Goal: Information Seeking & Learning: Learn about a topic

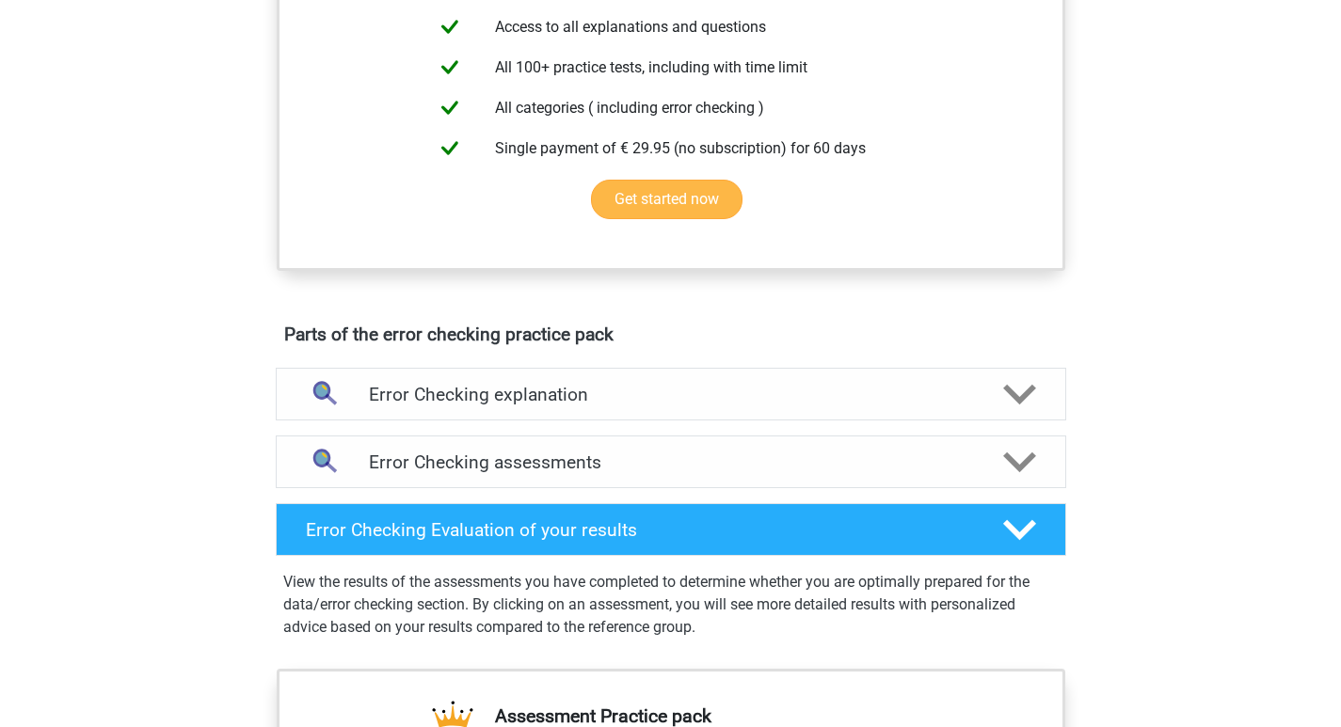
scroll to position [847, 0]
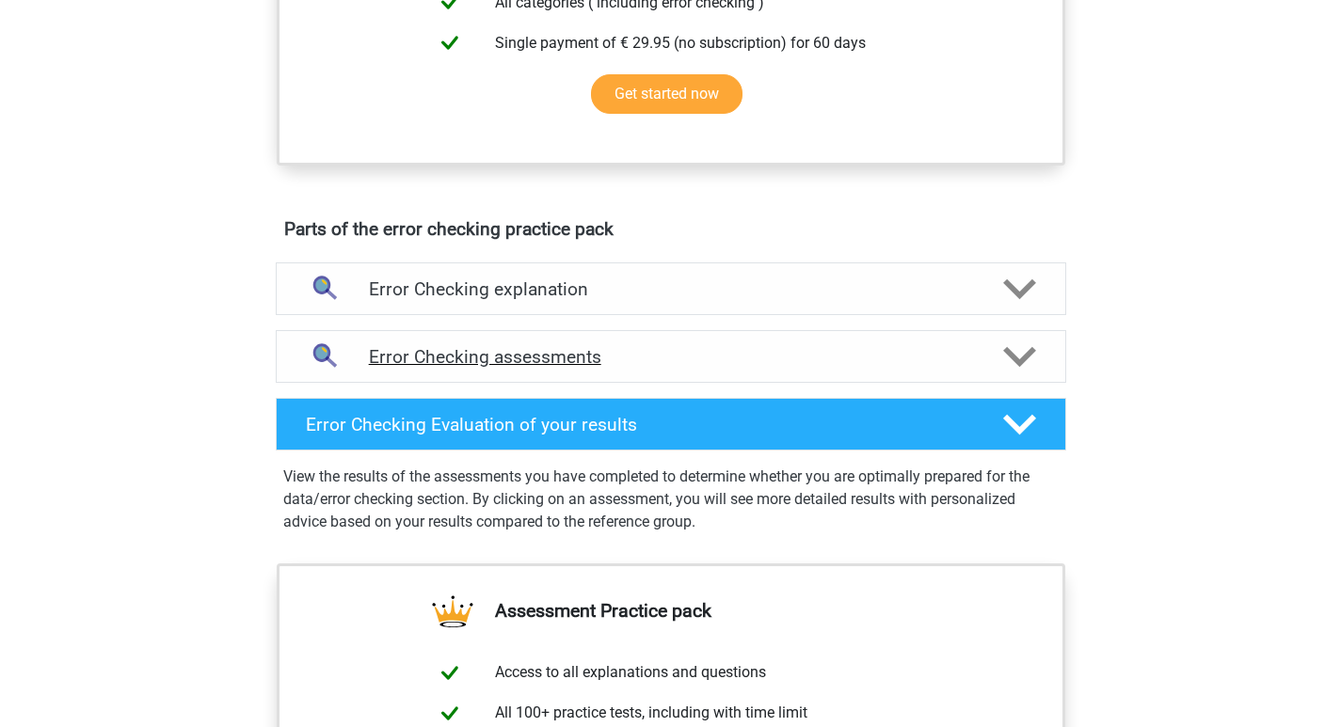
click at [1026, 361] on icon at bounding box center [1019, 357] width 33 height 33
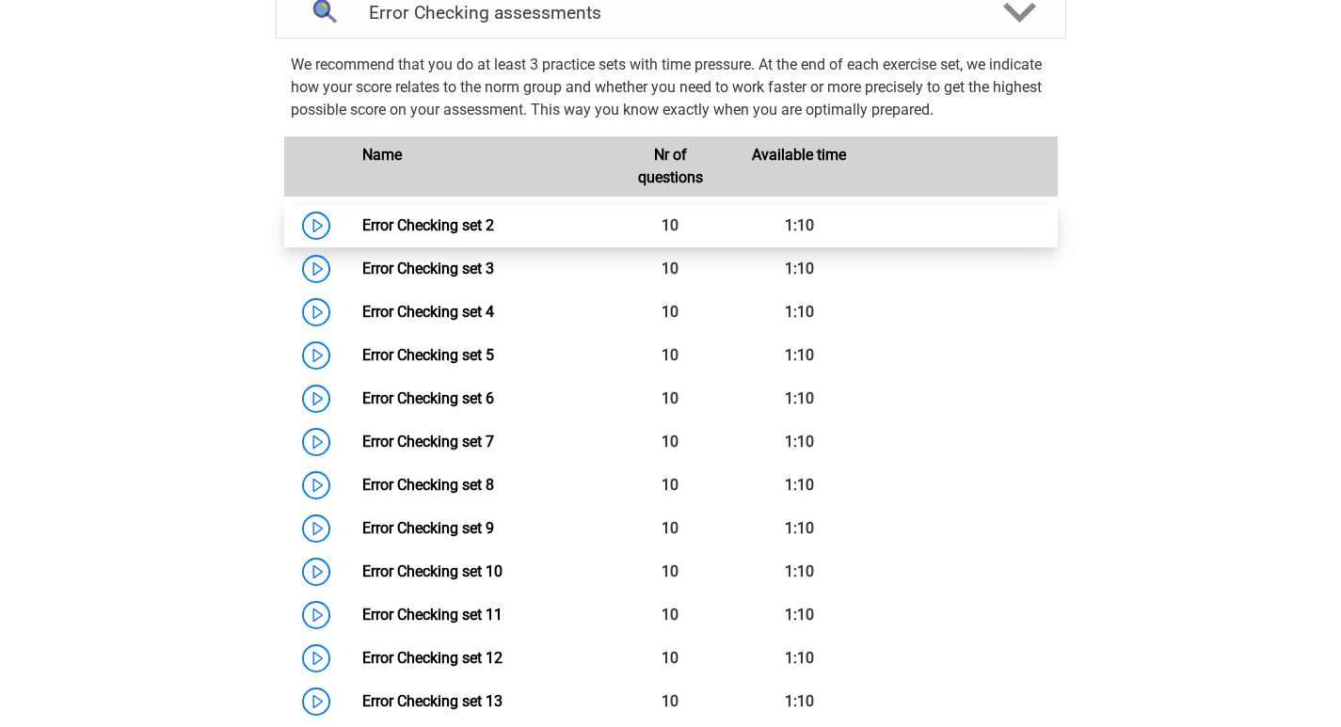
scroll to position [1129, 0]
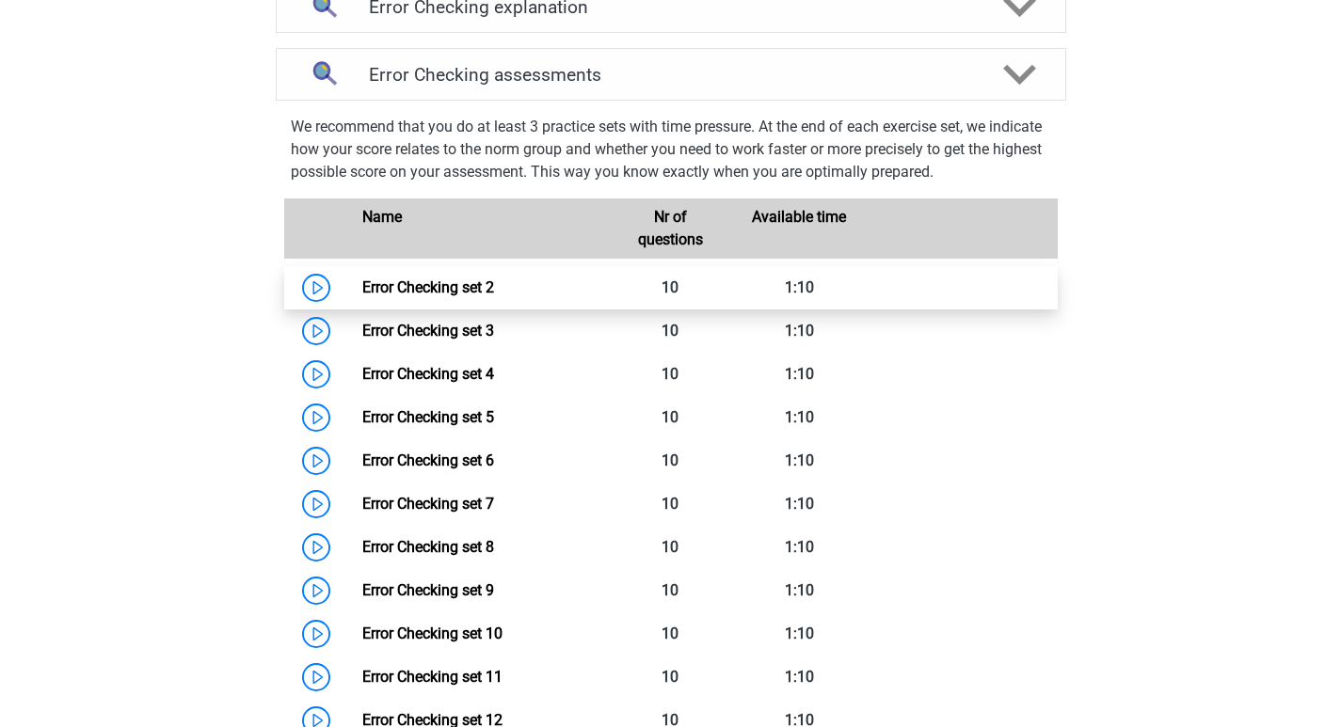
click at [362, 286] on link "Error Checking set 2" at bounding box center [428, 287] width 132 height 18
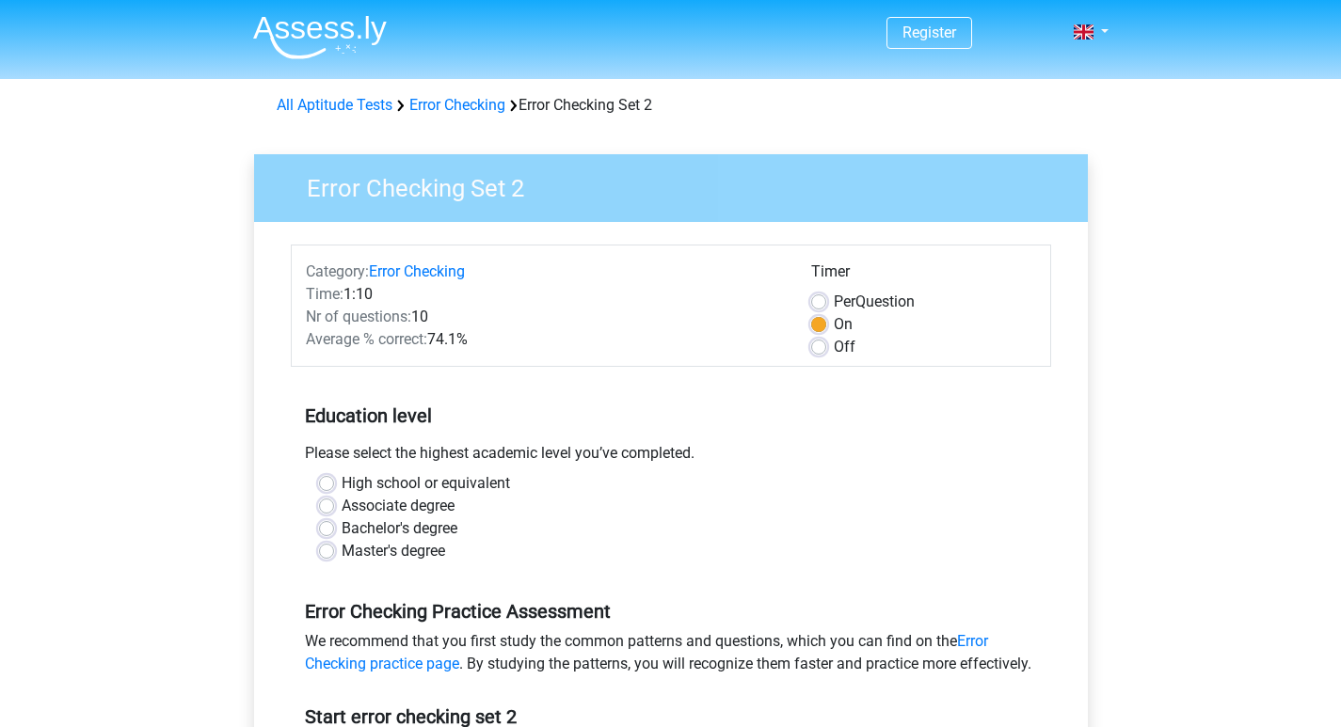
click at [834, 342] on label "Off" at bounding box center [845, 347] width 22 height 23
click at [818, 342] on input "Off" at bounding box center [818, 345] width 15 height 19
radio input "true"
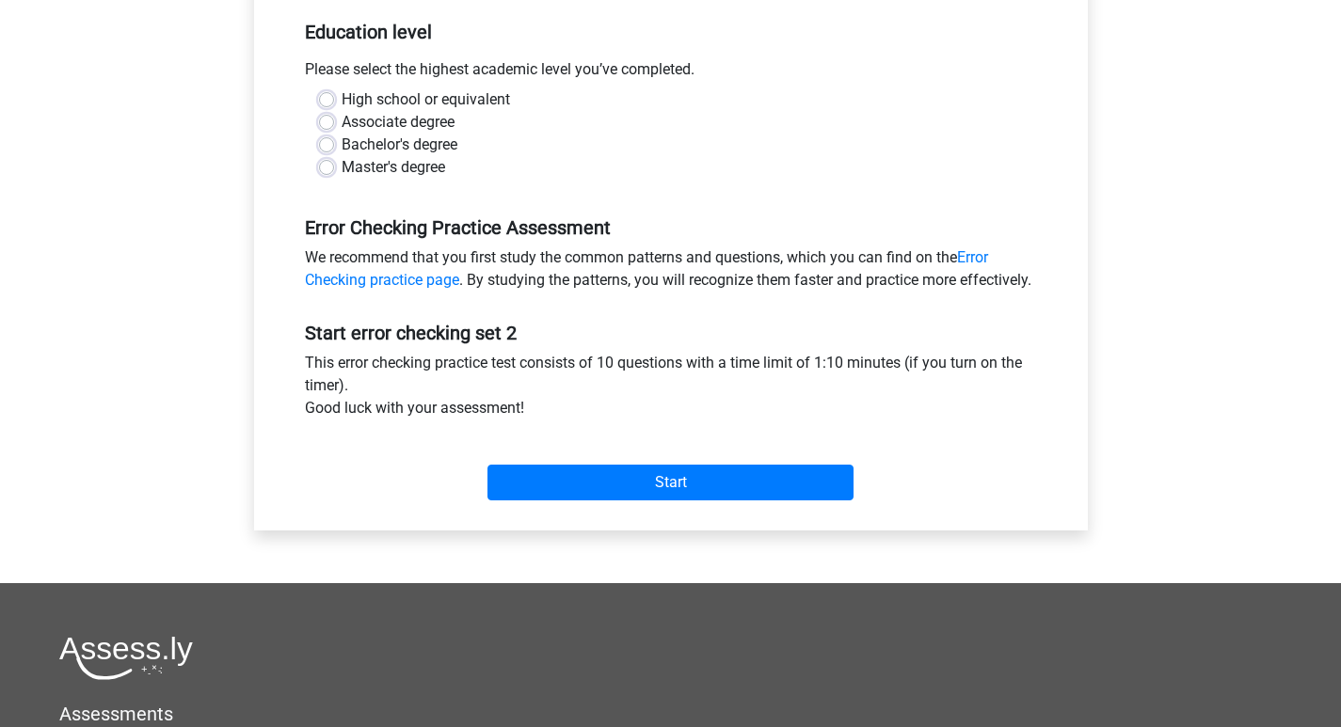
scroll to position [282, 0]
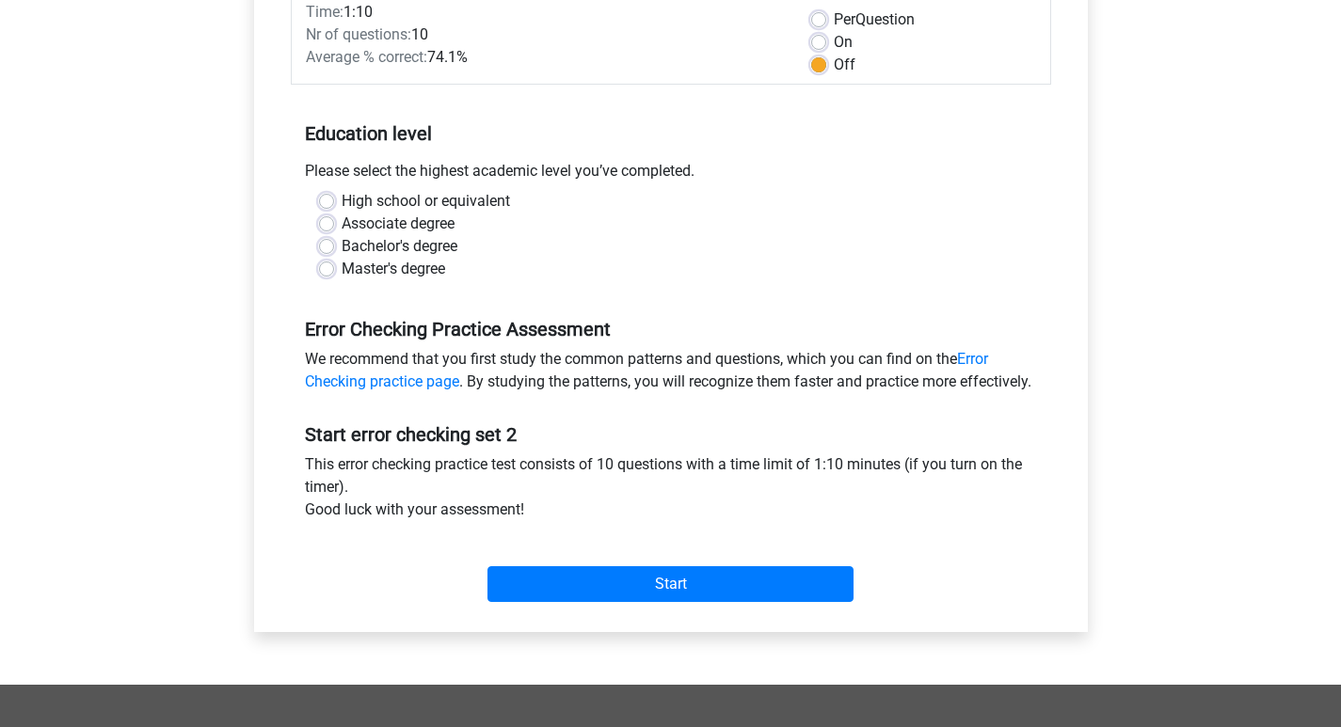
click at [342, 247] on label "Bachelor's degree" at bounding box center [400, 246] width 116 height 23
click at [328, 247] on input "Bachelor's degree" at bounding box center [326, 244] width 15 height 19
radio input "true"
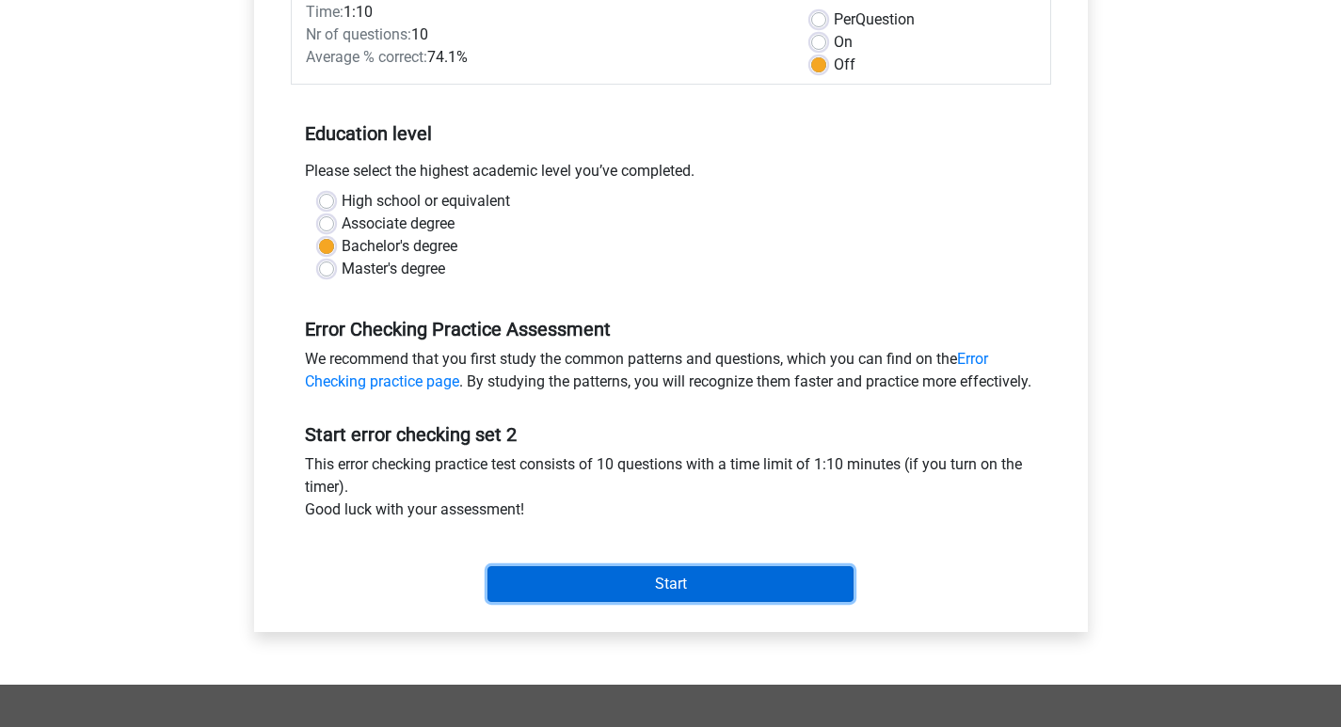
click at [638, 602] on input "Start" at bounding box center [670, 584] width 366 height 36
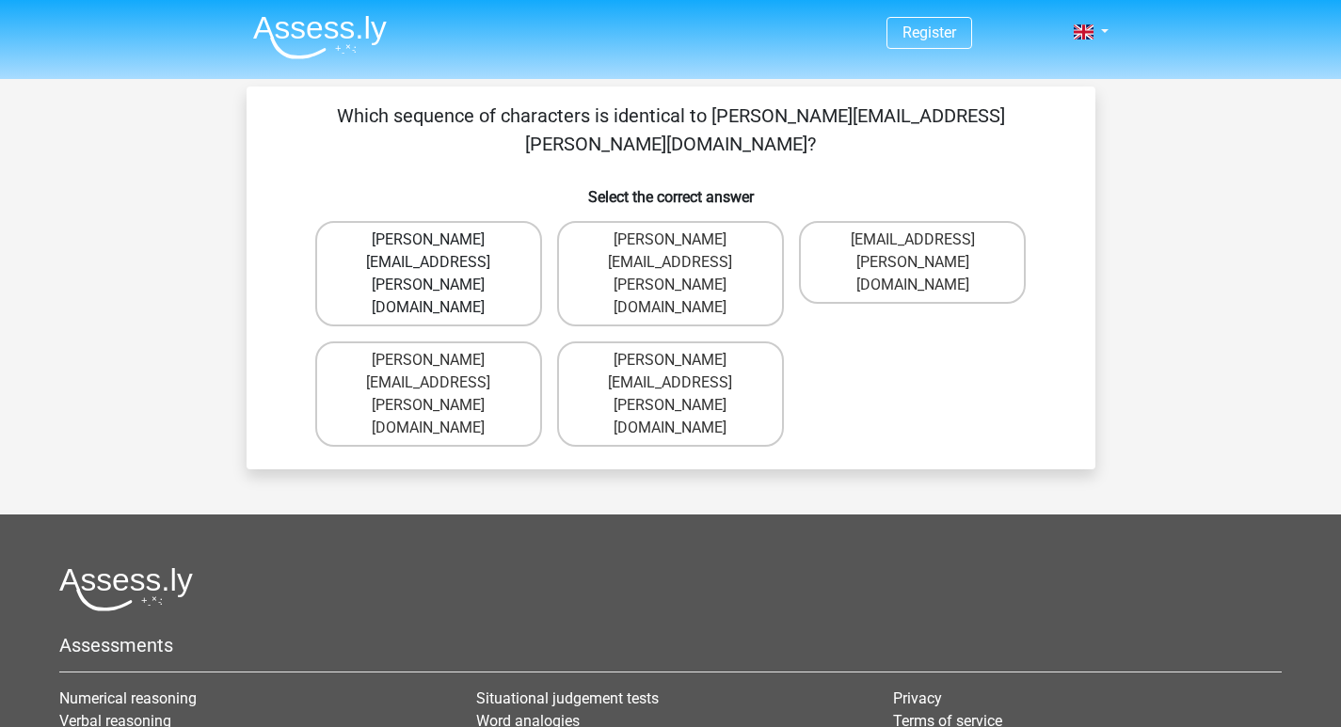
click at [456, 221] on label "Connor.Patterson@gmail.co.uk" at bounding box center [428, 273] width 227 height 105
click at [440, 240] on input "Connor.Patterson@gmail.co.uk" at bounding box center [434, 246] width 12 height 12
radio input "true"
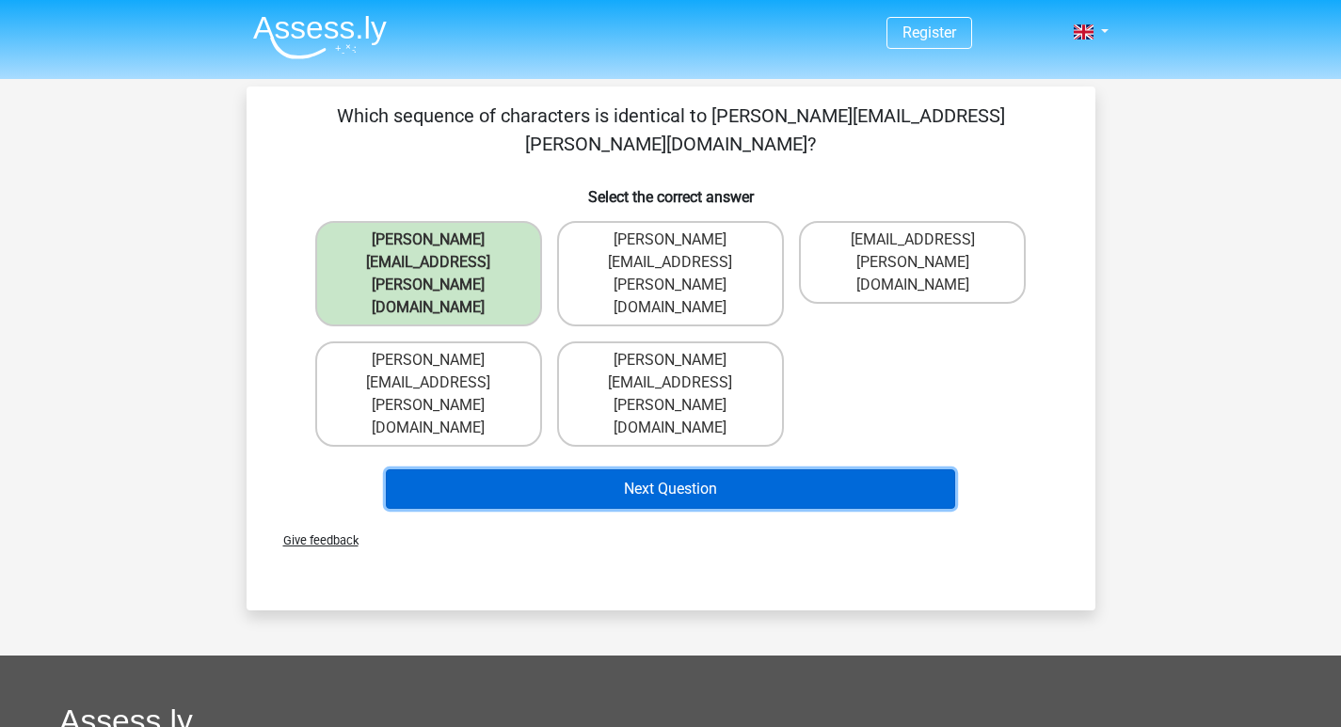
click at [598, 469] on button "Next Question" at bounding box center [670, 489] width 569 height 40
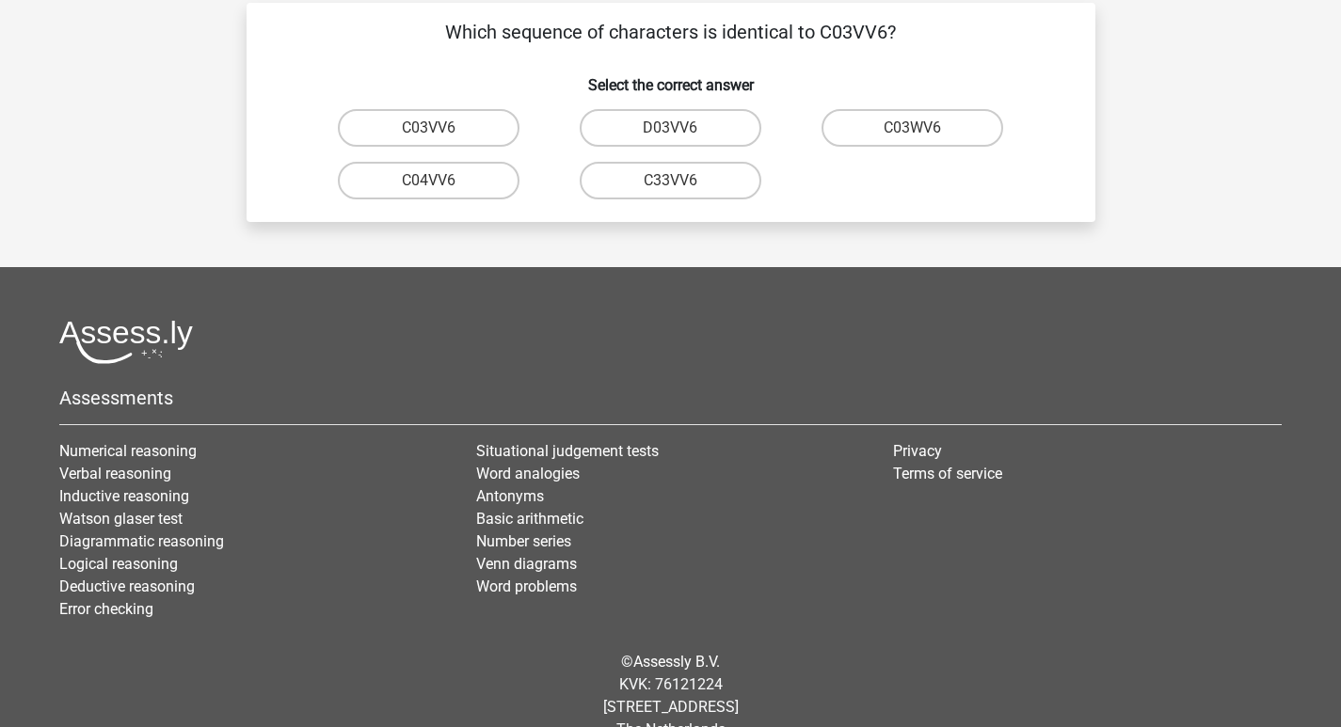
scroll to position [87, 0]
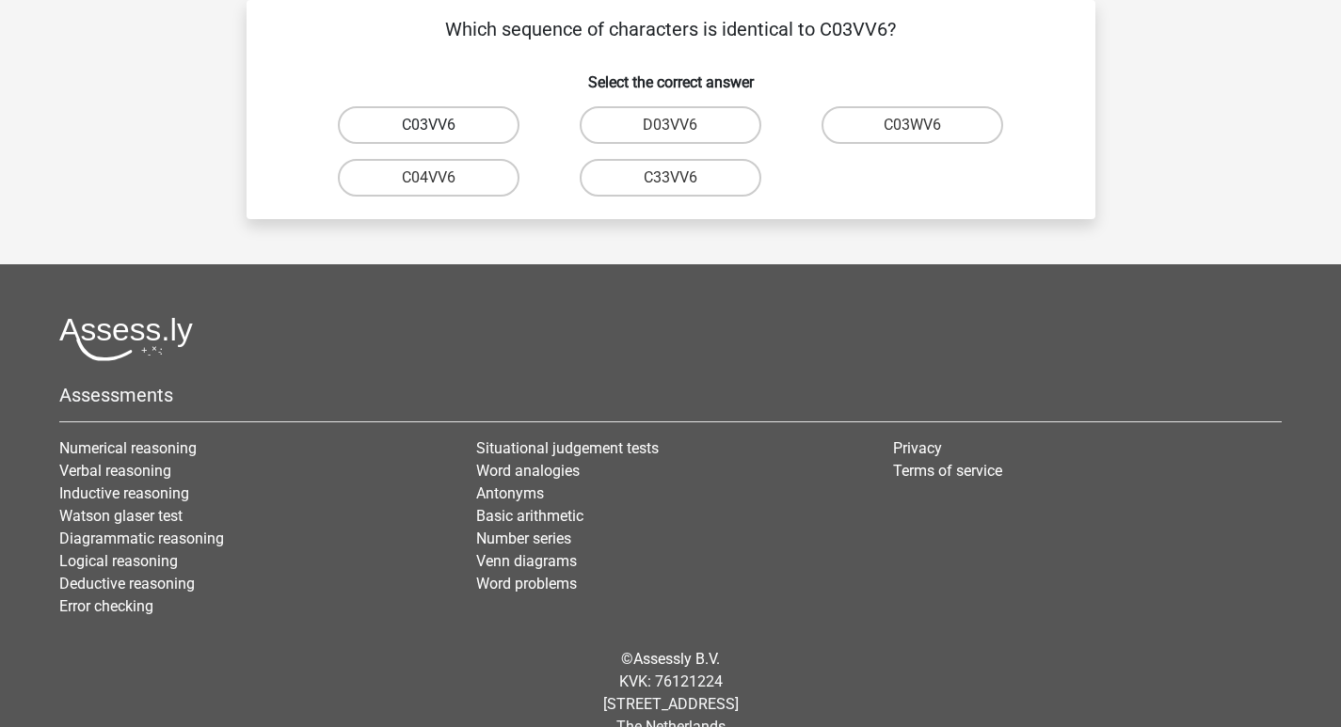
click at [481, 116] on label "C03VV6" at bounding box center [429, 125] width 182 height 38
click at [440, 125] on input "C03VV6" at bounding box center [434, 131] width 12 height 12
radio input "true"
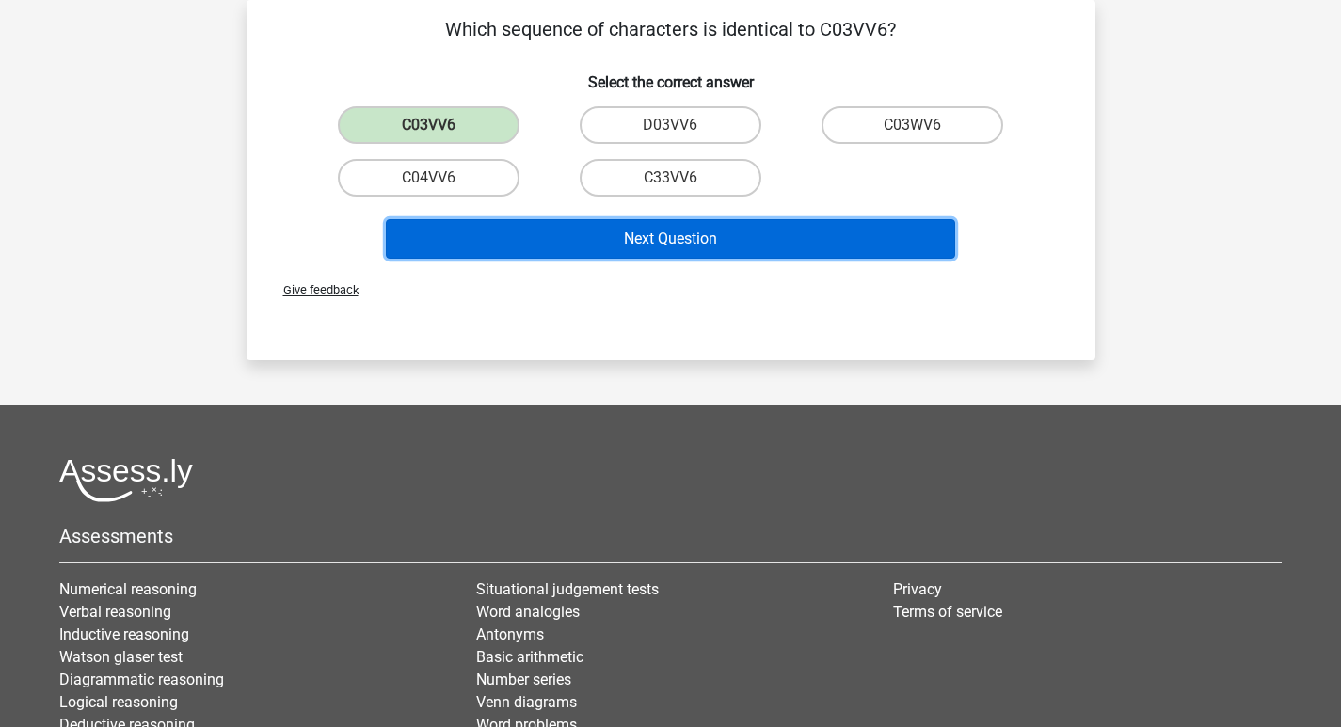
click at [644, 238] on button "Next Question" at bounding box center [670, 239] width 569 height 40
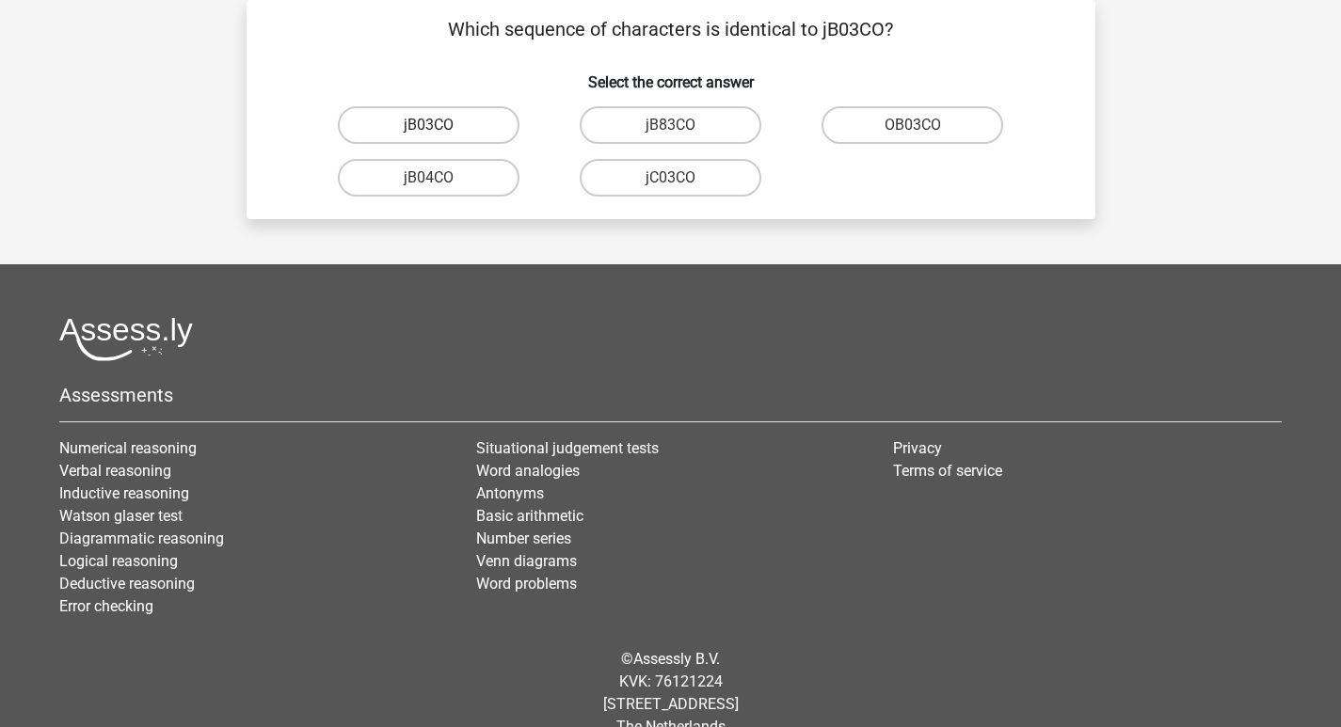
click at [472, 130] on label "jB03CO" at bounding box center [429, 125] width 182 height 38
click at [440, 130] on input "jB03CO" at bounding box center [434, 131] width 12 height 12
radio input "true"
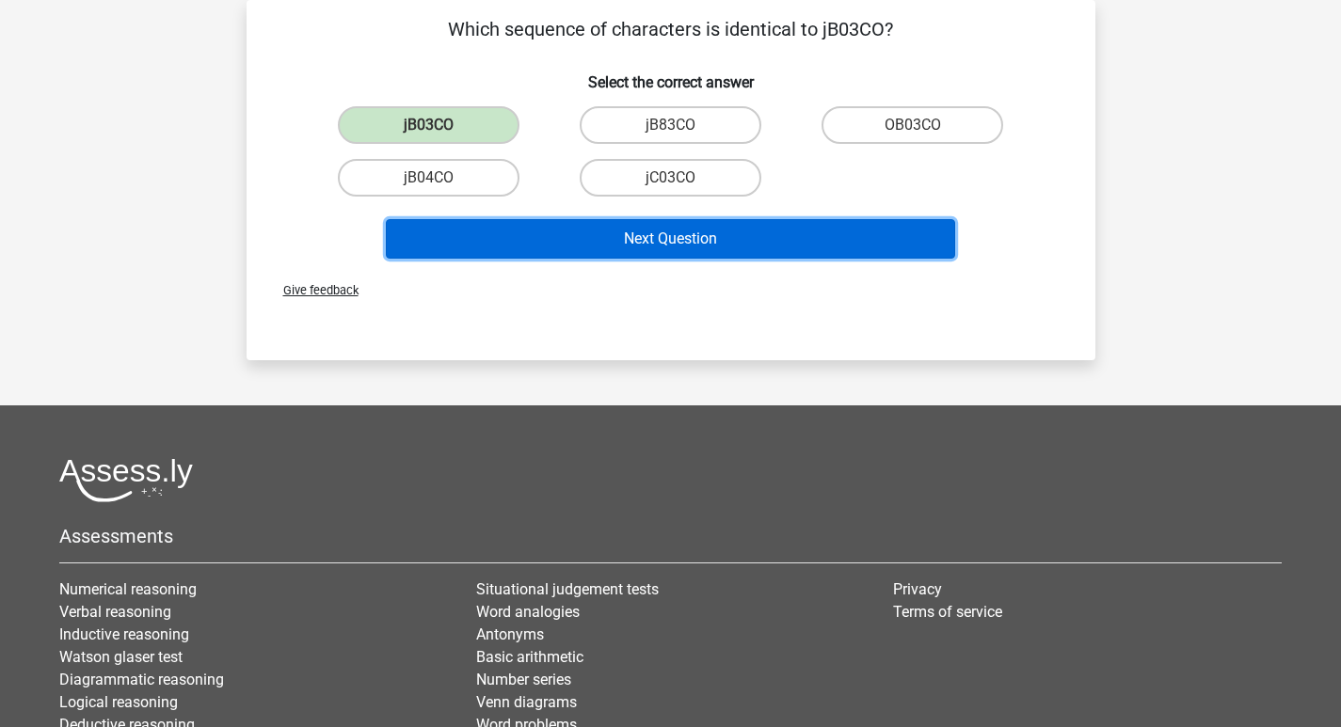
click at [591, 243] on button "Next Question" at bounding box center [670, 239] width 569 height 40
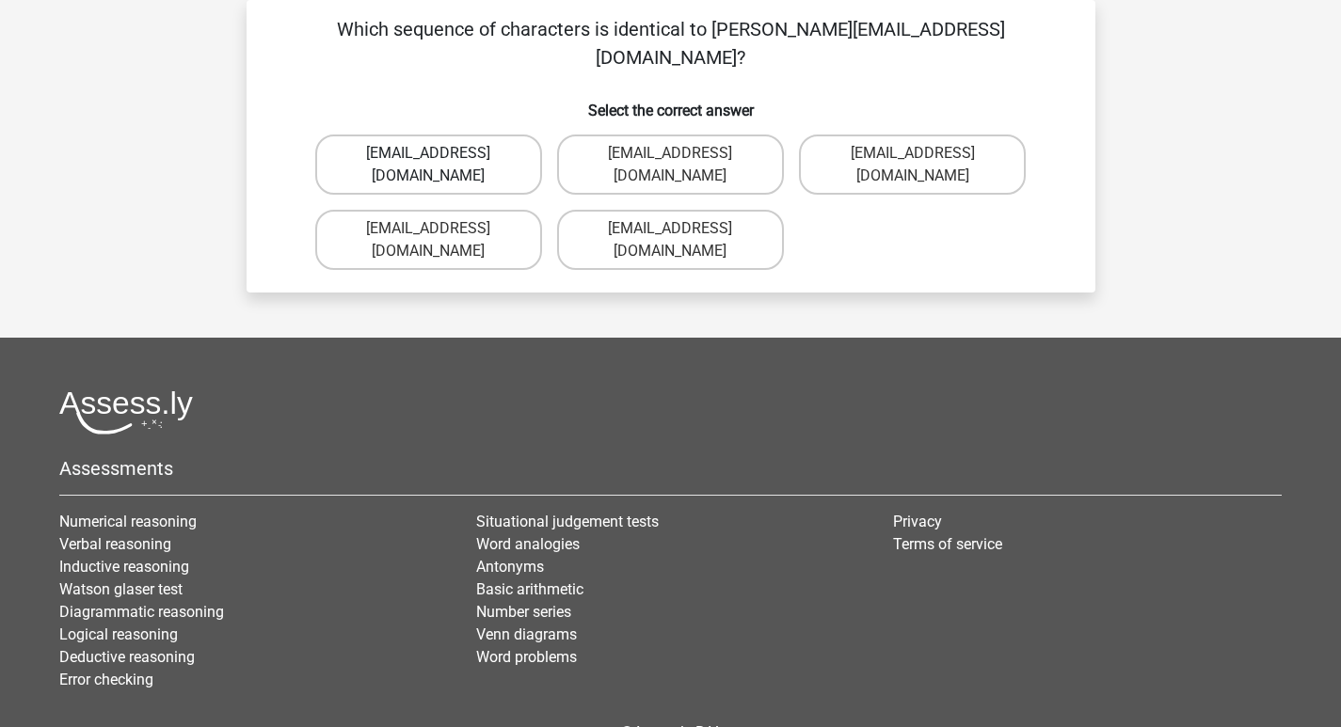
click at [445, 135] on label "Jack_Conley@hotmail.uk.com" at bounding box center [428, 165] width 227 height 60
click at [440, 153] on input "Jack_Conley@hotmail.uk.com" at bounding box center [434, 159] width 12 height 12
radio input "true"
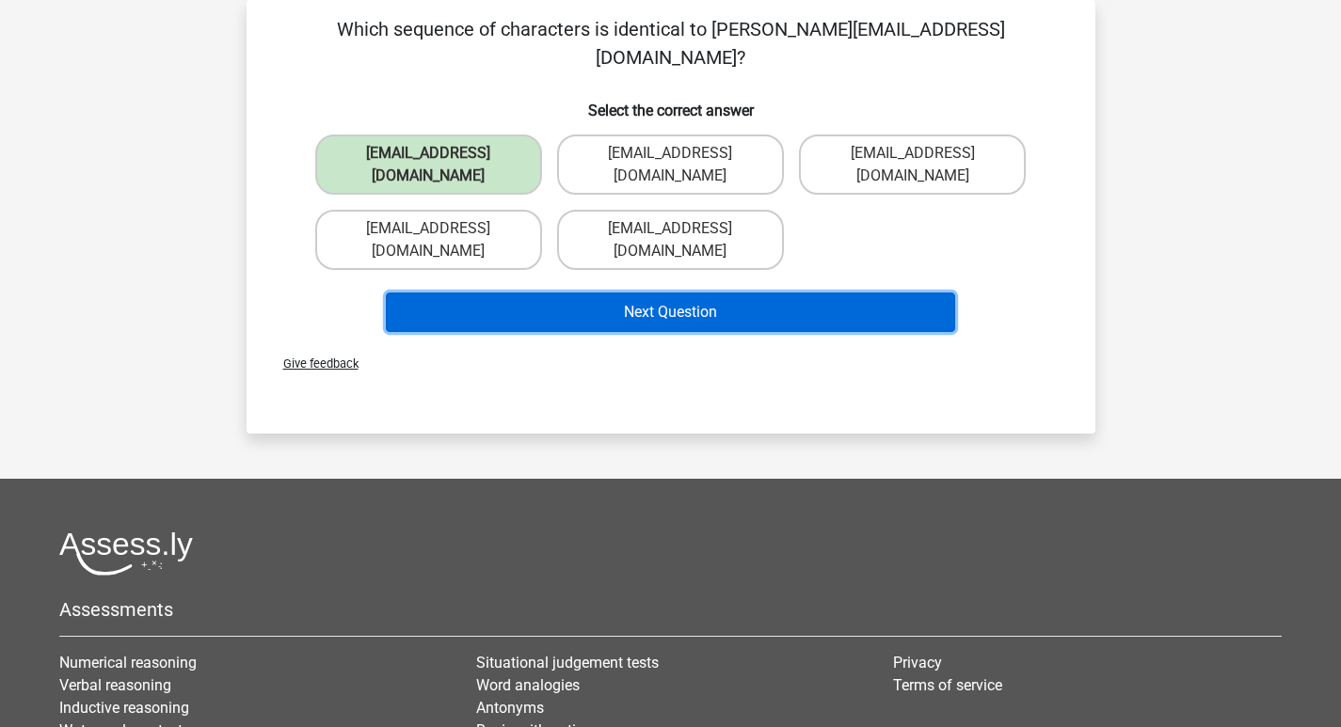
click at [717, 293] on button "Next Question" at bounding box center [670, 313] width 569 height 40
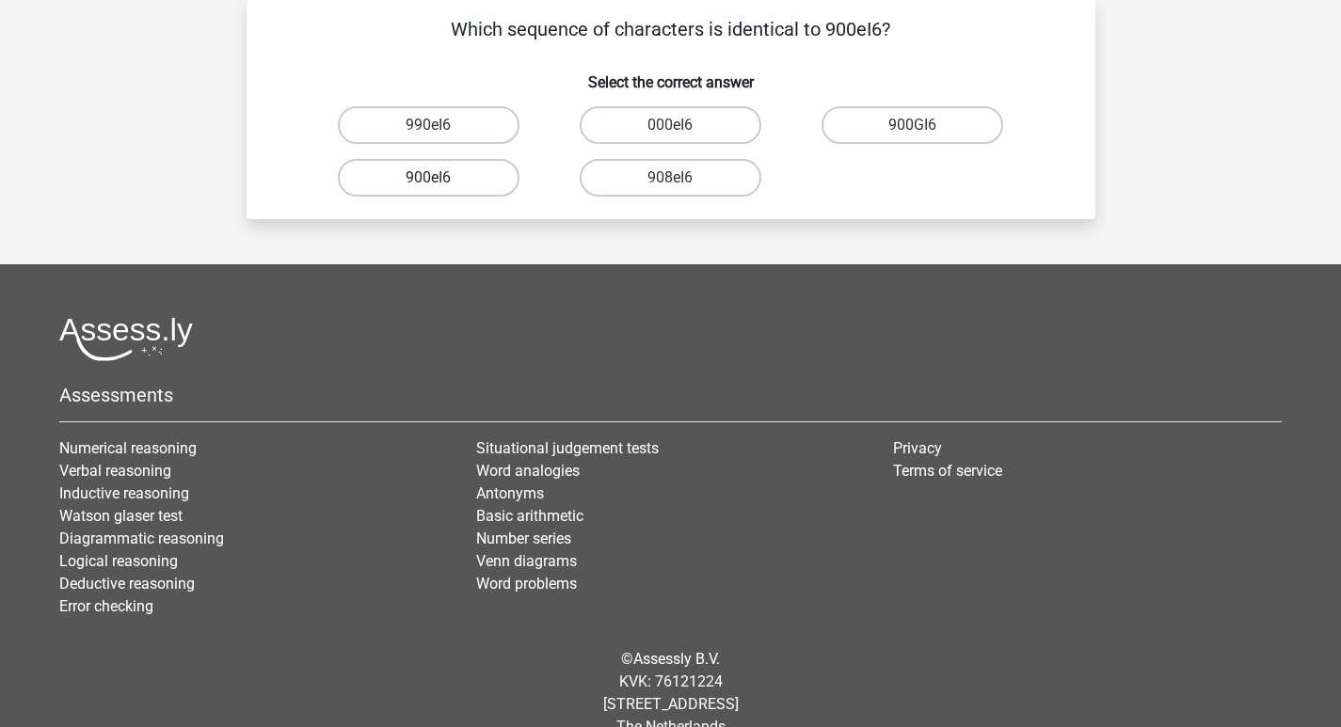
click at [408, 170] on label "900eI6" at bounding box center [429, 178] width 182 height 38
click at [428, 178] on input "900eI6" at bounding box center [434, 184] width 12 height 12
radio input "true"
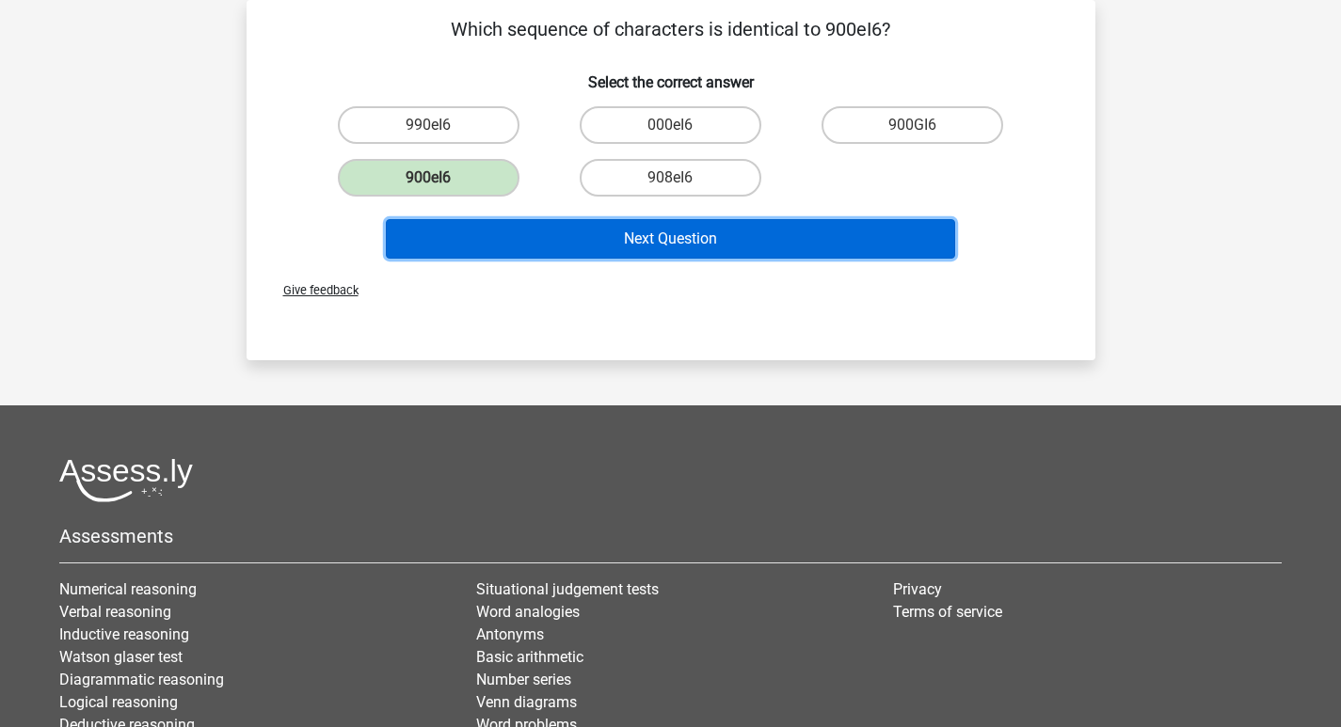
click at [619, 239] on button "Next Question" at bounding box center [670, 239] width 569 height 40
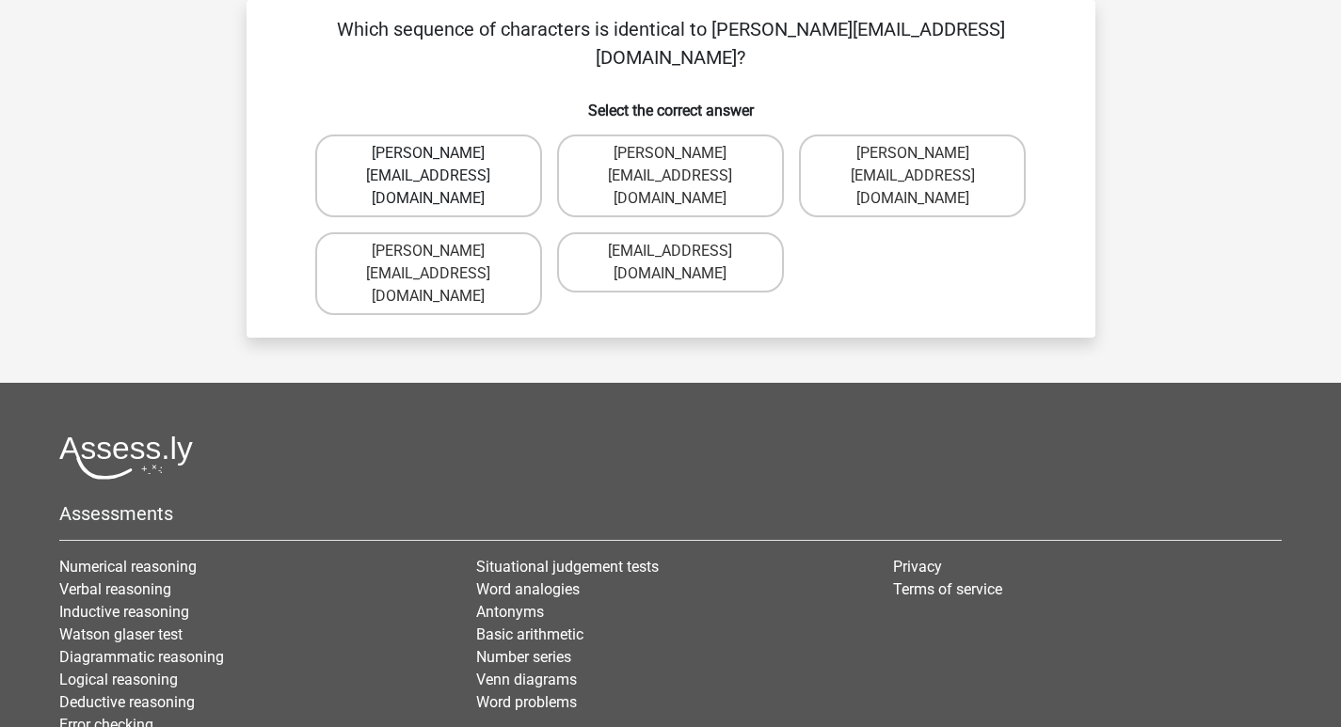
click at [494, 135] on label "Michael_Meade@joymail.gr" at bounding box center [428, 176] width 227 height 83
click at [440, 153] on input "Michael_Meade@joymail.gr" at bounding box center [434, 159] width 12 height 12
radio input "true"
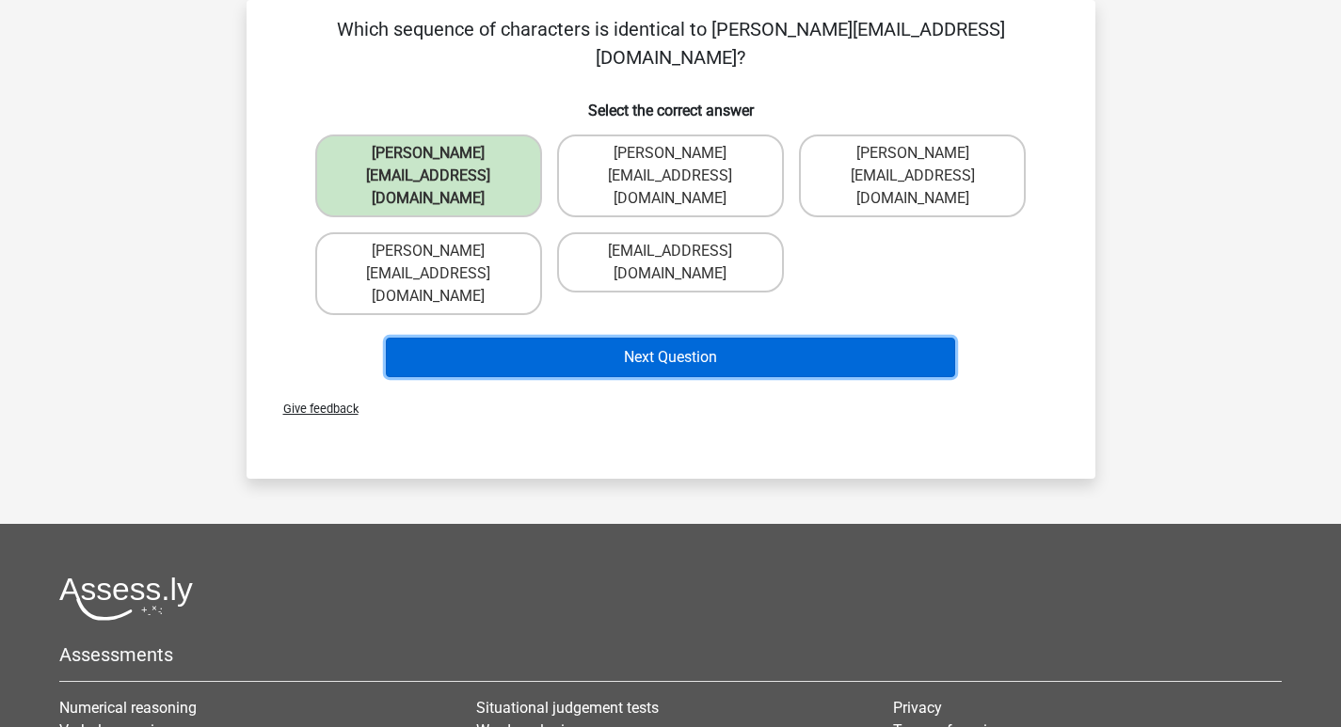
click at [676, 338] on button "Next Question" at bounding box center [670, 358] width 569 height 40
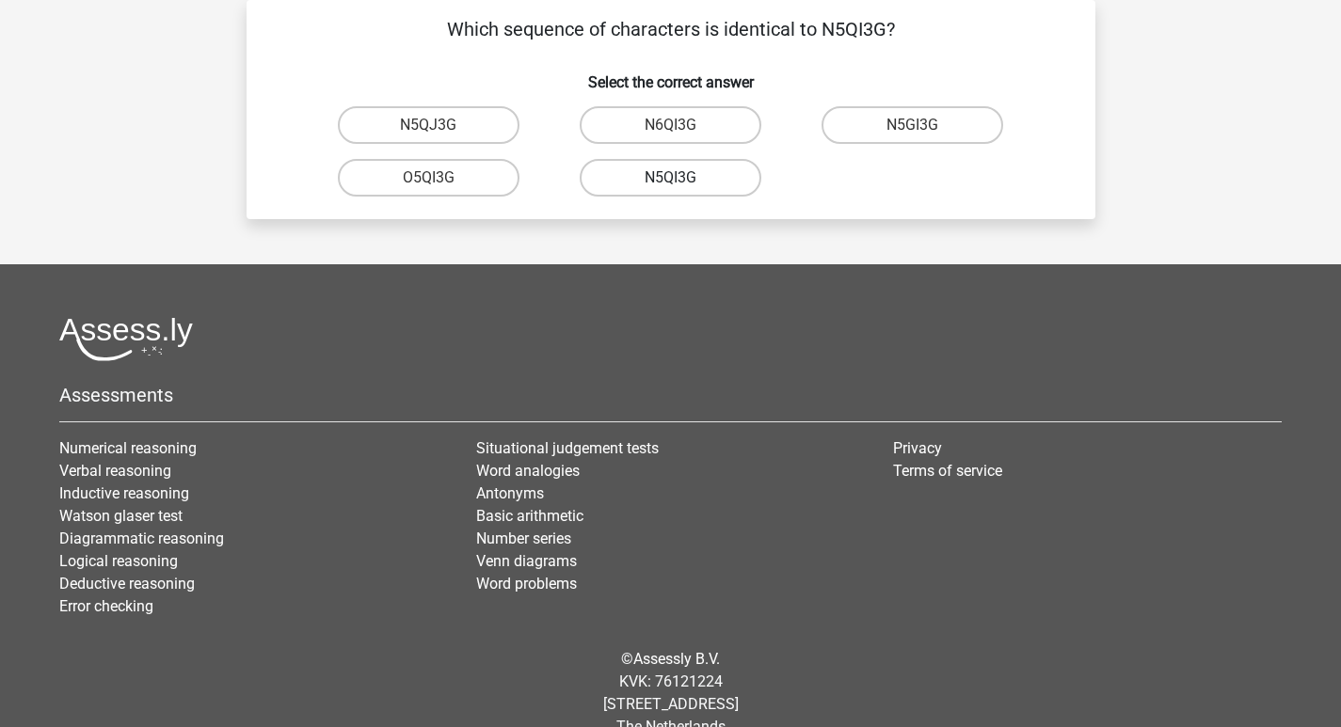
click at [665, 182] on label "N5QI3G" at bounding box center [671, 178] width 182 height 38
click at [670, 182] on input "N5QI3G" at bounding box center [676, 184] width 12 height 12
radio input "true"
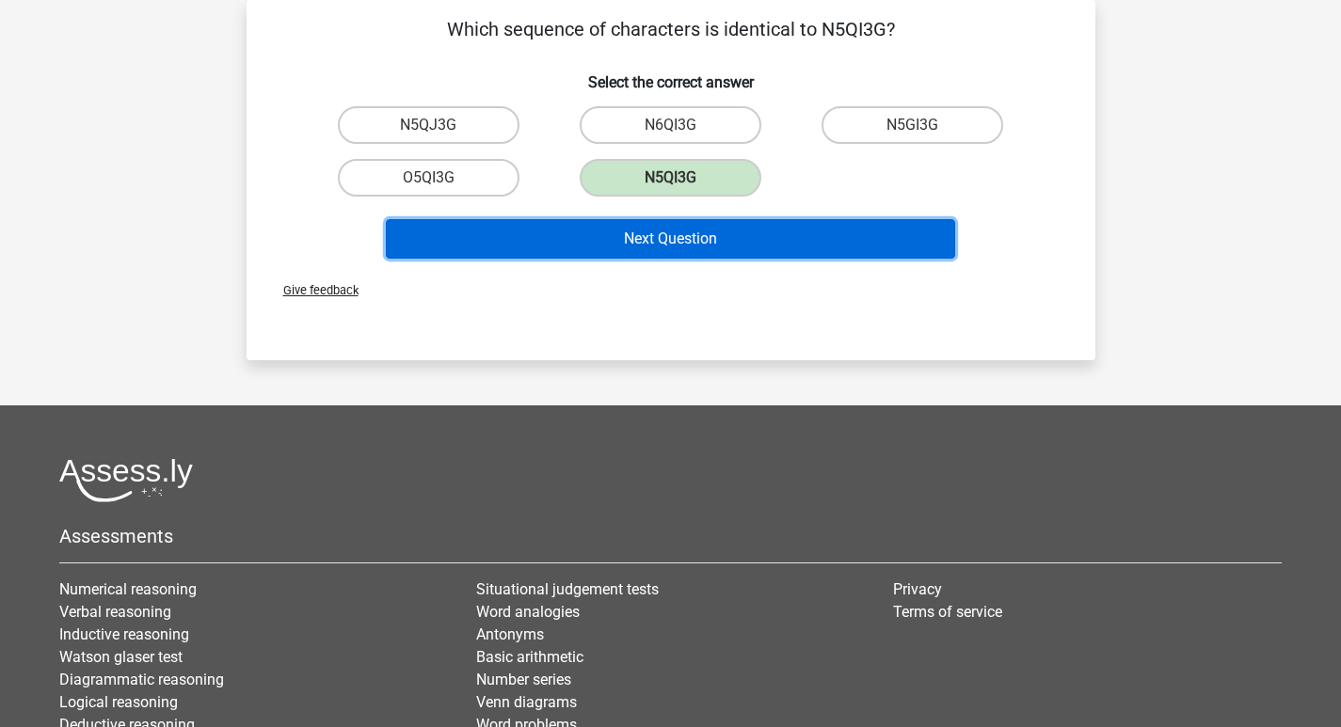
click at [742, 231] on button "Next Question" at bounding box center [670, 239] width 569 height 40
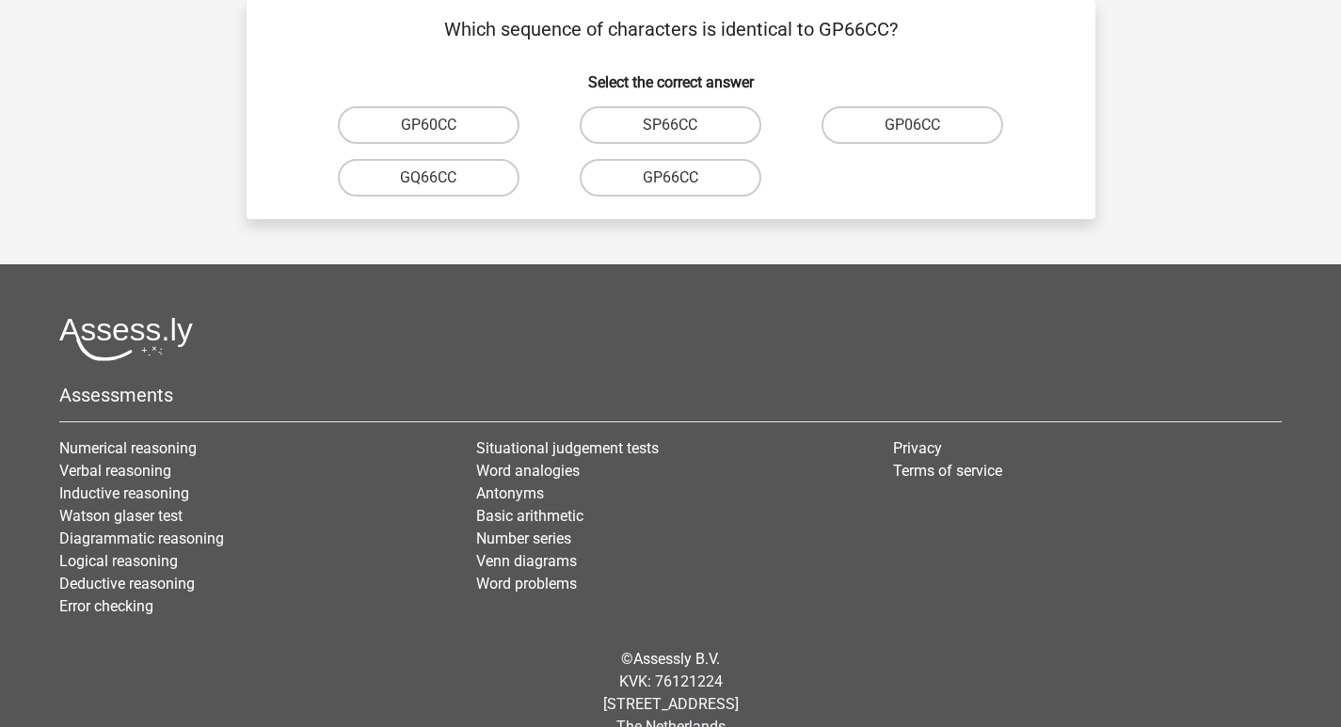
click at [671, 184] on input "GP66CC" at bounding box center [676, 184] width 12 height 12
radio input "true"
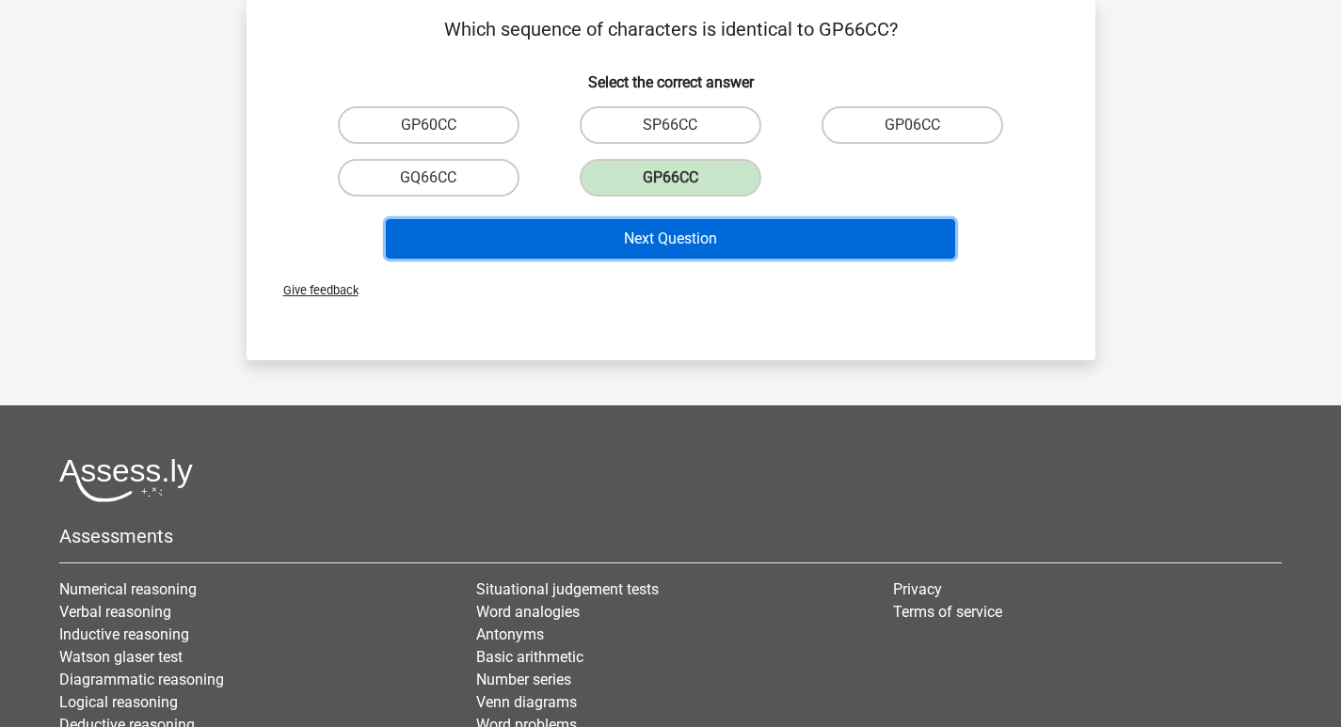
click at [676, 233] on button "Next Question" at bounding box center [670, 239] width 569 height 40
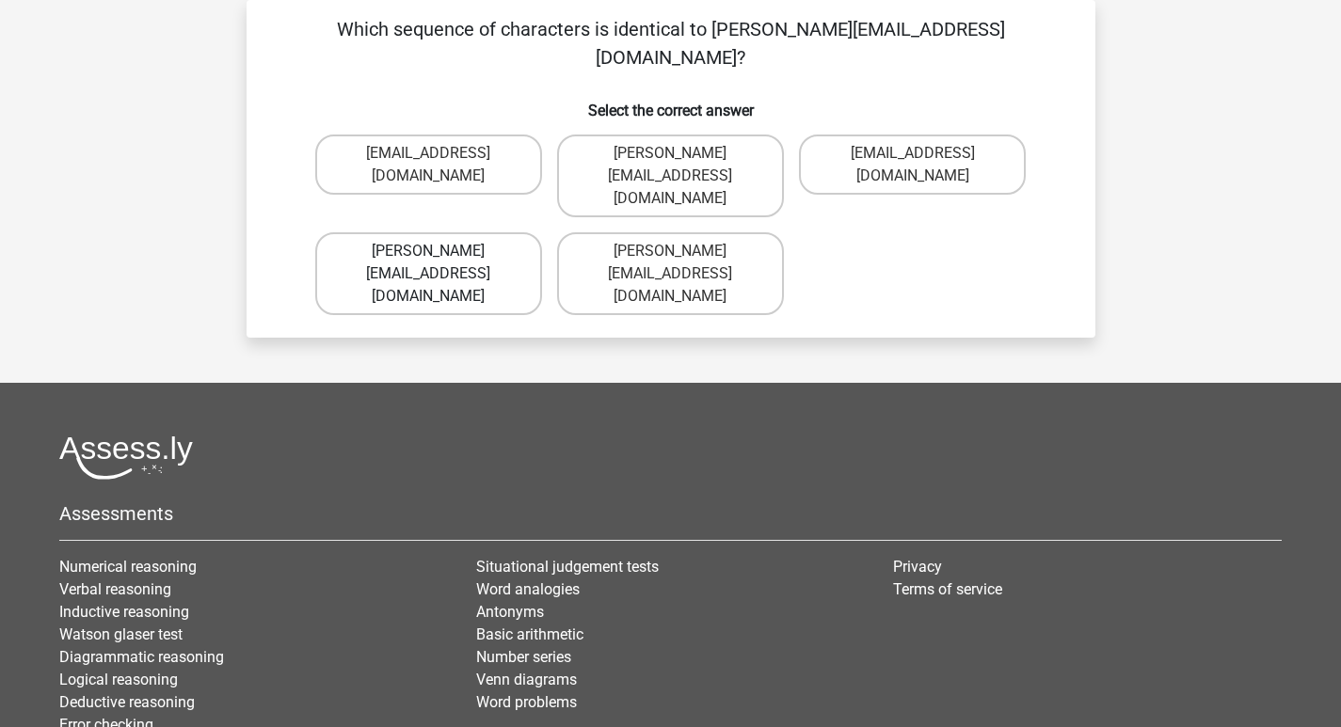
click at [461, 232] on label "Thomas_Mead@joinmail.uk.co" at bounding box center [428, 273] width 227 height 83
click at [440, 251] on input "Thomas_Mead@joinmail.uk.co" at bounding box center [434, 257] width 12 height 12
radio input "true"
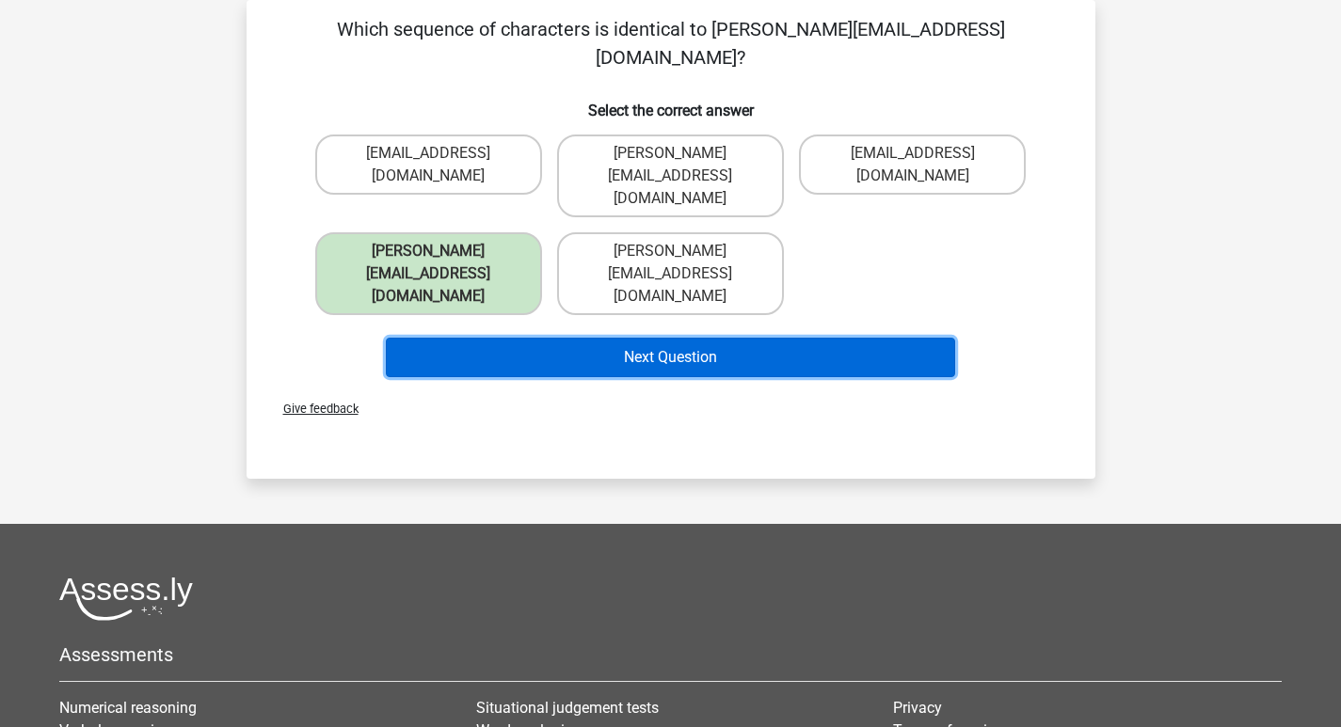
click at [596, 338] on button "Next Question" at bounding box center [670, 358] width 569 height 40
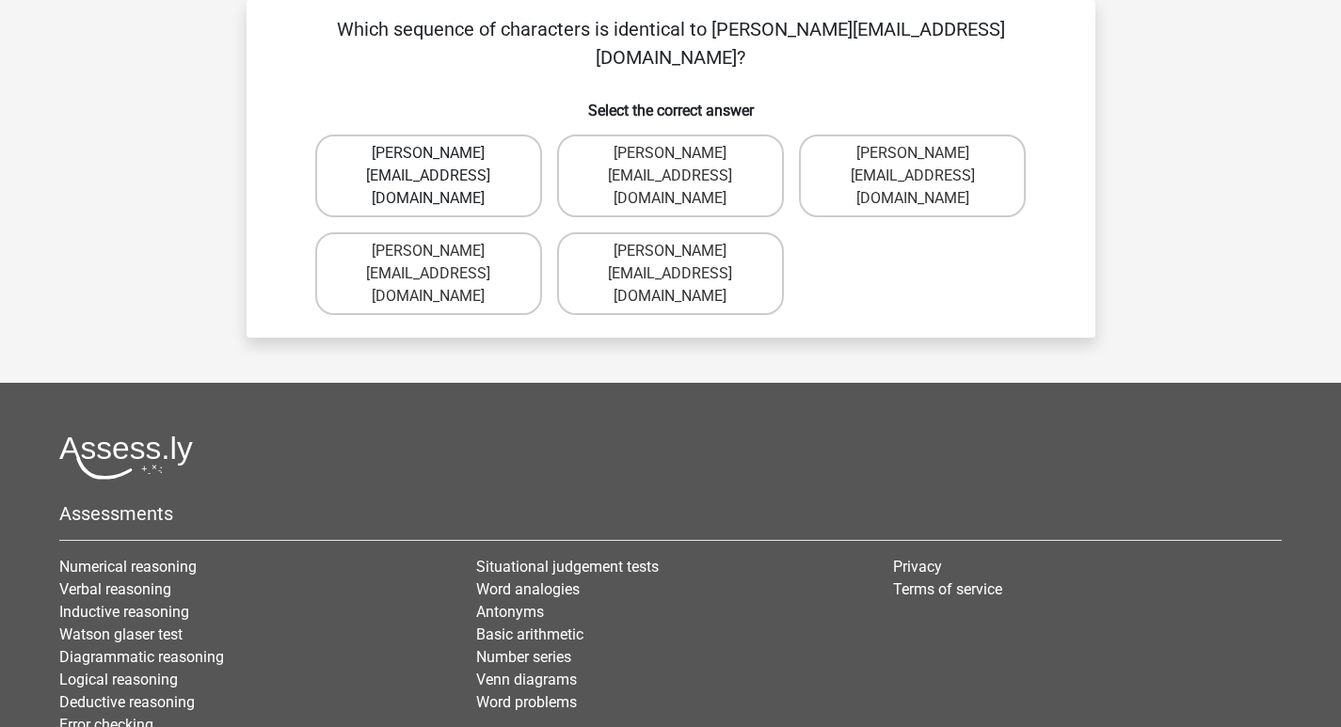
click at [480, 135] on label "Richard-Pierson@hotmails.co.com" at bounding box center [428, 176] width 227 height 83
click at [440, 153] on input "Richard-Pierson@hotmails.co.com" at bounding box center [434, 159] width 12 height 12
radio input "true"
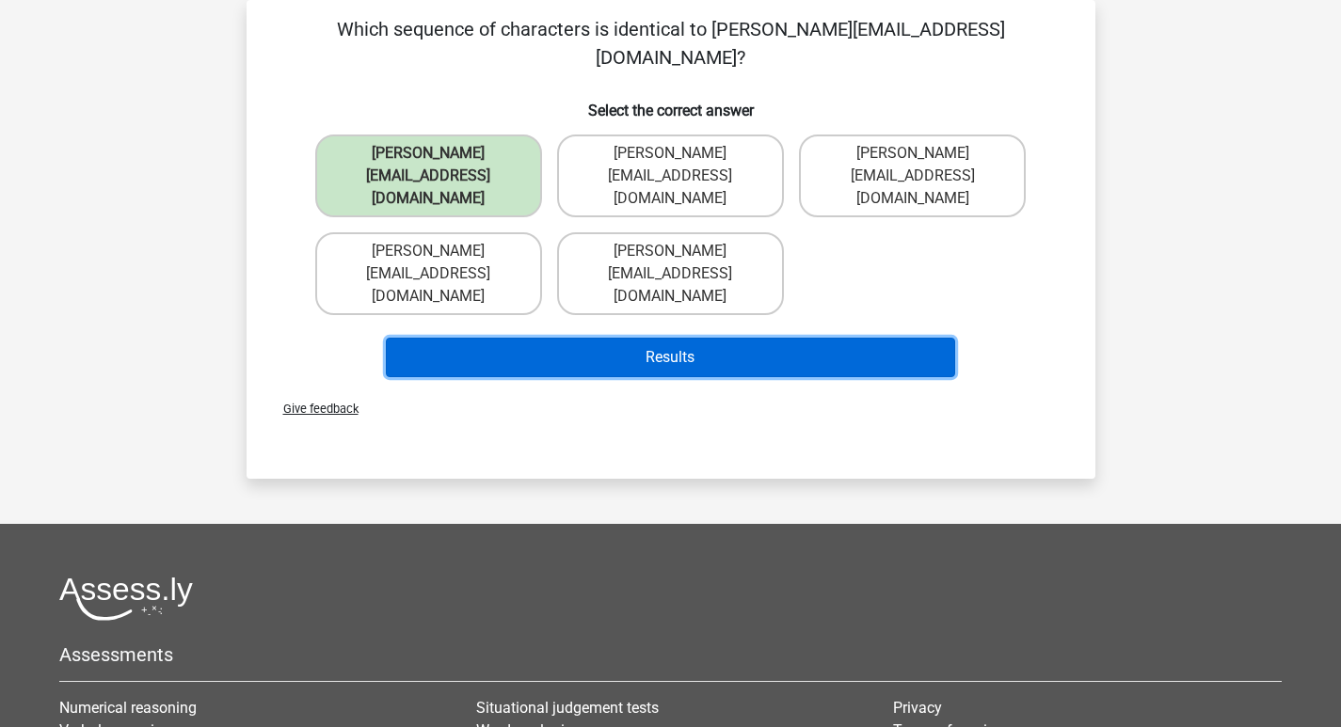
click at [630, 338] on button "Results" at bounding box center [670, 358] width 569 height 40
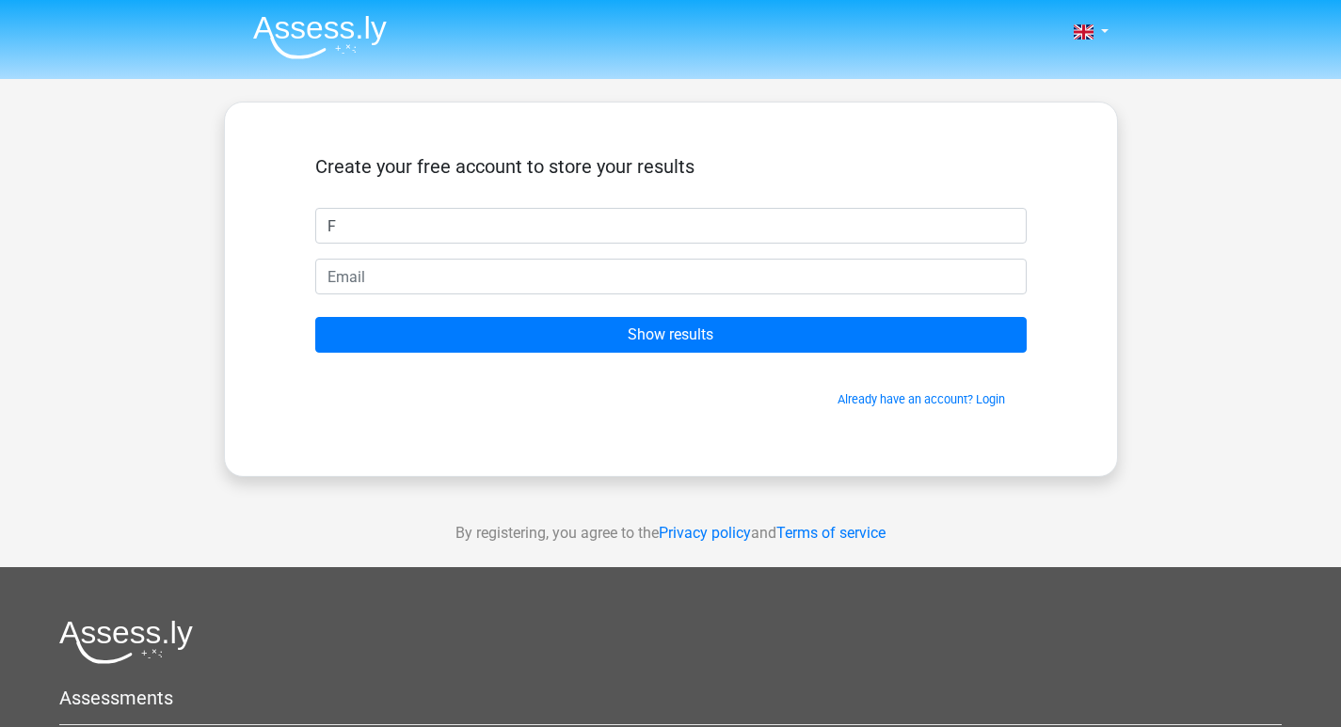
type input "Faith"
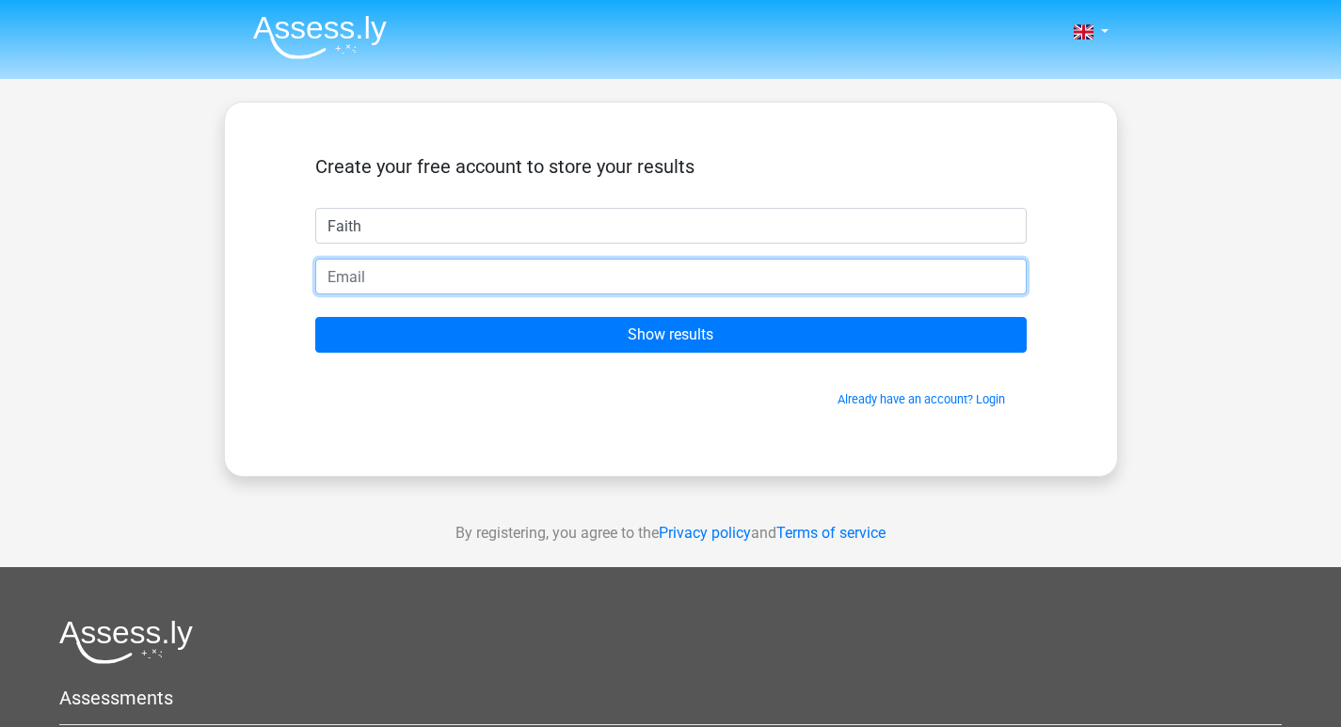
click at [488, 274] on input "email" at bounding box center [670, 277] width 711 height 36
type input "[EMAIL_ADDRESS][DOMAIN_NAME]"
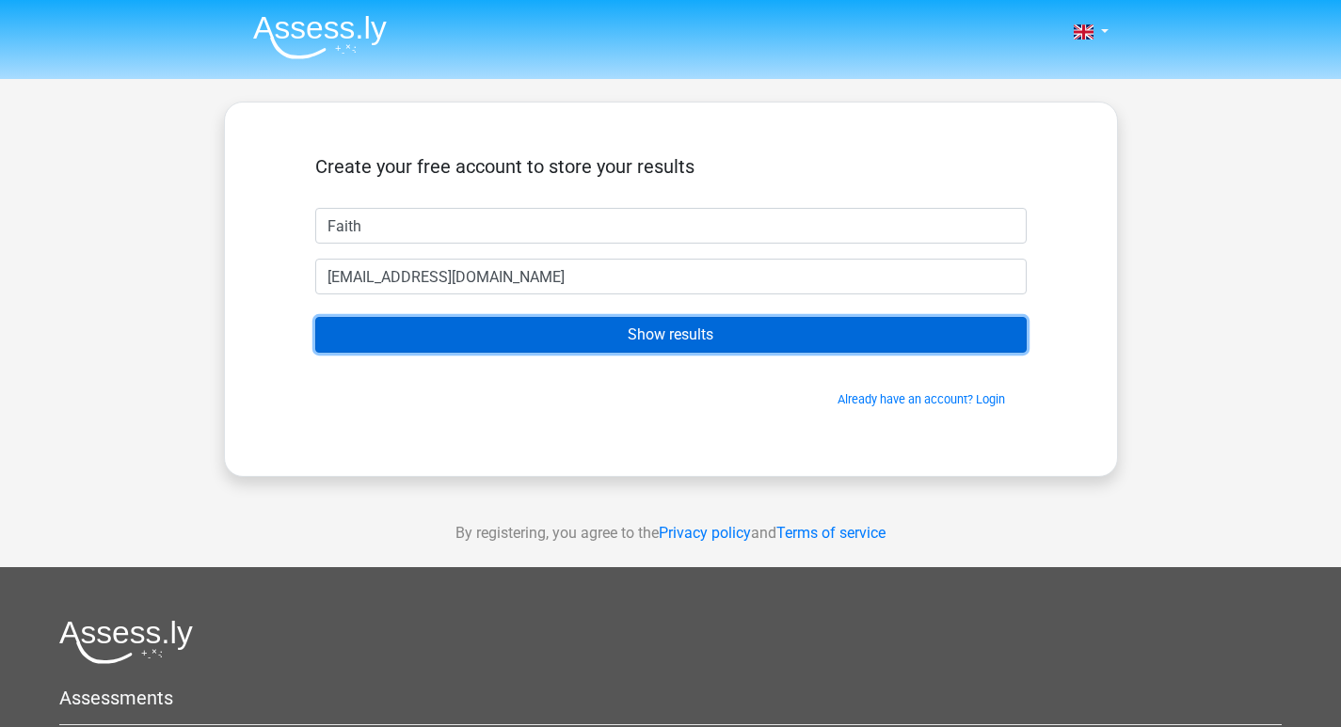
click at [518, 334] on input "Show results" at bounding box center [670, 335] width 711 height 36
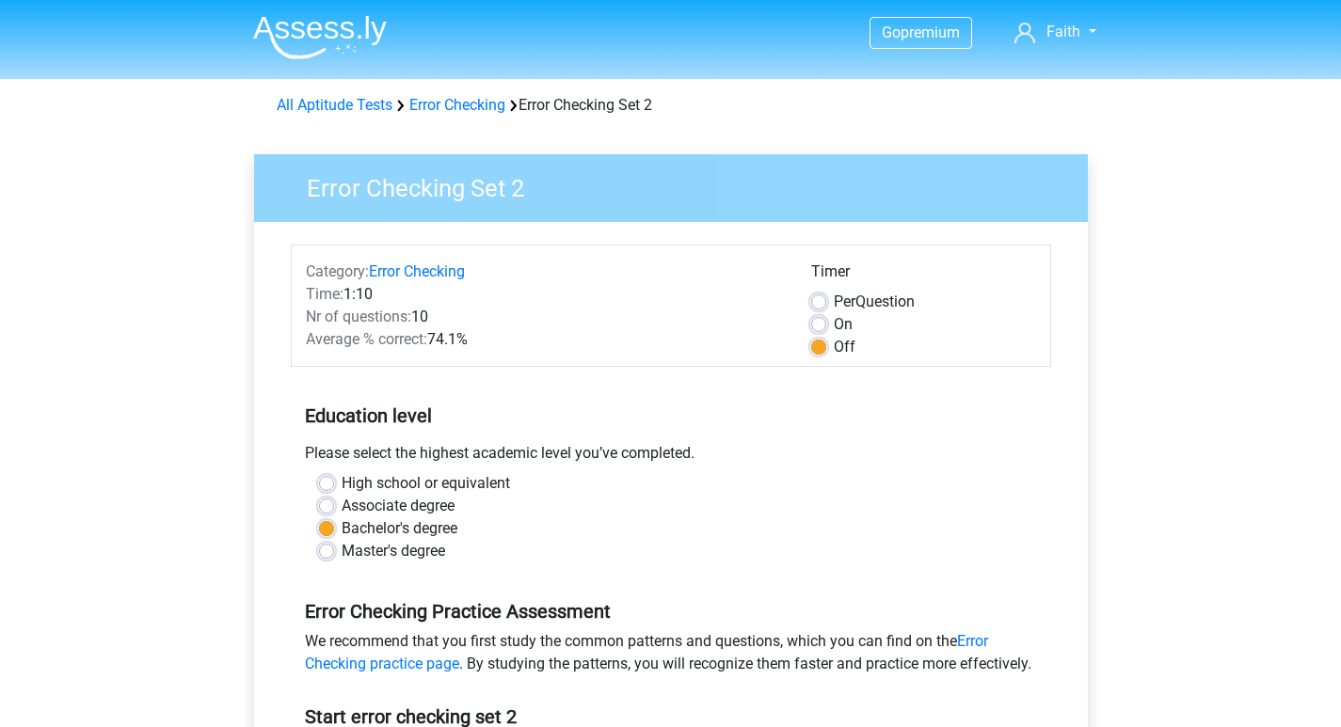
scroll to position [282, 0]
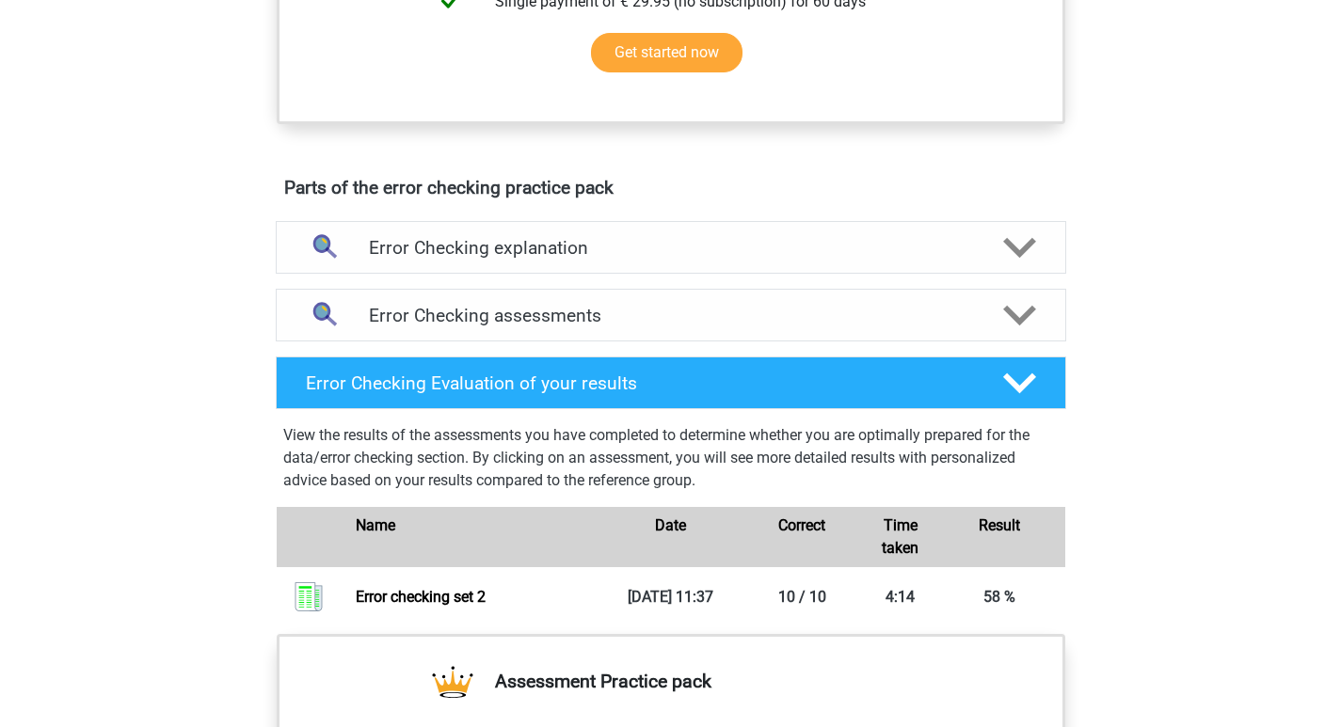
scroll to position [847, 0]
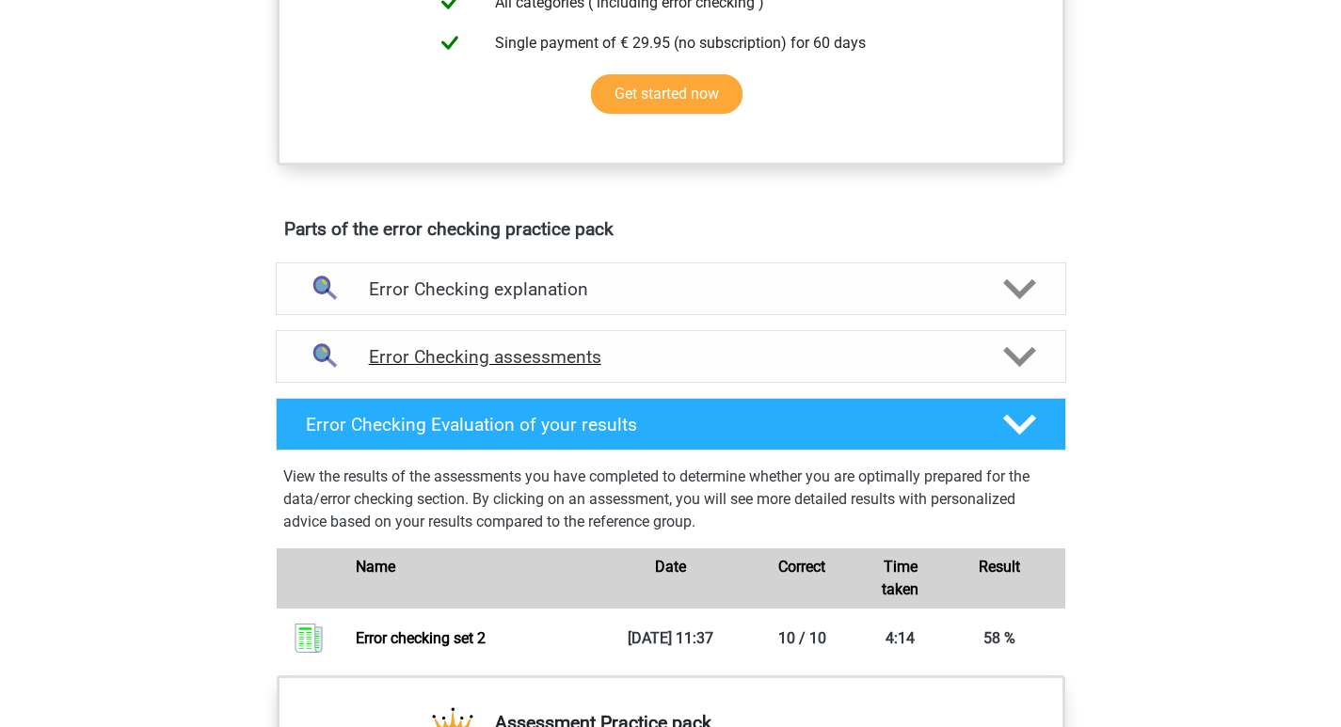
click at [1025, 353] on icon at bounding box center [1019, 357] width 33 height 33
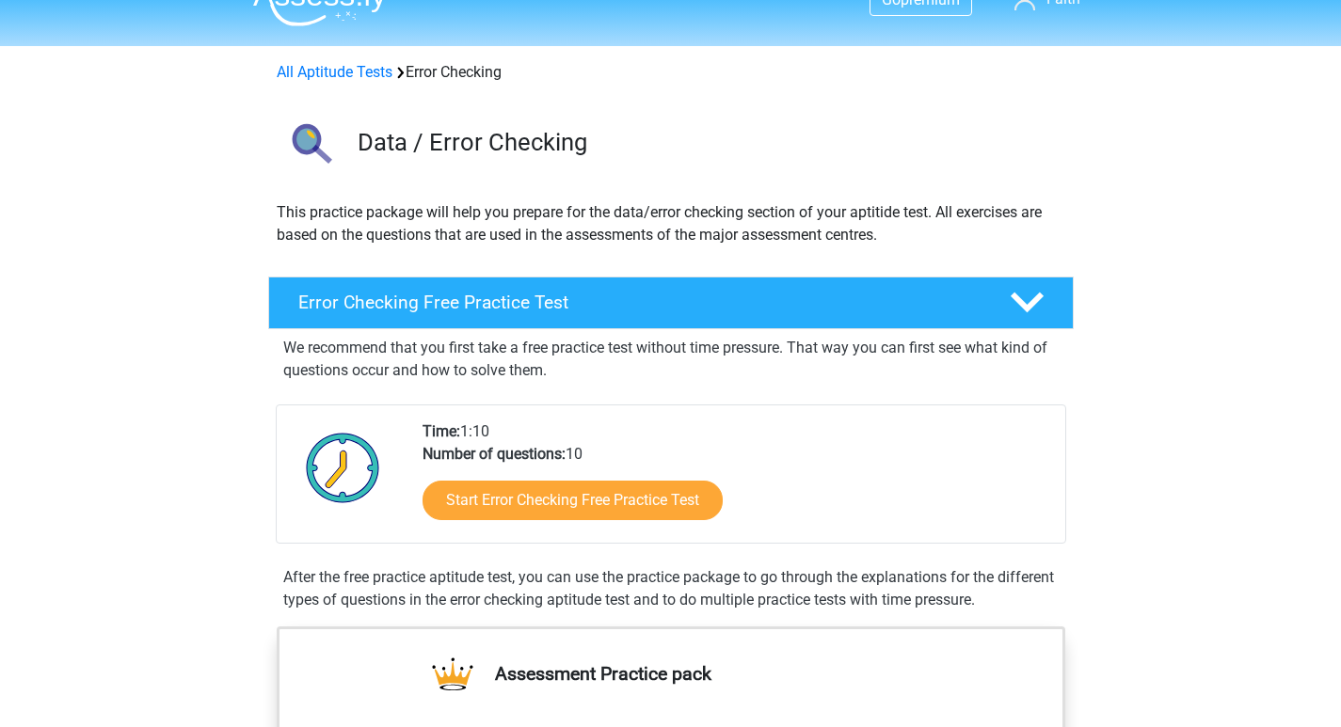
scroll to position [0, 0]
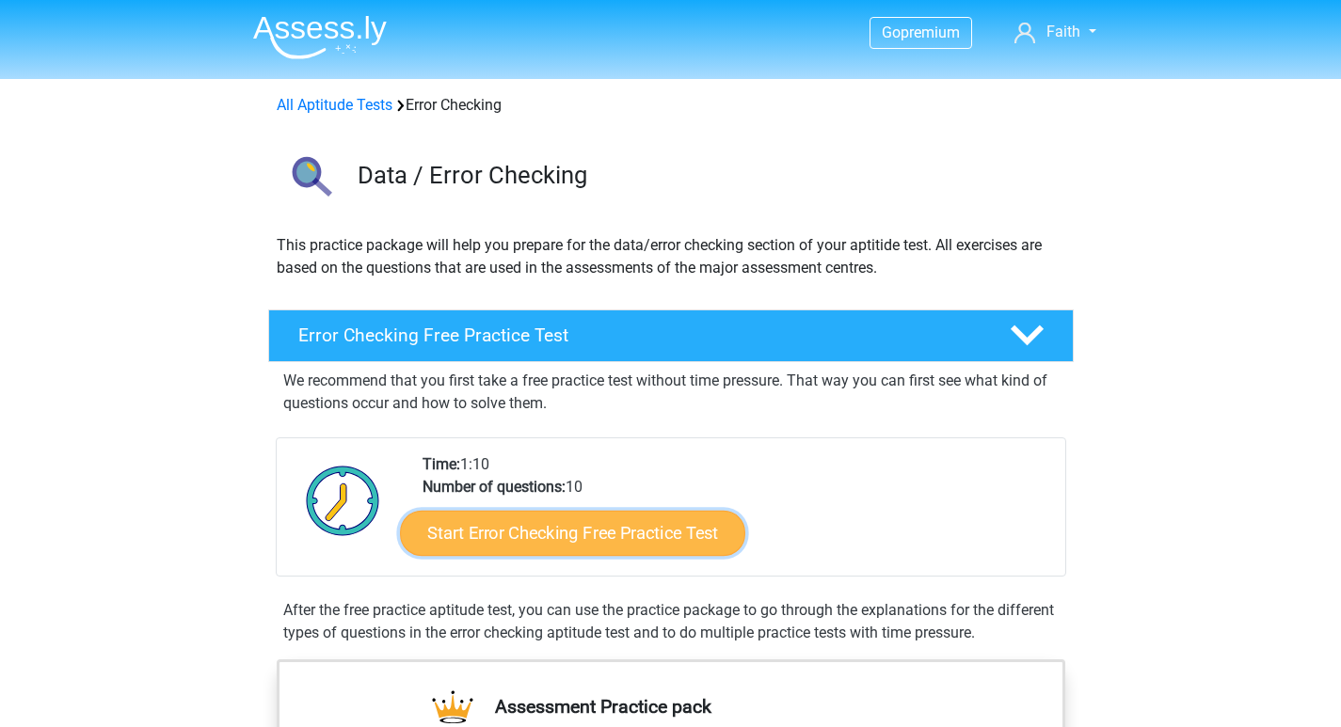
click at [569, 531] on link "Start Error Checking Free Practice Test" at bounding box center [572, 533] width 345 height 45
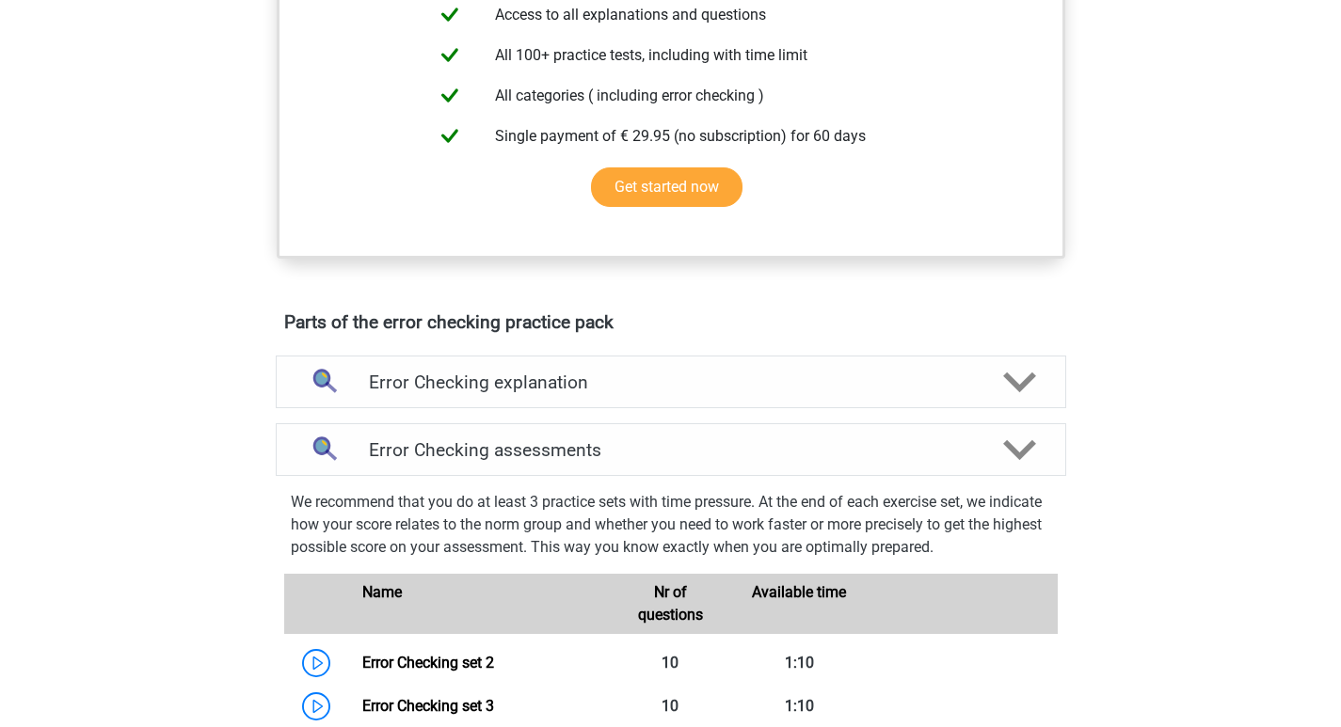
scroll to position [753, 0]
click at [901, 393] on h4 "Error Checking explanation" at bounding box center [671, 384] width 604 height 22
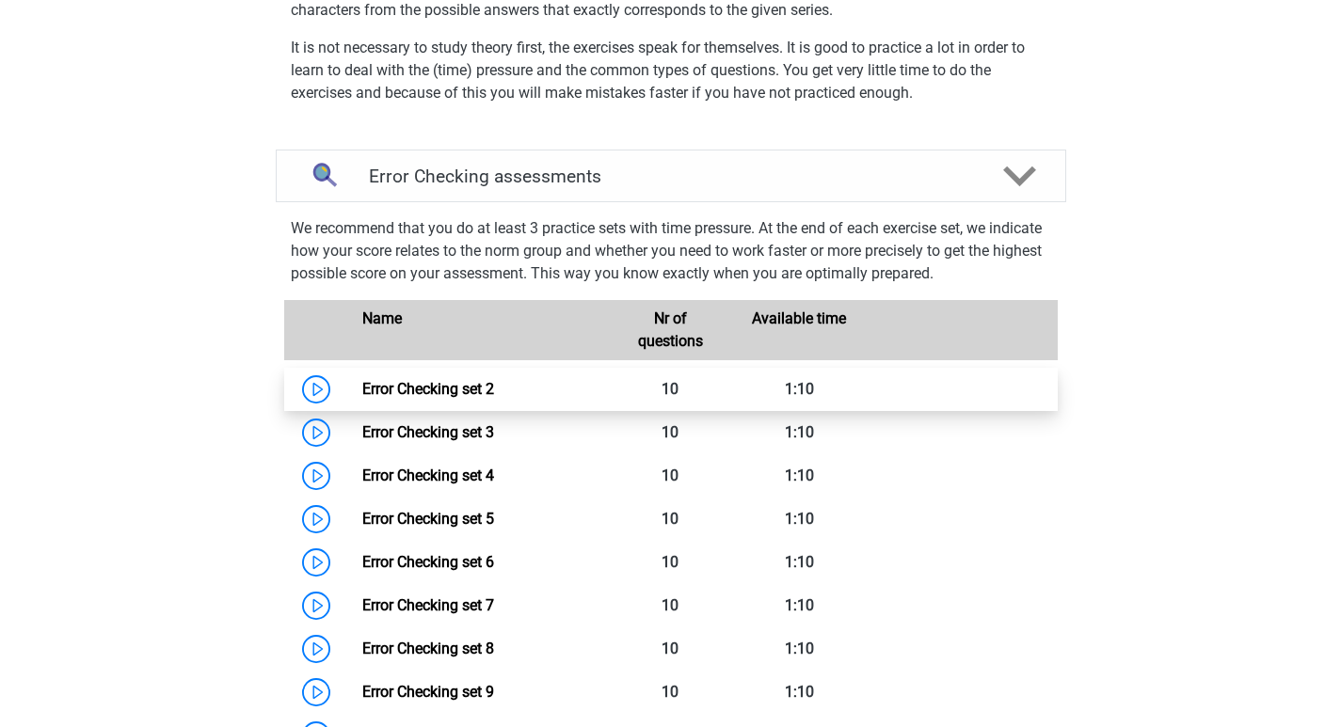
scroll to position [1411, 0]
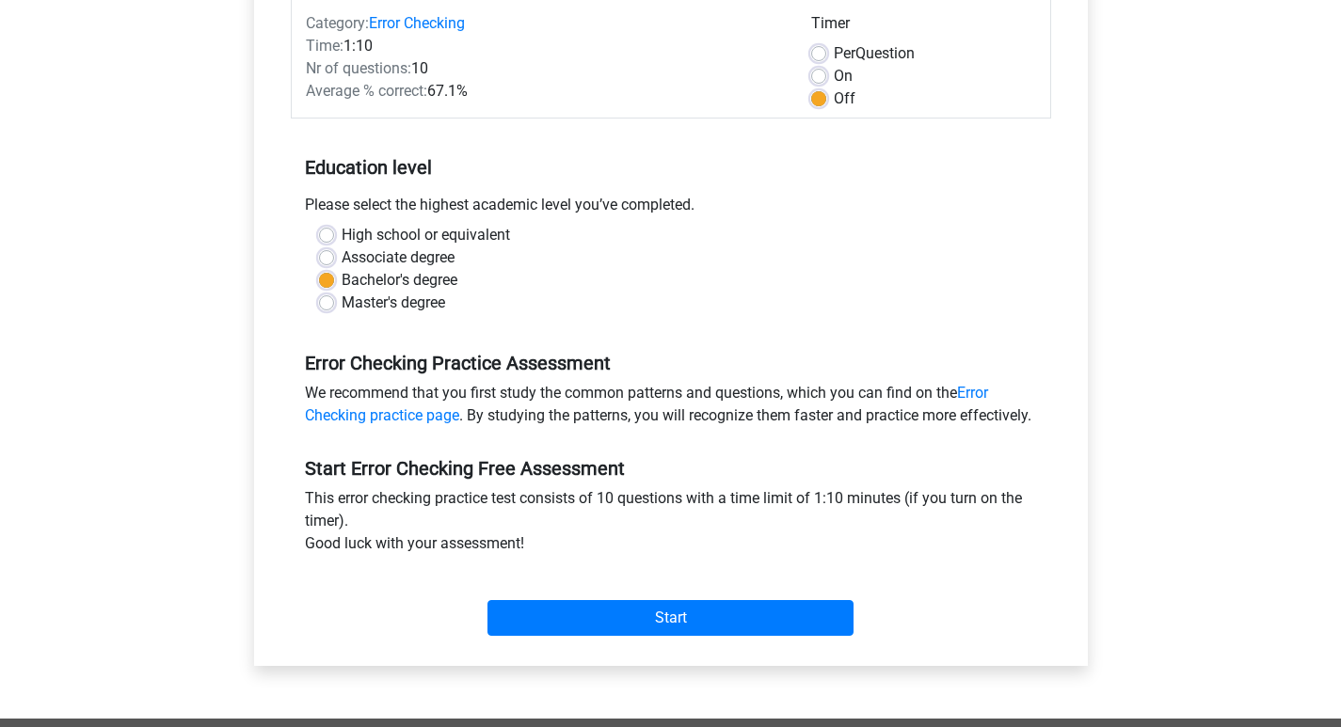
scroll to position [376, 0]
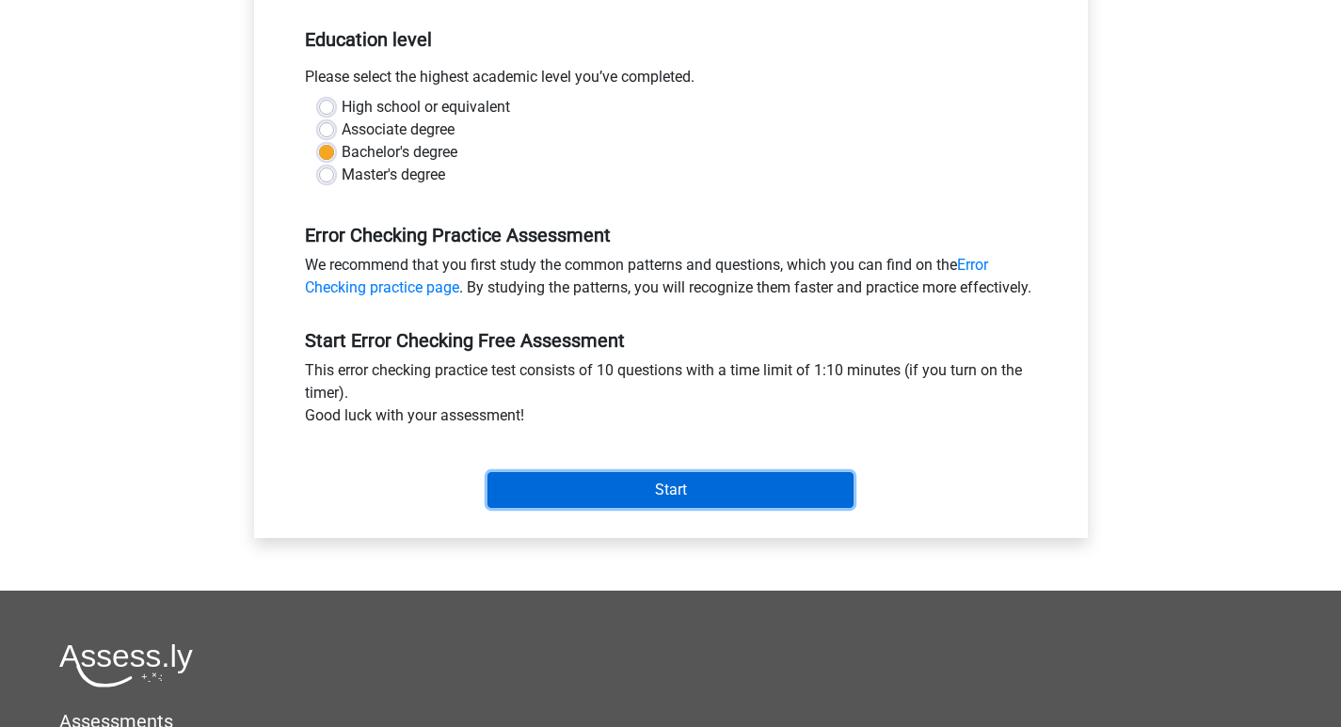
click at [645, 508] on input "Start" at bounding box center [670, 490] width 366 height 36
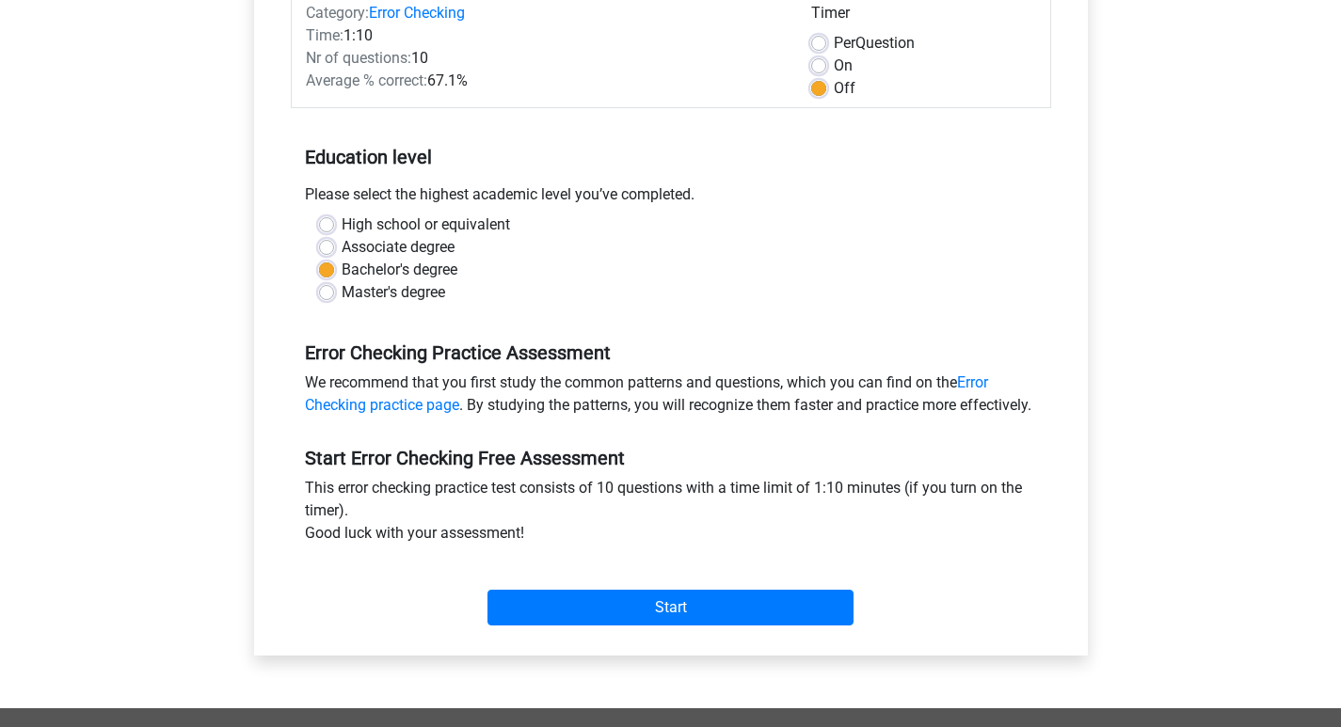
scroll to position [0, 0]
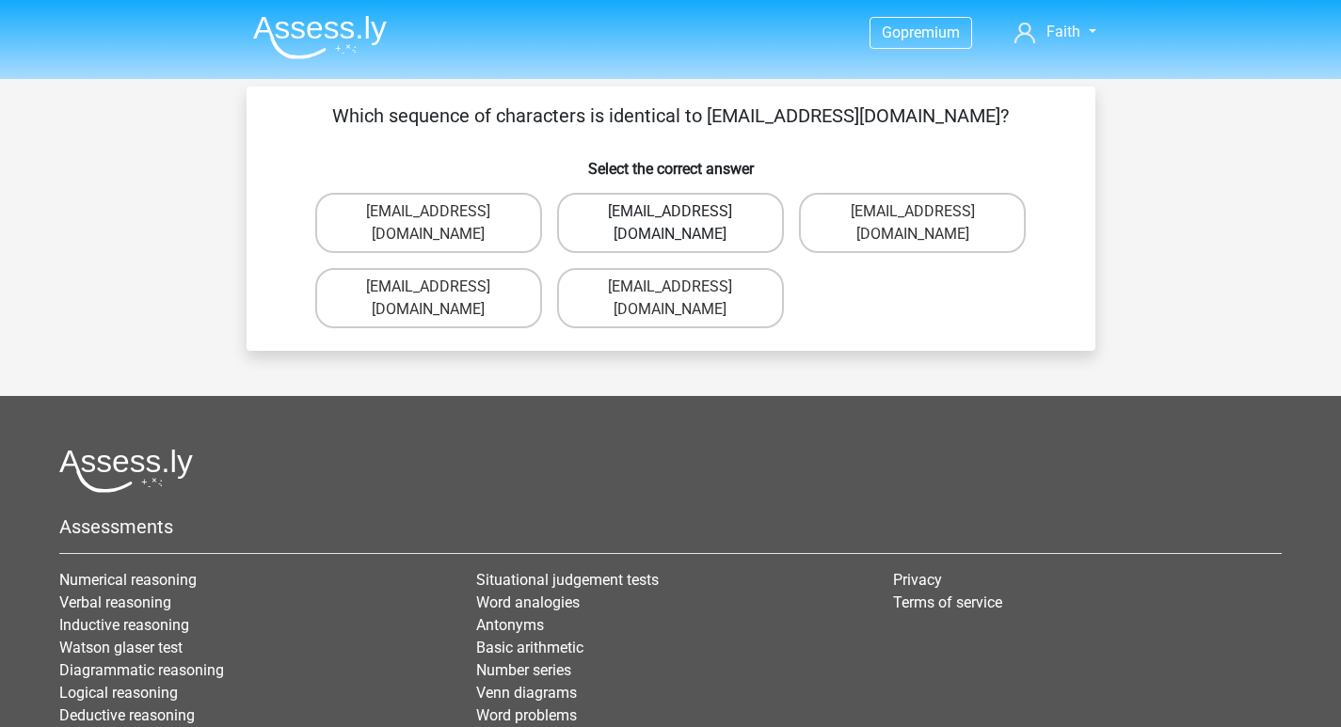
click at [756, 213] on label "[EMAIL_ADDRESS][DOMAIN_NAME]" at bounding box center [670, 223] width 227 height 60
click at [682, 213] on input "[EMAIL_ADDRESS][DOMAIN_NAME]" at bounding box center [676, 218] width 12 height 12
radio input "true"
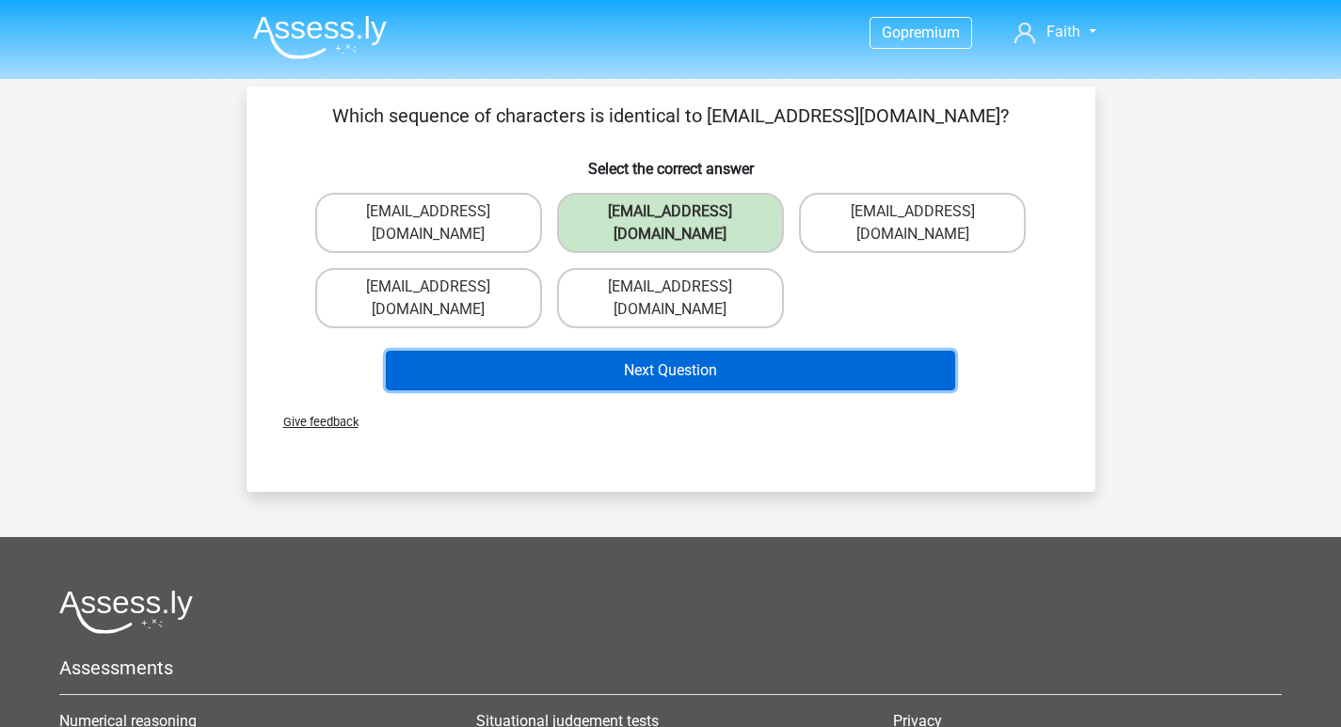
click at [730, 351] on button "Next Question" at bounding box center [670, 371] width 569 height 40
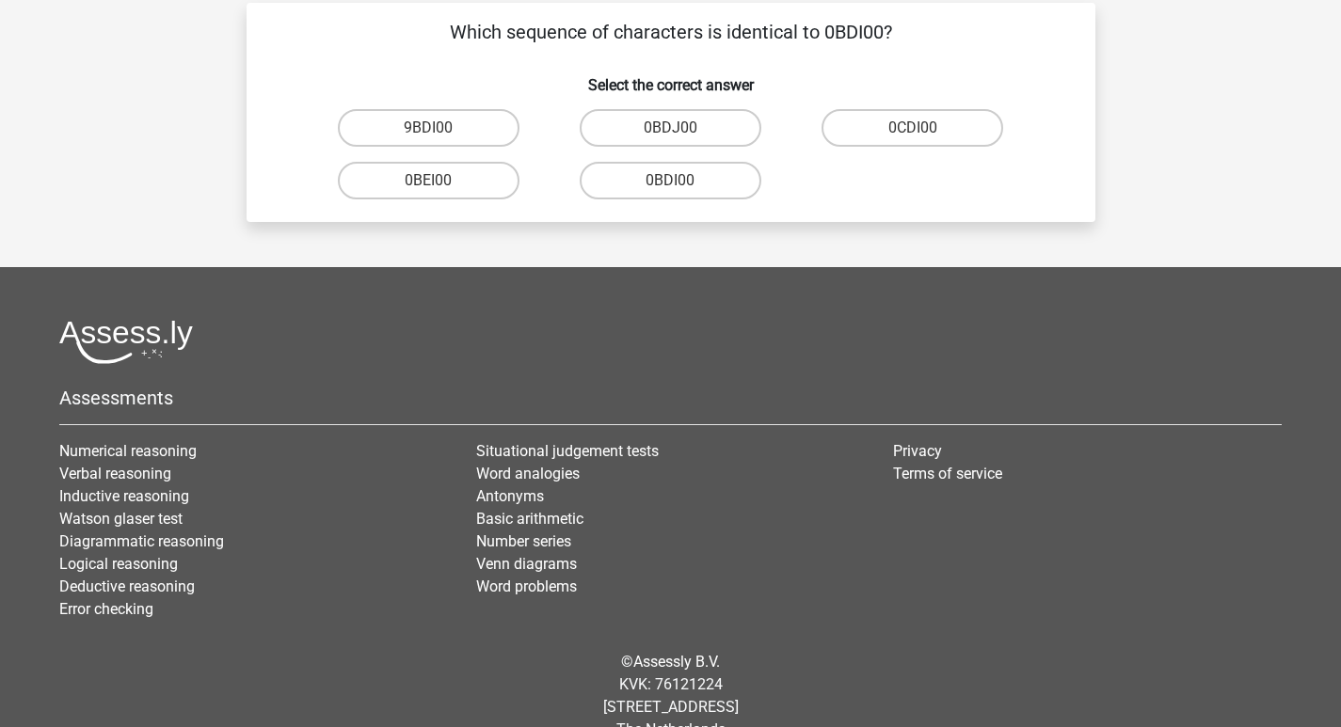
scroll to position [87, 0]
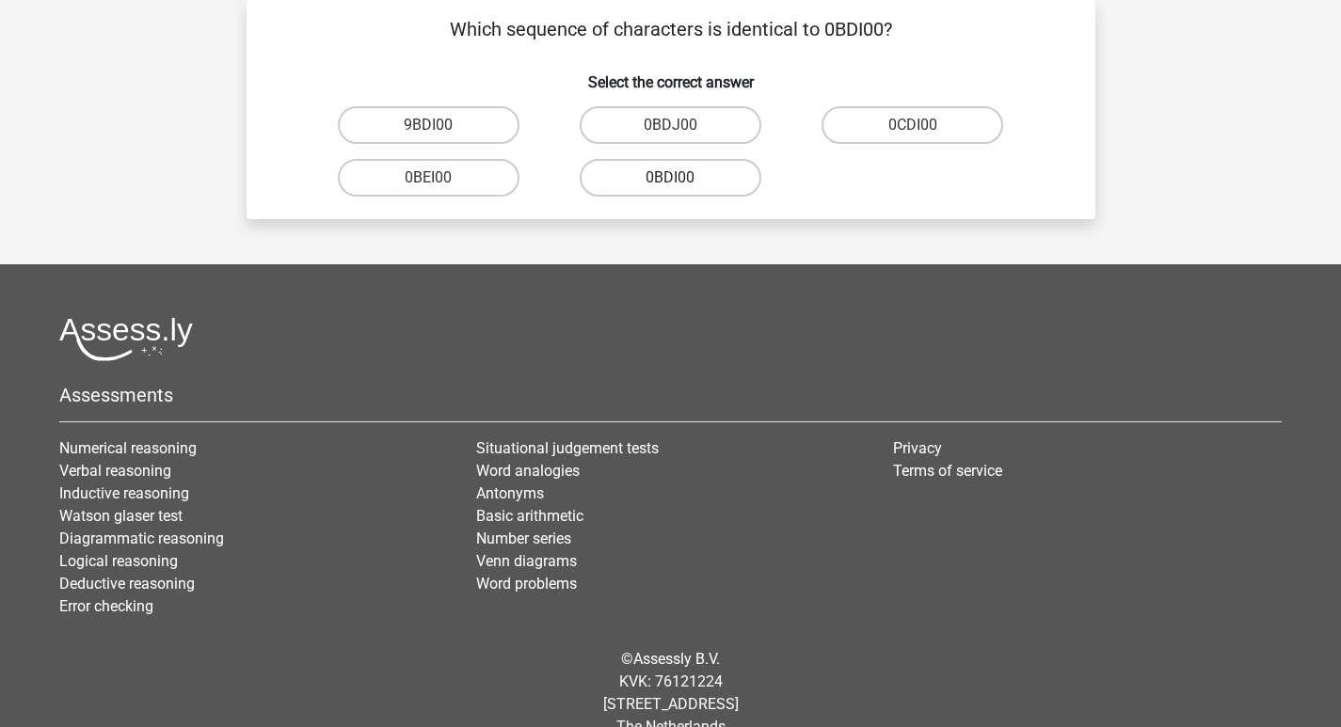
click at [693, 180] on label "0BDI00" at bounding box center [671, 178] width 182 height 38
click at [682, 180] on input "0BDI00" at bounding box center [676, 184] width 12 height 12
radio input "true"
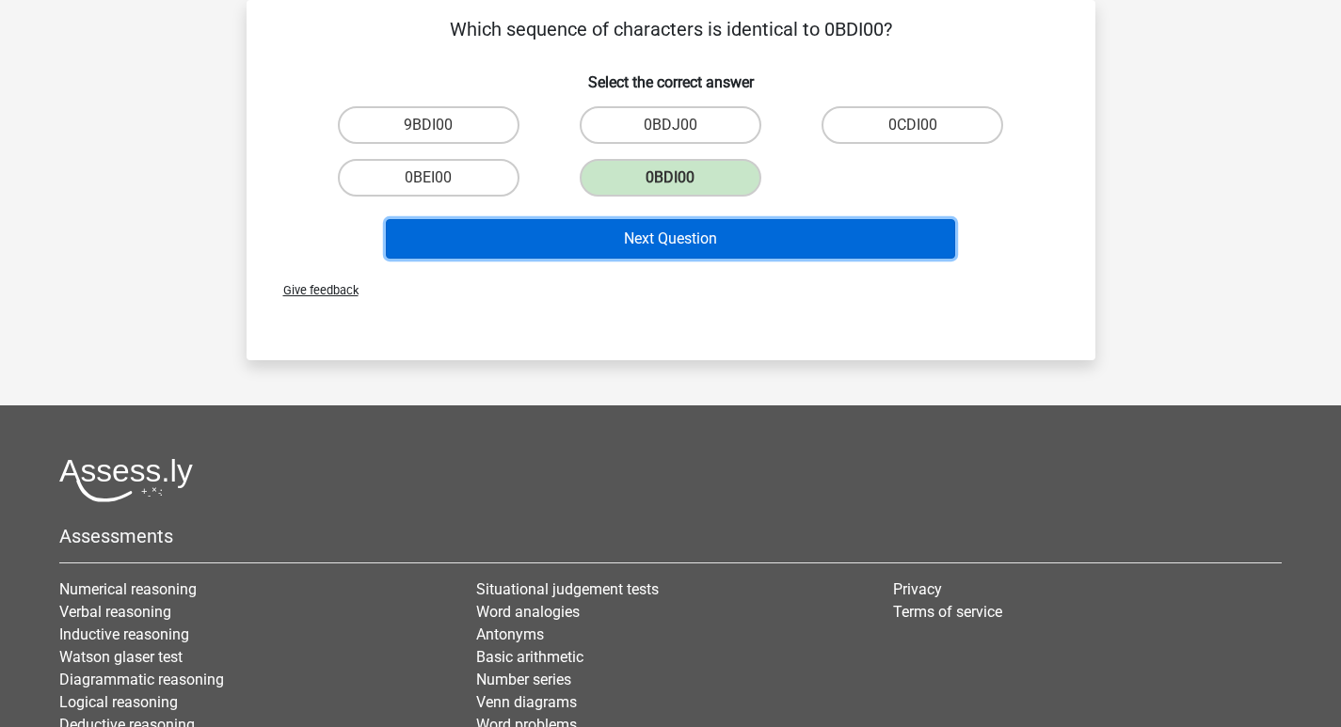
click at [683, 244] on button "Next Question" at bounding box center [670, 239] width 569 height 40
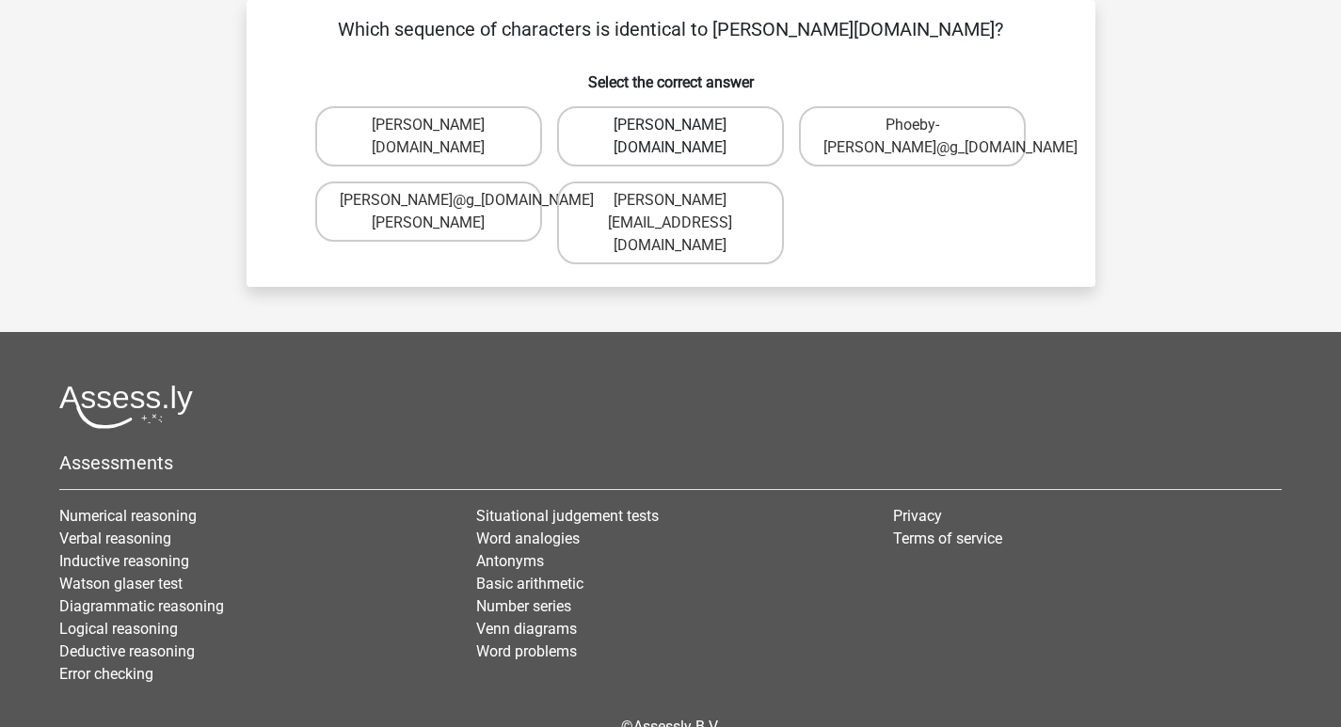
click at [702, 131] on label "[PERSON_NAME][DOMAIN_NAME]" at bounding box center [670, 136] width 227 height 60
click at [682, 131] on input "[PERSON_NAME][DOMAIN_NAME]" at bounding box center [676, 131] width 12 height 12
radio input "true"
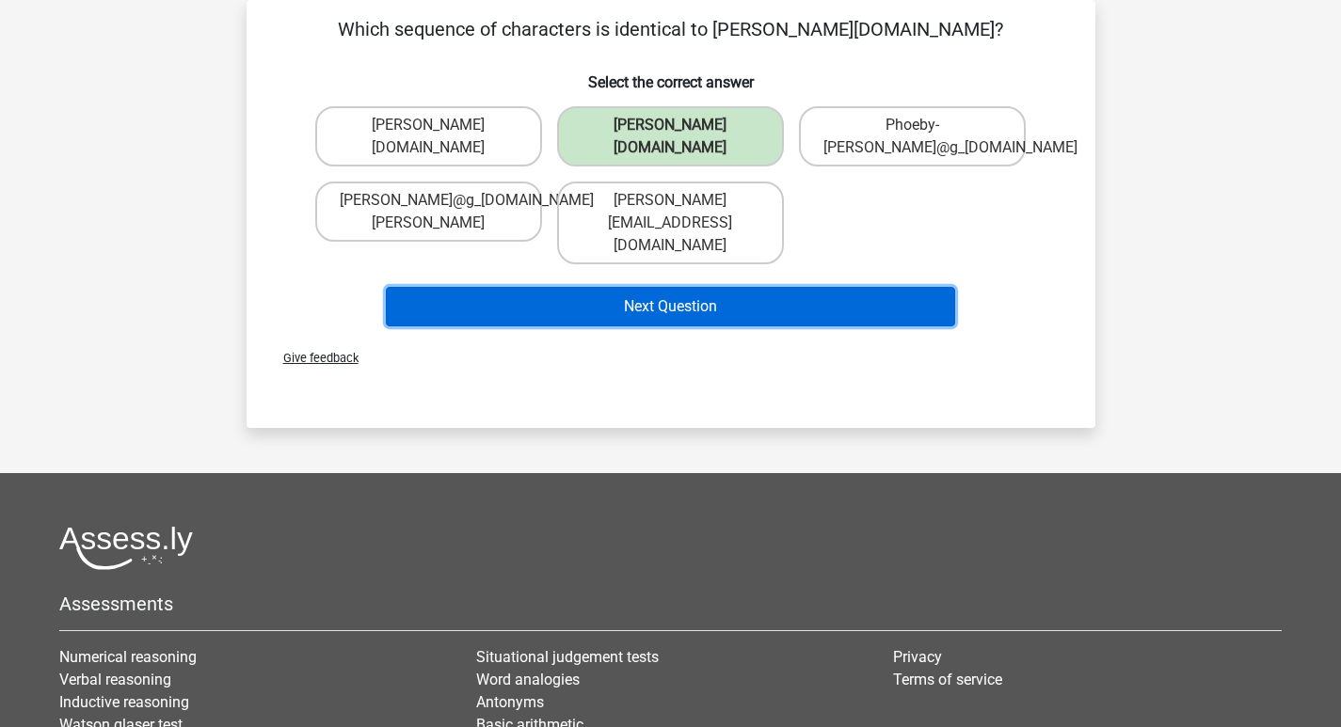
click at [732, 287] on button "Next Question" at bounding box center [670, 307] width 569 height 40
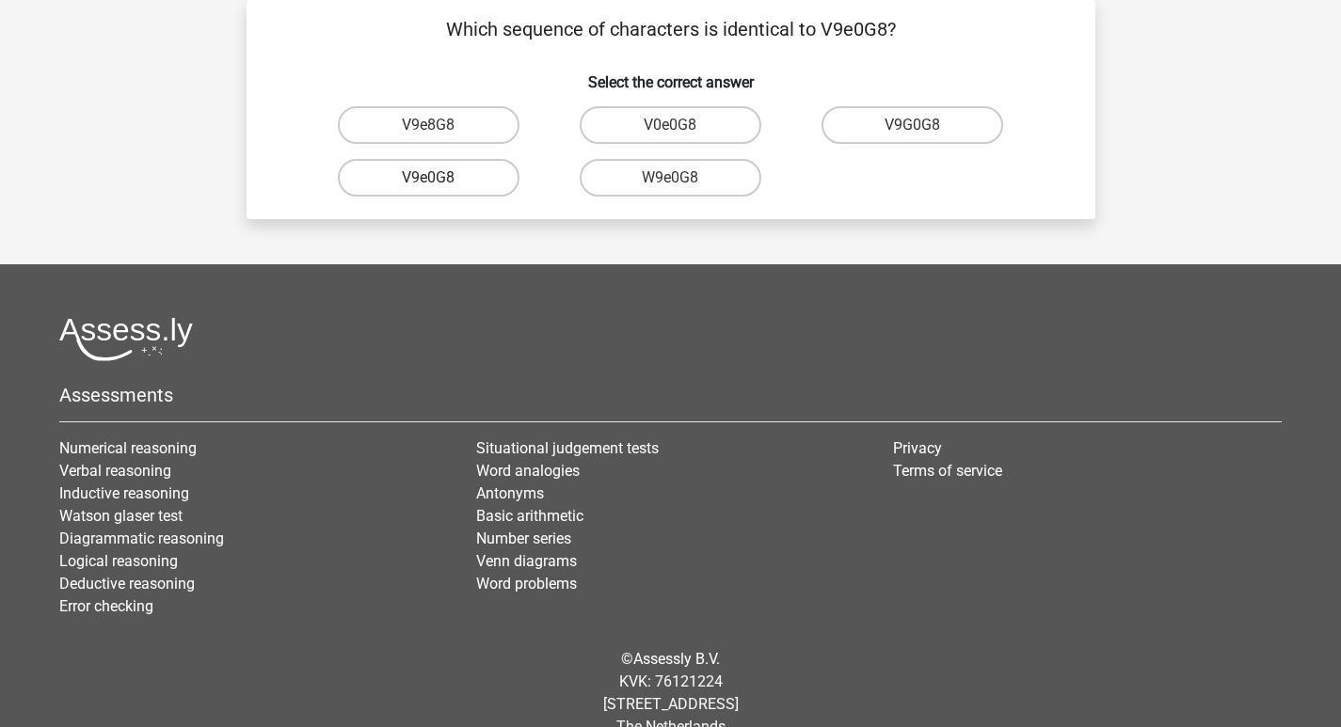
click at [482, 175] on label "V9e0G8" at bounding box center [429, 178] width 182 height 38
click at [440, 178] on input "V9e0G8" at bounding box center [434, 184] width 12 height 12
radio input "true"
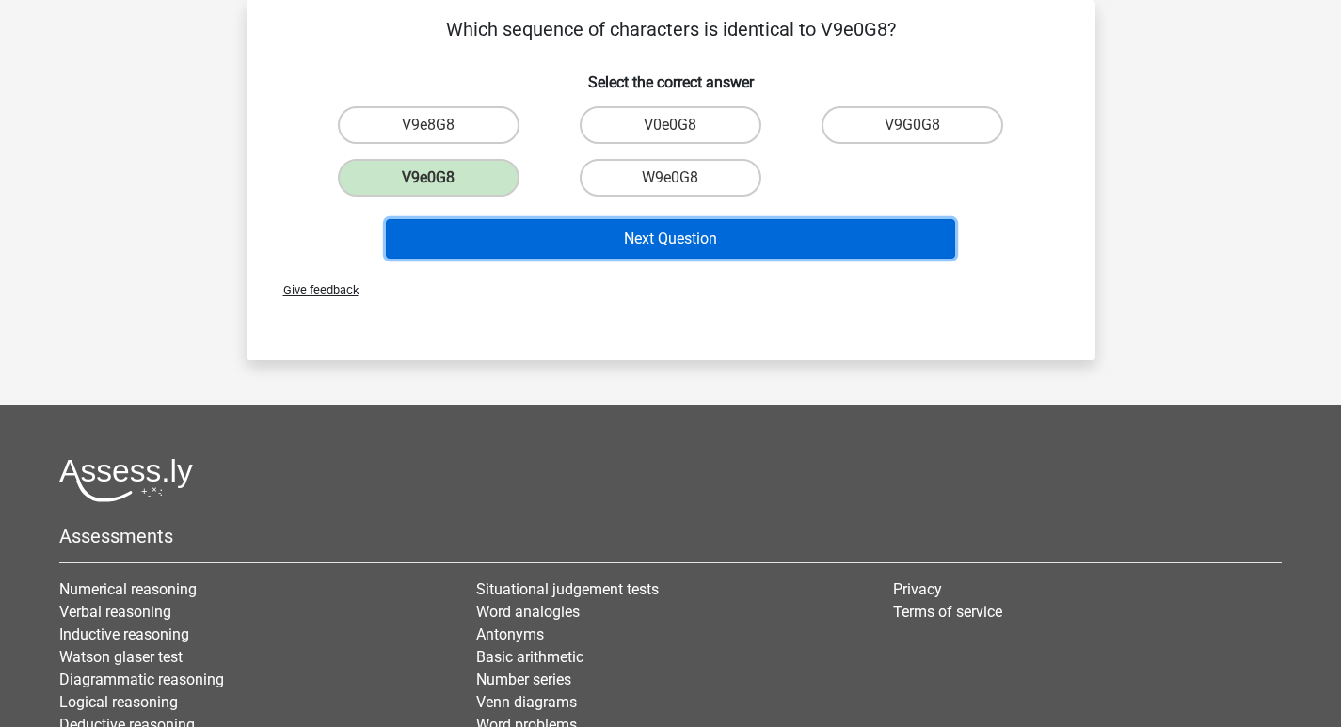
click at [656, 243] on button "Next Question" at bounding box center [670, 239] width 569 height 40
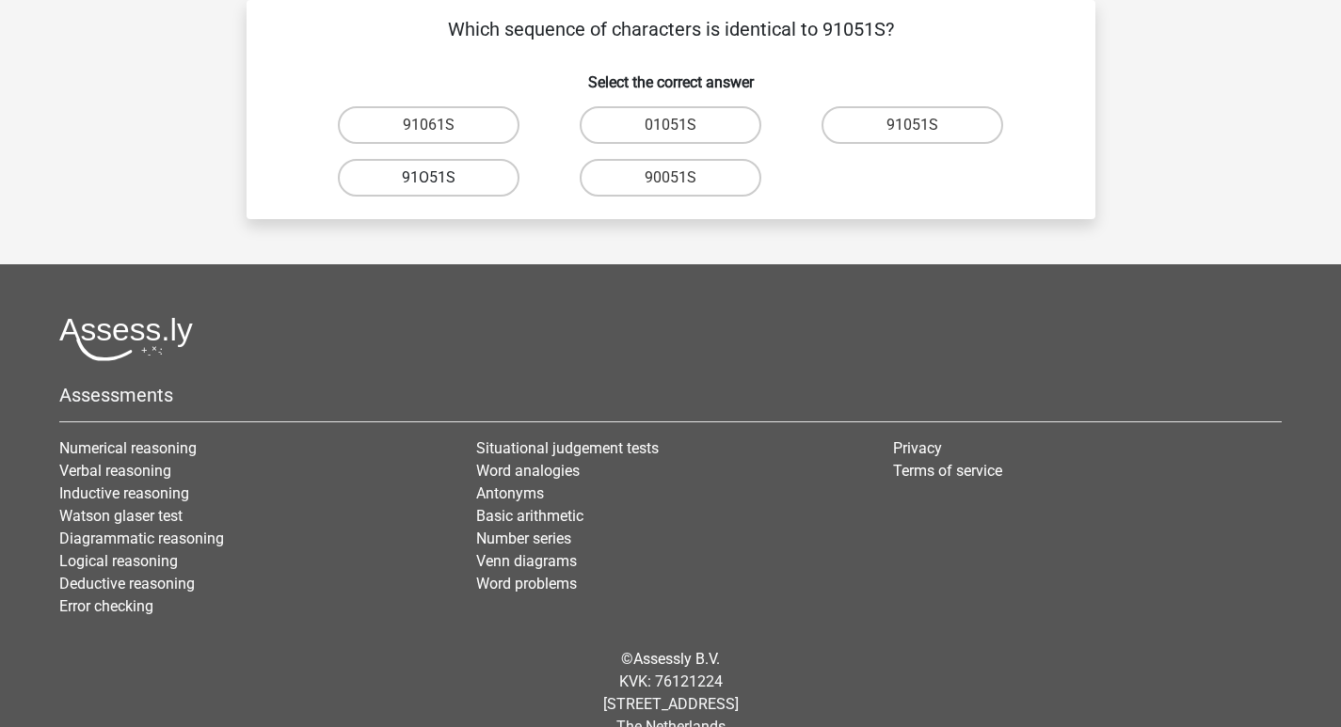
click at [467, 178] on label "91O51S" at bounding box center [429, 178] width 182 height 38
click at [440, 178] on input "91O51S" at bounding box center [434, 184] width 12 height 12
radio input "true"
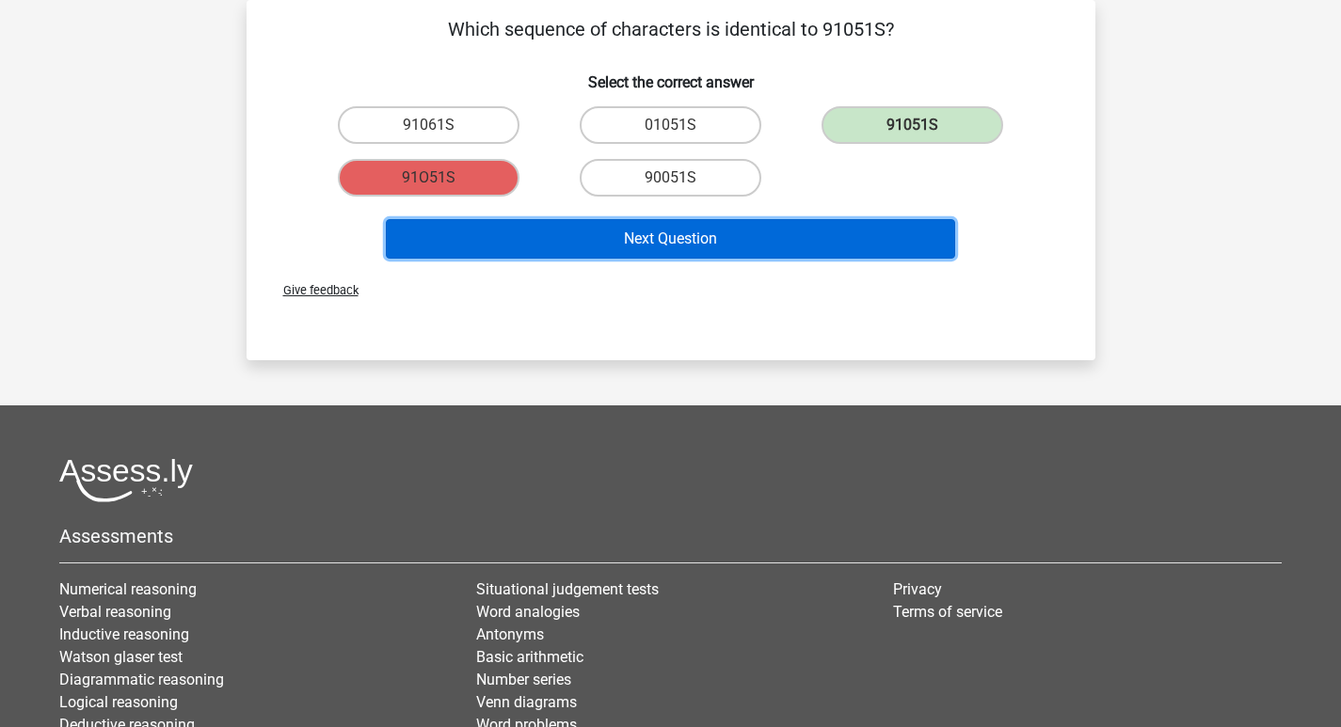
click at [660, 234] on button "Next Question" at bounding box center [670, 239] width 569 height 40
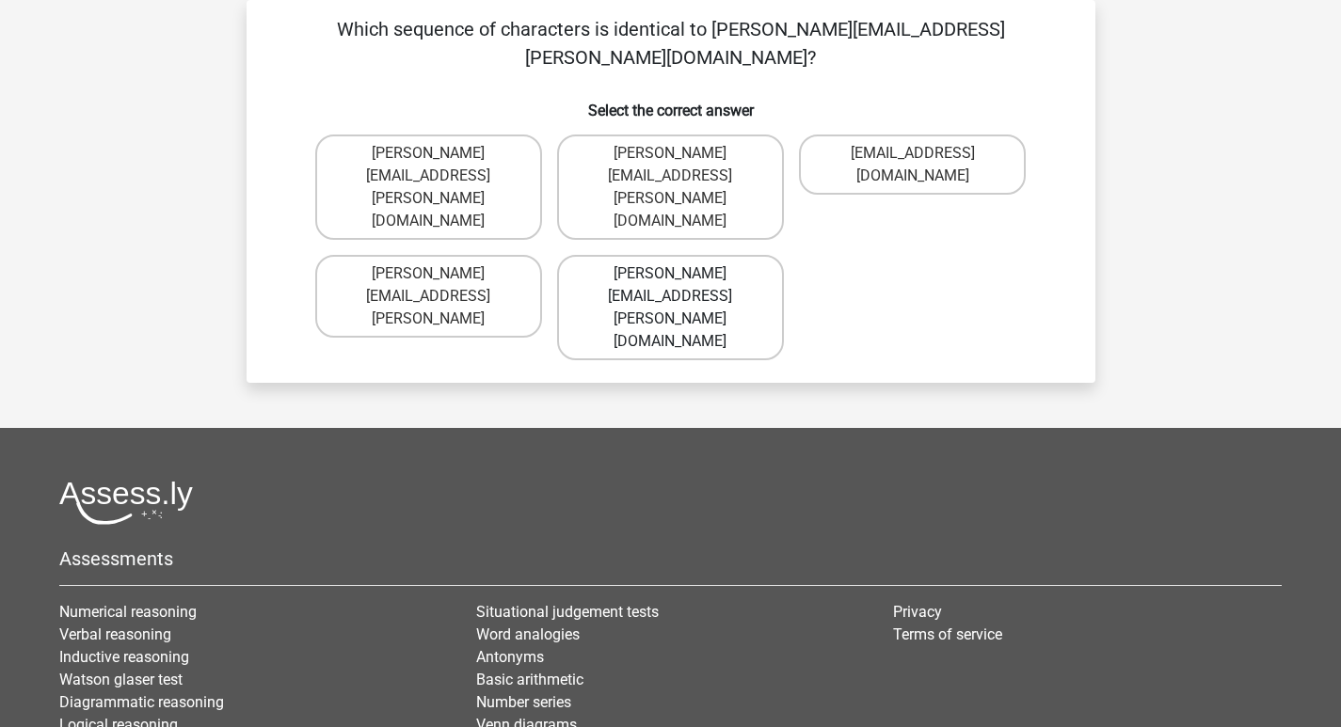
click at [739, 255] on label "[PERSON_NAME][EMAIL_ADDRESS][PERSON_NAME][DOMAIN_NAME]" at bounding box center [670, 307] width 227 height 105
click at [682, 274] on input "[PERSON_NAME][EMAIL_ADDRESS][PERSON_NAME][DOMAIN_NAME]" at bounding box center [676, 280] width 12 height 12
radio input "true"
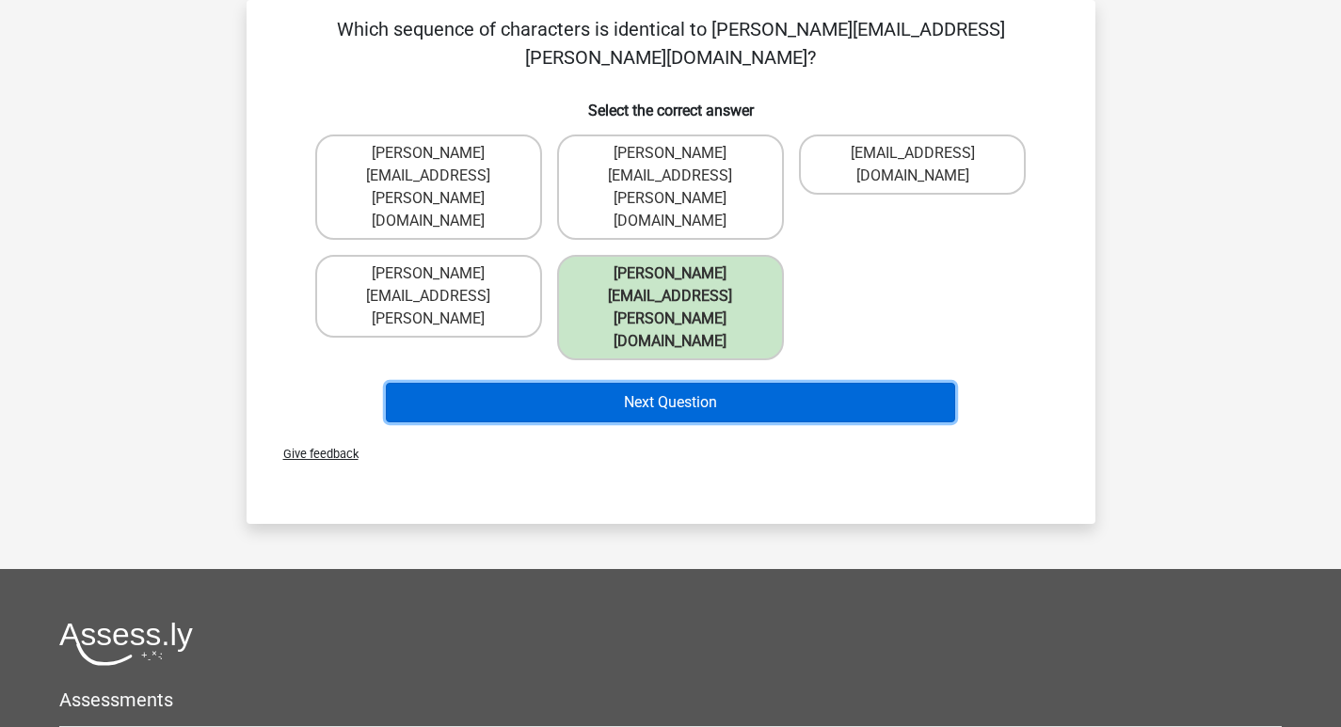
click at [745, 383] on button "Next Question" at bounding box center [670, 403] width 569 height 40
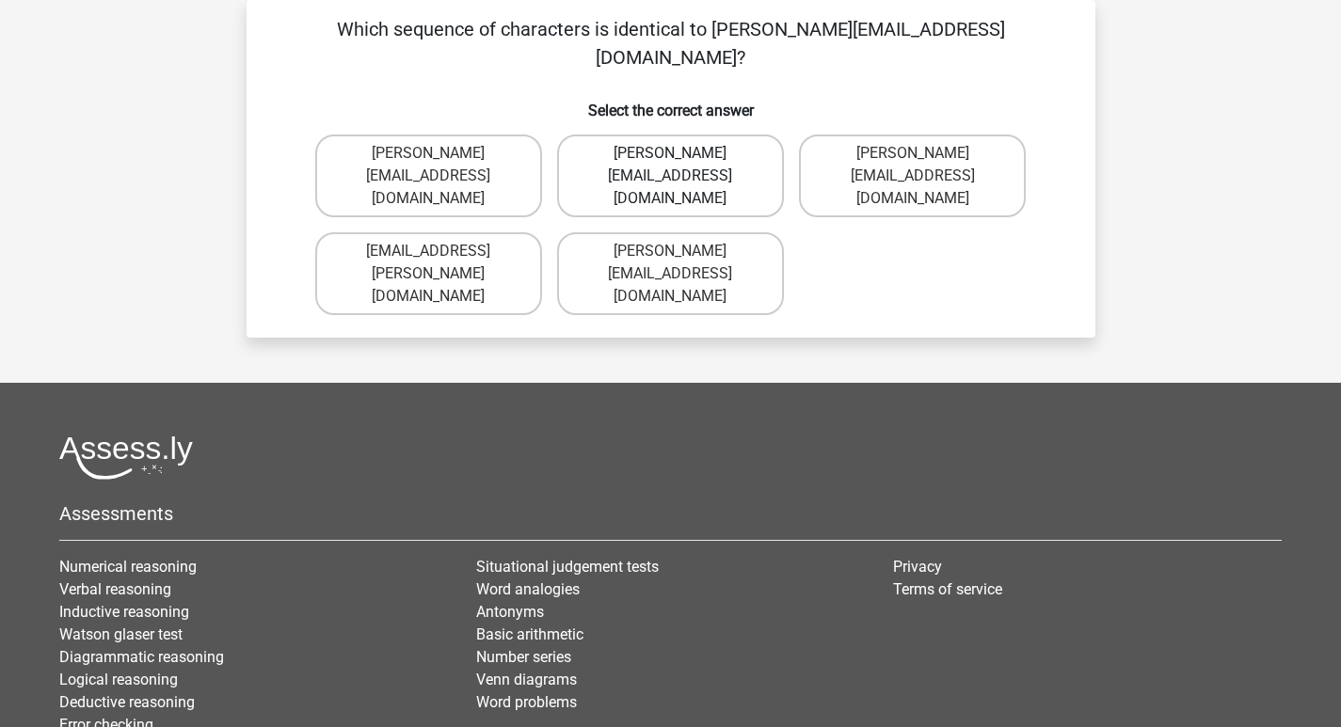
click at [720, 148] on label "[PERSON_NAME][EMAIL_ADDRESS][DOMAIN_NAME]" at bounding box center [670, 176] width 227 height 83
click at [682, 153] on input "[PERSON_NAME][EMAIL_ADDRESS][DOMAIN_NAME]" at bounding box center [676, 159] width 12 height 12
radio input "true"
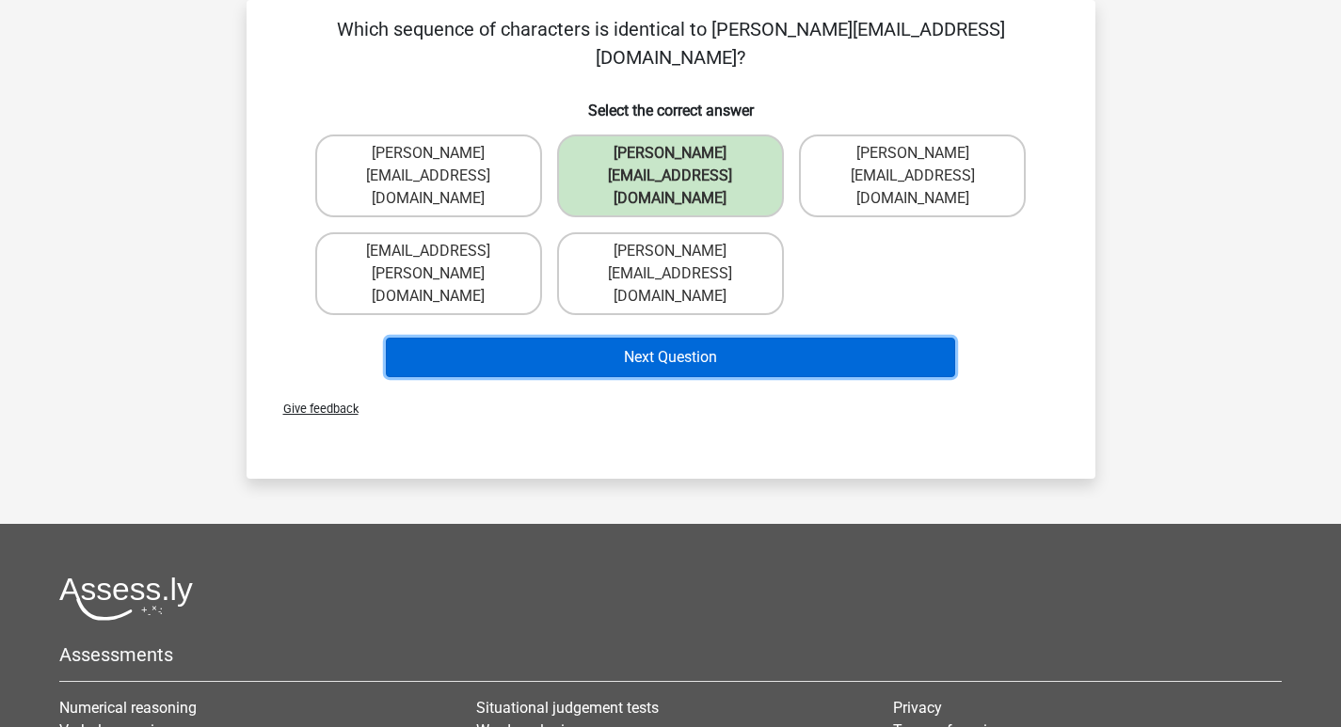
click at [728, 338] on button "Next Question" at bounding box center [670, 358] width 569 height 40
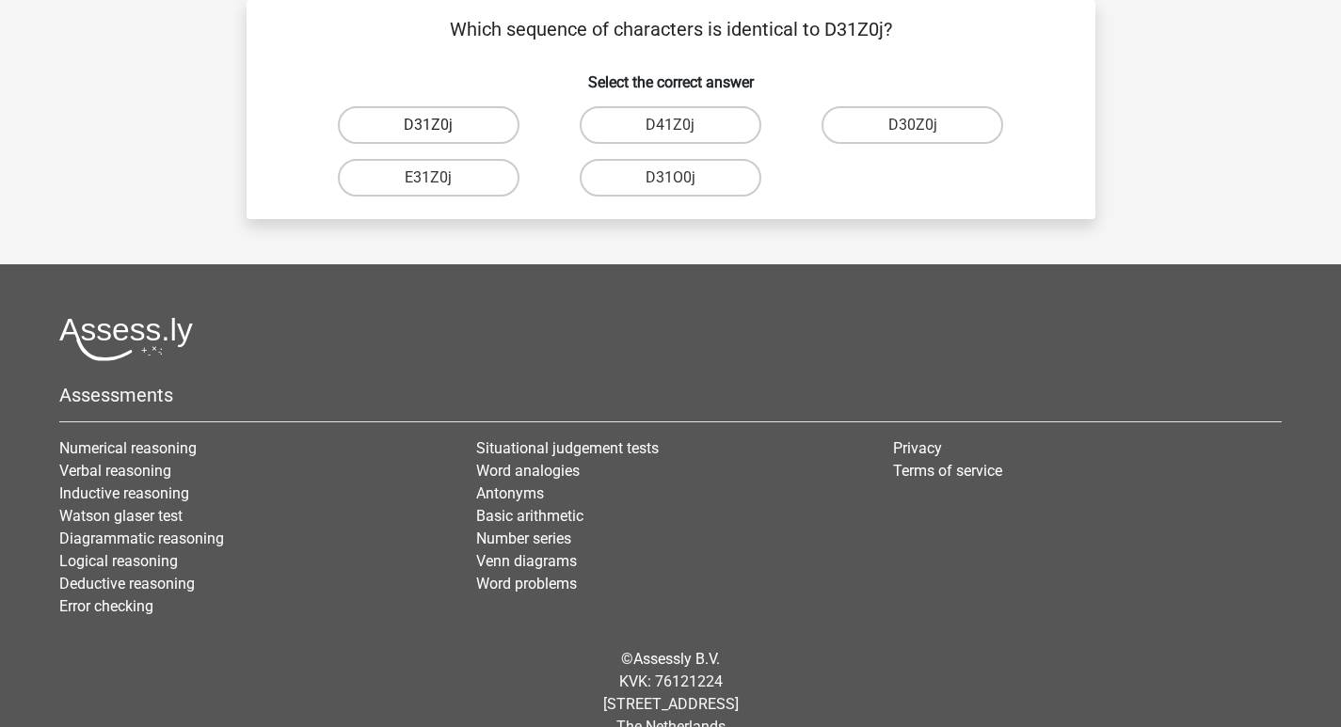
click at [464, 113] on label "D31Z0j" at bounding box center [429, 125] width 182 height 38
click at [440, 125] on input "D31Z0j" at bounding box center [434, 131] width 12 height 12
radio input "true"
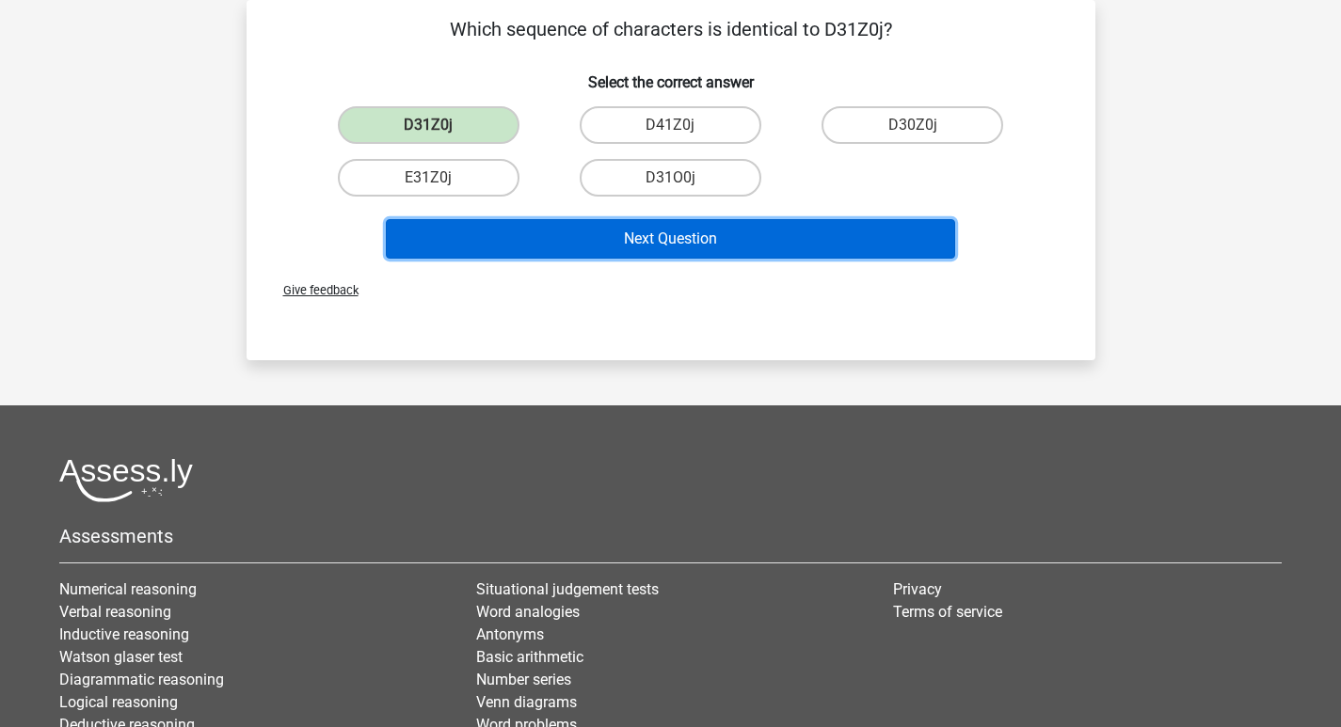
click at [618, 237] on button "Next Question" at bounding box center [670, 239] width 569 height 40
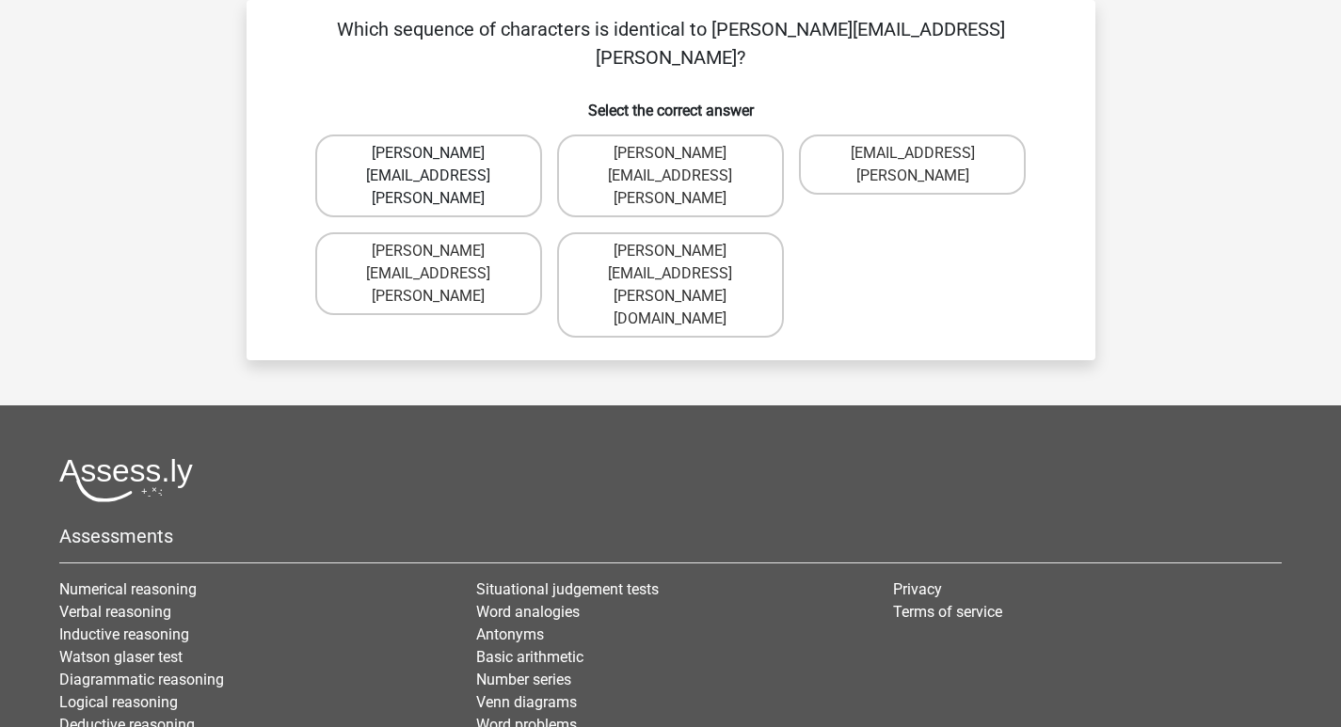
click at [487, 135] on label "[PERSON_NAME][EMAIL_ADDRESS][PERSON_NAME]" at bounding box center [428, 176] width 227 height 83
click at [440, 153] on input "[PERSON_NAME][EMAIL_ADDRESS][PERSON_NAME]" at bounding box center [434, 159] width 12 height 12
radio input "true"
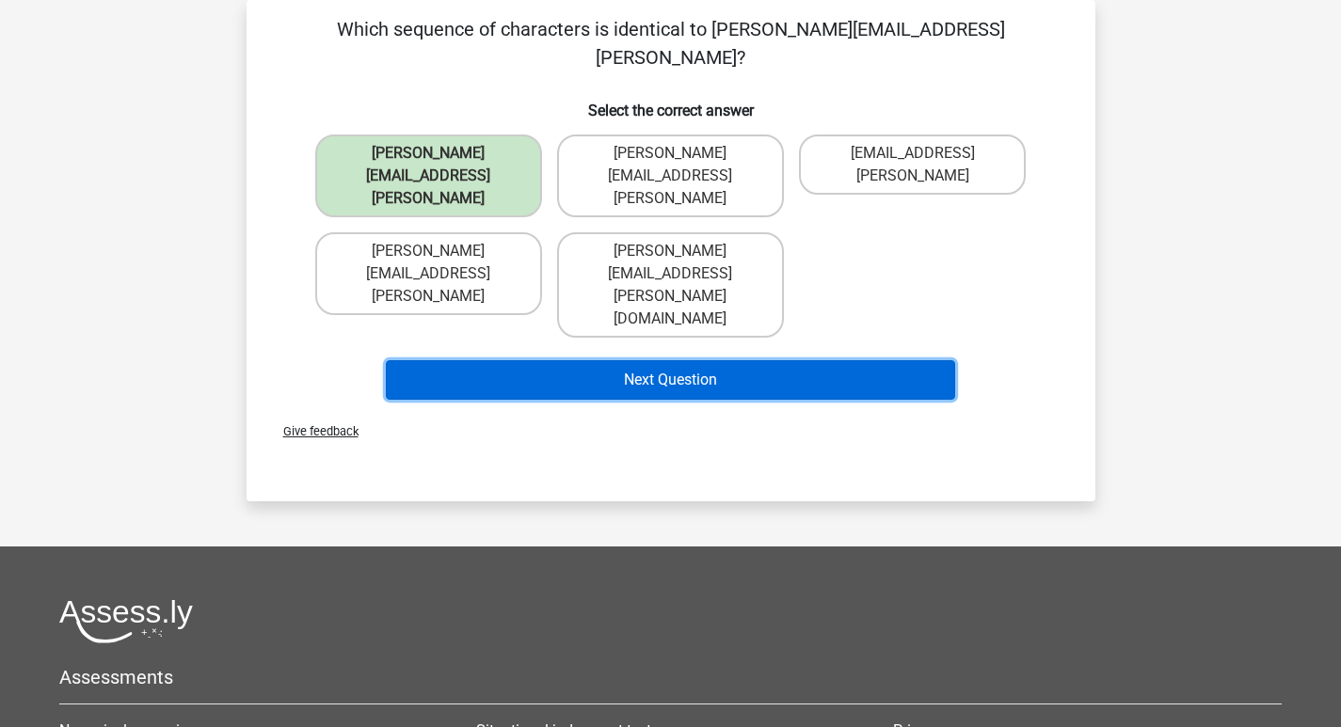
click at [604, 360] on button "Next Question" at bounding box center [670, 380] width 569 height 40
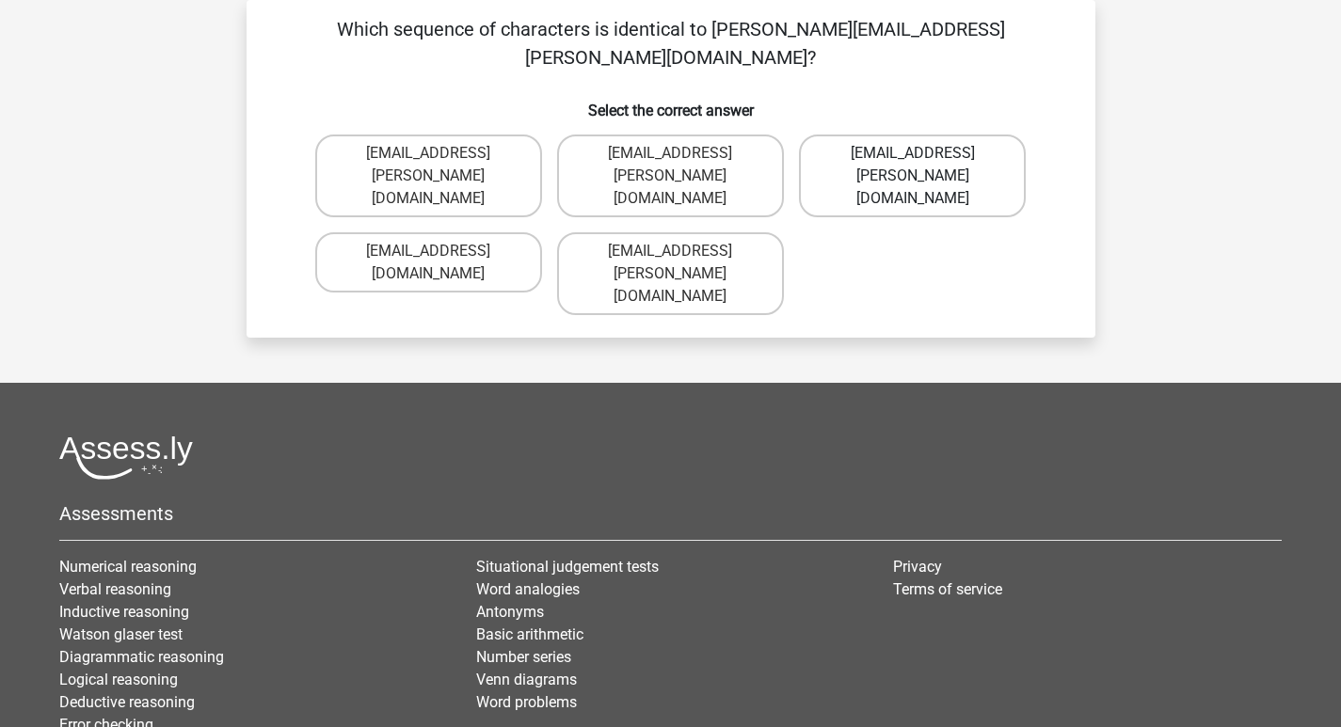
click at [893, 135] on label "[EMAIL_ADDRESS][PERSON_NAME][DOMAIN_NAME]" at bounding box center [912, 176] width 227 height 83
click at [913, 153] on input "[EMAIL_ADDRESS][PERSON_NAME][DOMAIN_NAME]" at bounding box center [919, 159] width 12 height 12
radio input "true"
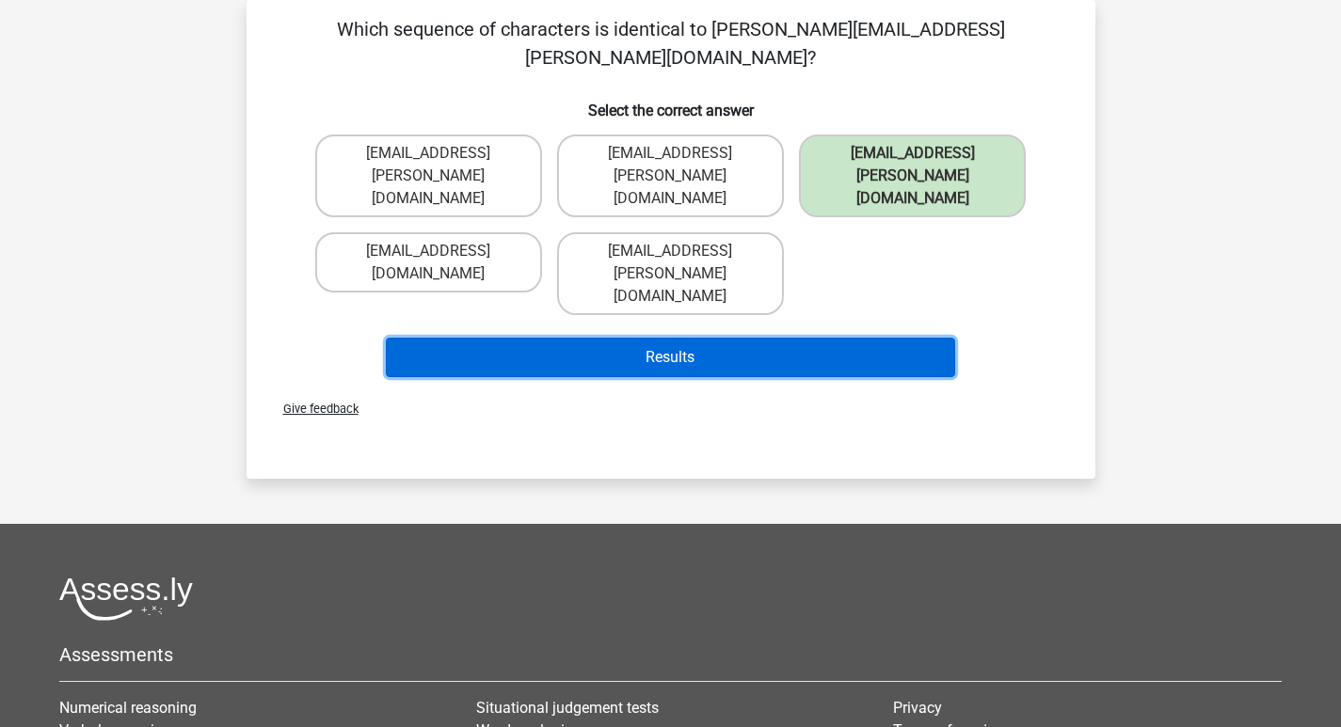
click at [820, 338] on button "Results" at bounding box center [670, 358] width 569 height 40
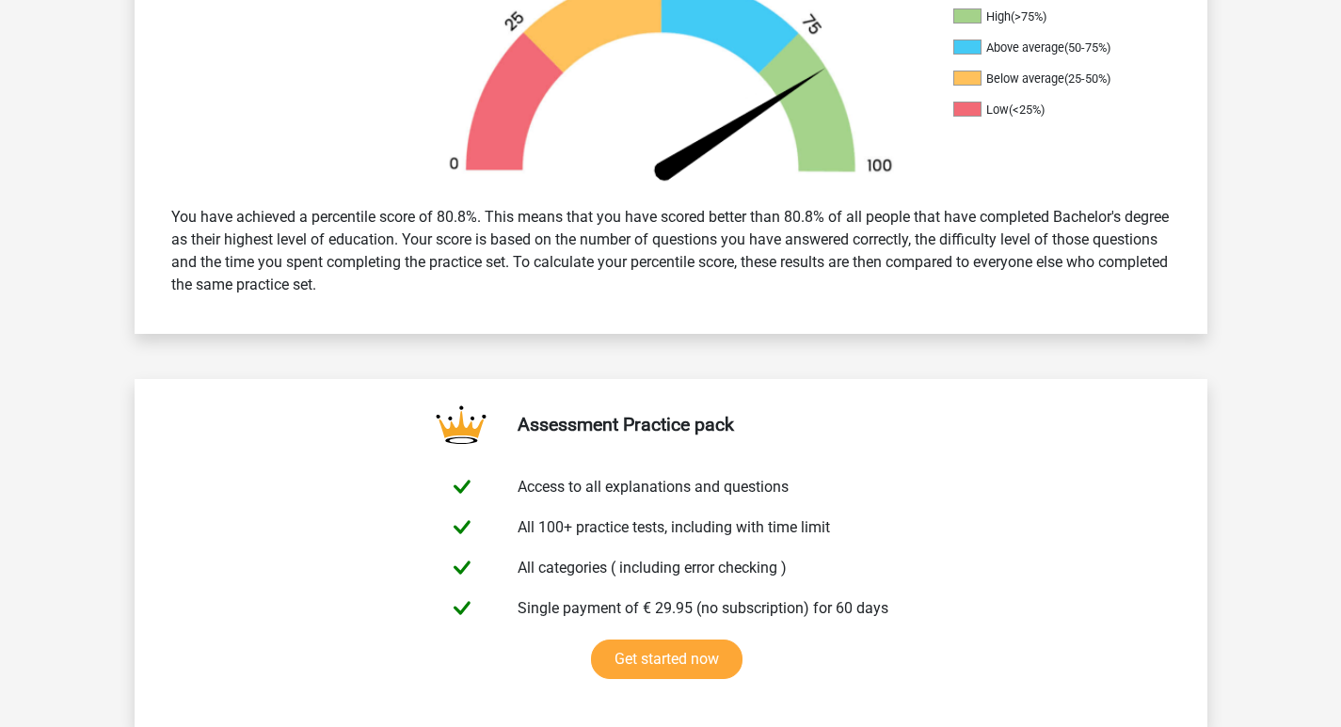
scroll to position [376, 0]
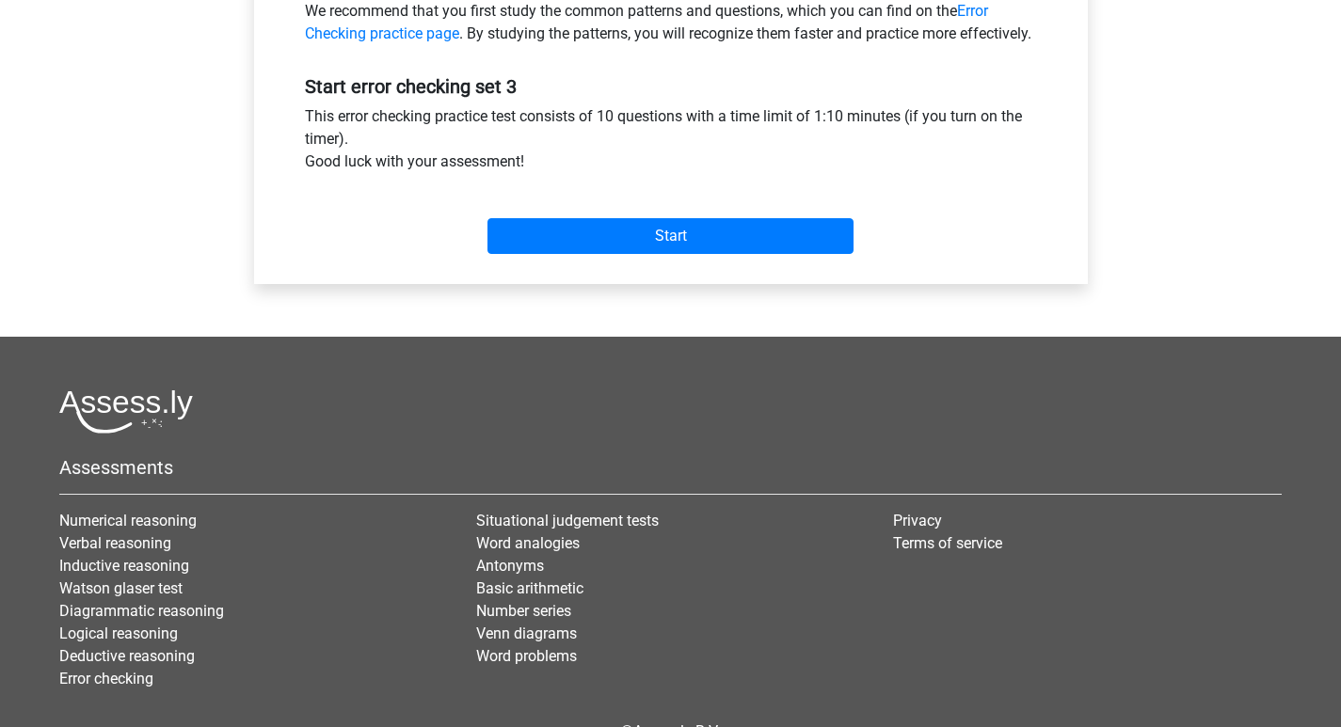
scroll to position [477, 0]
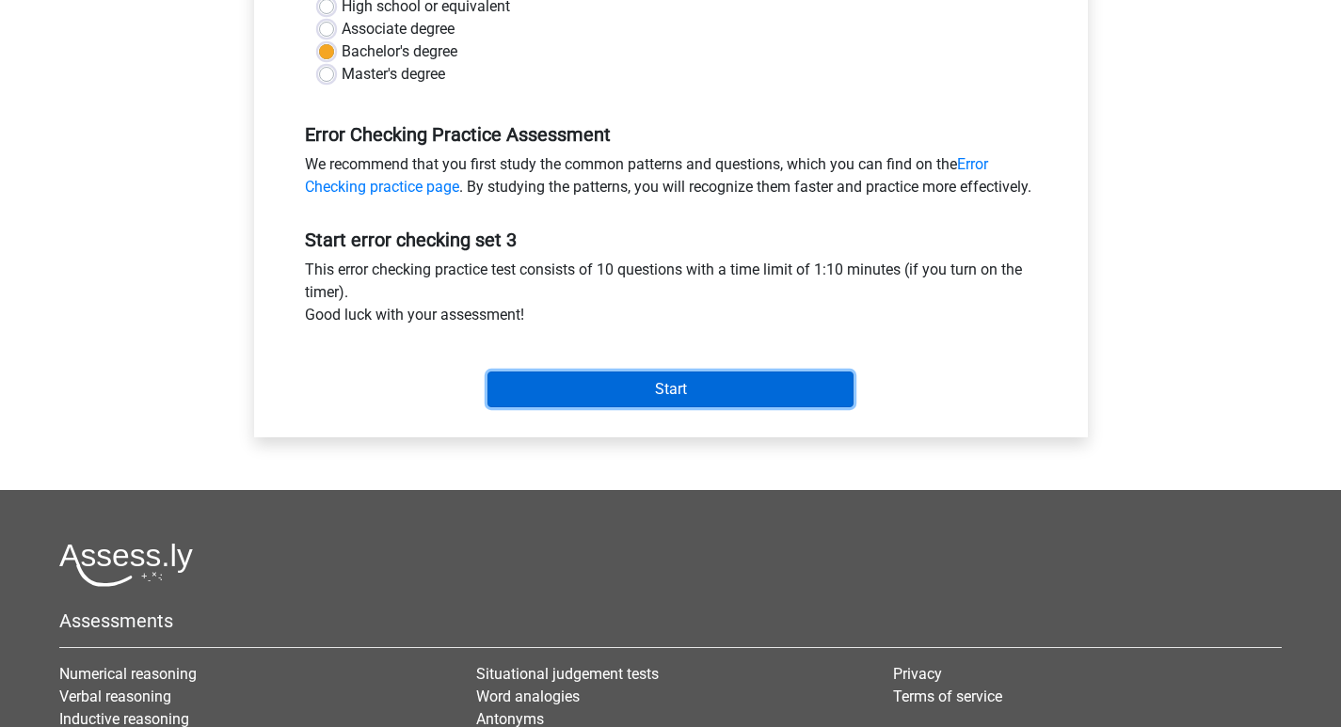
click at [610, 407] on input "Start" at bounding box center [670, 390] width 366 height 36
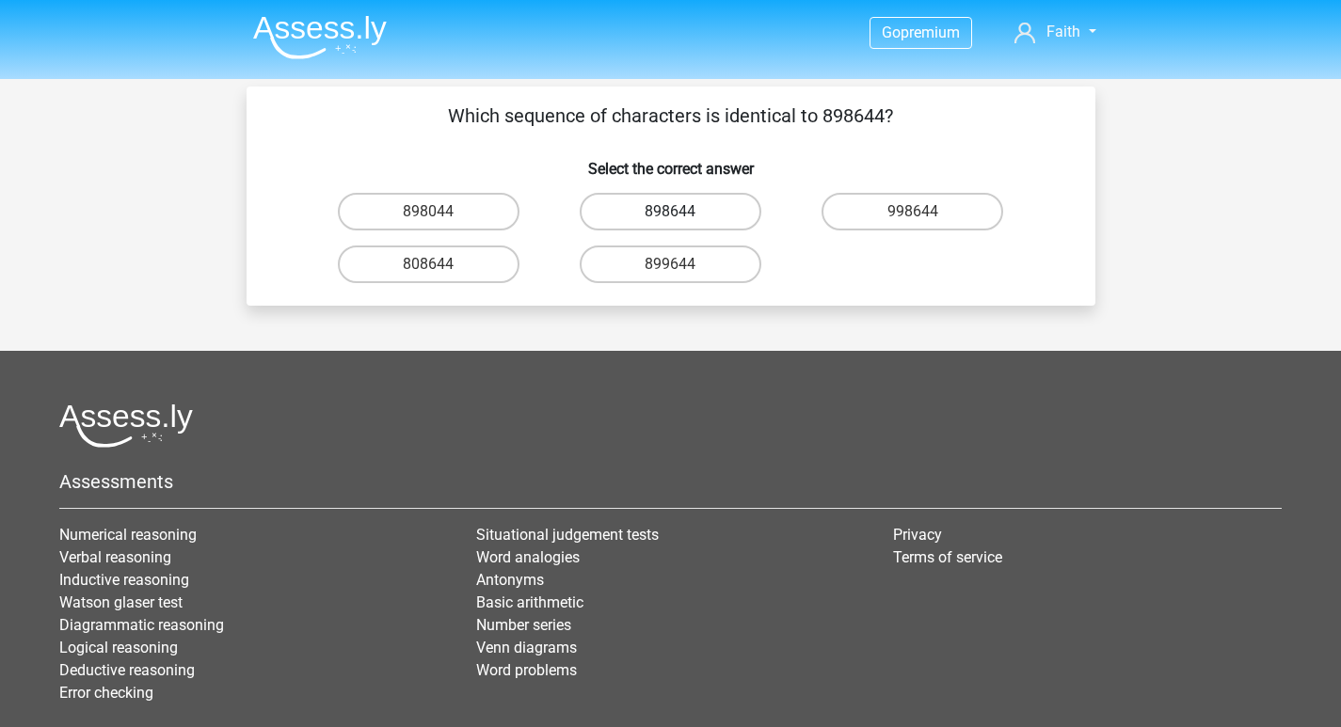
click at [708, 215] on label "898644" at bounding box center [671, 212] width 182 height 38
click at [682, 215] on input "898644" at bounding box center [676, 218] width 12 height 12
radio input "true"
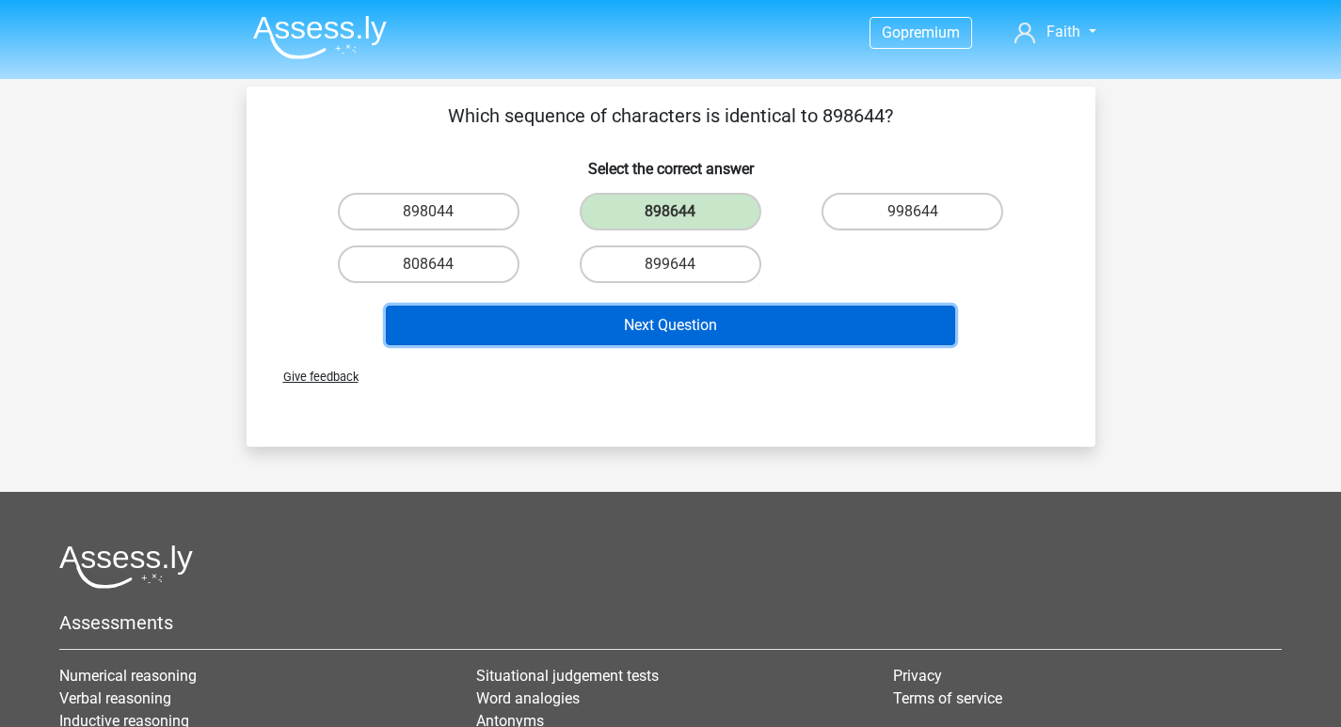
click at [696, 318] on button "Next Question" at bounding box center [670, 326] width 569 height 40
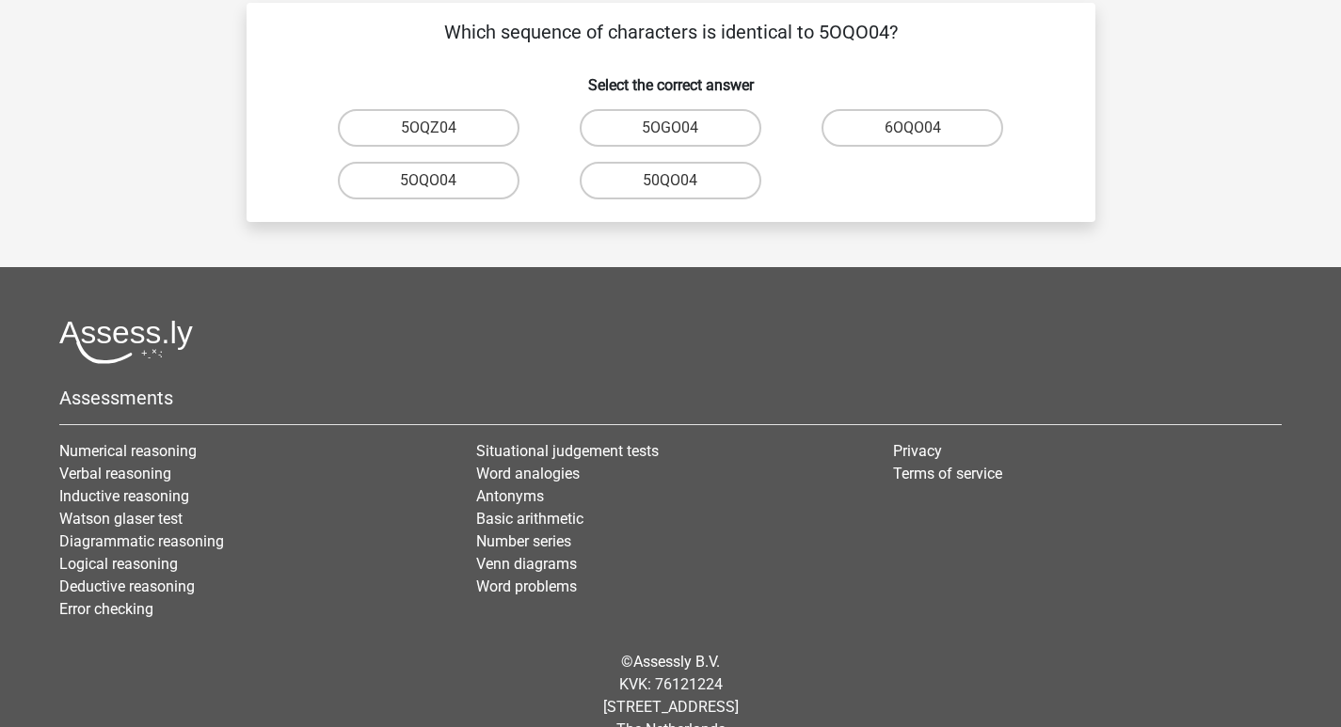
scroll to position [87, 0]
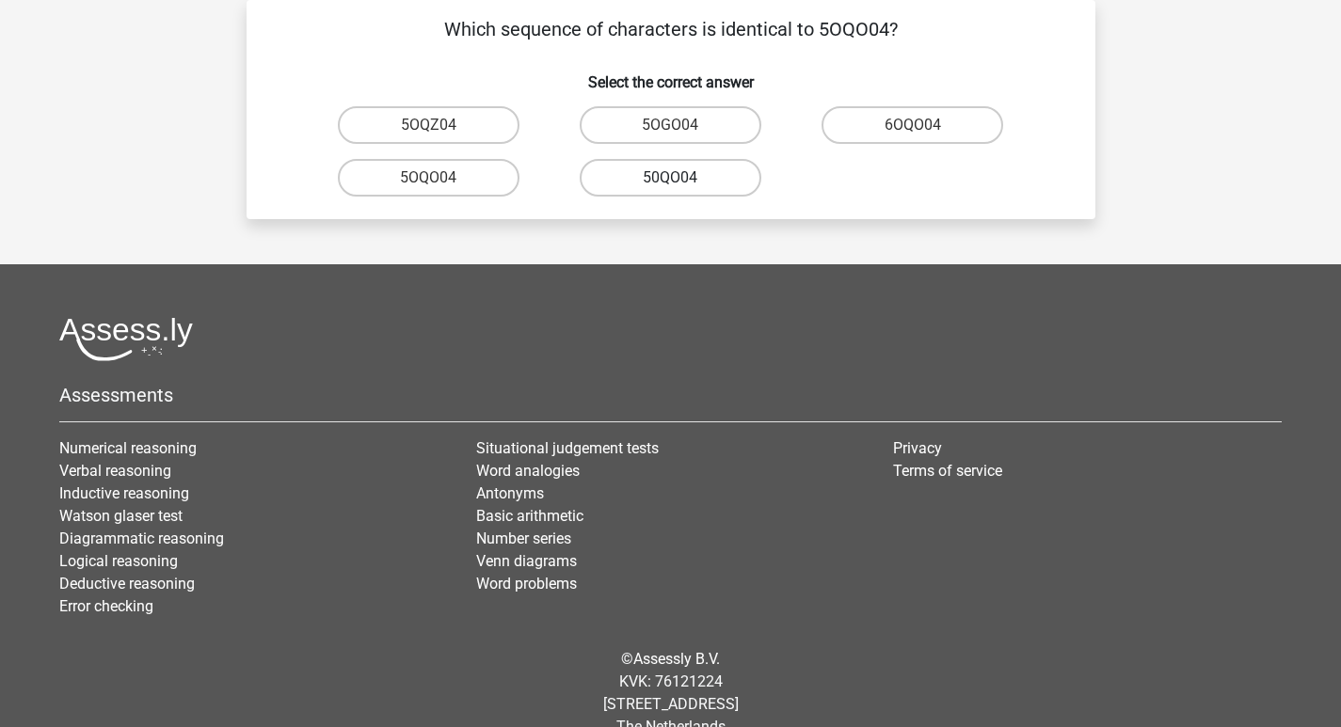
click at [702, 176] on label "50QO04" at bounding box center [671, 178] width 182 height 38
click at [682, 178] on input "50QO04" at bounding box center [676, 184] width 12 height 12
radio input "true"
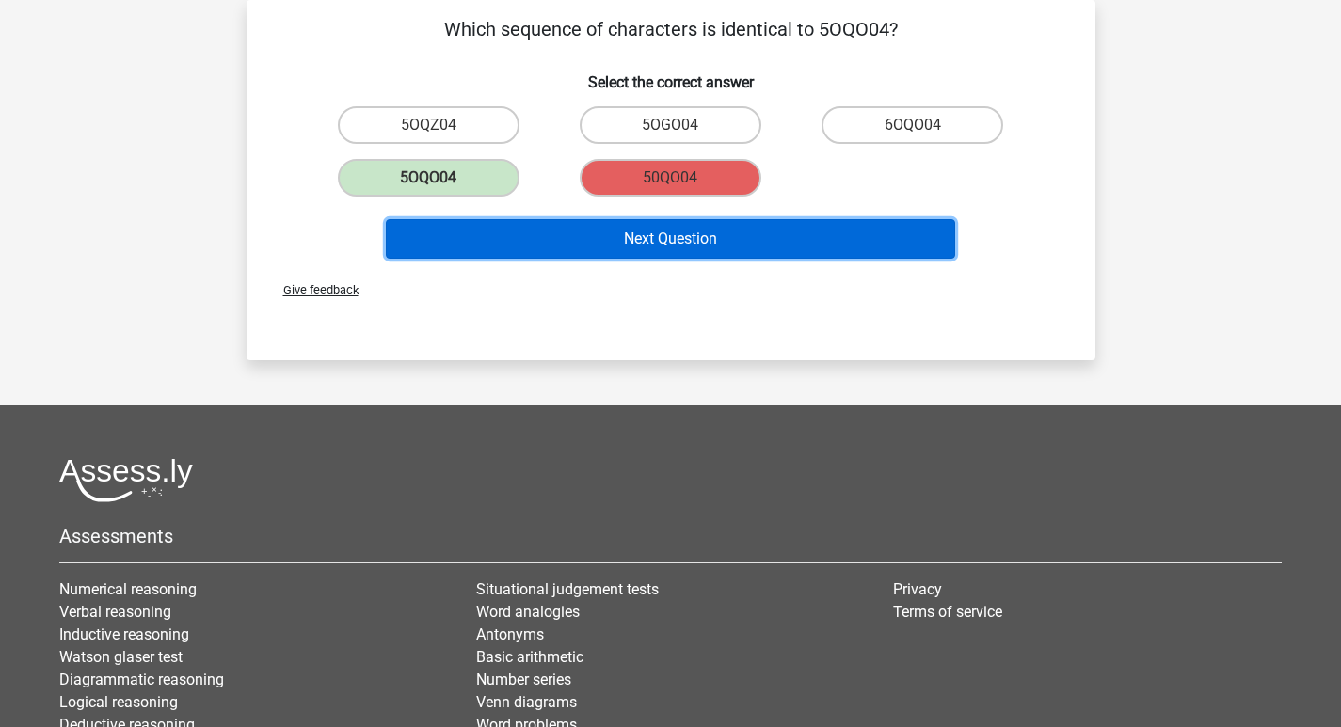
click at [695, 234] on button "Next Question" at bounding box center [670, 239] width 569 height 40
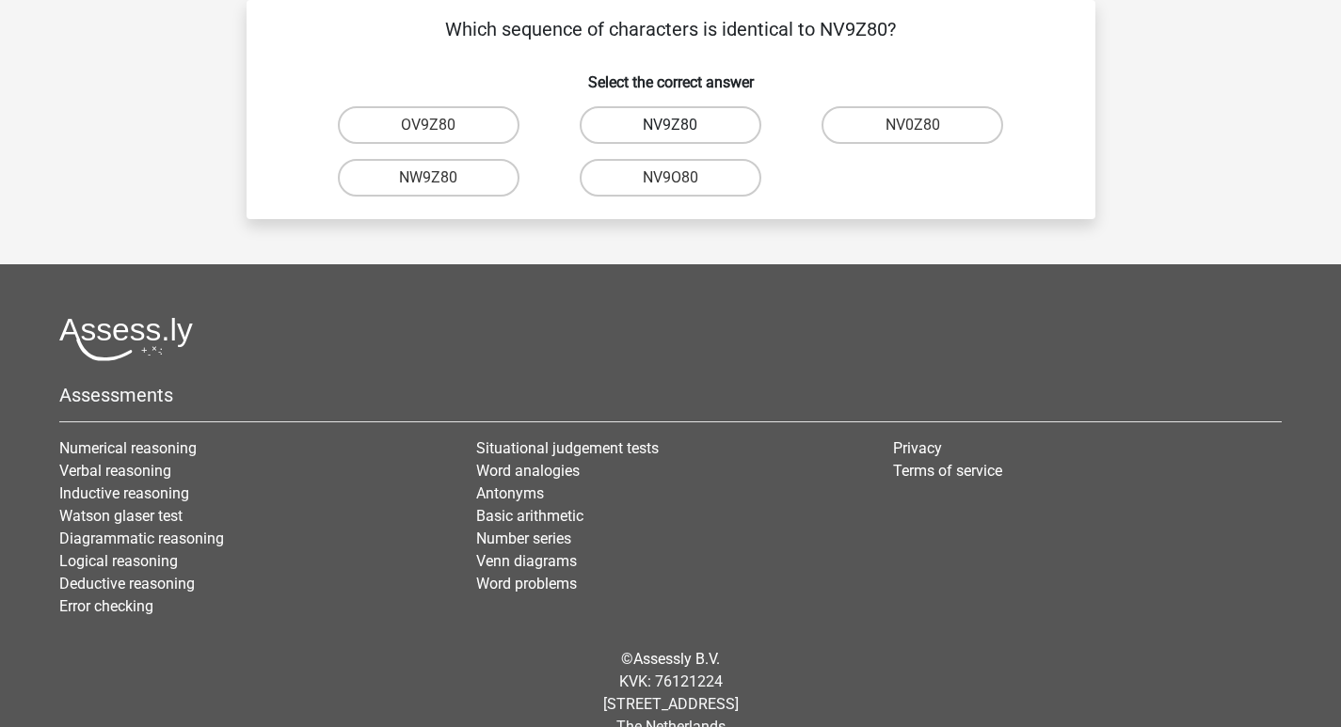
click at [705, 118] on label "NV9Z80" at bounding box center [671, 125] width 182 height 38
click at [682, 125] on input "NV9Z80" at bounding box center [676, 131] width 12 height 12
radio input "true"
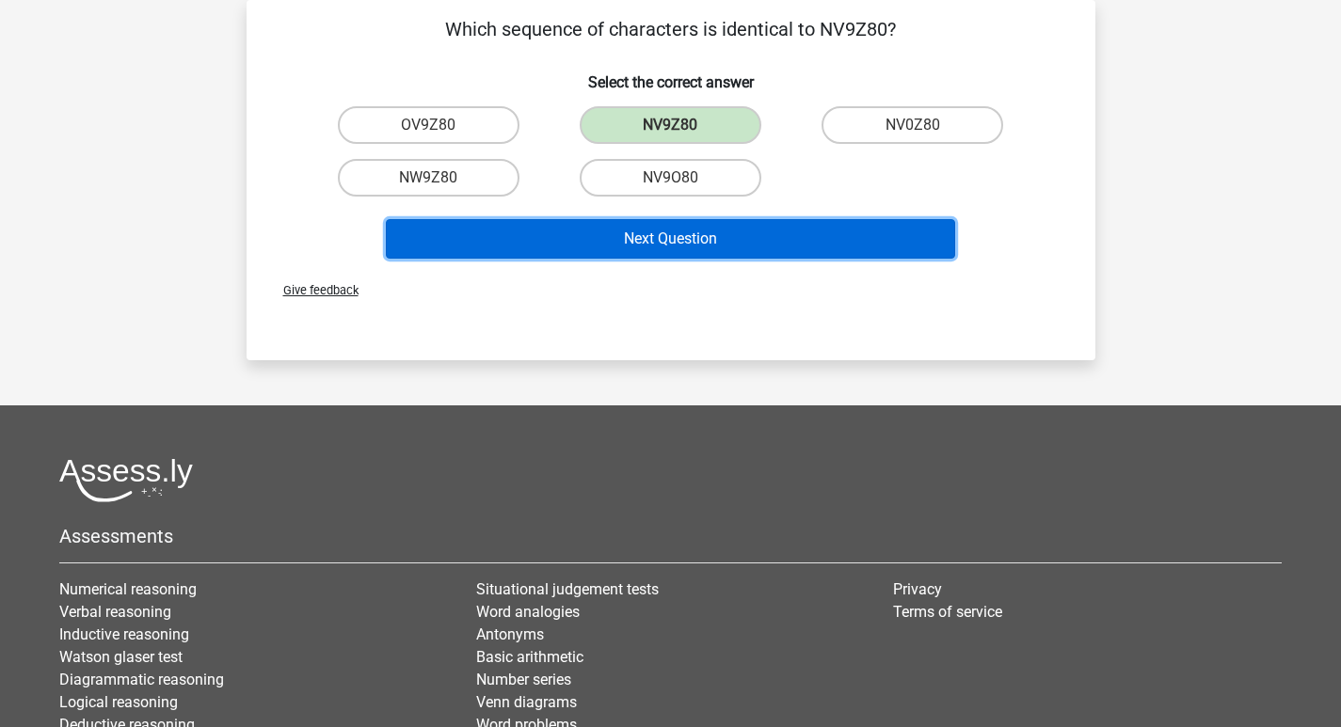
click at [705, 243] on button "Next Question" at bounding box center [670, 239] width 569 height 40
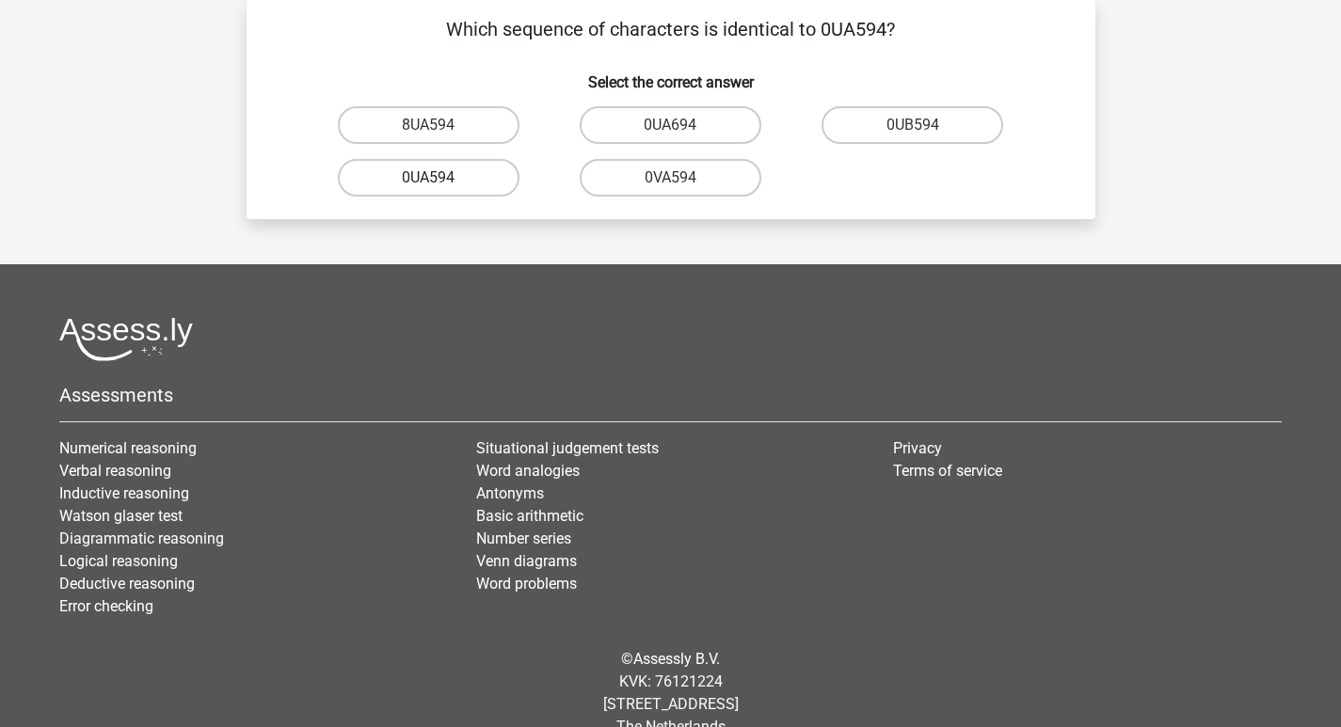
click at [476, 182] on label "0UA594" at bounding box center [429, 178] width 182 height 38
click at [440, 182] on input "0UA594" at bounding box center [434, 184] width 12 height 12
radio input "true"
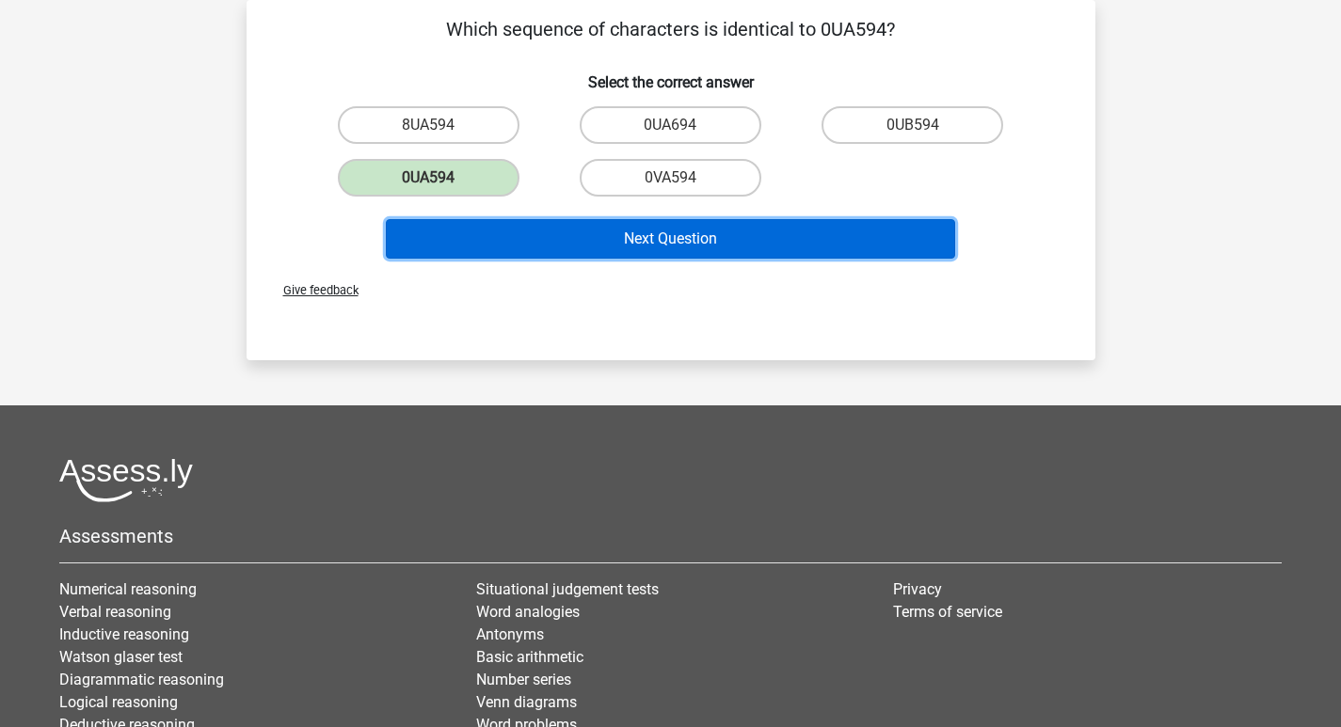
click at [619, 252] on button "Next Question" at bounding box center [670, 239] width 569 height 40
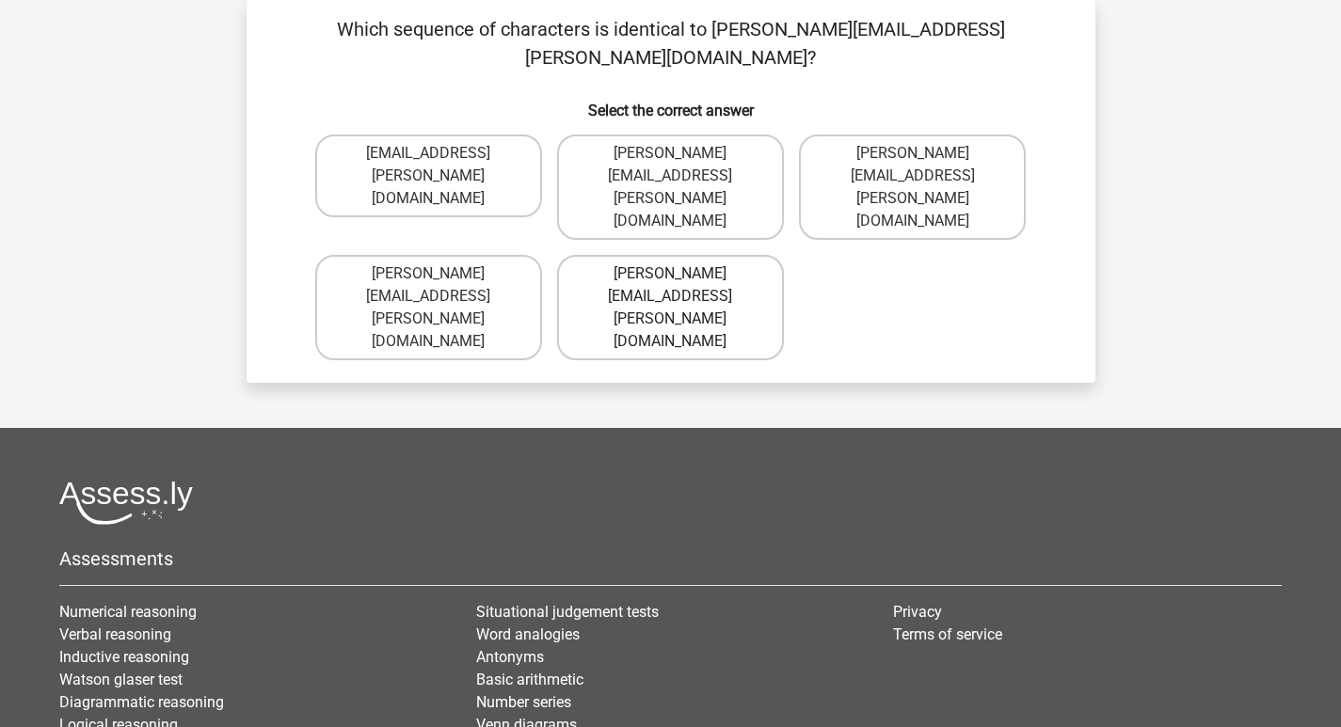
click at [696, 255] on label "[PERSON_NAME][EMAIL_ADDRESS][PERSON_NAME][DOMAIN_NAME]" at bounding box center [670, 307] width 227 height 105
click at [682, 274] on input "[PERSON_NAME][EMAIL_ADDRESS][PERSON_NAME][DOMAIN_NAME]" at bounding box center [676, 280] width 12 height 12
radio input "true"
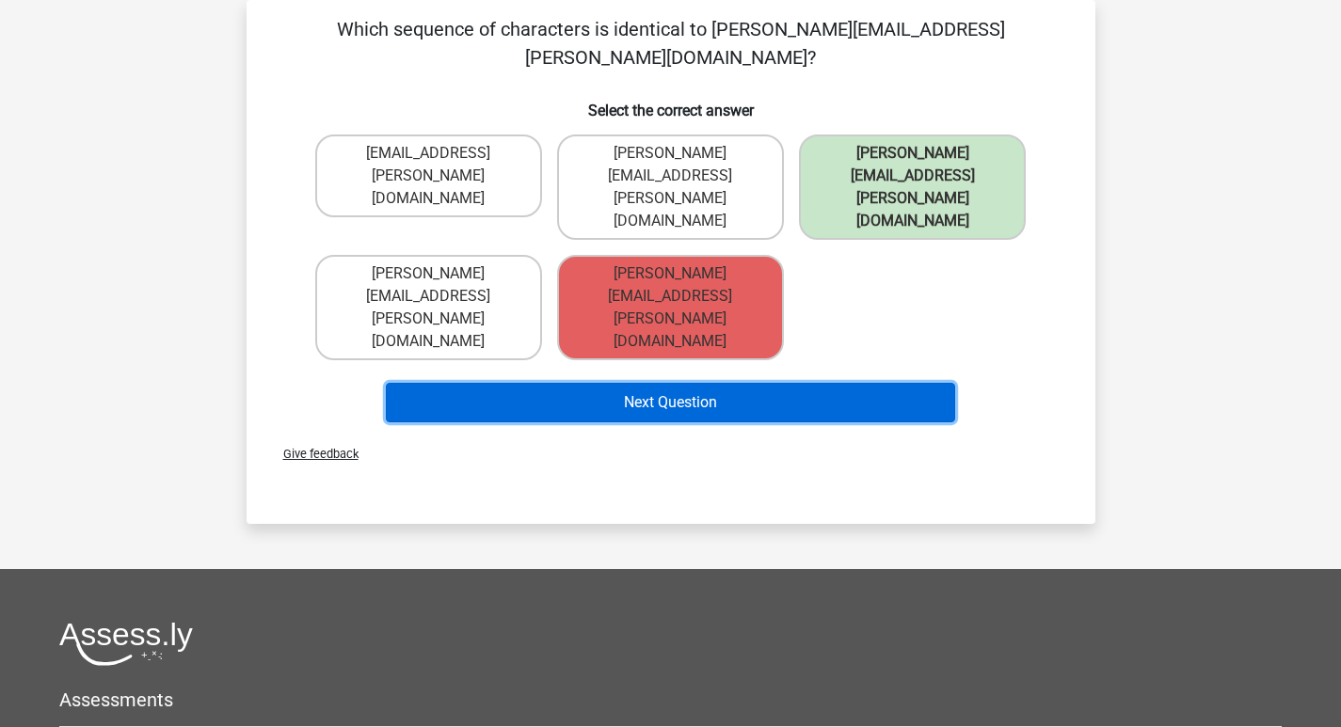
click at [707, 383] on button "Next Question" at bounding box center [670, 403] width 569 height 40
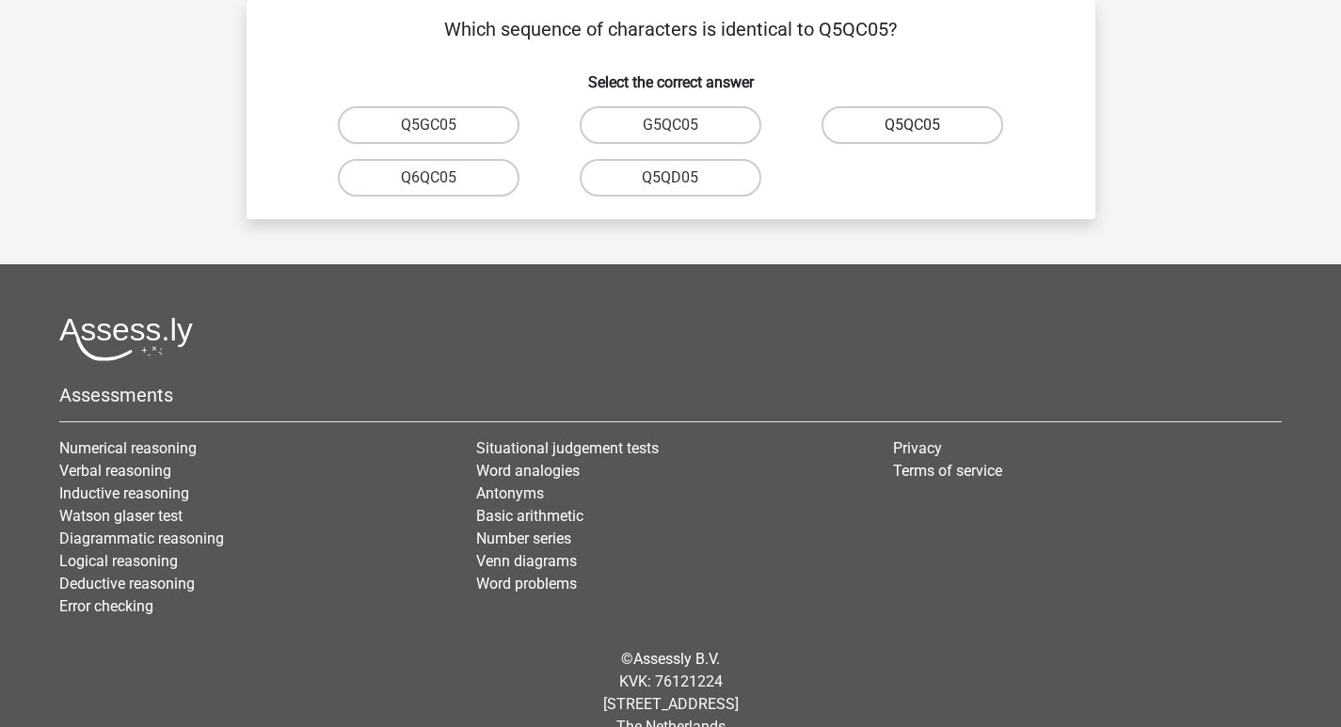
click at [934, 125] on label "Q5QC05" at bounding box center [912, 125] width 182 height 38
click at [925, 125] on input "Q5QC05" at bounding box center [919, 131] width 12 height 12
radio input "true"
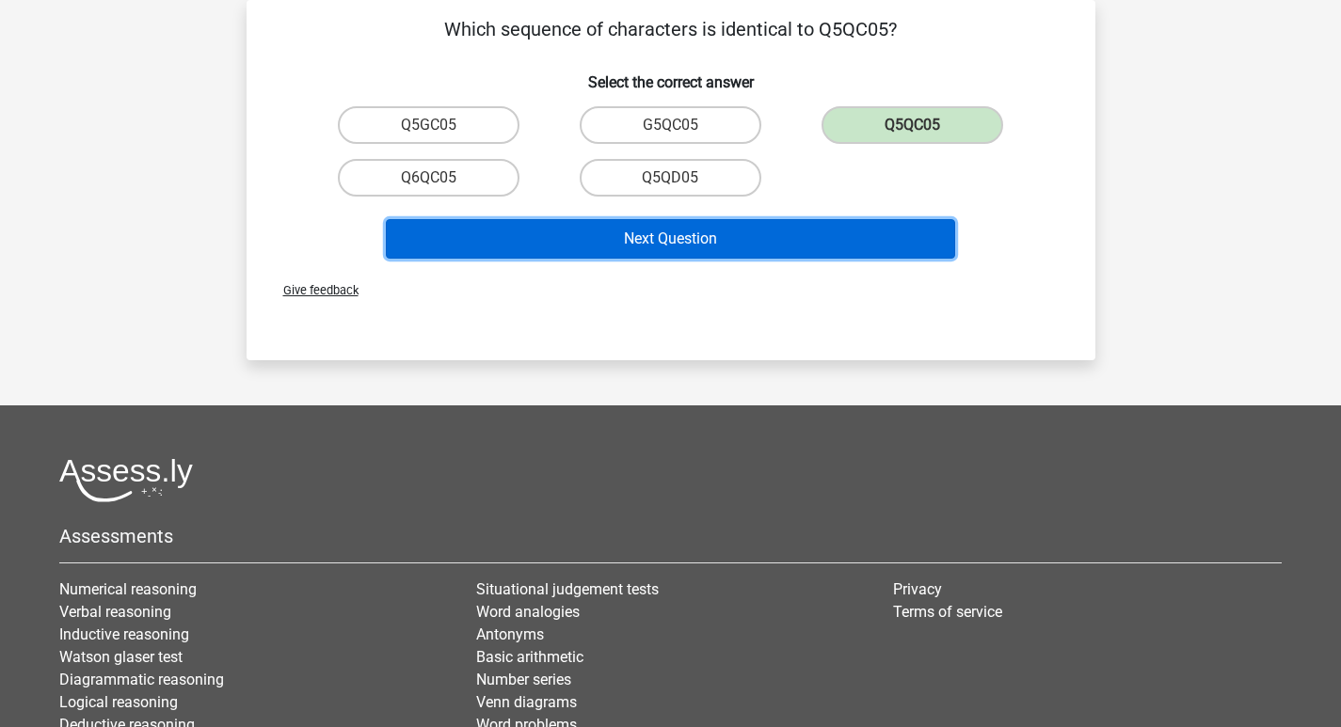
click at [817, 229] on button "Next Question" at bounding box center [670, 239] width 569 height 40
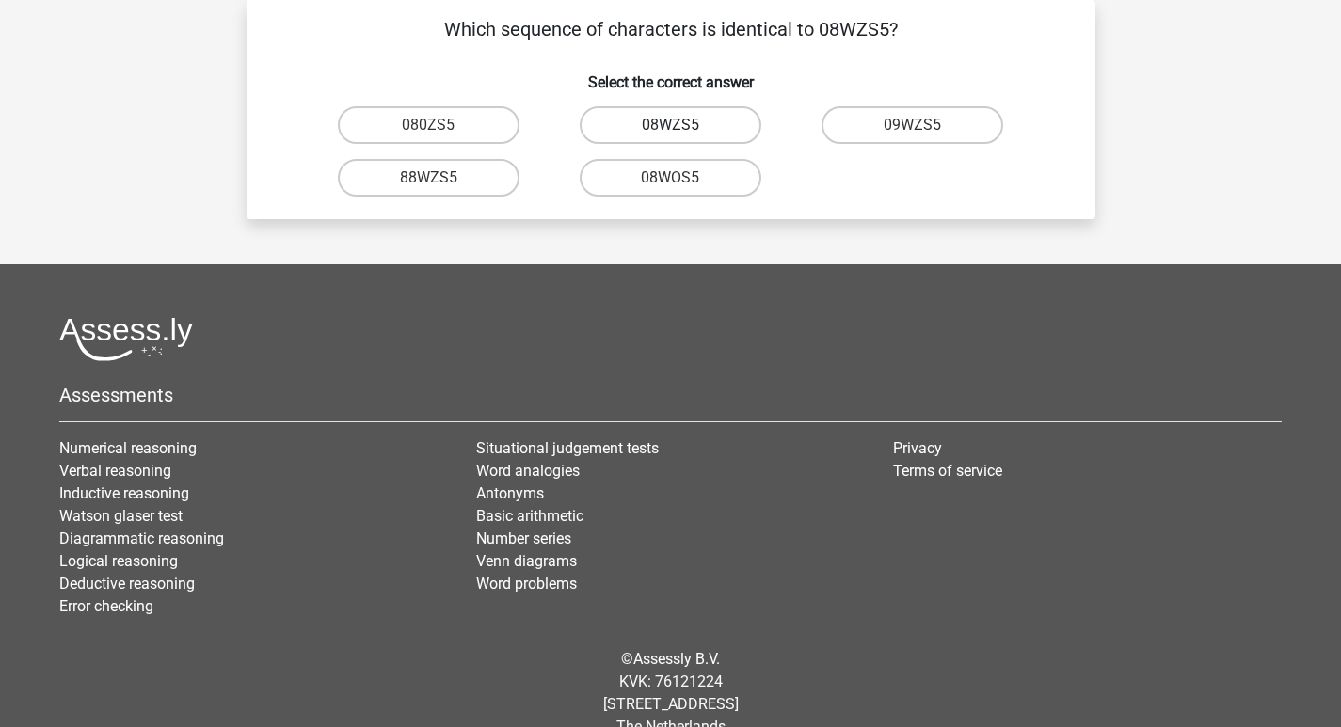
click at [706, 130] on label "08WZS5" at bounding box center [671, 125] width 182 height 38
click at [682, 130] on input "08WZS5" at bounding box center [676, 131] width 12 height 12
radio input "true"
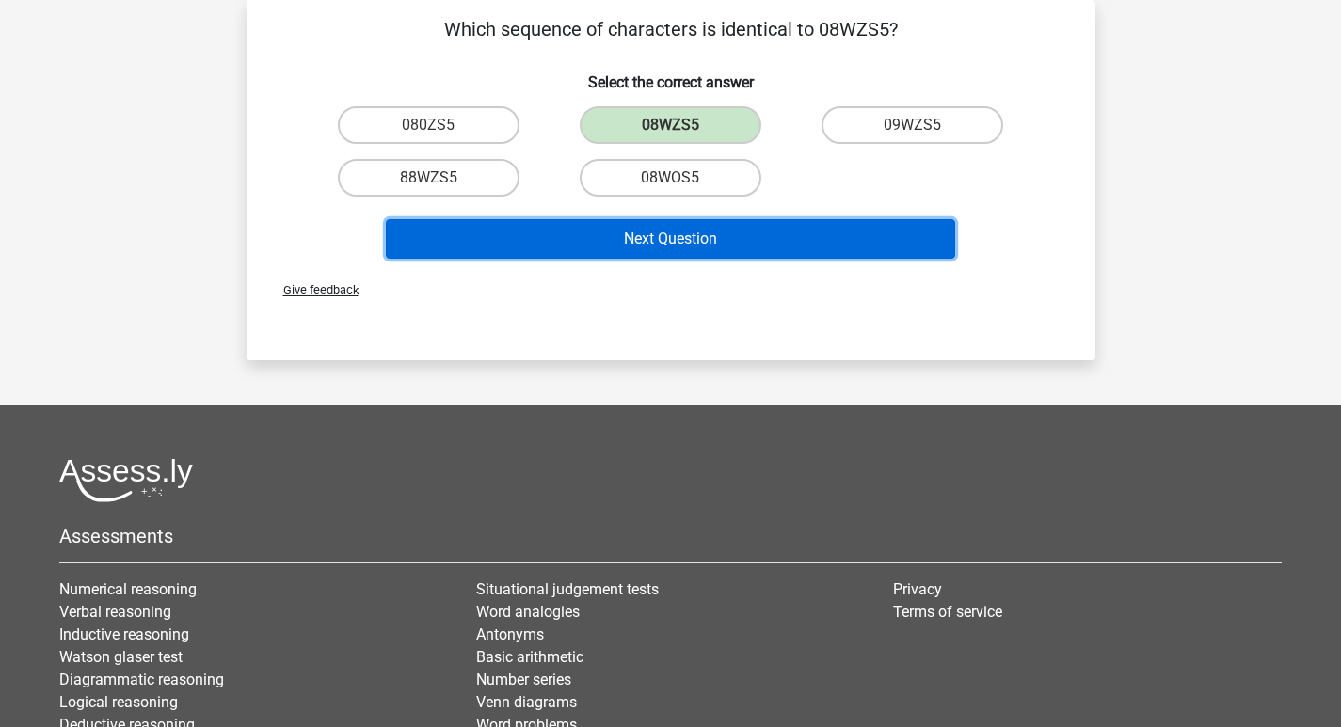
click at [698, 227] on button "Next Question" at bounding box center [670, 239] width 569 height 40
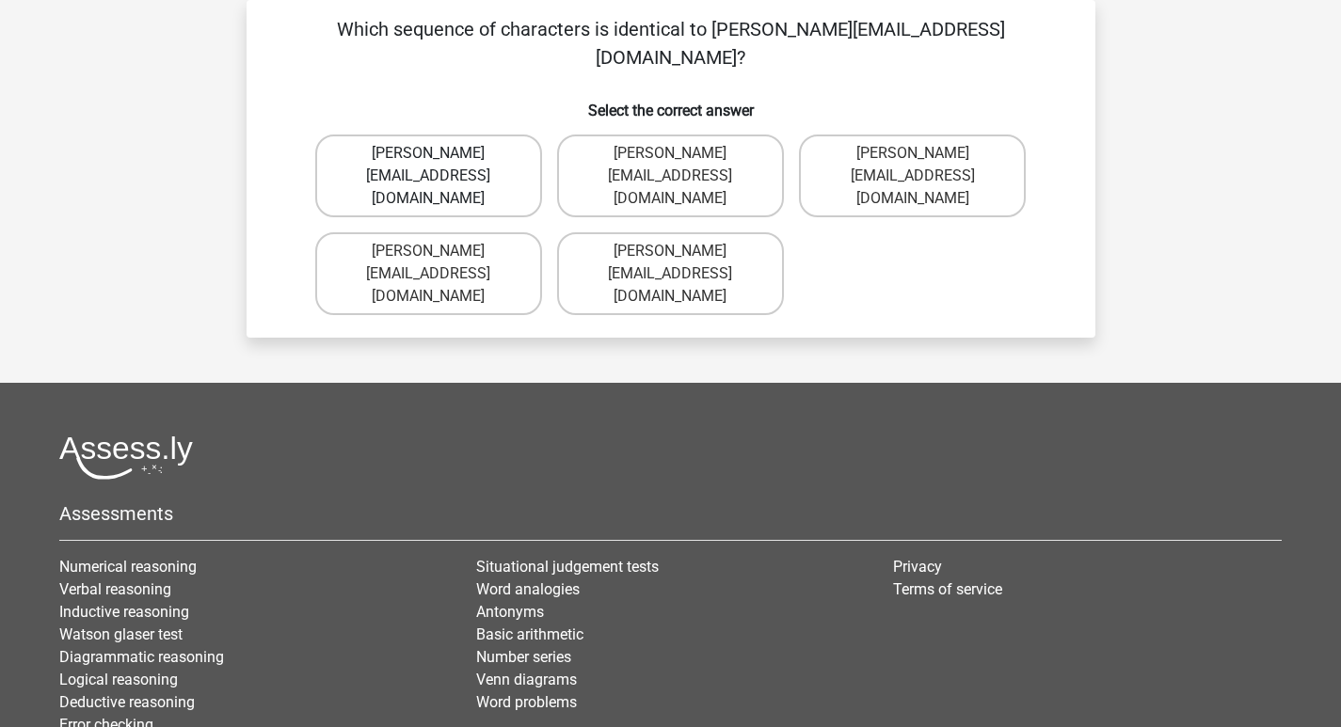
click at [489, 141] on label "[PERSON_NAME][EMAIL_ADDRESS][DOMAIN_NAME]" at bounding box center [428, 176] width 227 height 83
click at [440, 153] on input "[PERSON_NAME][EMAIL_ADDRESS][DOMAIN_NAME]" at bounding box center [434, 159] width 12 height 12
radio input "true"
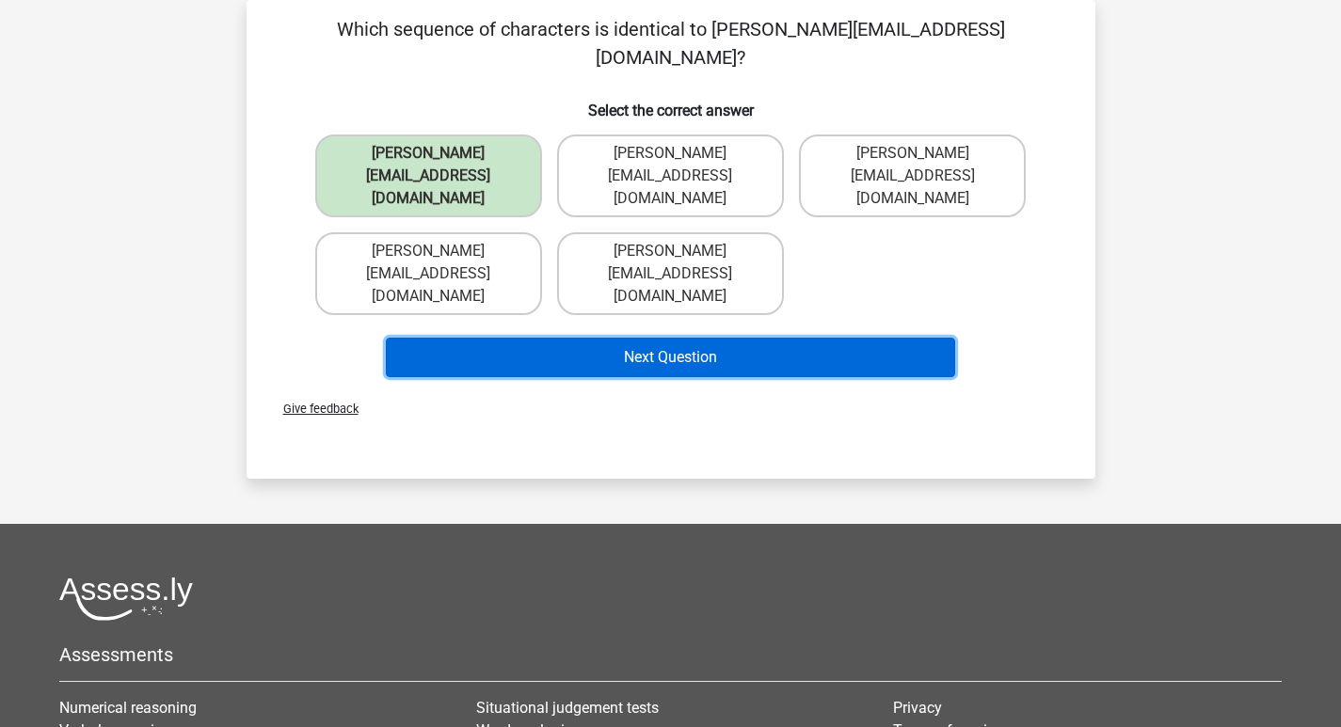
click at [618, 338] on button "Next Question" at bounding box center [670, 358] width 569 height 40
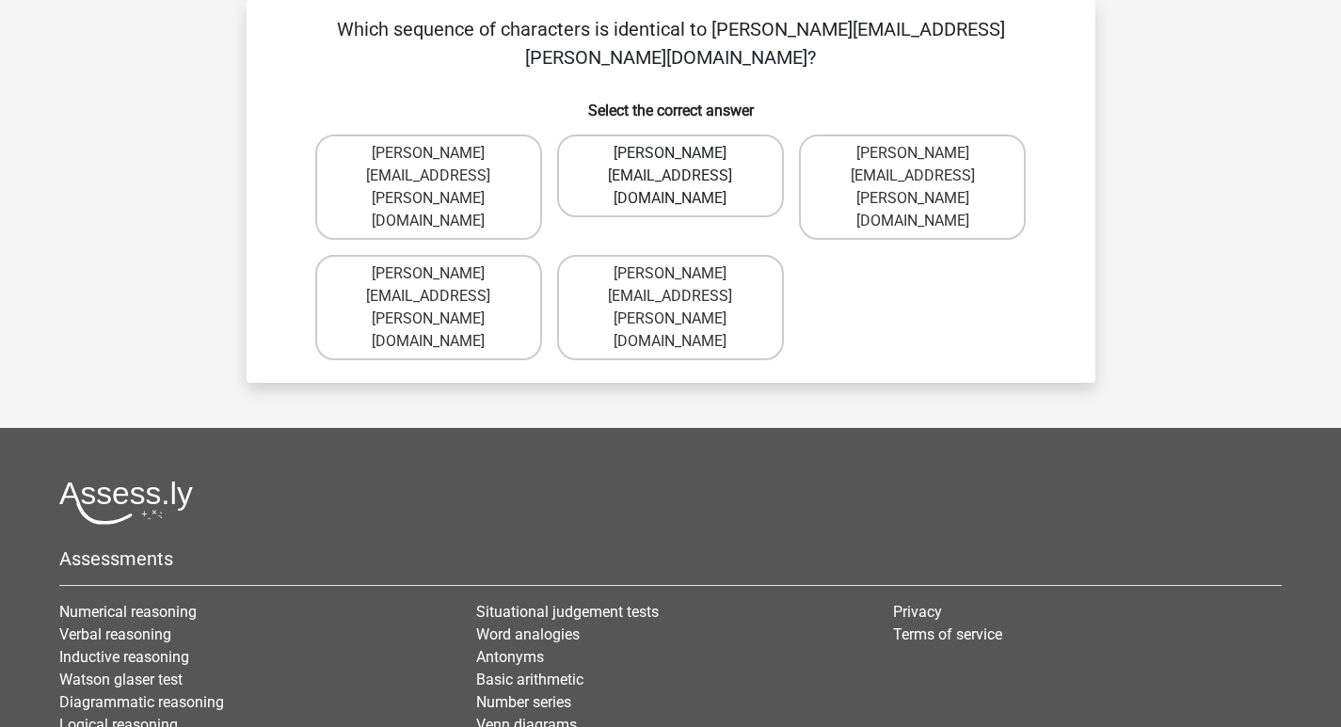
click at [727, 135] on label "Freddie+Night@joymail.co.uk" at bounding box center [670, 176] width 227 height 83
click at [682, 153] on input "Freddie+Night@joymail.co.uk" at bounding box center [676, 159] width 12 height 12
radio input "true"
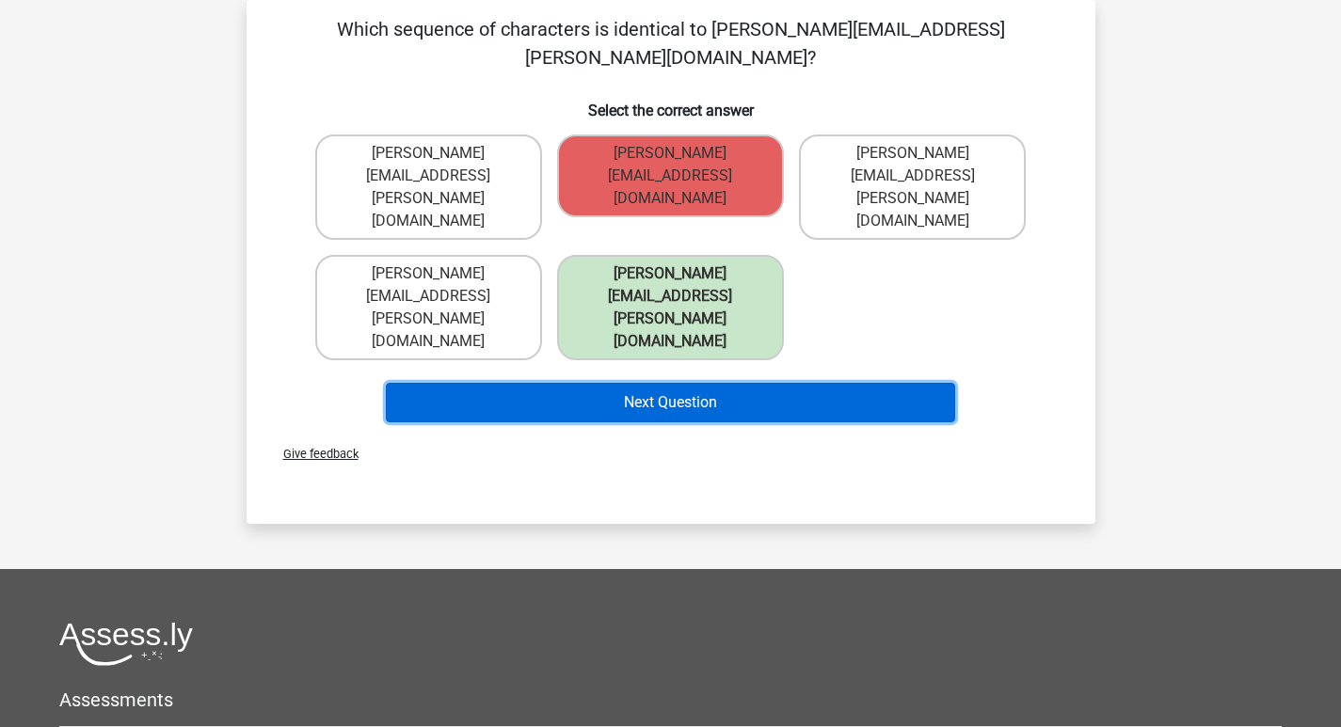
click at [727, 383] on button "Next Question" at bounding box center [670, 403] width 569 height 40
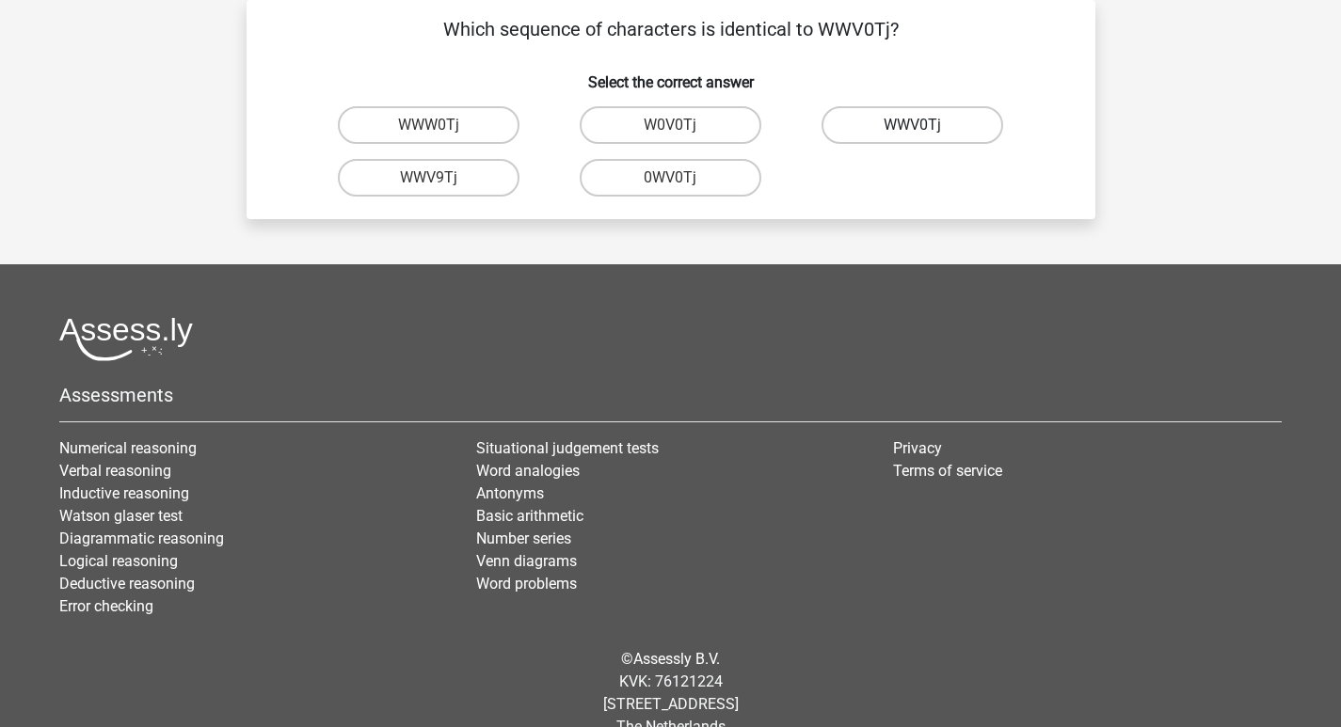
click at [921, 116] on label "WWV0Tj" at bounding box center [912, 125] width 182 height 38
click at [921, 125] on input "WWV0Tj" at bounding box center [919, 131] width 12 height 12
radio input "true"
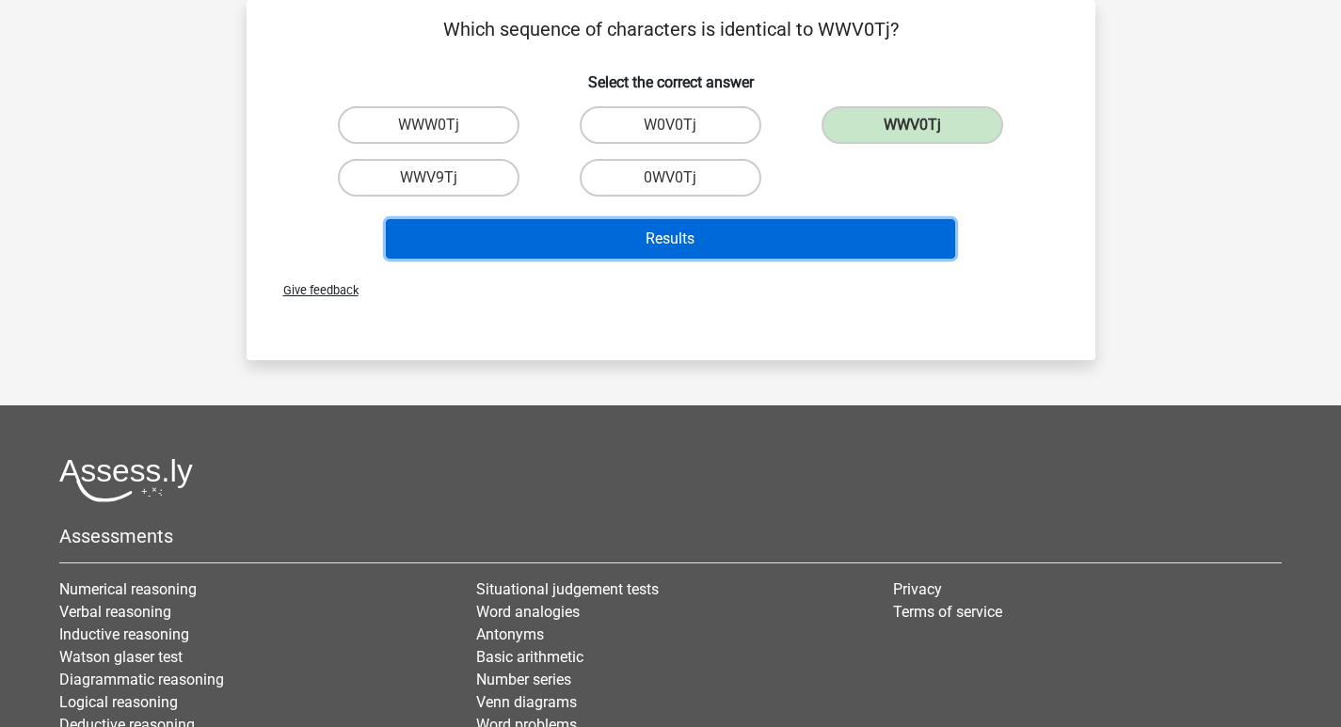
click at [803, 236] on button "Results" at bounding box center [670, 239] width 569 height 40
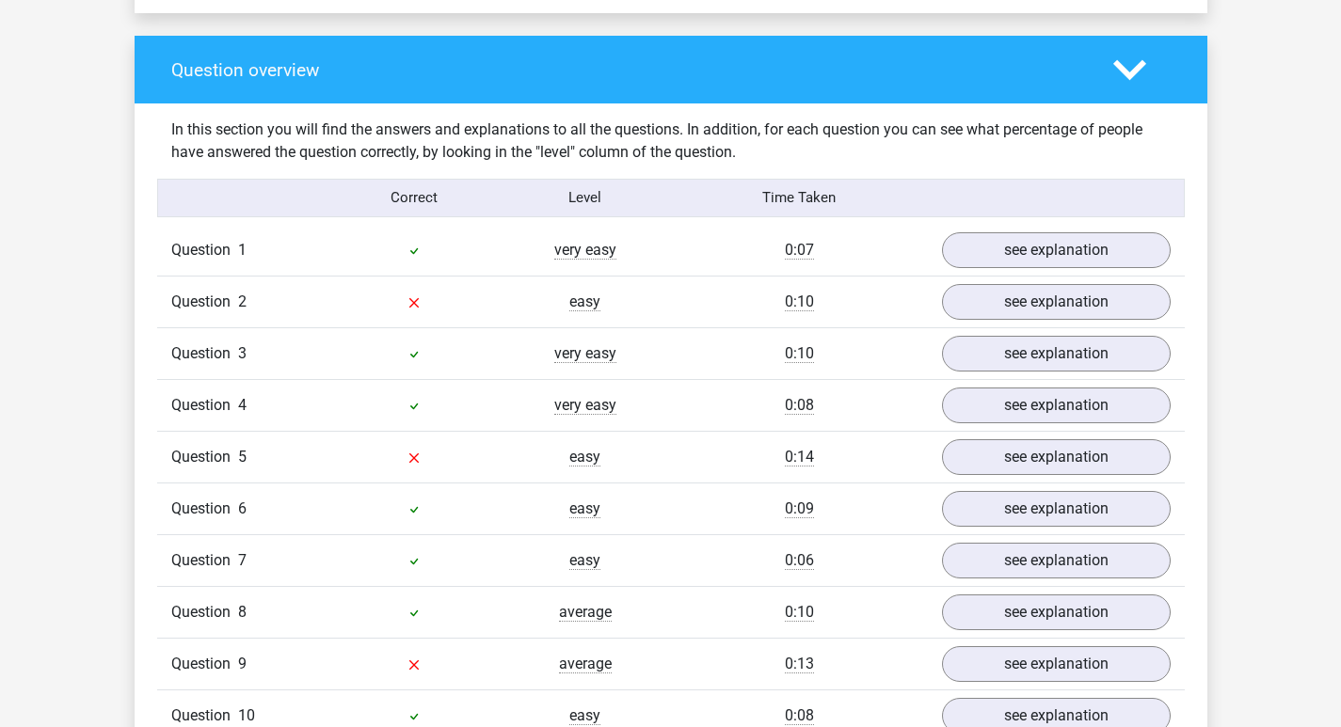
scroll to position [1505, 0]
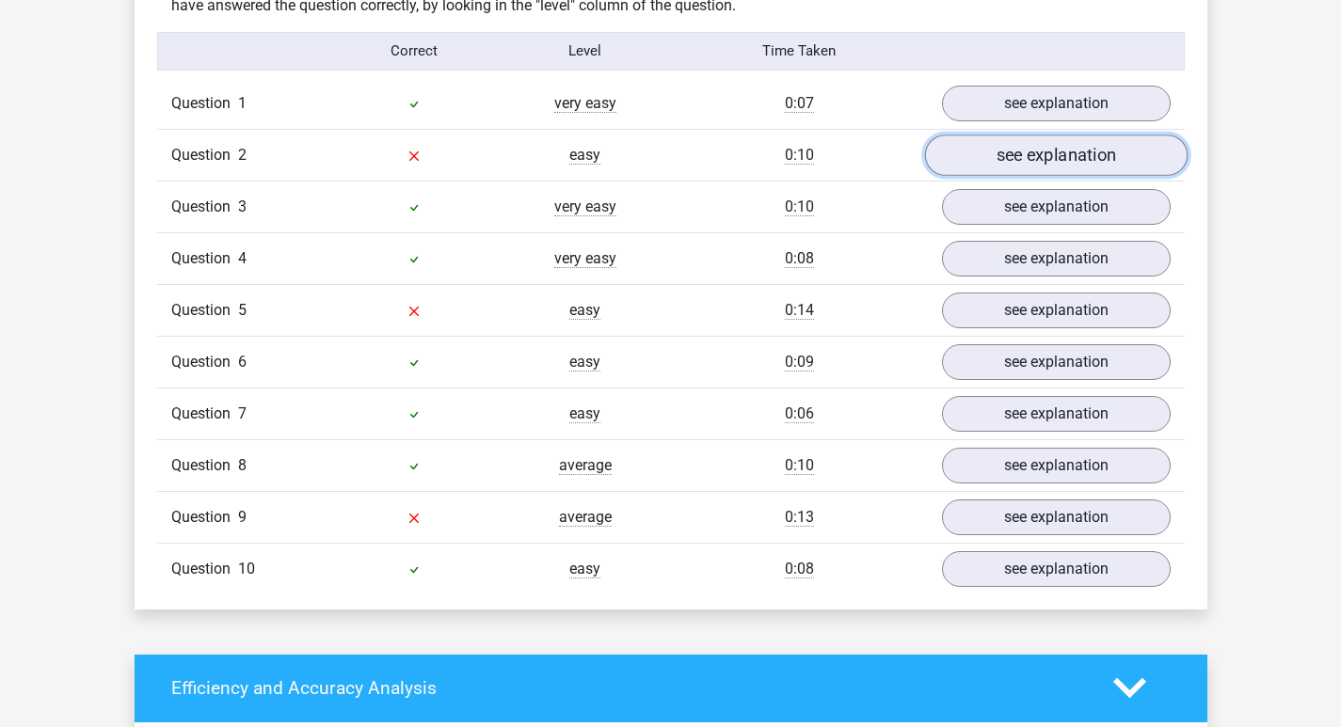
click at [1003, 162] on link "see explanation" at bounding box center [1055, 155] width 262 height 41
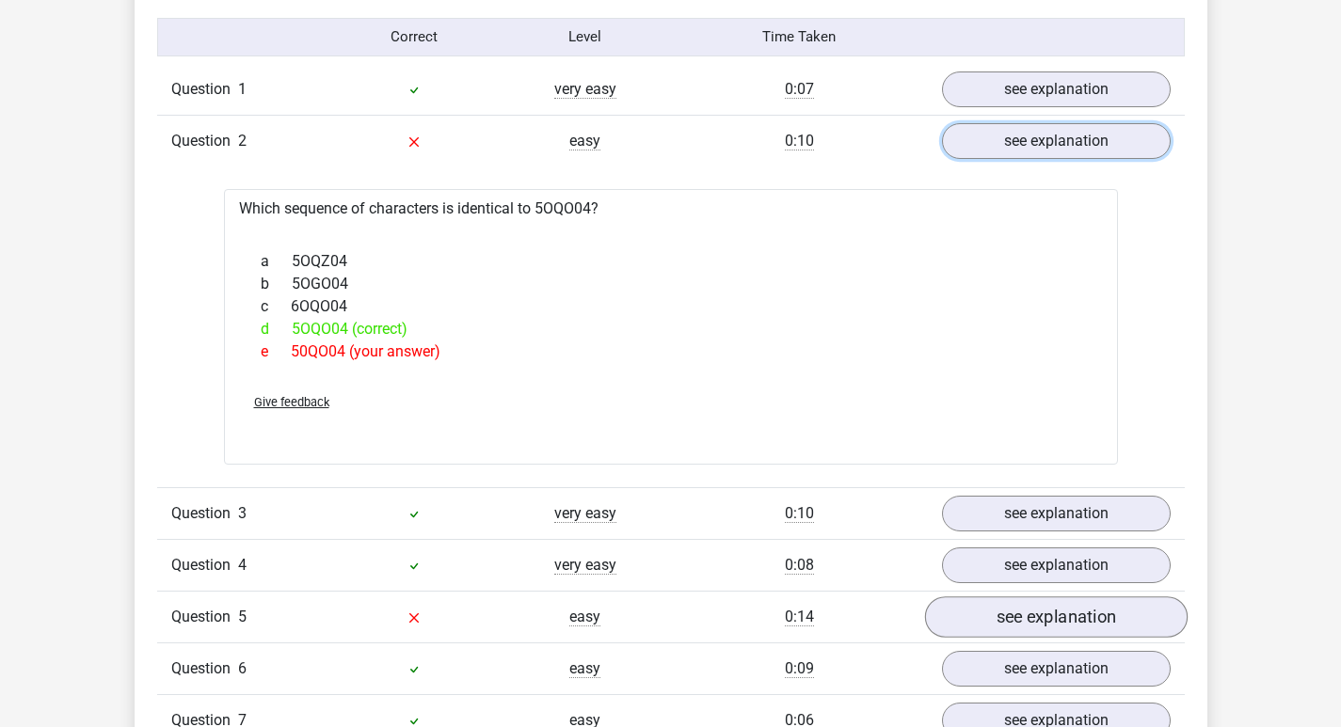
scroll to position [1694, 0]
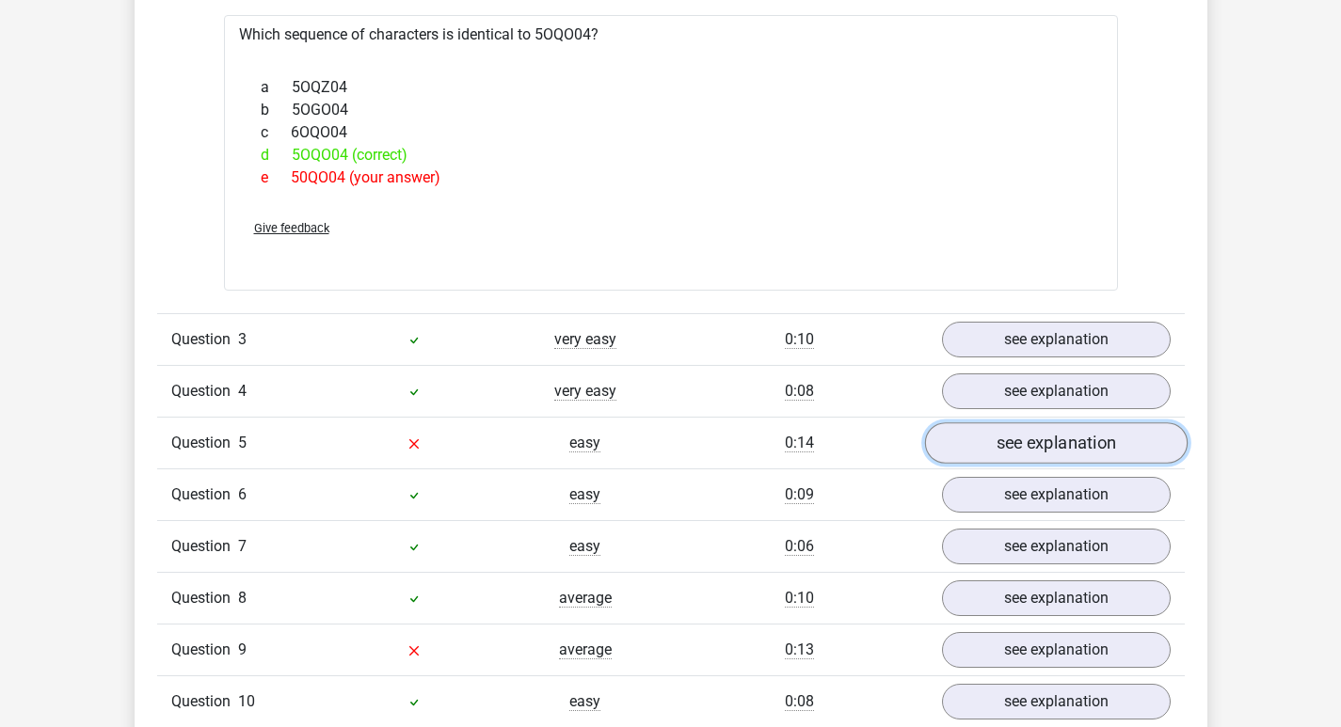
click at [1043, 448] on link "see explanation" at bounding box center [1055, 442] width 262 height 41
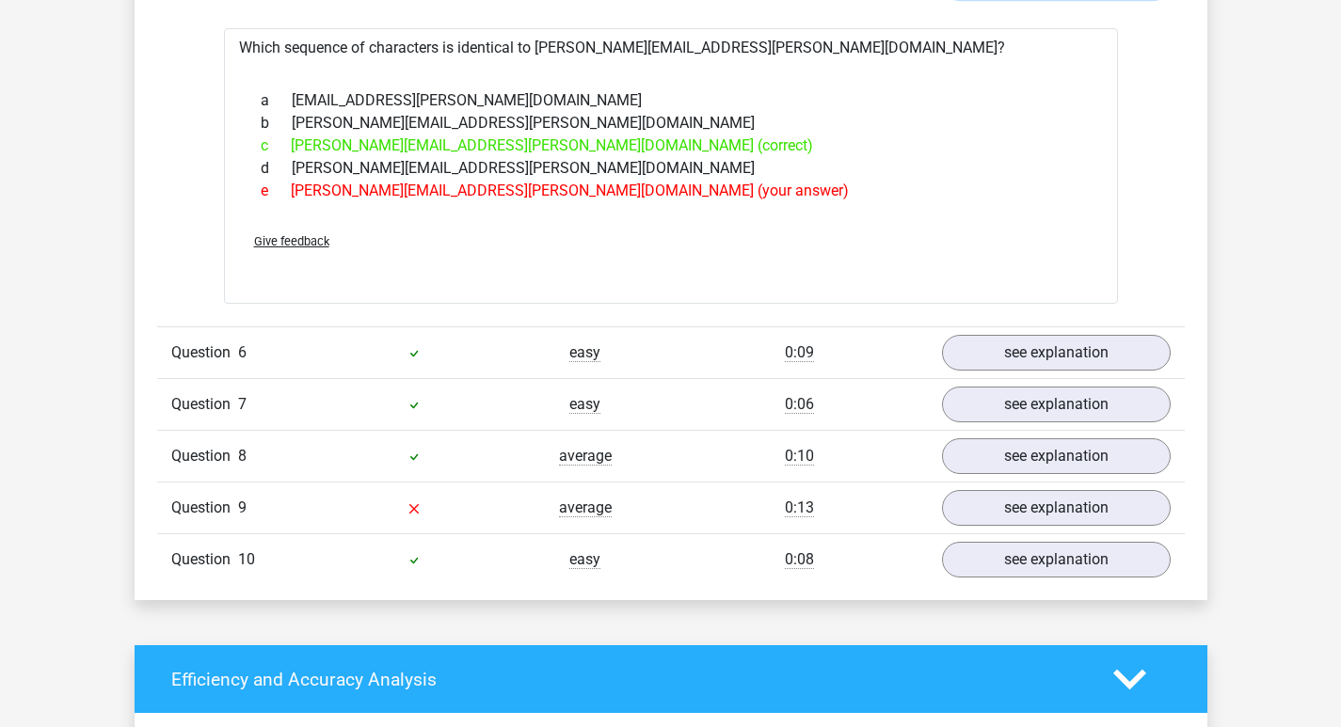
scroll to position [2258, 0]
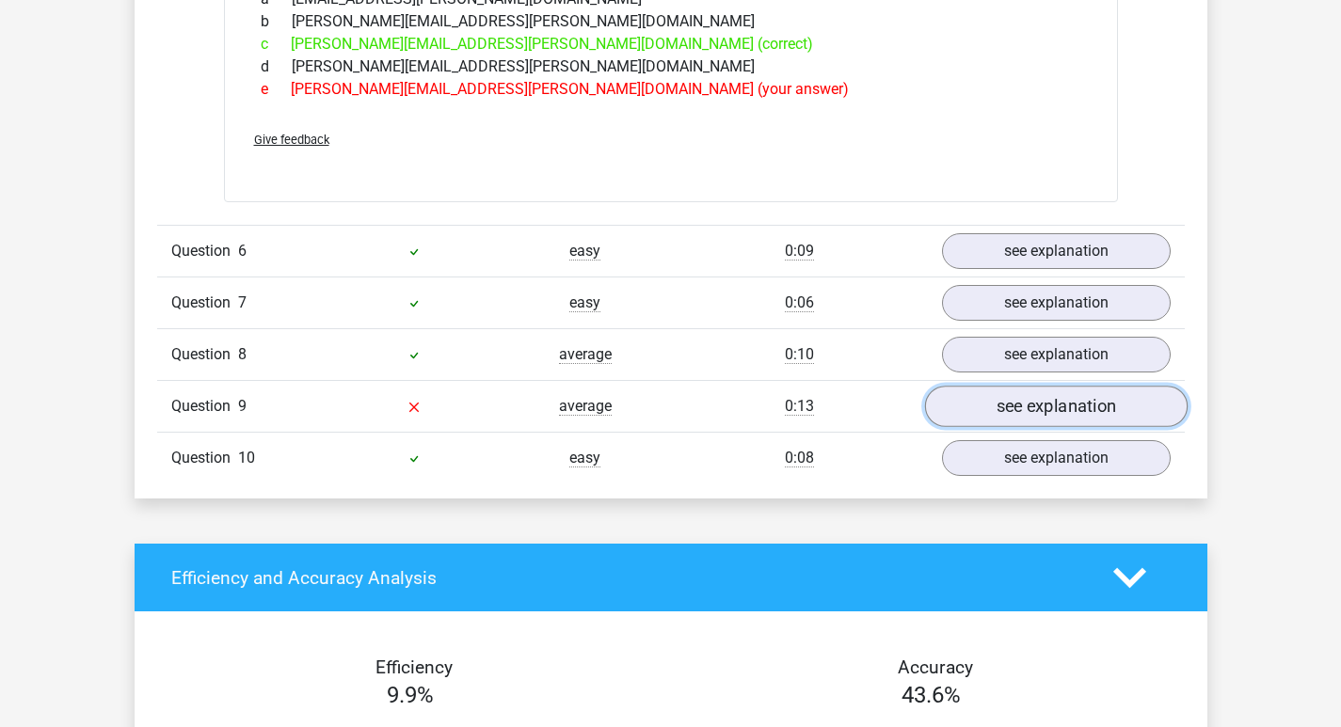
click at [1031, 405] on link "see explanation" at bounding box center [1055, 406] width 262 height 41
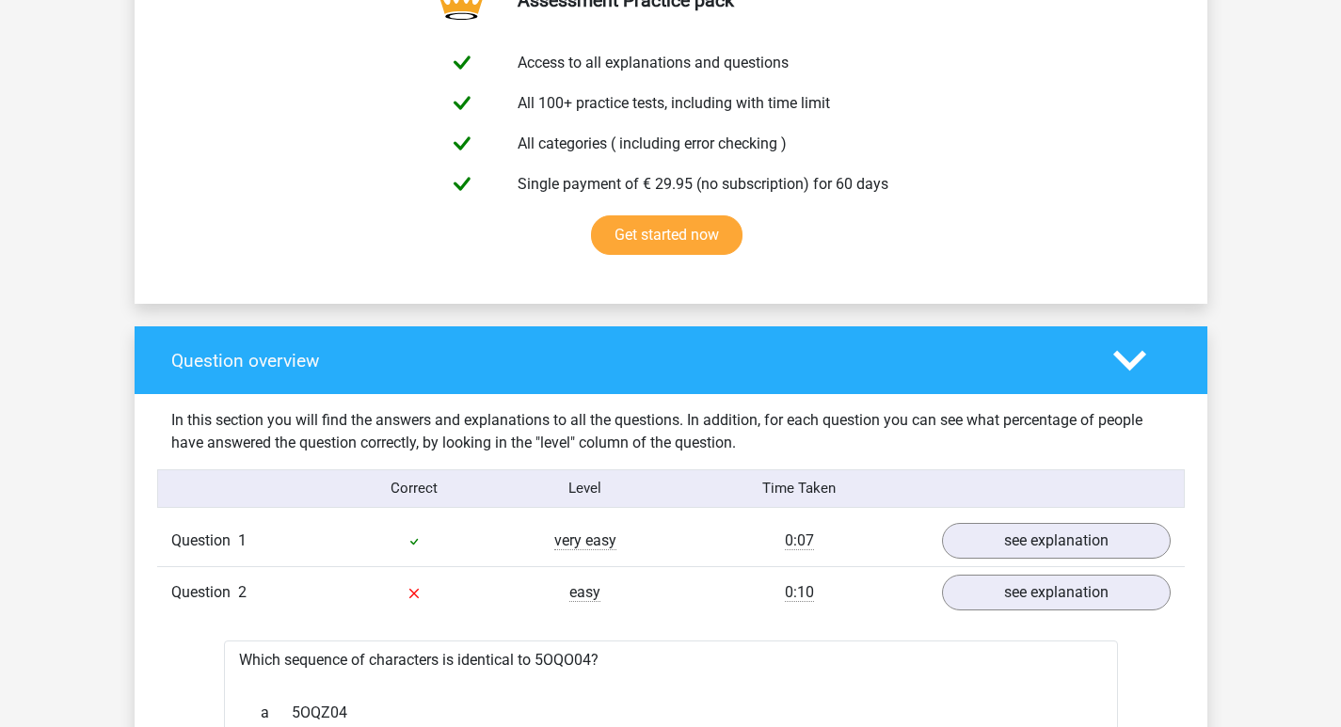
scroll to position [1035, 0]
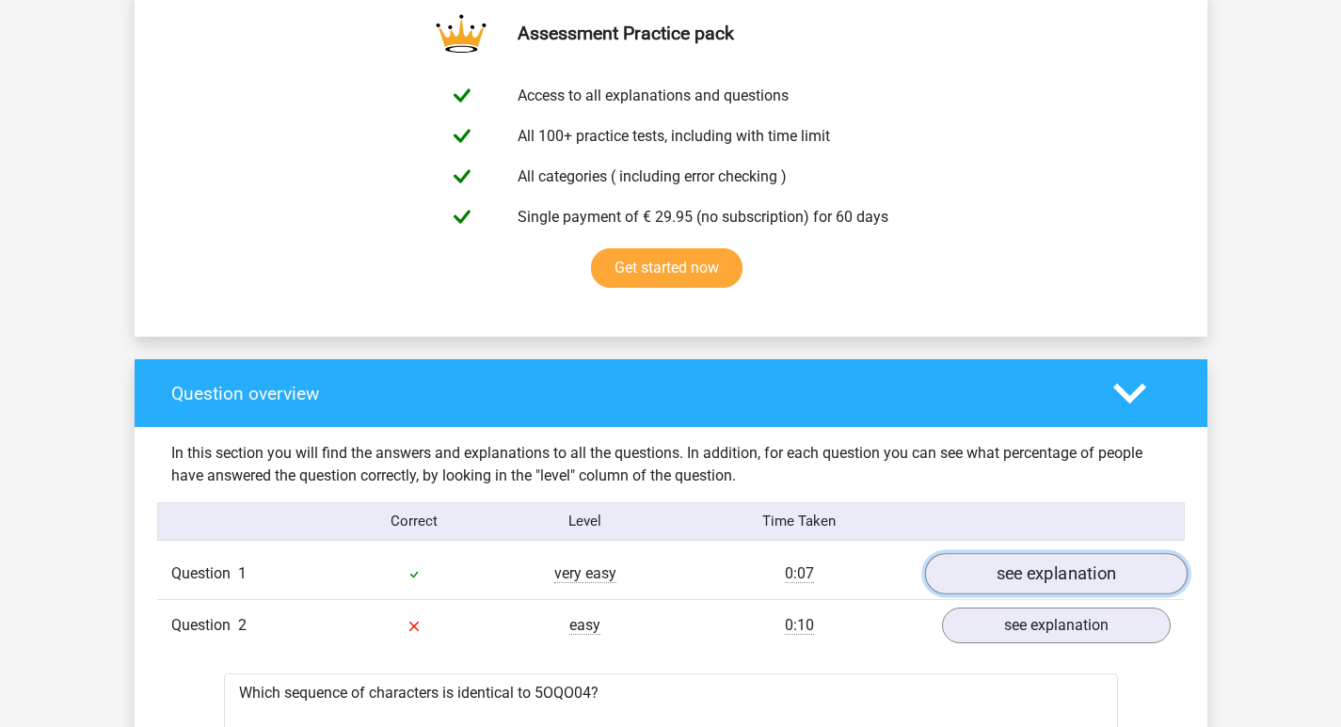
click at [1031, 572] on link "see explanation" at bounding box center [1055, 573] width 262 height 41
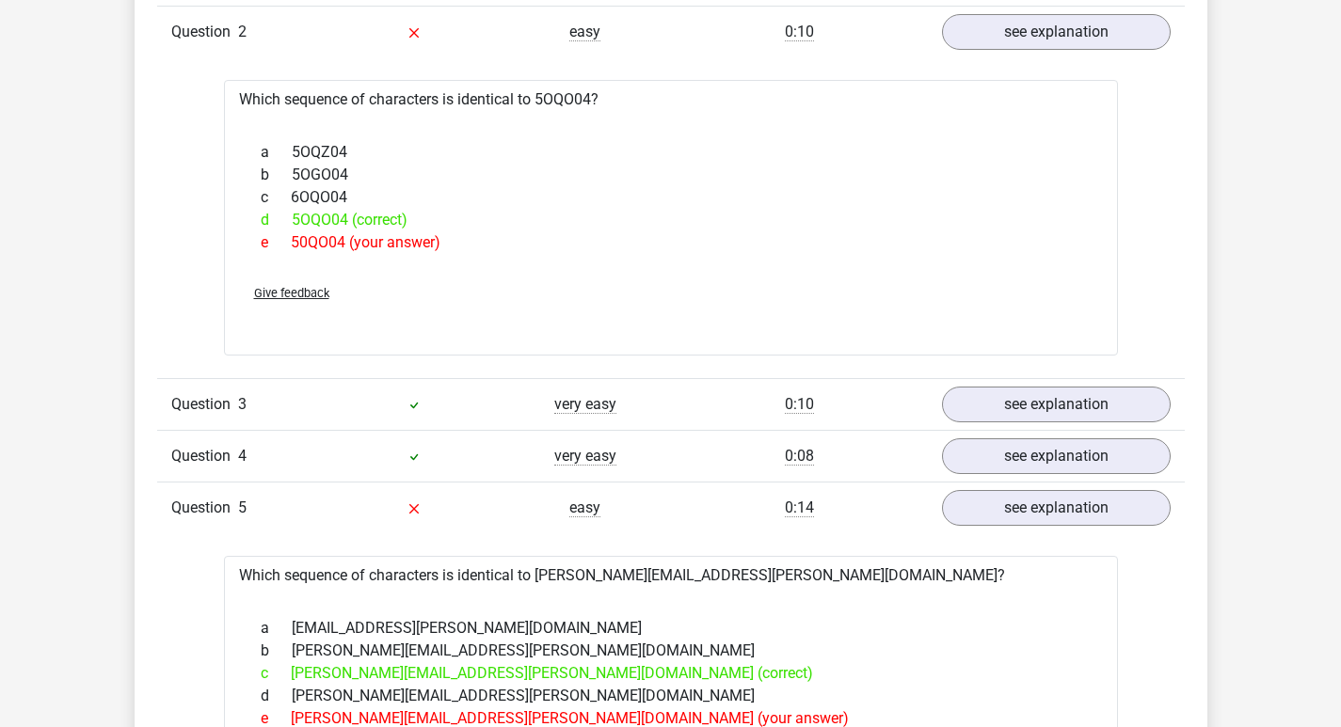
scroll to position [2070, 0]
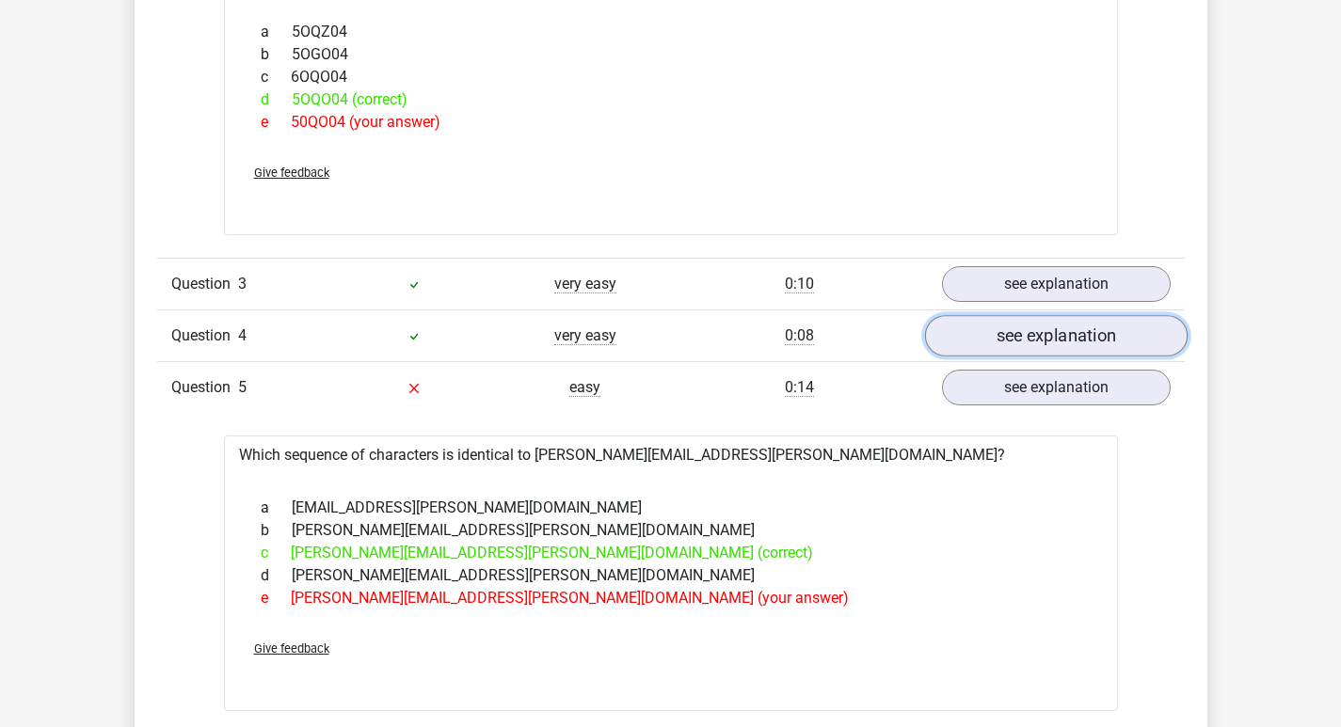
click at [1006, 344] on link "see explanation" at bounding box center [1055, 335] width 262 height 41
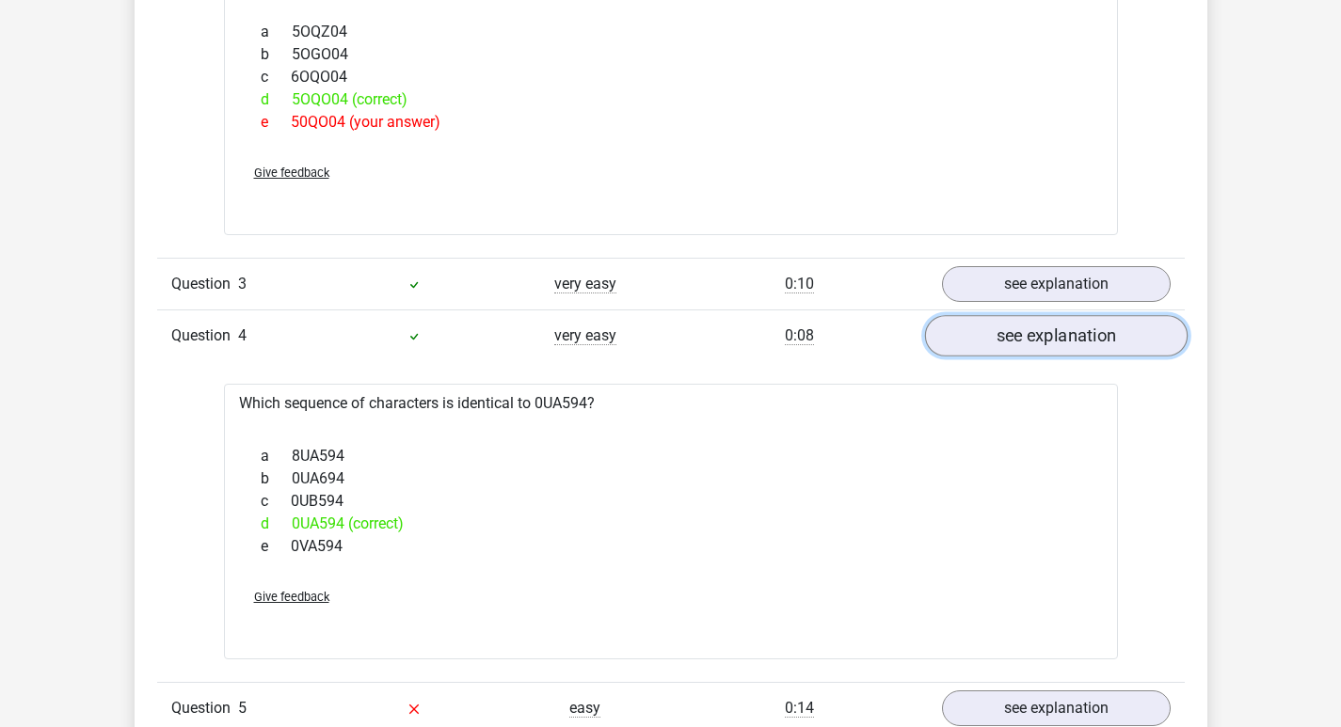
click at [1002, 347] on link "see explanation" at bounding box center [1055, 335] width 262 height 41
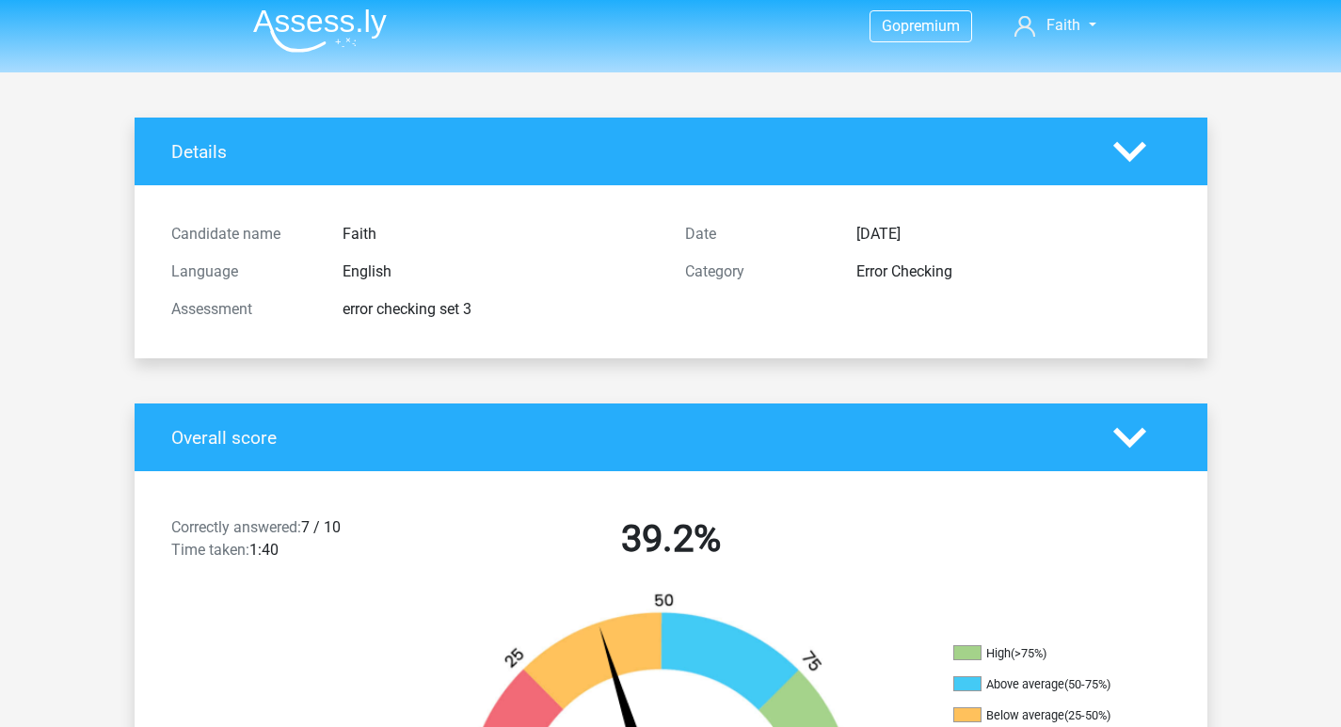
scroll to position [0, 0]
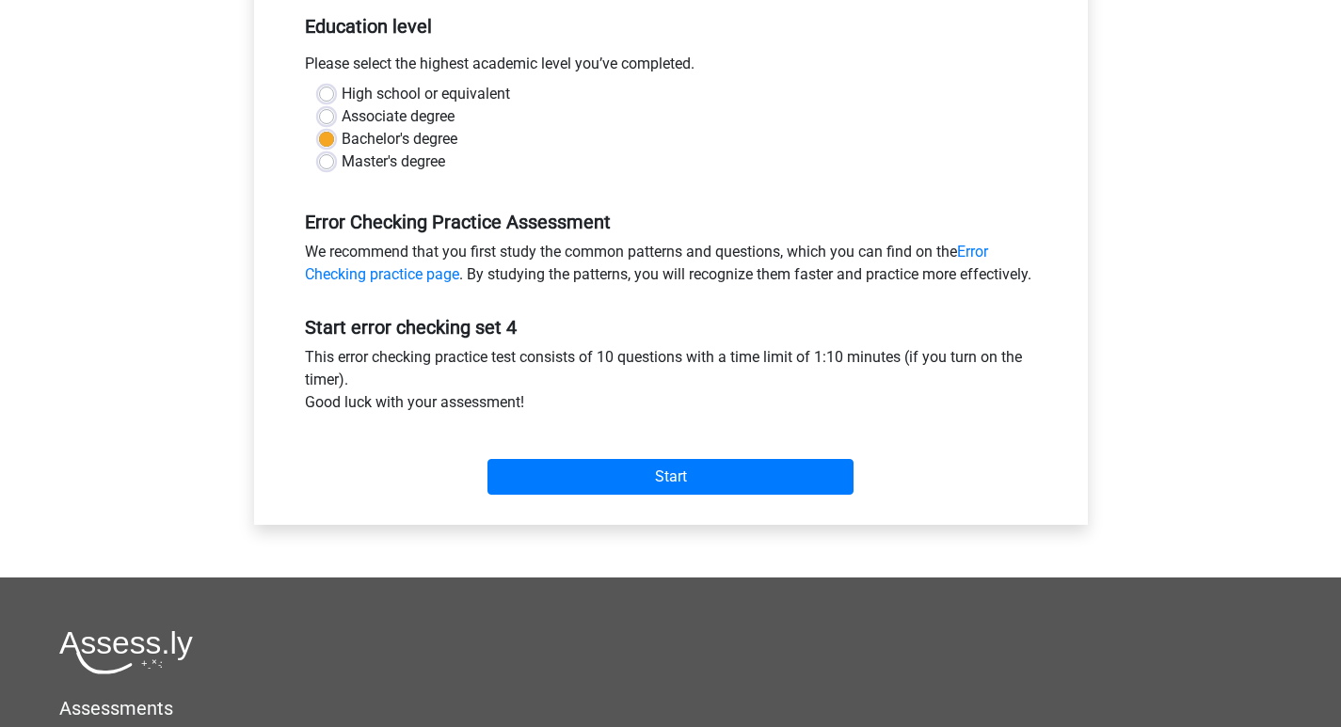
scroll to position [470, 0]
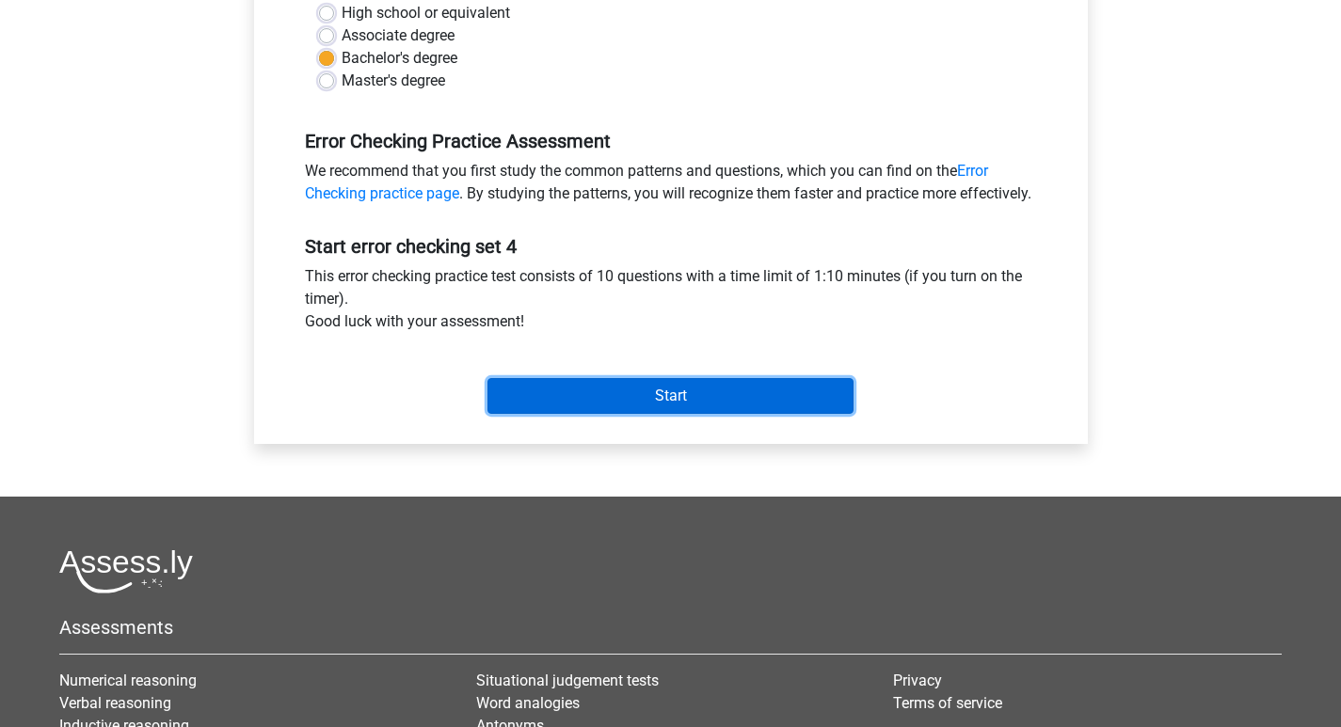
click at [625, 414] on input "Start" at bounding box center [670, 396] width 366 height 36
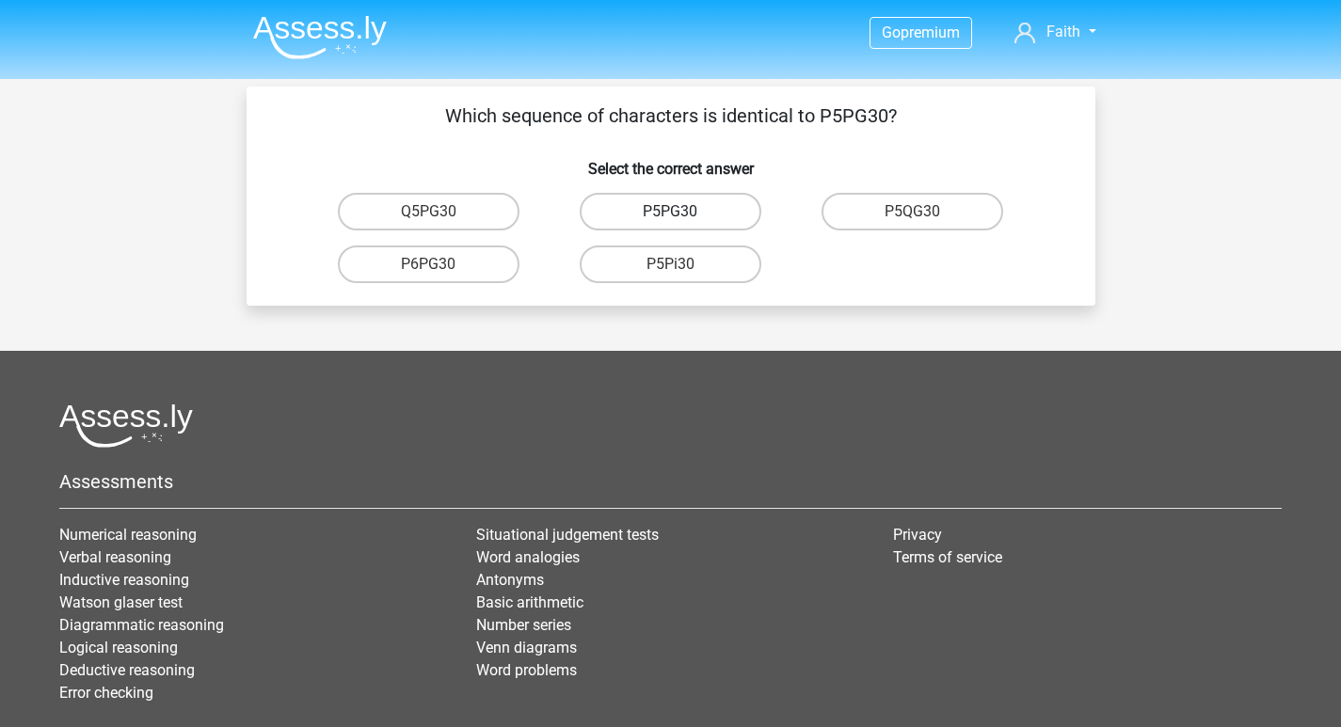
click at [698, 213] on label "P5PG30" at bounding box center [671, 212] width 182 height 38
click at [682, 213] on input "P5PG30" at bounding box center [676, 218] width 12 height 12
radio input "true"
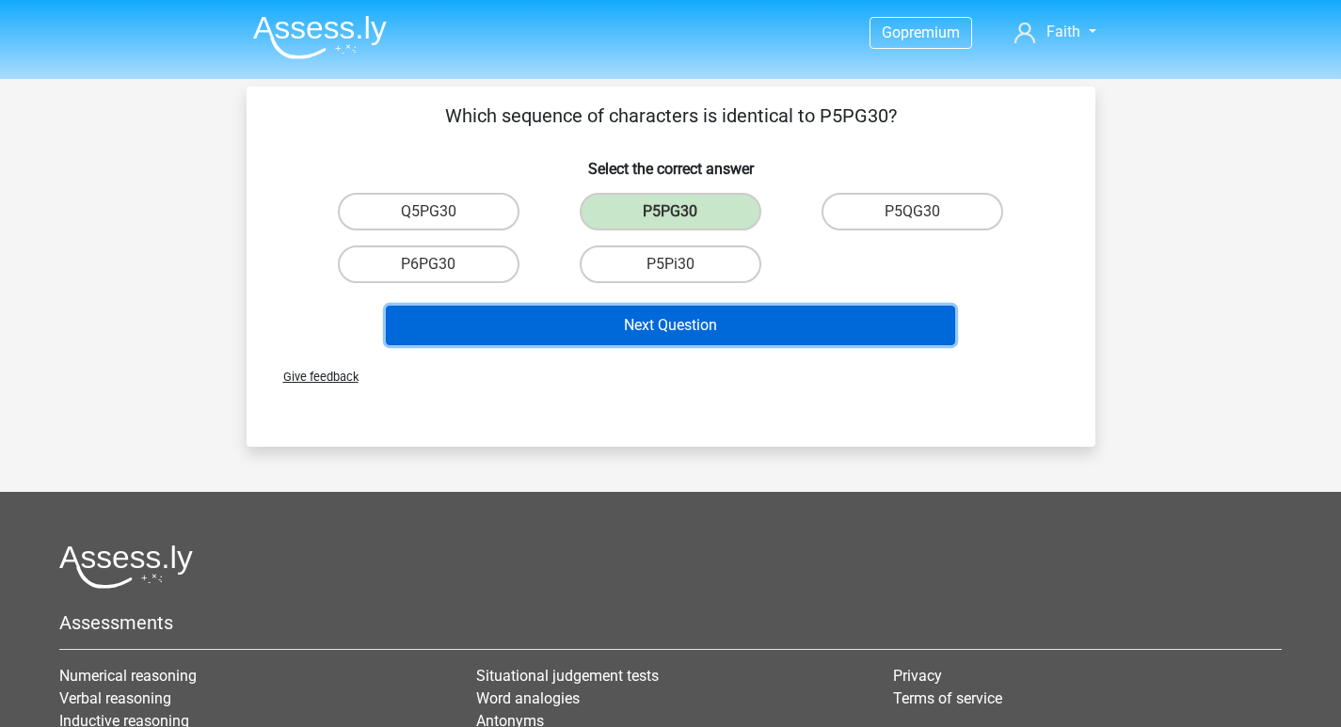
click at [698, 326] on button "Next Question" at bounding box center [670, 326] width 569 height 40
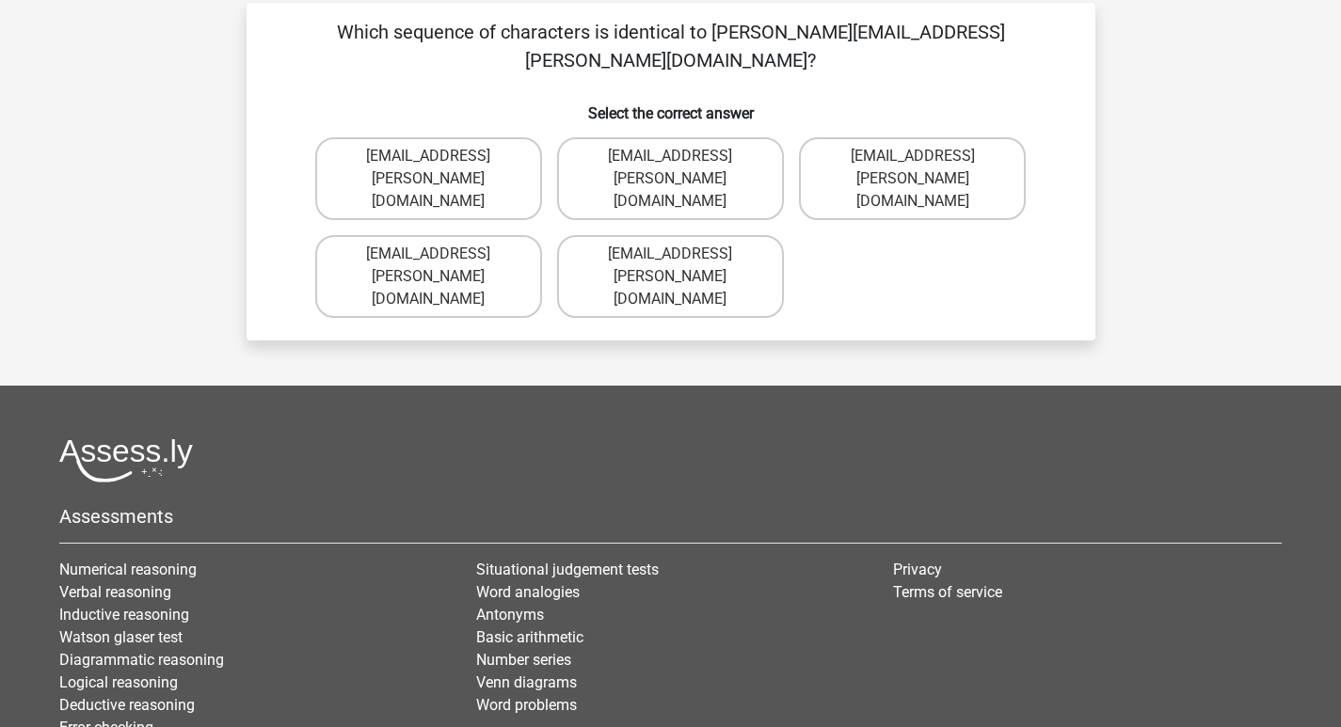
scroll to position [87, 0]
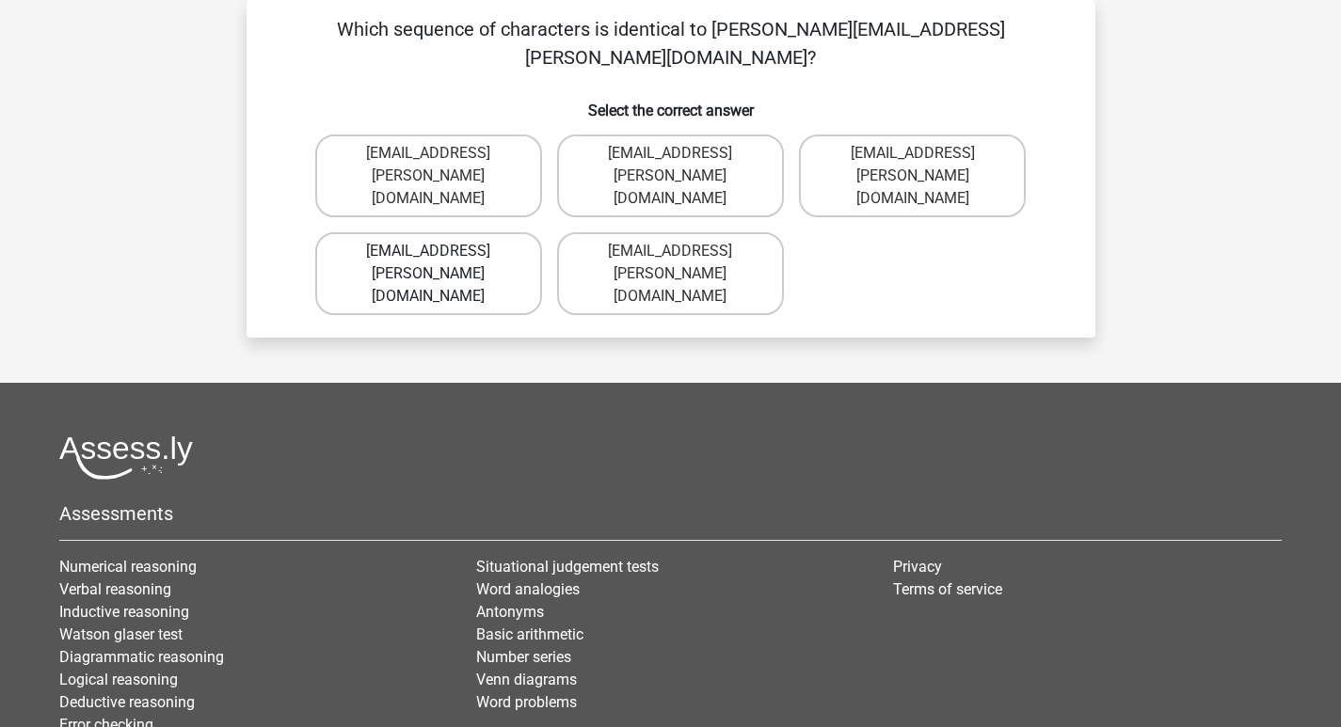
click at [470, 232] on label "[EMAIL_ADDRESS][PERSON_NAME][DOMAIN_NAME]" at bounding box center [428, 273] width 227 height 83
click at [440, 251] on input "Evie+Pierson@hotmail.co.com" at bounding box center [434, 257] width 12 height 12
radio input "true"
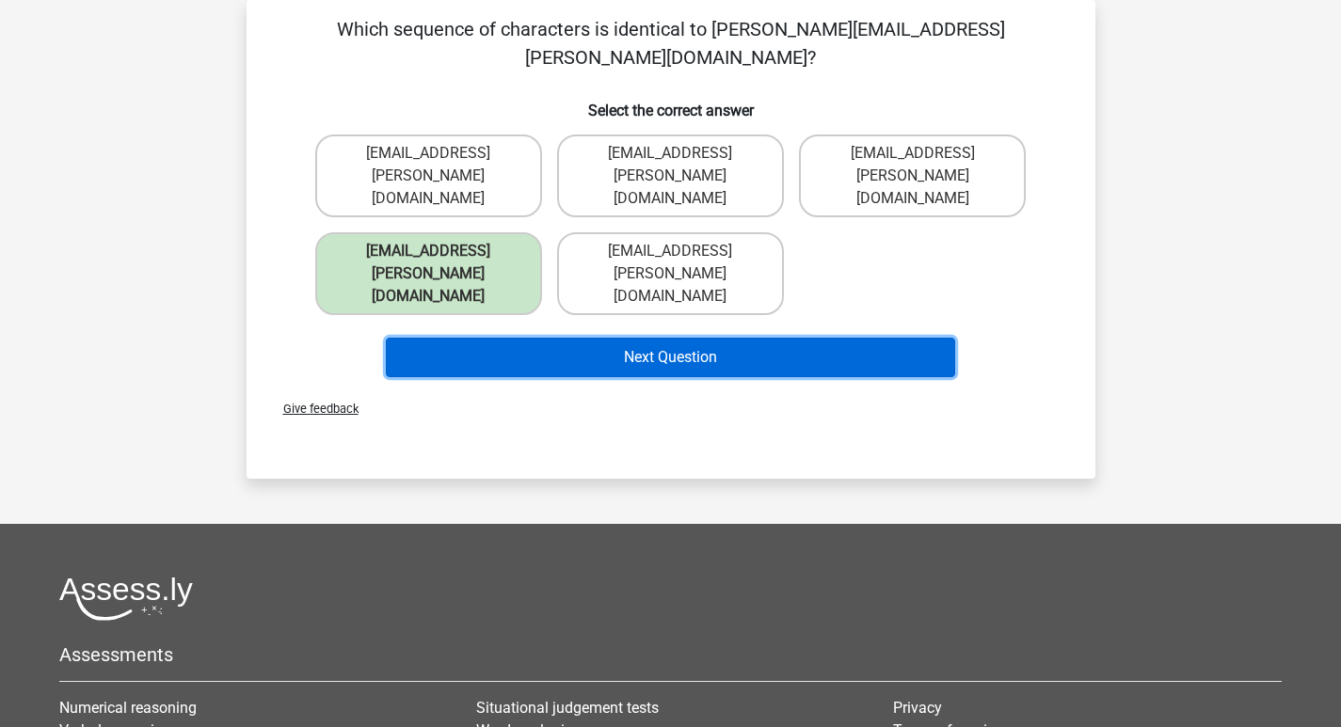
click at [582, 338] on button "Next Question" at bounding box center [670, 358] width 569 height 40
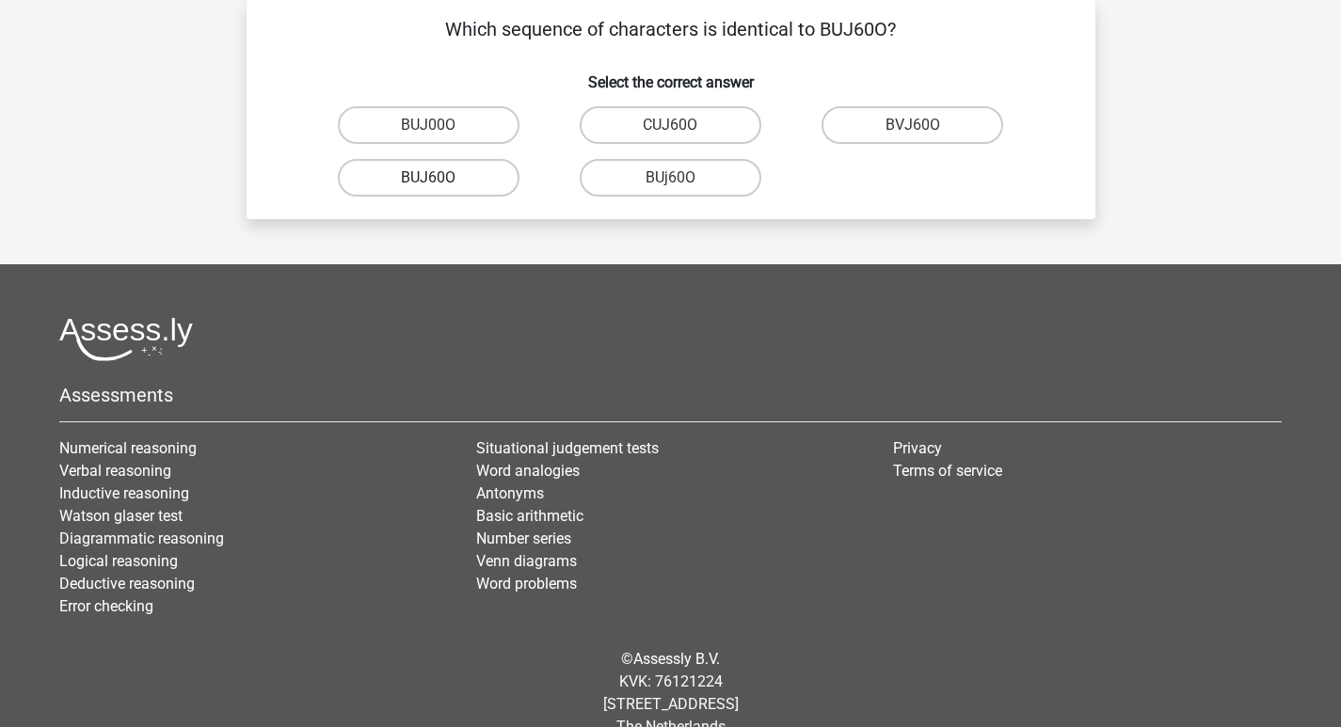
click at [459, 176] on label "BUJ60O" at bounding box center [429, 178] width 182 height 38
click at [440, 178] on input "BUJ60O" at bounding box center [434, 184] width 12 height 12
radio input "true"
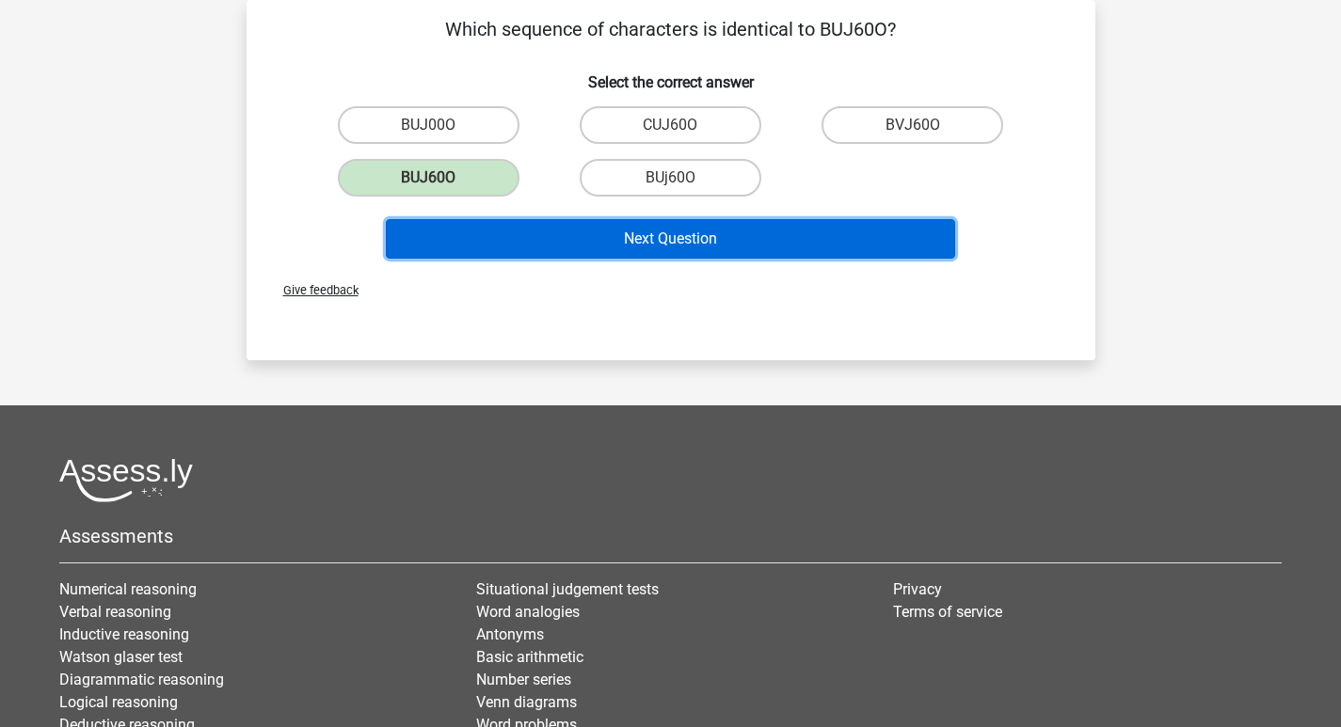
click at [582, 231] on button "Next Question" at bounding box center [670, 239] width 569 height 40
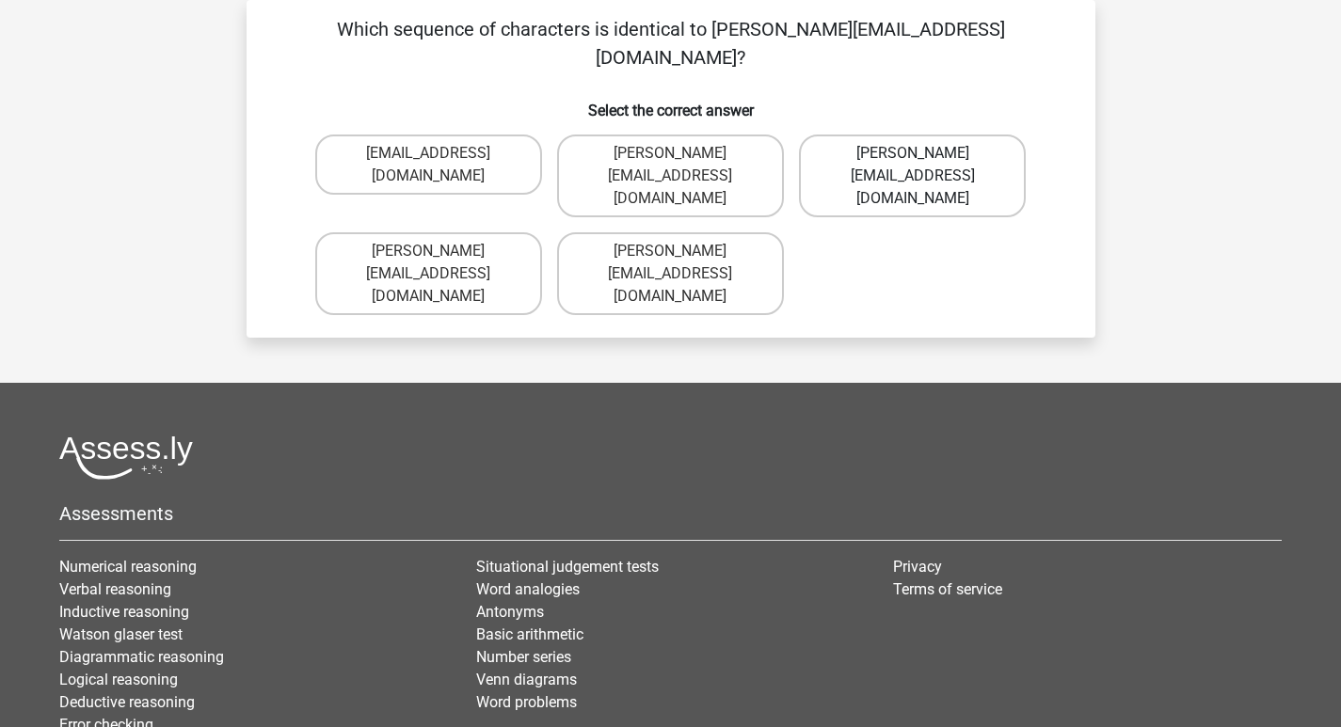
click at [951, 135] on label "Sophia.Vanderbilt@joymail.uk.com" at bounding box center [912, 176] width 227 height 83
click at [925, 153] on input "Sophia.Vanderbilt@joymail.uk.com" at bounding box center [919, 159] width 12 height 12
radio input "true"
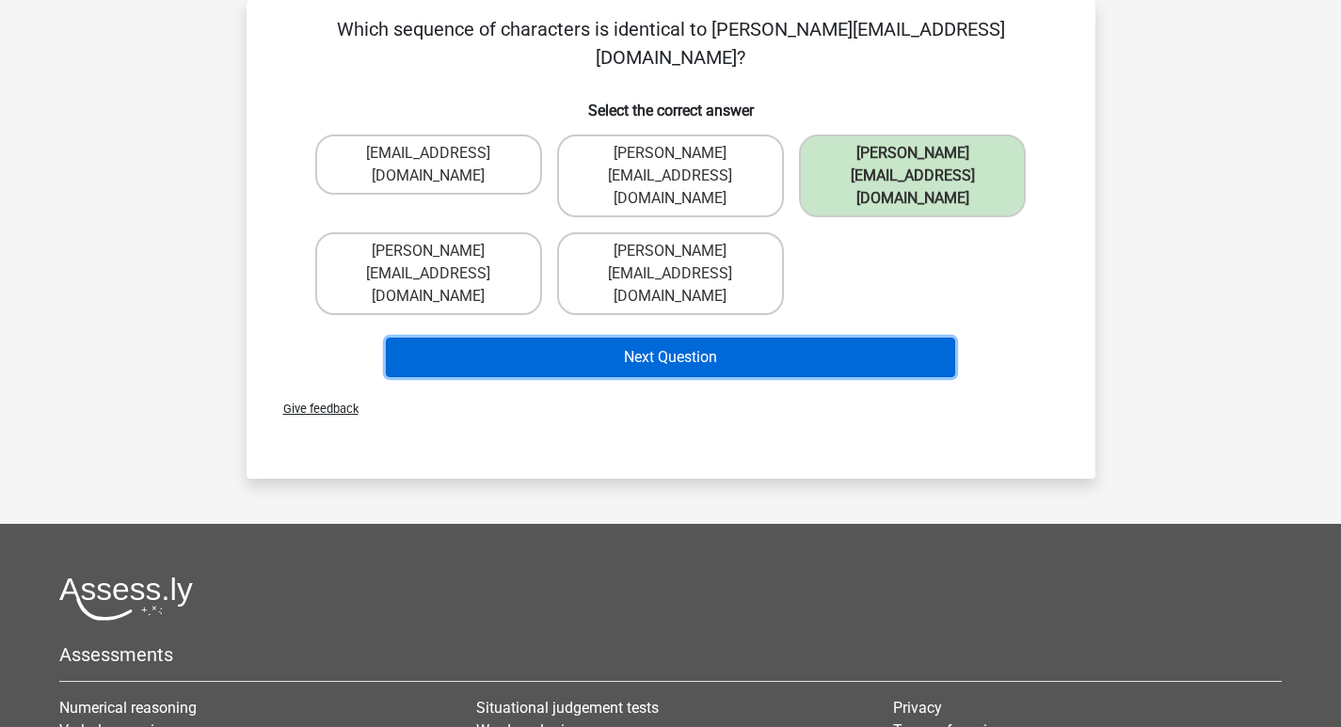
click at [800, 338] on button "Next Question" at bounding box center [670, 358] width 569 height 40
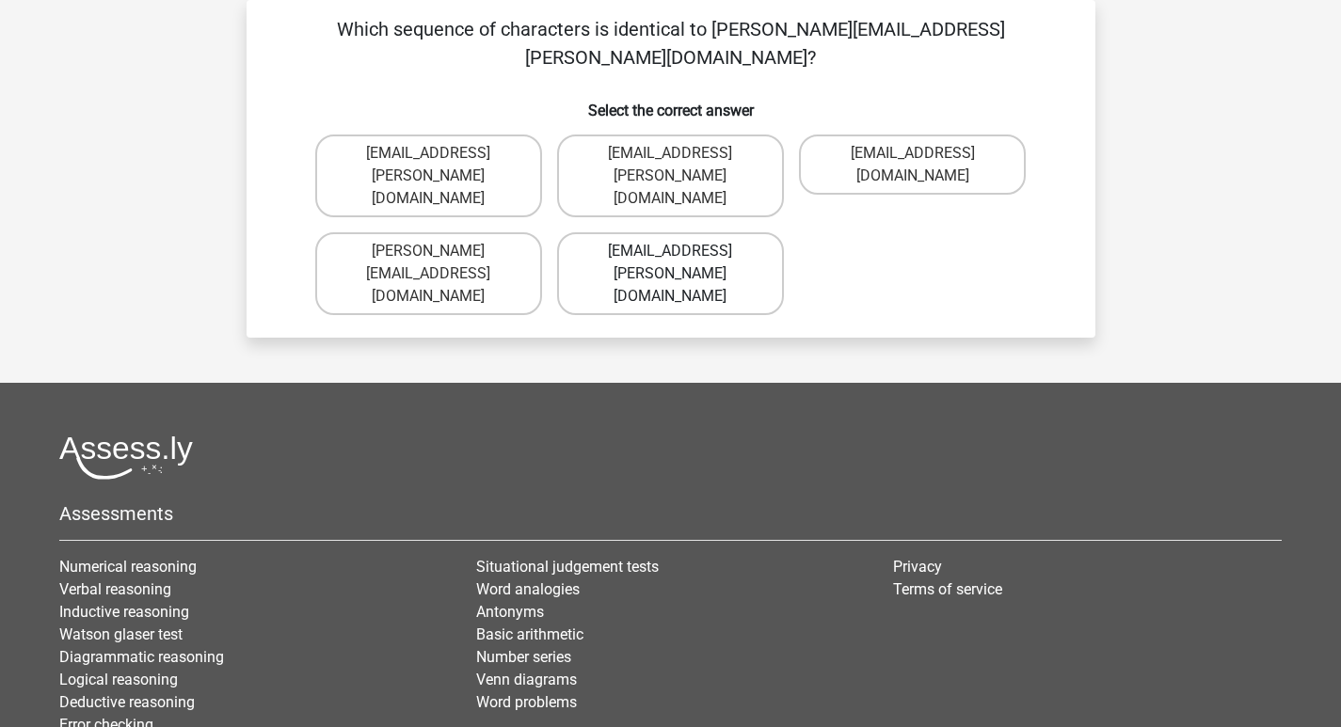
click at [721, 232] on label "Oscar+Adams@hotmail.br" at bounding box center [670, 273] width 227 height 83
click at [682, 251] on input "Oscar+Adams@hotmail.br" at bounding box center [676, 257] width 12 height 12
radio input "true"
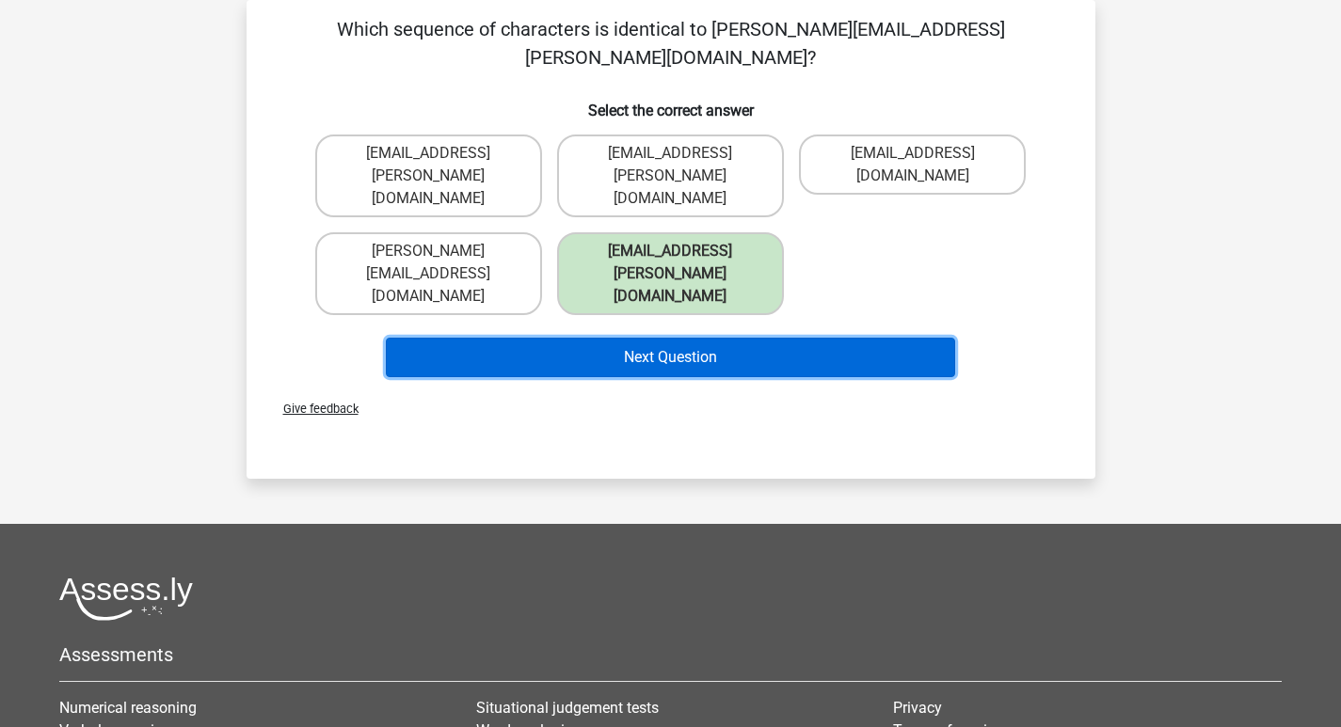
click at [708, 338] on button "Next Question" at bounding box center [670, 358] width 569 height 40
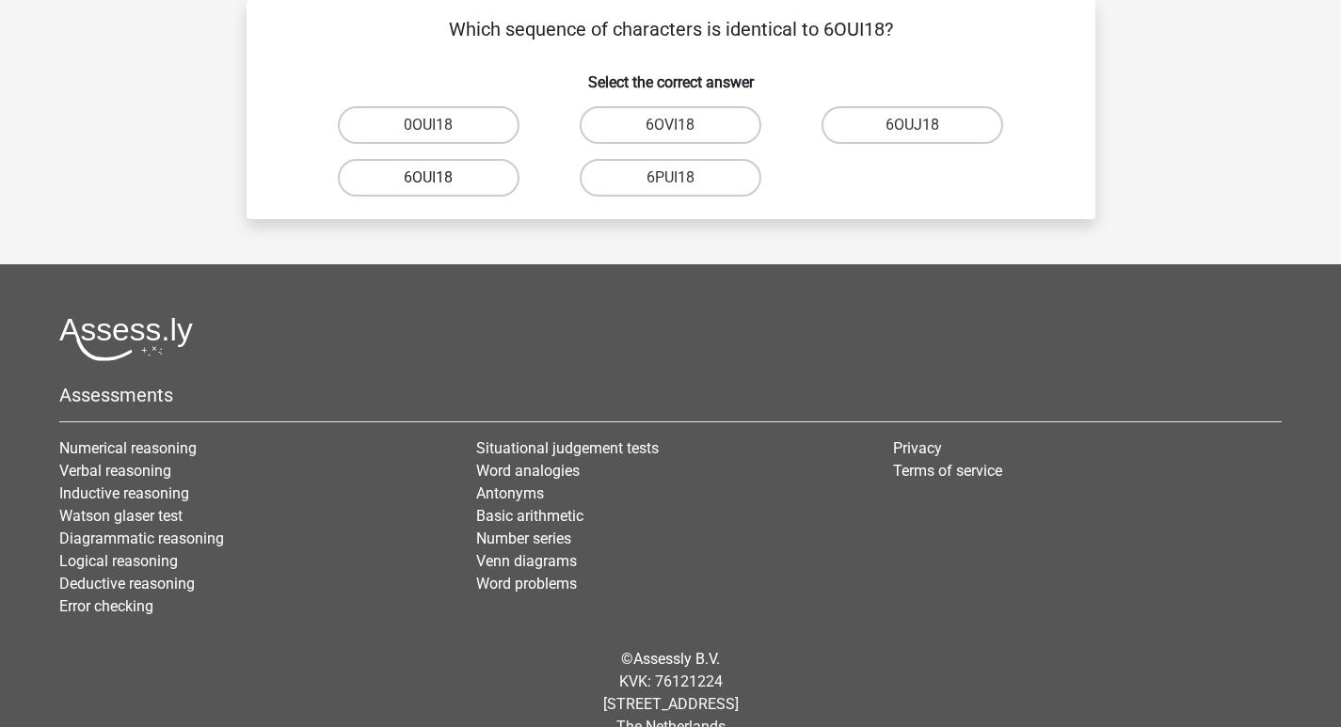
click at [489, 177] on label "6OUI18" at bounding box center [429, 178] width 182 height 38
click at [440, 178] on input "6OUI18" at bounding box center [434, 184] width 12 height 12
radio input "true"
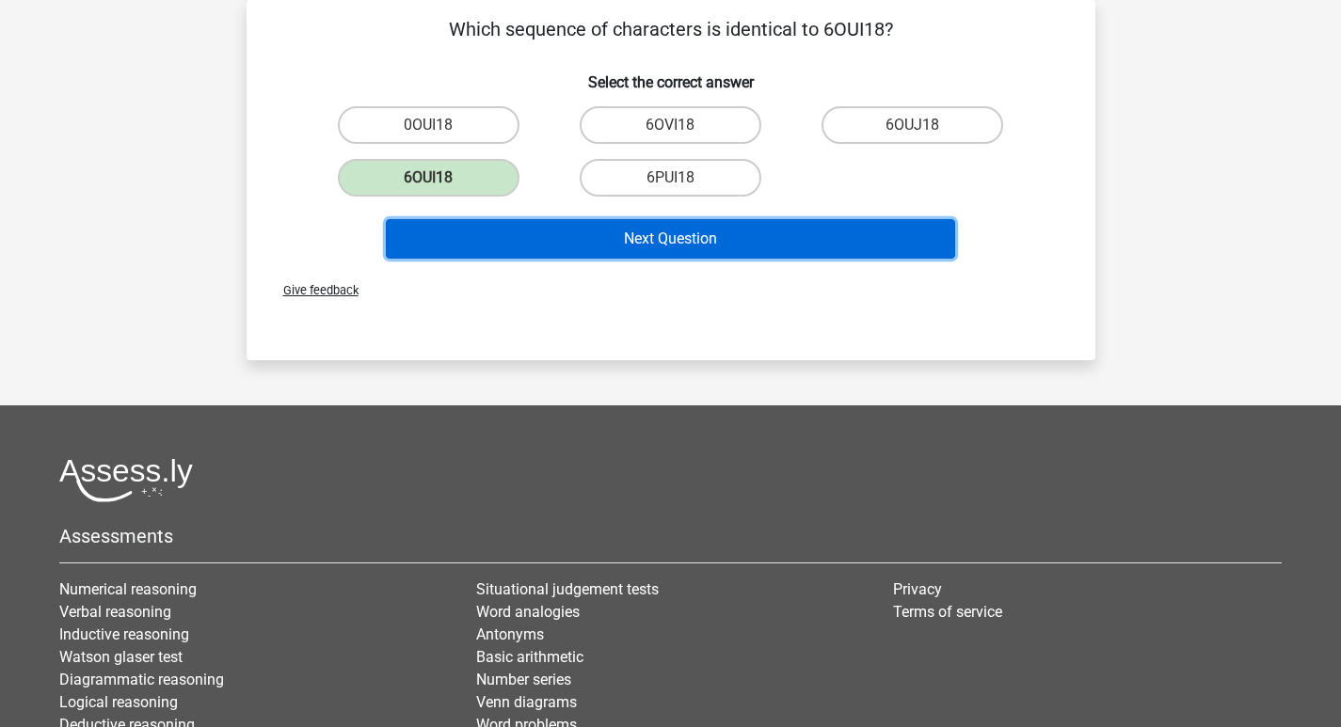
click at [640, 240] on button "Next Question" at bounding box center [670, 239] width 569 height 40
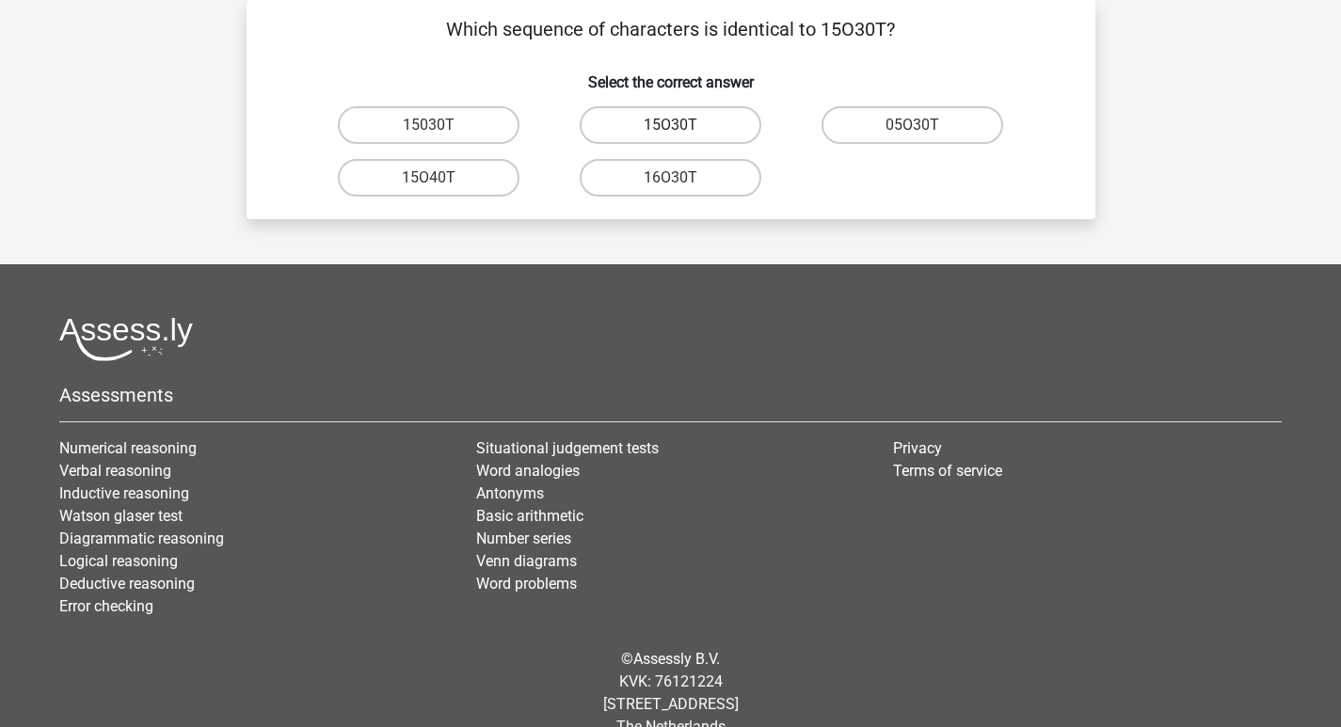
click at [696, 123] on label "15O30T" at bounding box center [671, 125] width 182 height 38
click at [682, 125] on input "15O30T" at bounding box center [676, 131] width 12 height 12
radio input "true"
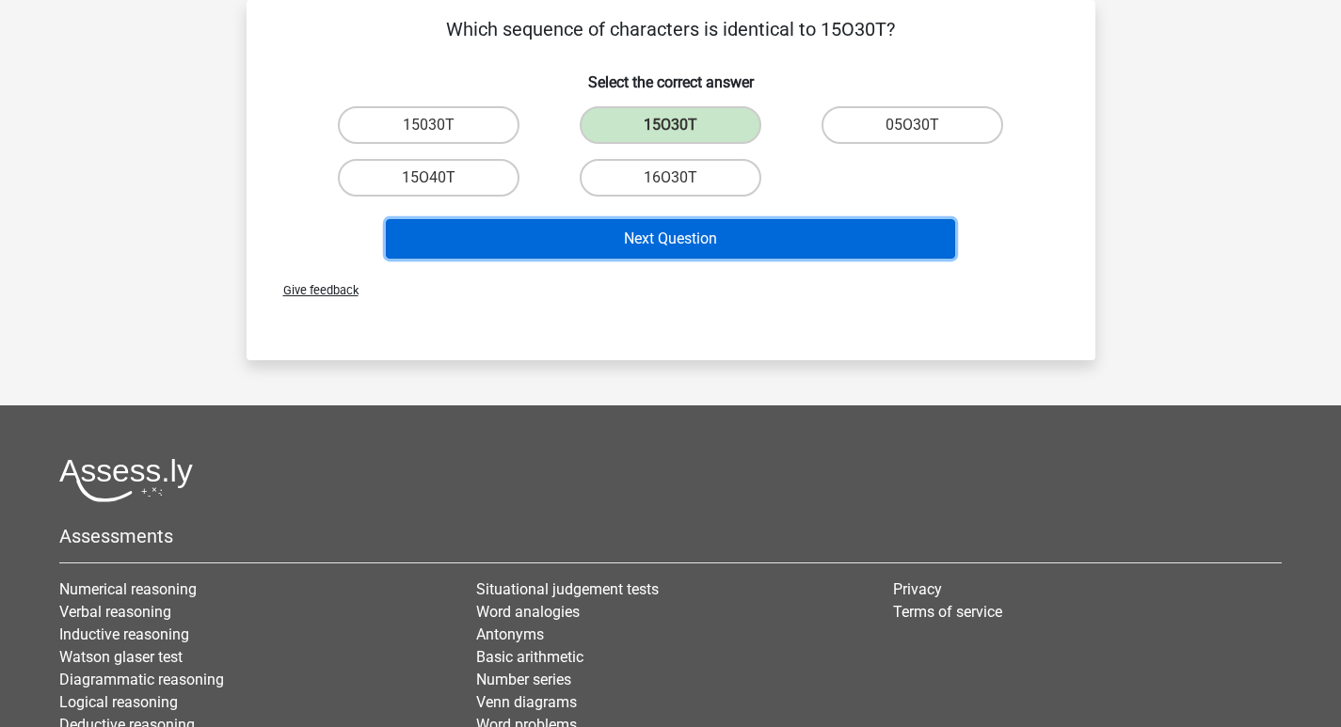
click at [684, 246] on button "Next Question" at bounding box center [670, 239] width 569 height 40
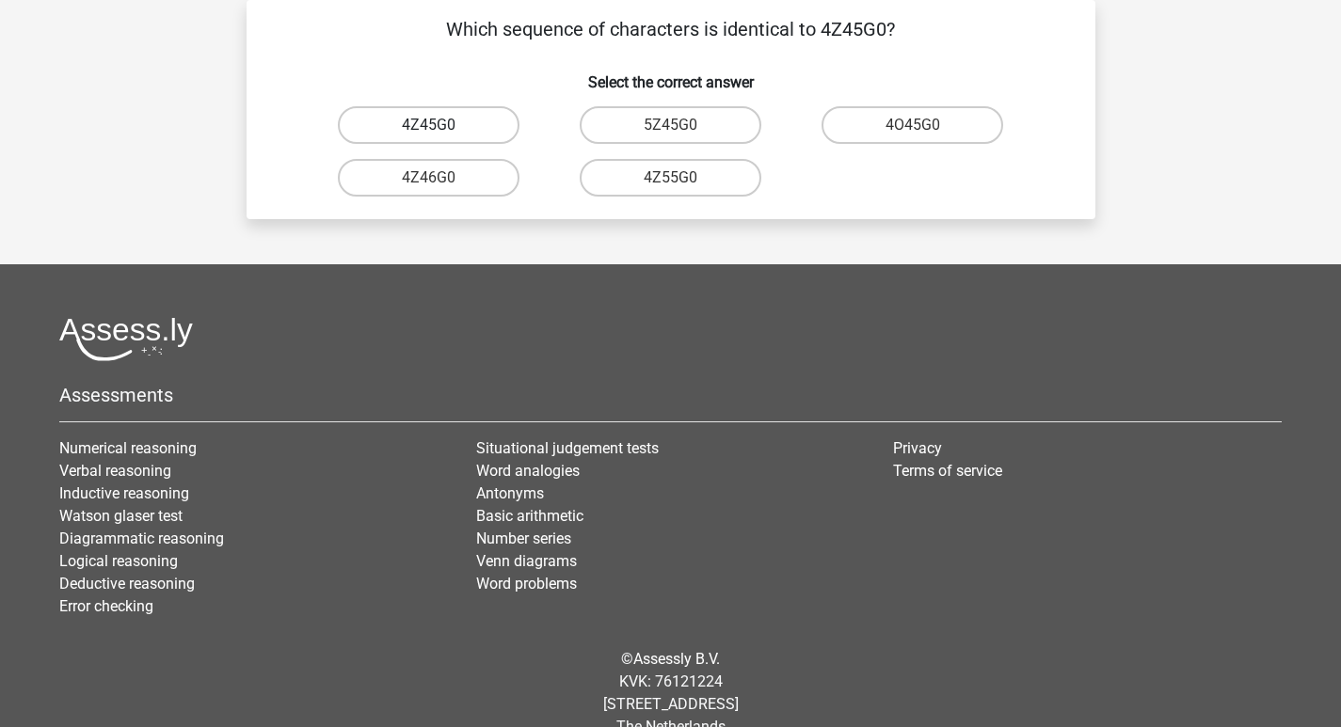
click at [449, 128] on label "4Z45G0" at bounding box center [429, 125] width 182 height 38
click at [440, 128] on input "4Z45G0" at bounding box center [434, 131] width 12 height 12
radio input "true"
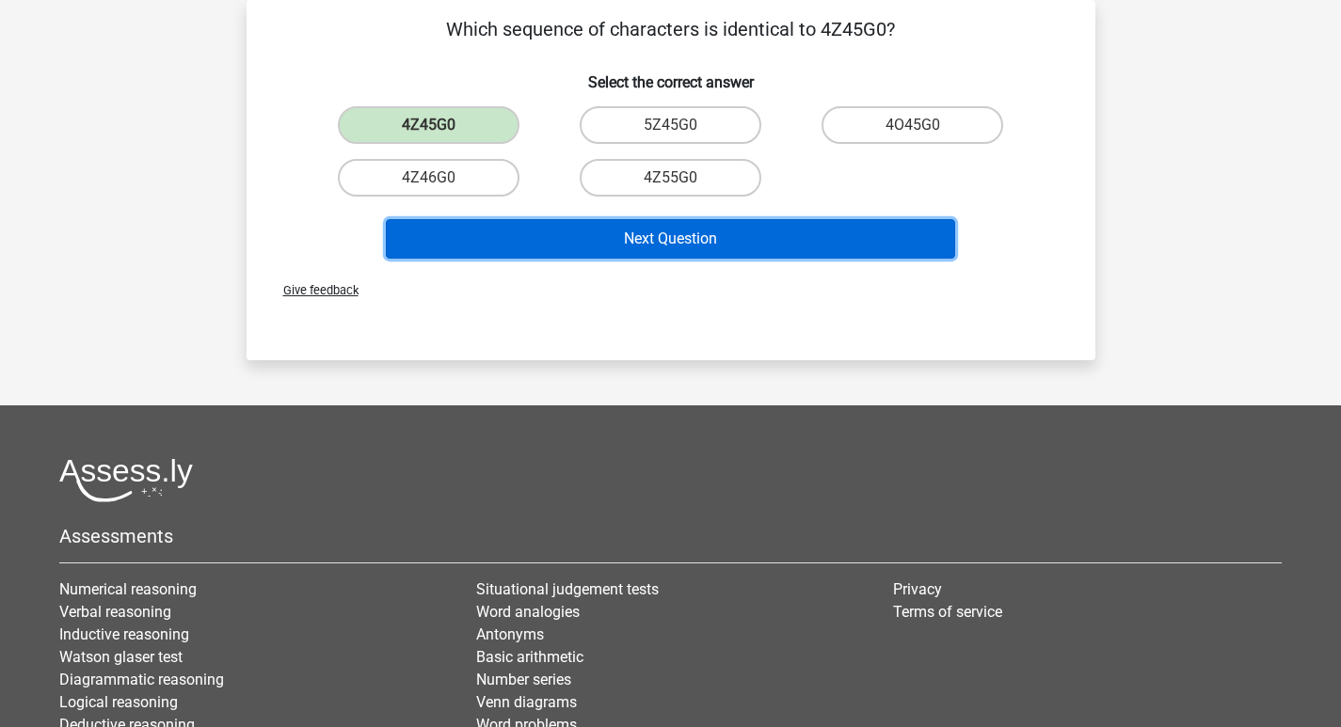
click at [594, 236] on button "Next Question" at bounding box center [670, 239] width 569 height 40
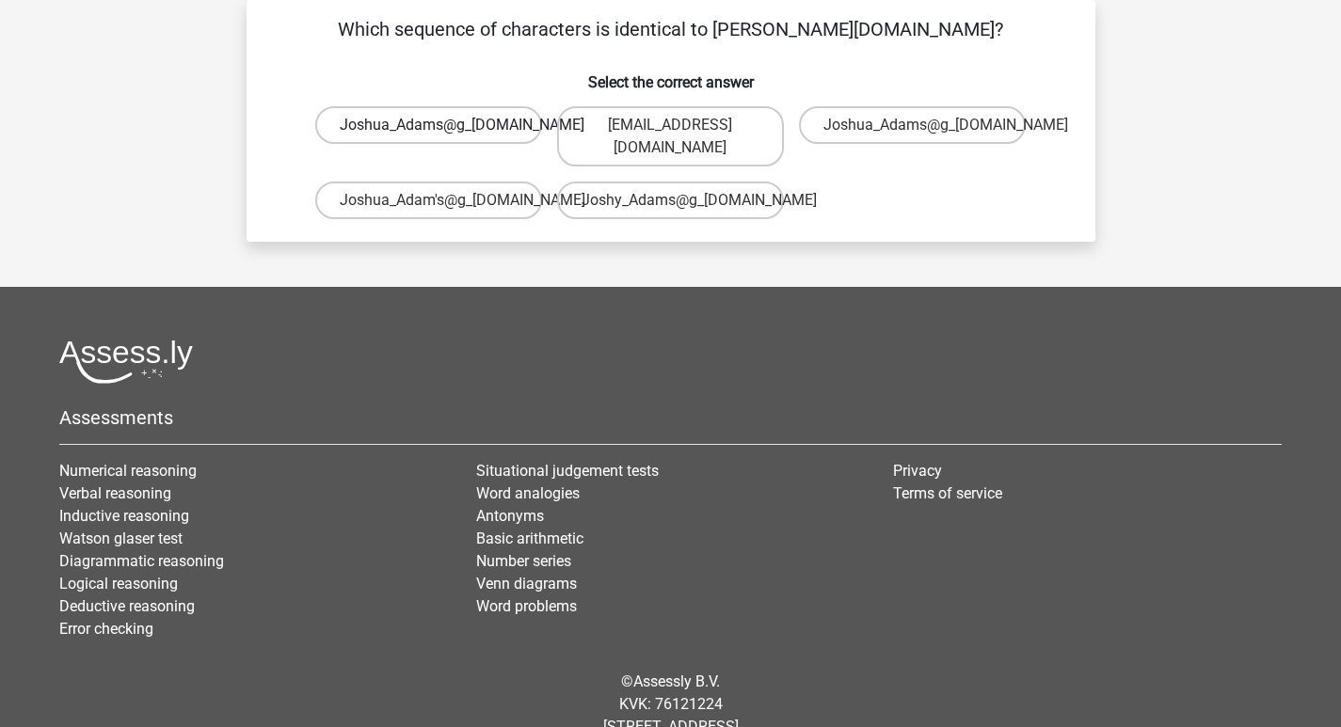
click at [482, 123] on label "Joshua_Adams@g_mail.co.uk" at bounding box center [428, 125] width 227 height 38
click at [440, 125] on input "Joshua_Adams@g_mail.co.uk" at bounding box center [434, 131] width 12 height 12
radio input "true"
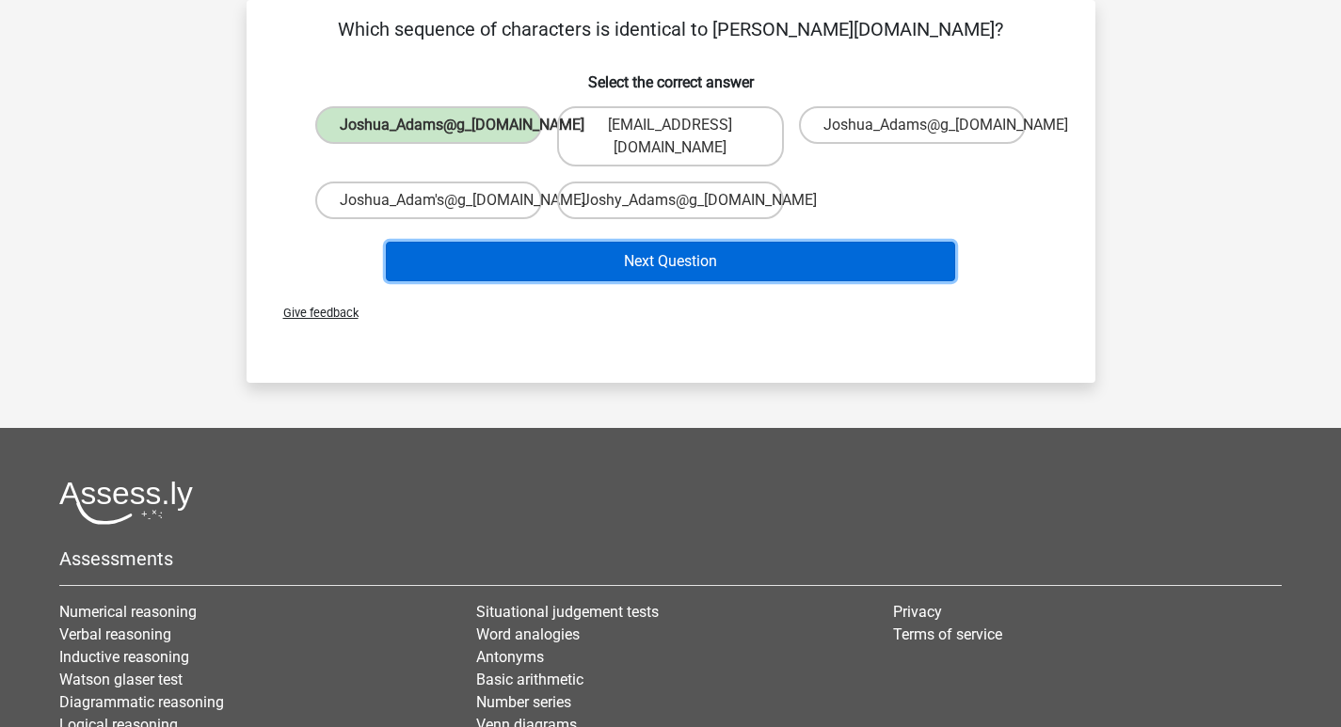
click at [602, 242] on button "Next Question" at bounding box center [670, 262] width 569 height 40
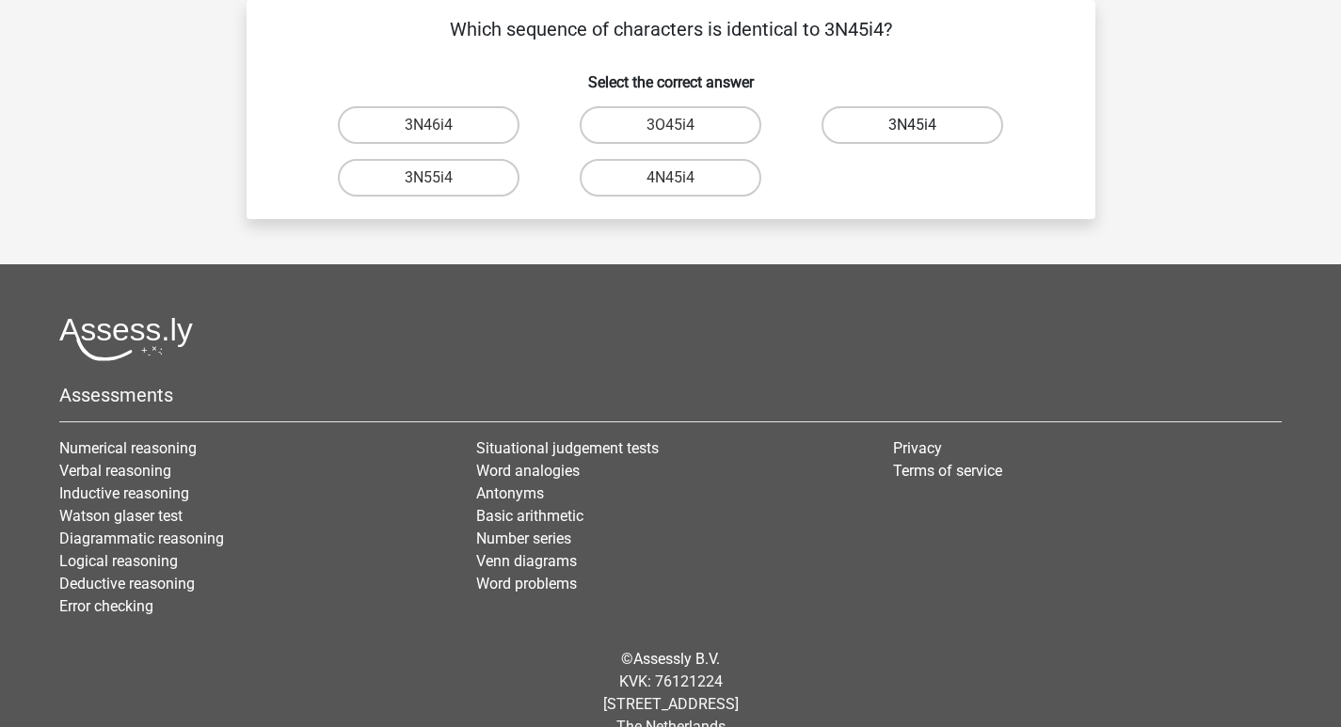
click at [942, 129] on label "3N45i4" at bounding box center [912, 125] width 182 height 38
click at [925, 129] on input "3N45i4" at bounding box center [919, 131] width 12 height 12
radio input "true"
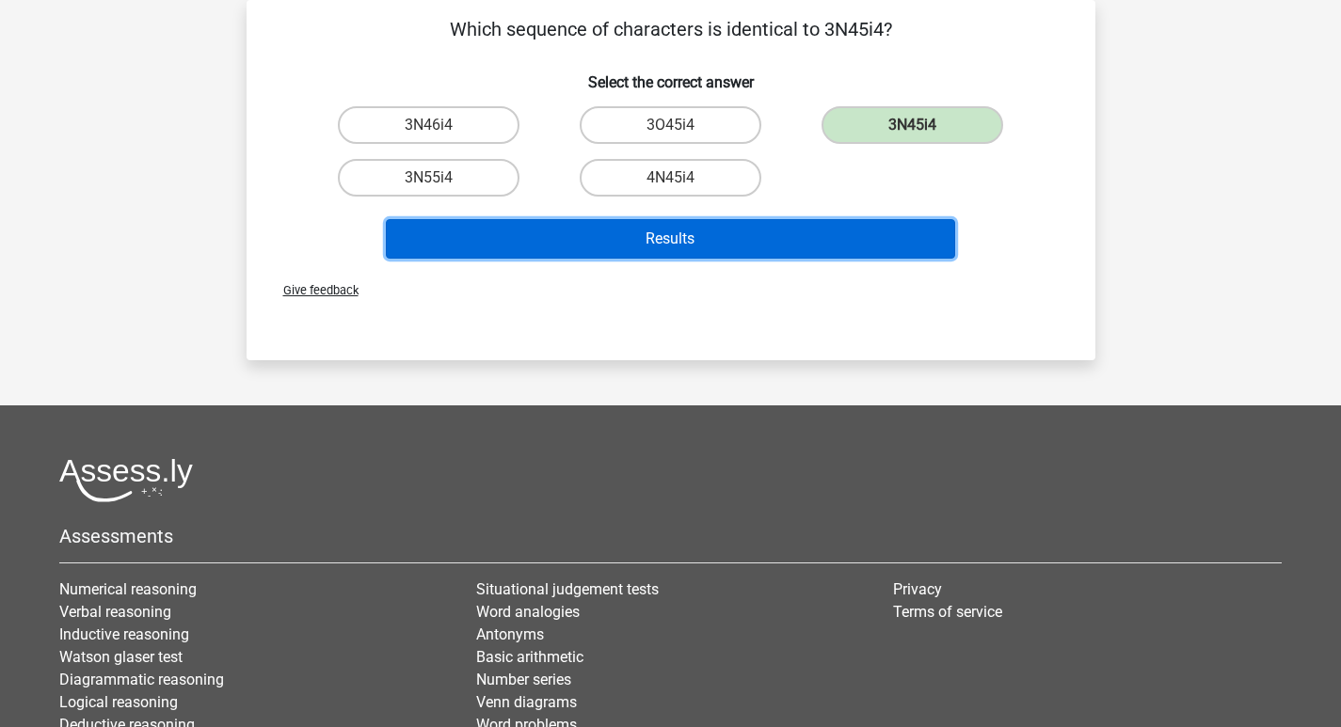
click at [787, 243] on button "Results" at bounding box center [670, 239] width 569 height 40
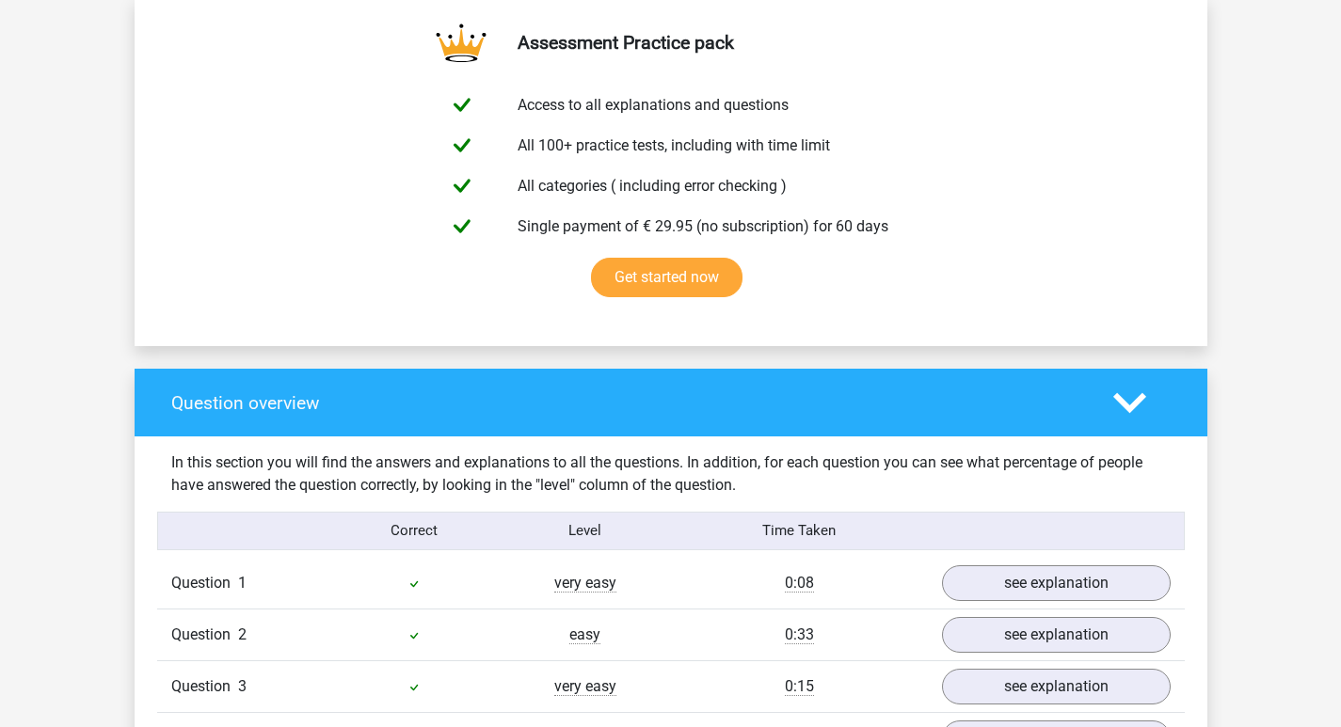
scroll to position [659, 0]
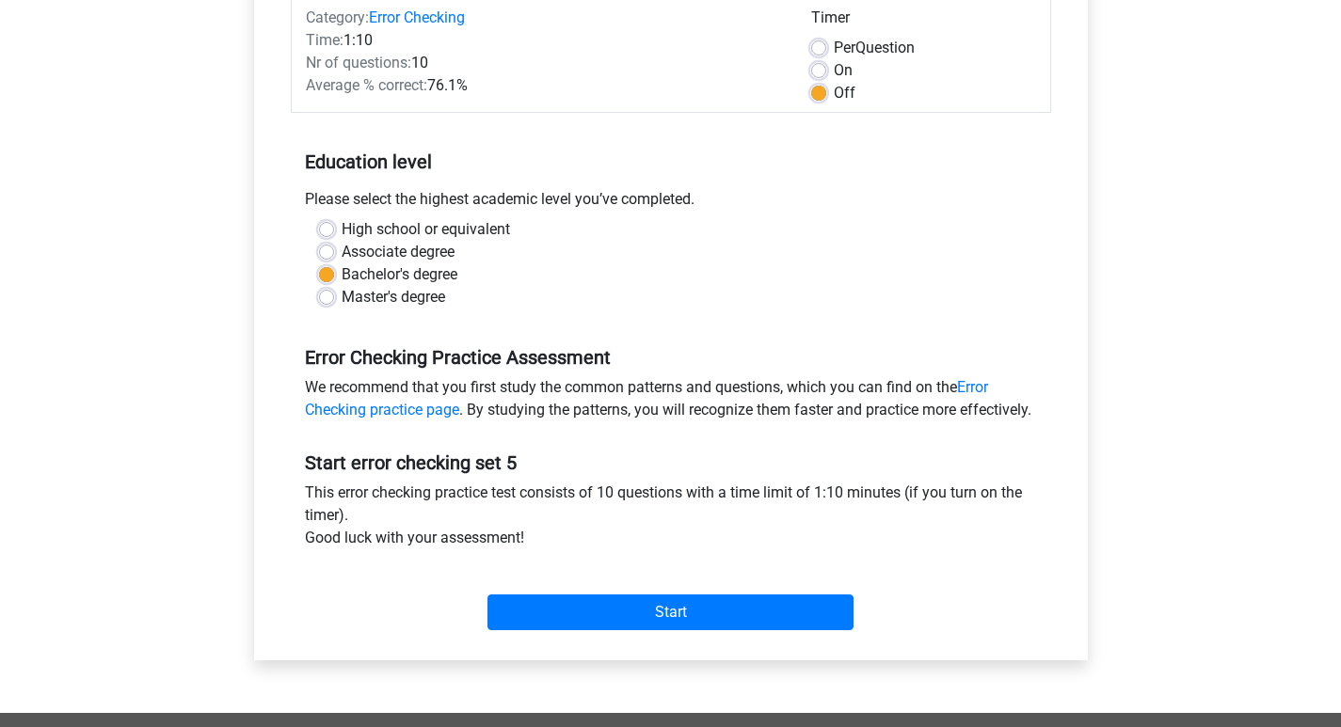
scroll to position [282, 0]
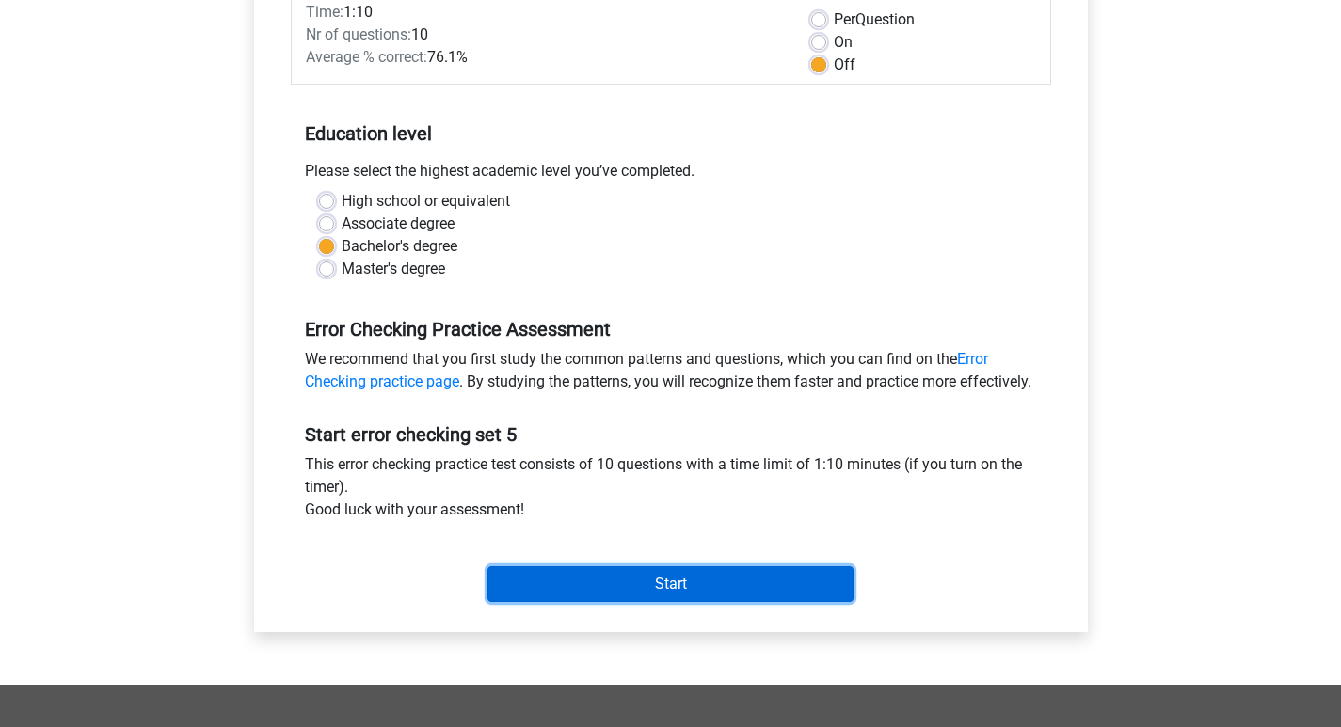
click at [726, 602] on input "Start" at bounding box center [670, 584] width 366 height 36
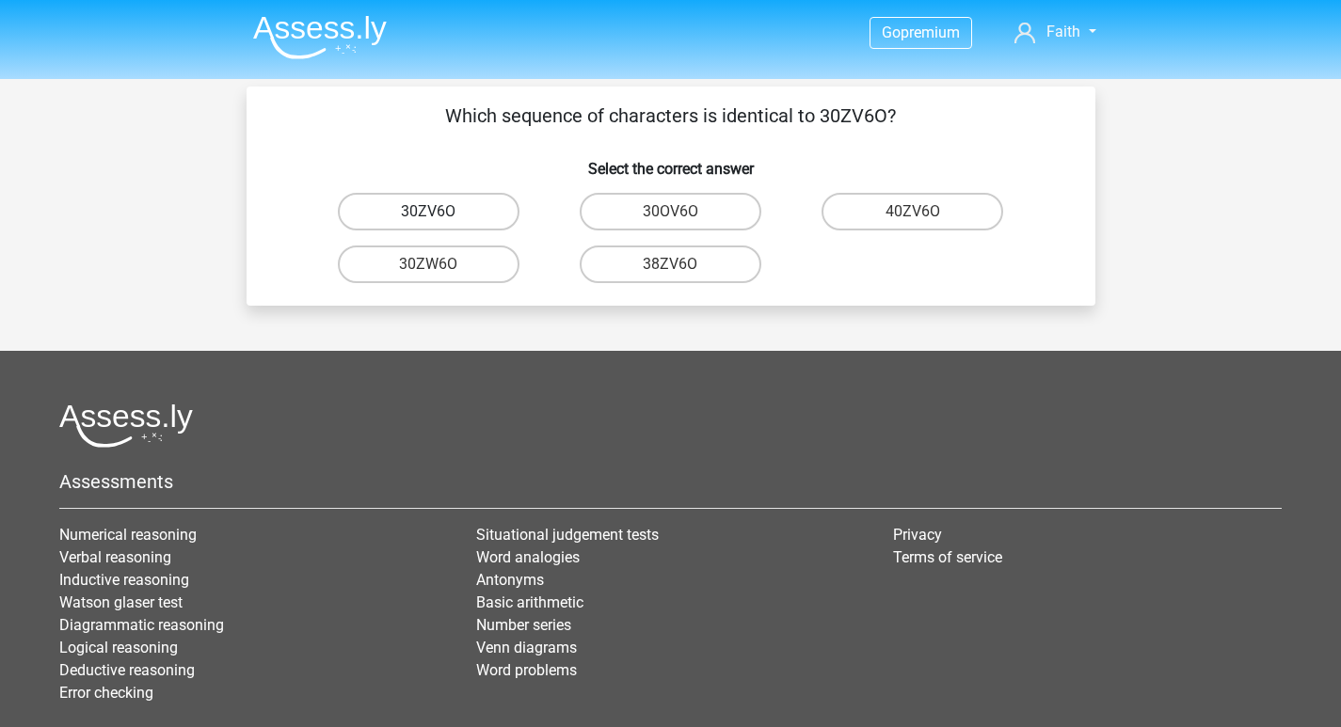
click at [477, 211] on label "30ZV6O" at bounding box center [429, 212] width 182 height 38
click at [440, 212] on input "30ZV6O" at bounding box center [434, 218] width 12 height 12
radio input "true"
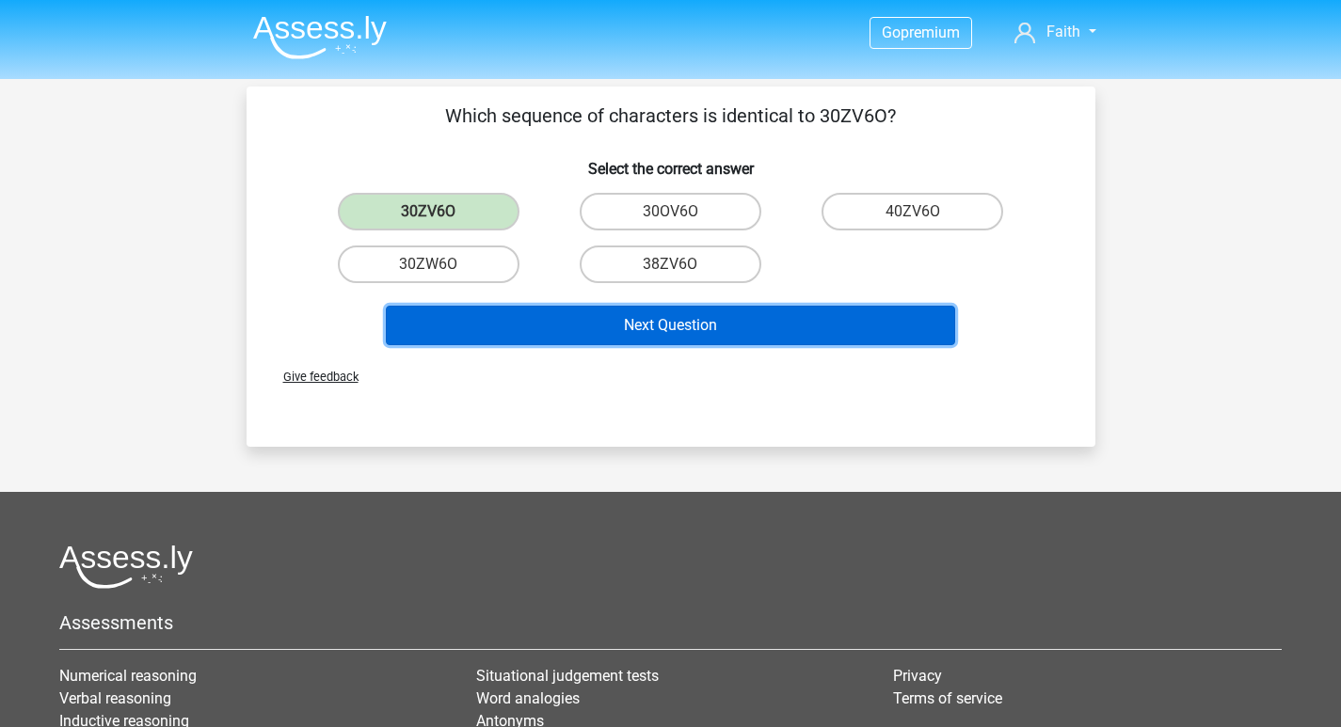
click at [636, 310] on button "Next Question" at bounding box center [670, 326] width 569 height 40
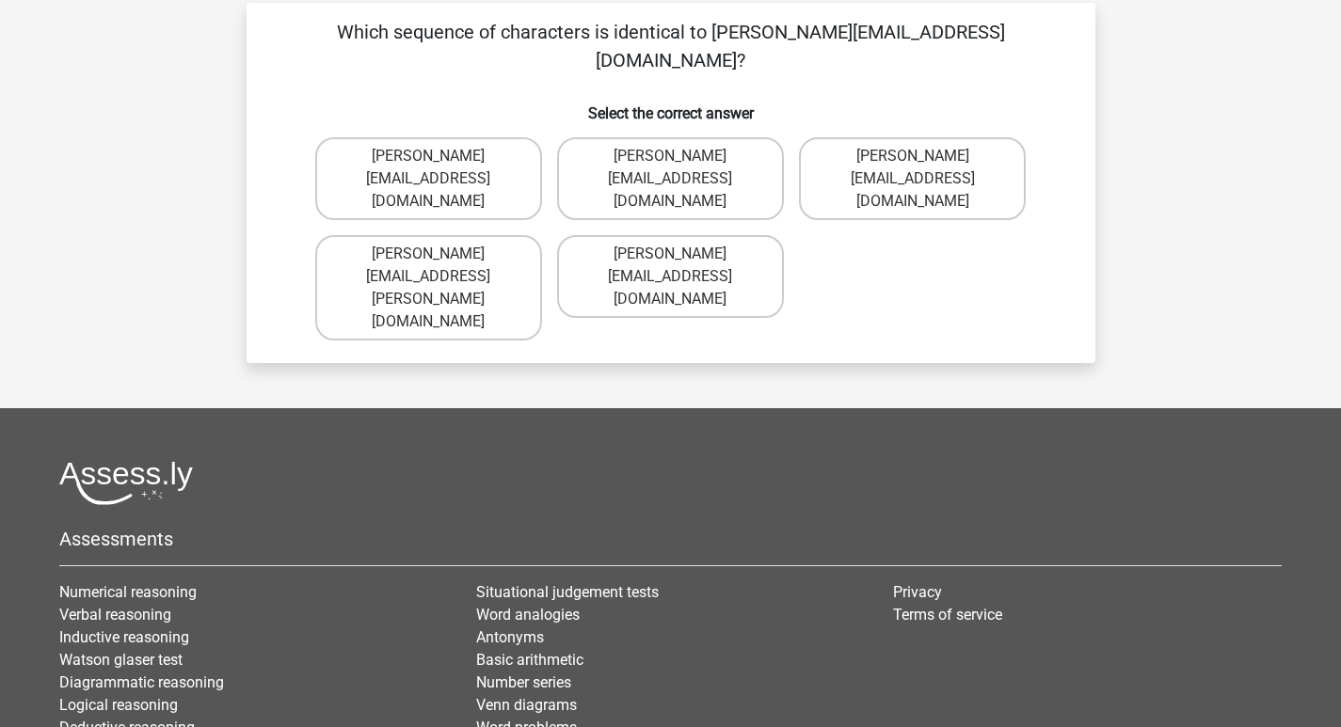
scroll to position [87, 0]
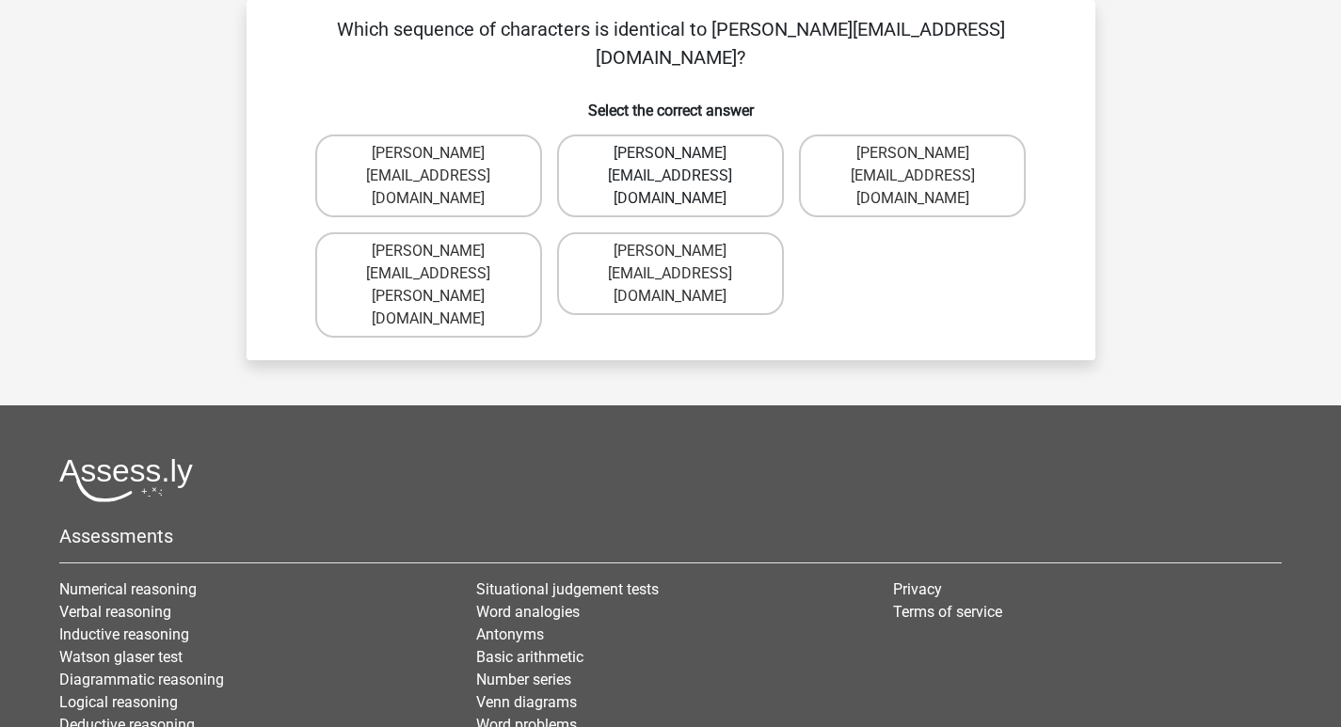
click at [645, 135] on label "[PERSON_NAME][EMAIL_ADDRESS][DOMAIN_NAME]" at bounding box center [670, 176] width 227 height 83
click at [670, 153] on input "[PERSON_NAME][EMAIL_ADDRESS][DOMAIN_NAME]" at bounding box center [676, 159] width 12 height 12
radio input "true"
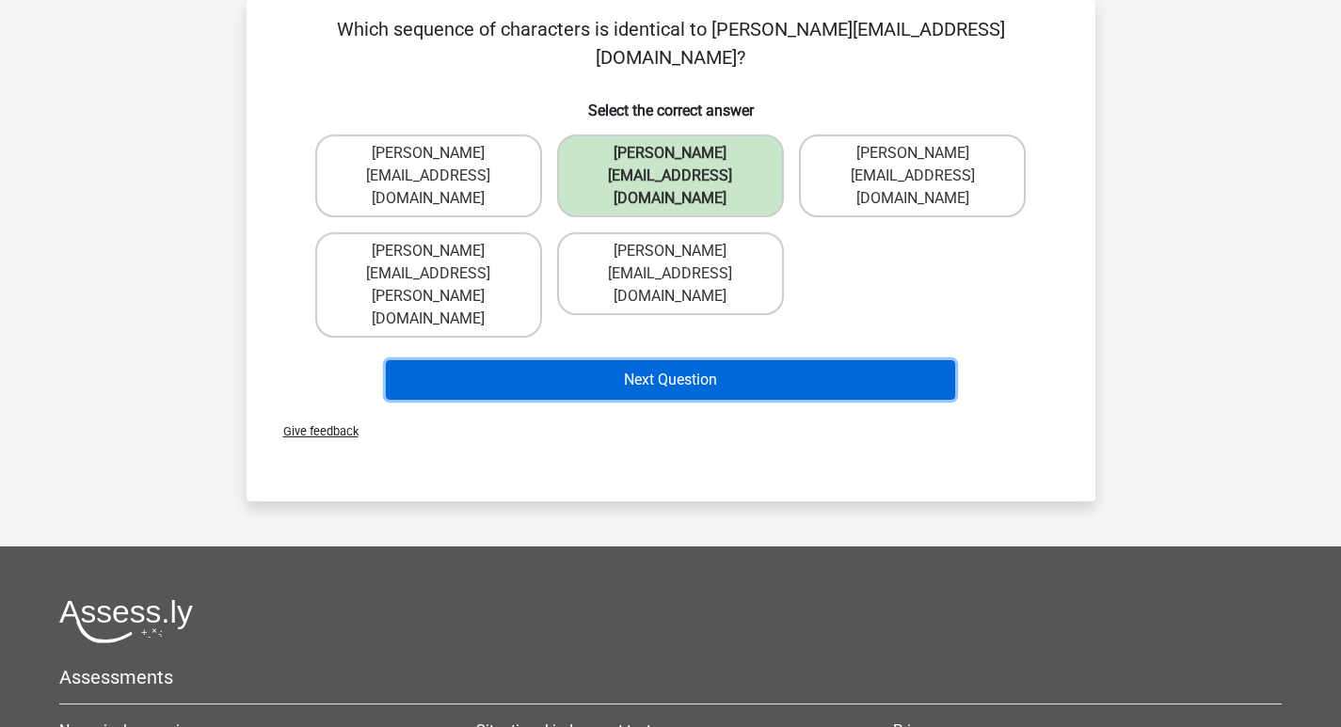
click at [652, 360] on button "Next Question" at bounding box center [670, 380] width 569 height 40
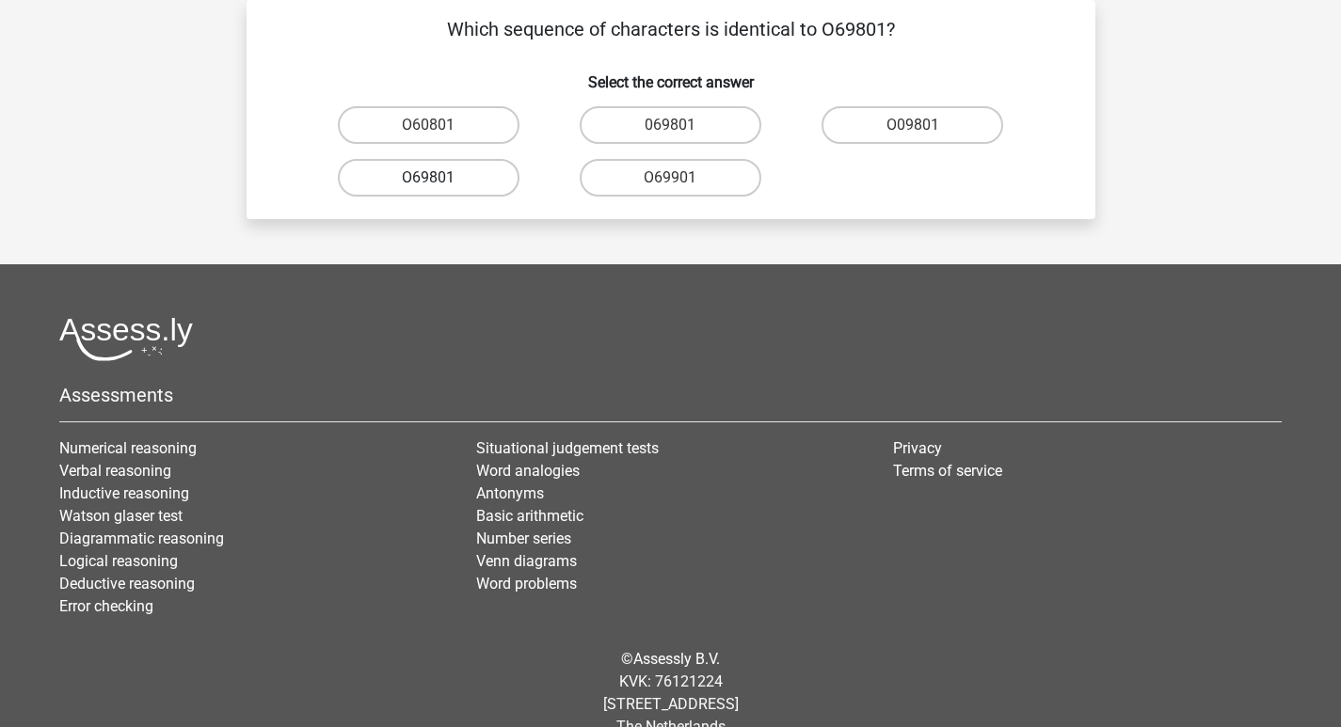
click at [450, 184] on label "O69801" at bounding box center [429, 178] width 182 height 38
click at [440, 184] on input "O69801" at bounding box center [434, 184] width 12 height 12
radio input "true"
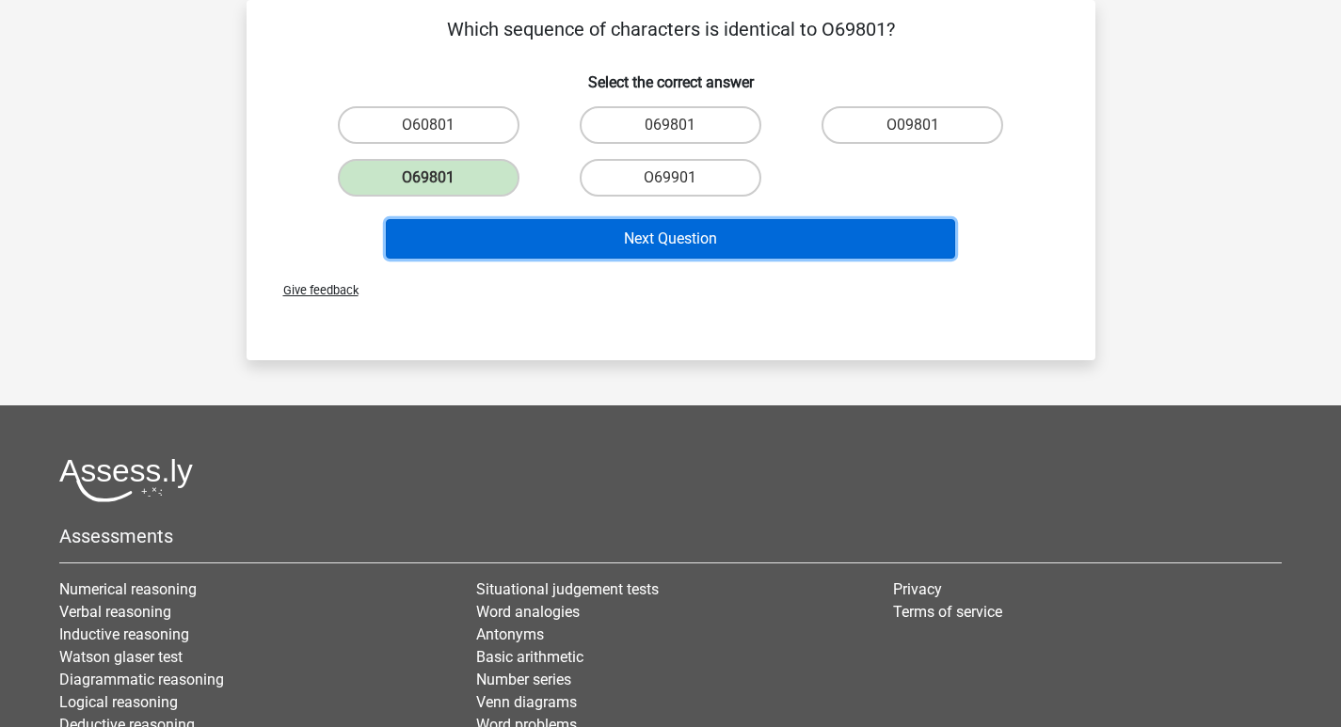
click at [576, 254] on button "Next Question" at bounding box center [670, 239] width 569 height 40
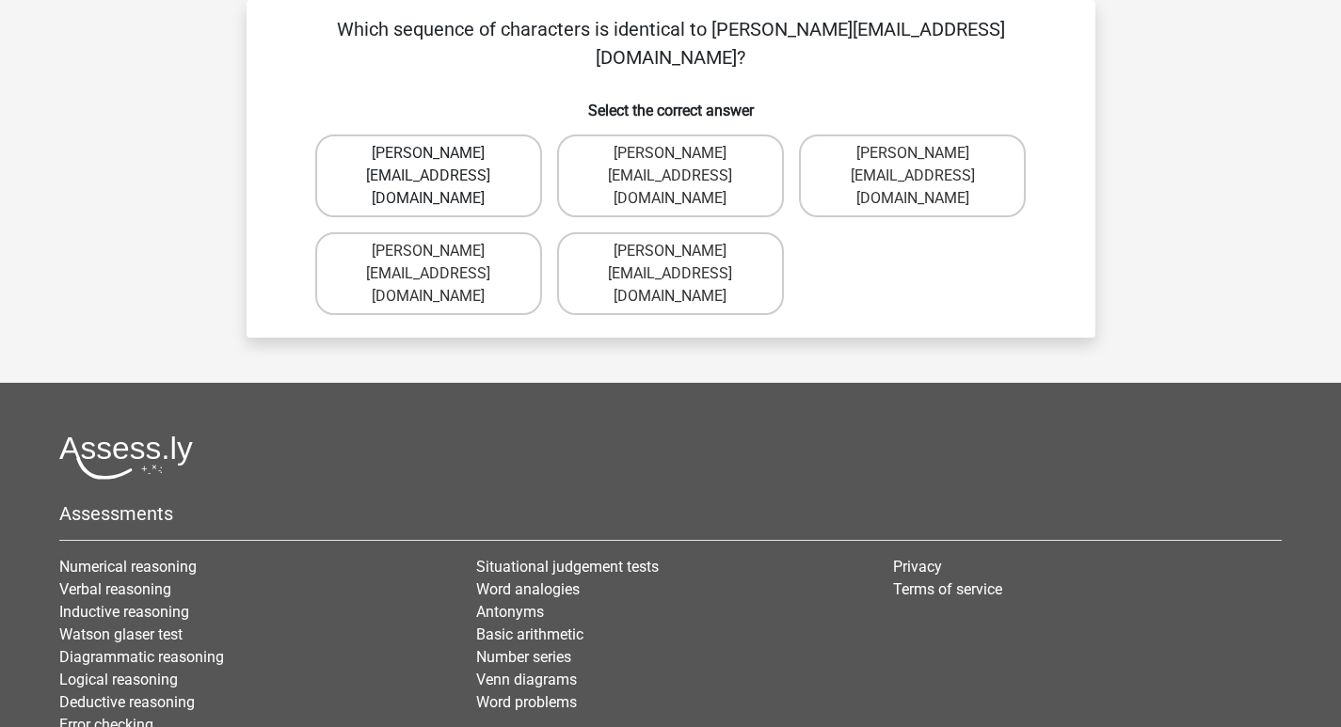
click at [490, 141] on label "[PERSON_NAME][EMAIL_ADDRESS][DOMAIN_NAME]" at bounding box center [428, 176] width 227 height 83
click at [440, 153] on input "[PERSON_NAME][EMAIL_ADDRESS][DOMAIN_NAME]" at bounding box center [434, 159] width 12 height 12
radio input "true"
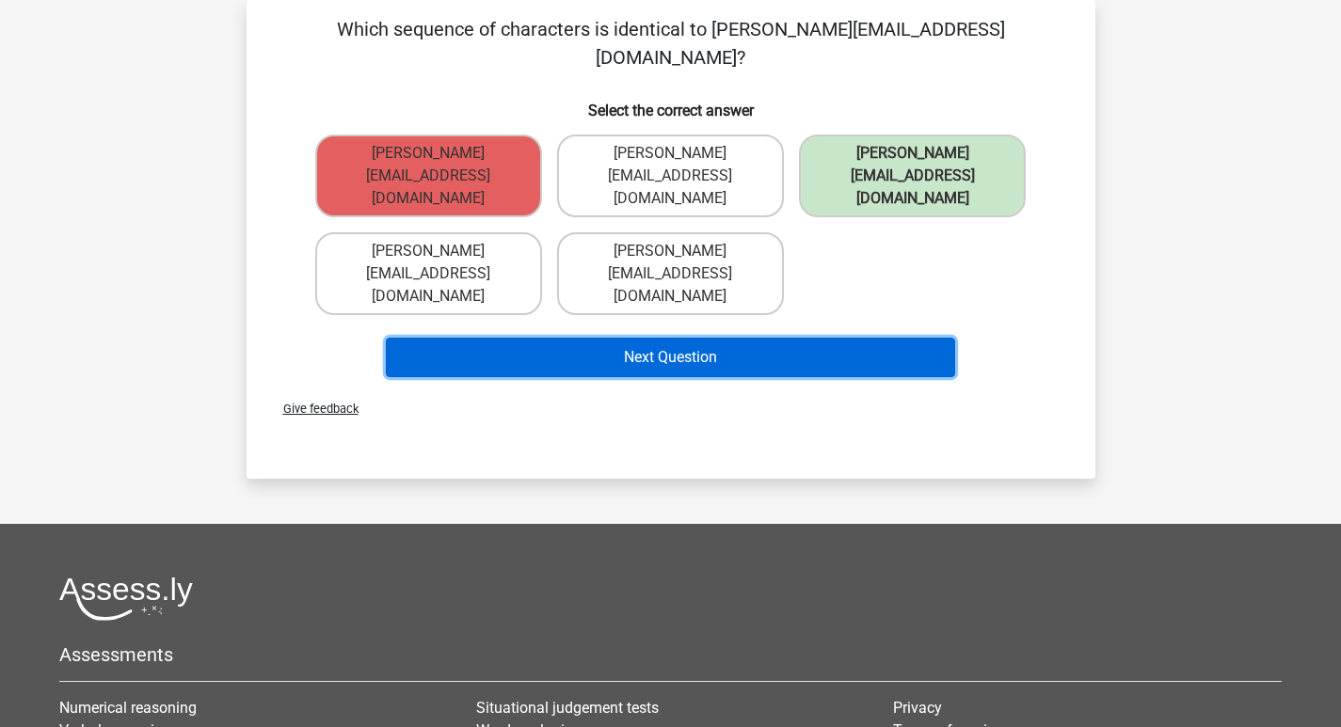
click at [688, 338] on button "Next Question" at bounding box center [670, 358] width 569 height 40
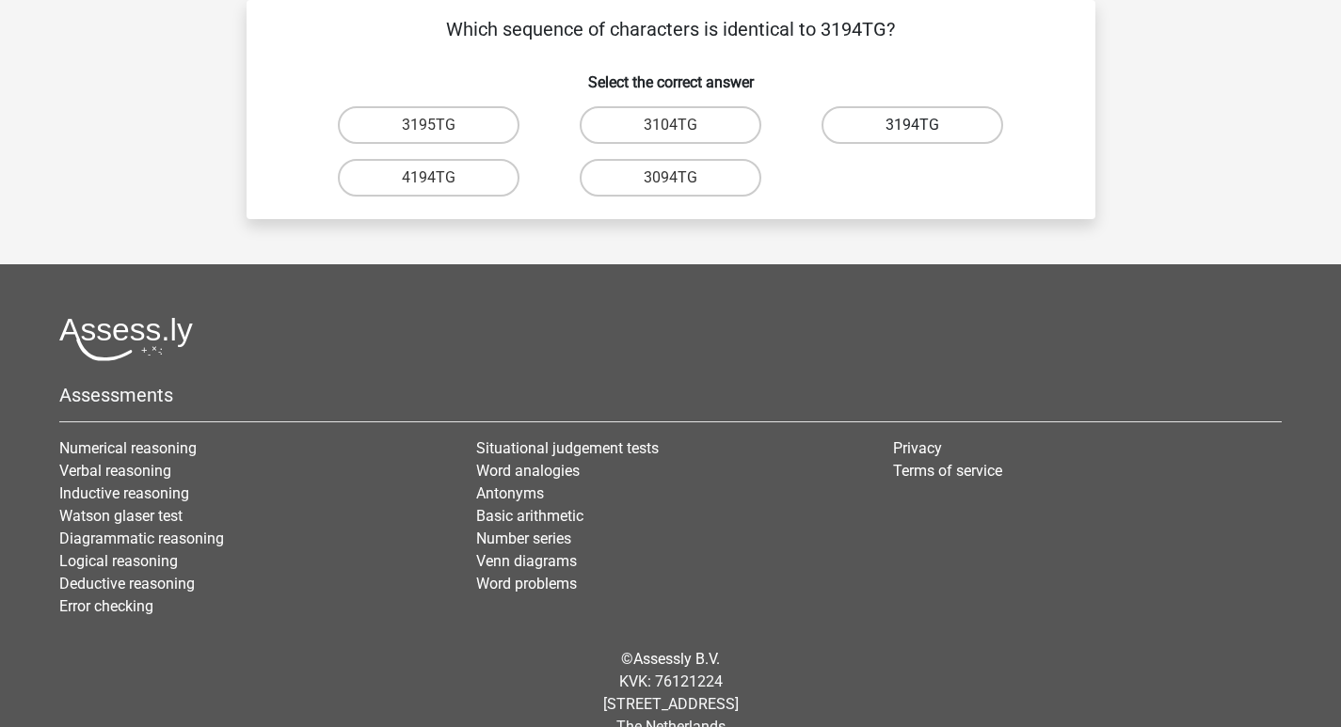
click at [929, 124] on label "3194TG" at bounding box center [912, 125] width 182 height 38
click at [925, 125] on input "3194TG" at bounding box center [919, 131] width 12 height 12
radio input "true"
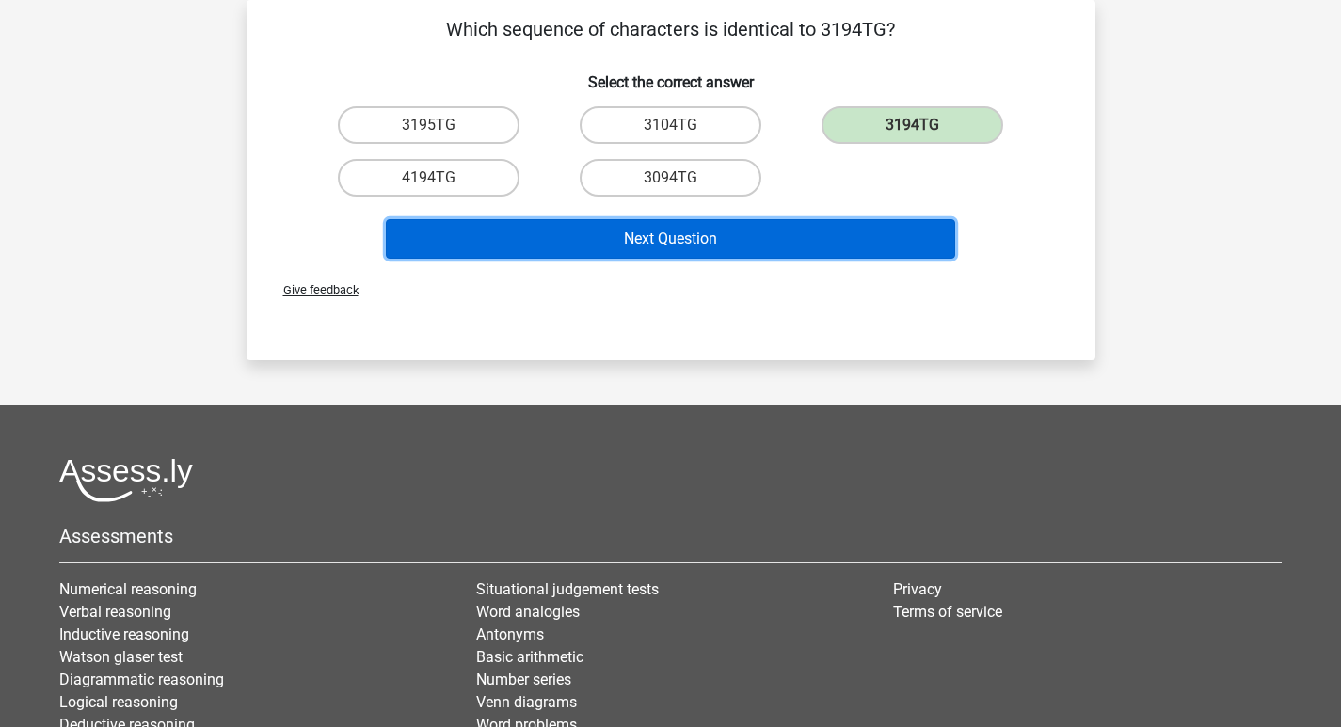
click at [804, 255] on button "Next Question" at bounding box center [670, 239] width 569 height 40
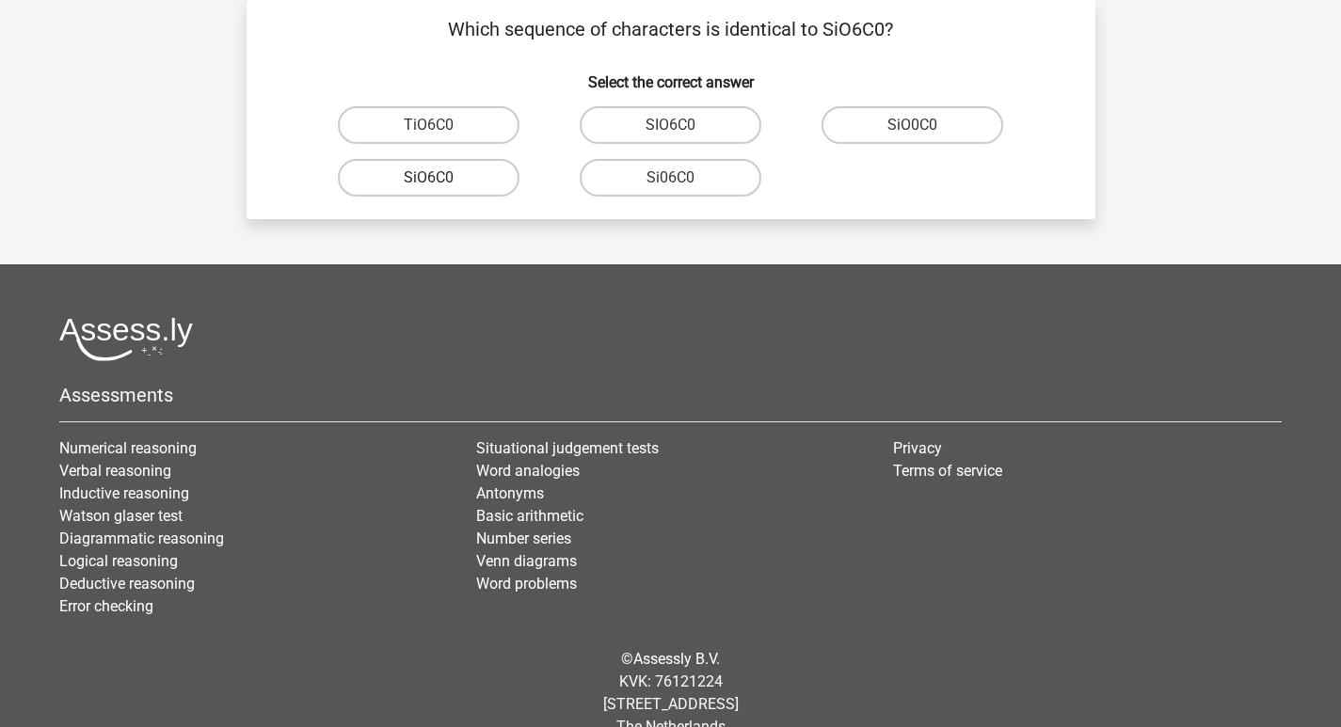
click at [473, 179] on label "SiO6C0" at bounding box center [429, 178] width 182 height 38
click at [440, 179] on input "SiO6C0" at bounding box center [434, 184] width 12 height 12
radio input "true"
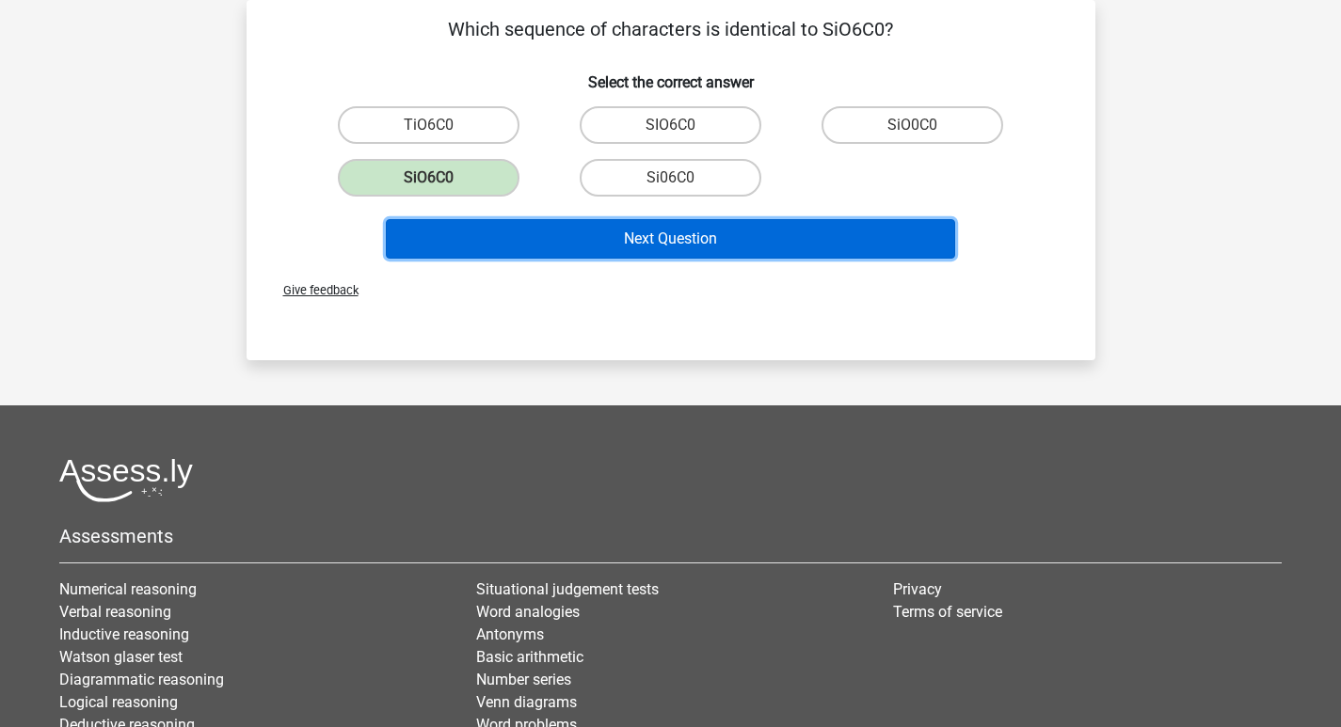
click at [659, 241] on button "Next Question" at bounding box center [670, 239] width 569 height 40
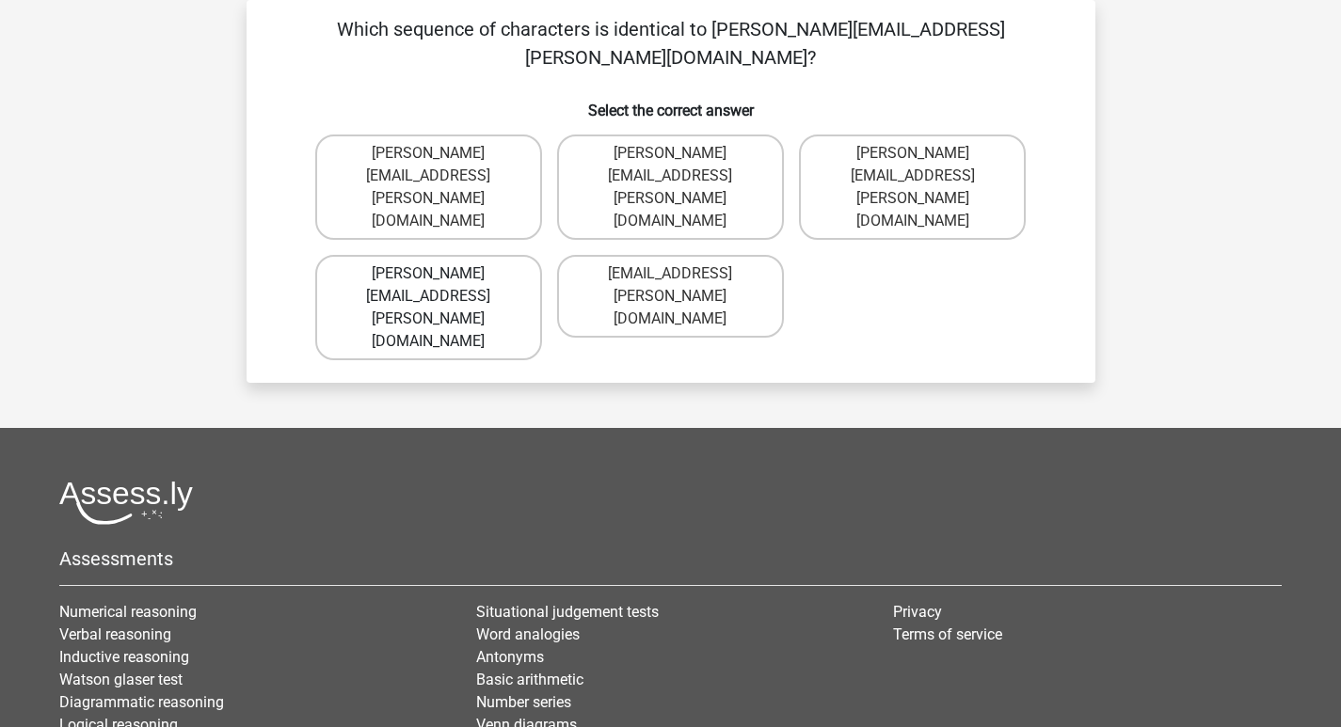
click at [478, 255] on label "[PERSON_NAME][EMAIL_ADDRESS][PERSON_NAME][DOMAIN_NAME]" at bounding box center [428, 307] width 227 height 105
click at [440, 274] on input "[PERSON_NAME][EMAIL_ADDRESS][PERSON_NAME][DOMAIN_NAME]" at bounding box center [434, 280] width 12 height 12
radio input "true"
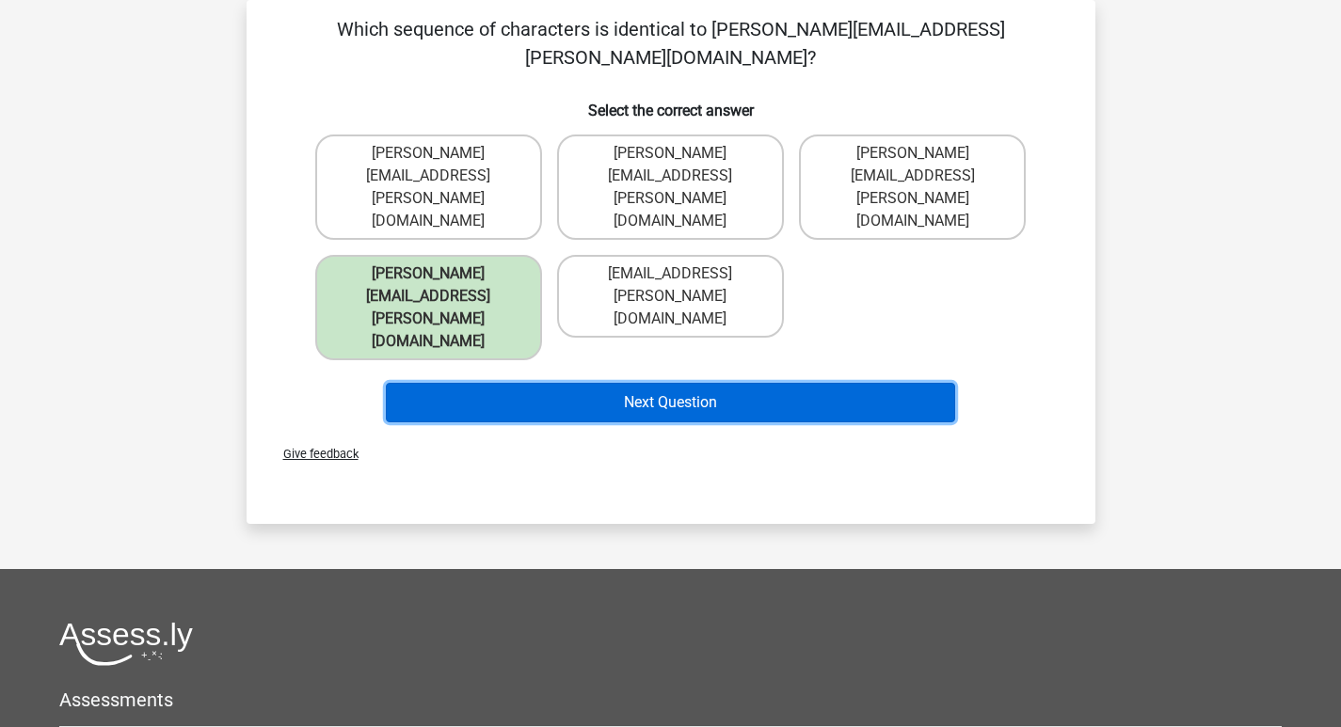
click at [627, 383] on button "Next Question" at bounding box center [670, 403] width 569 height 40
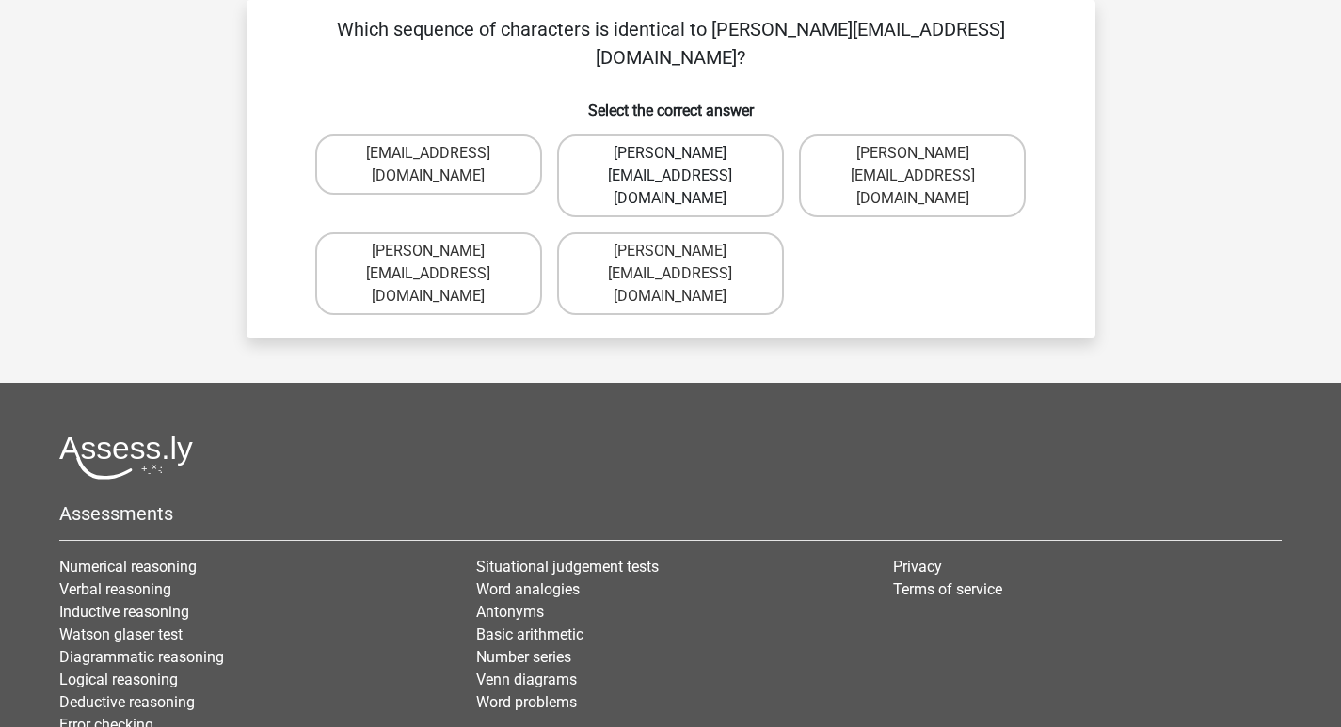
click at [724, 135] on label "[PERSON_NAME][EMAIL_ADDRESS][DOMAIN_NAME]" at bounding box center [670, 176] width 227 height 83
click at [682, 153] on input "[PERSON_NAME][EMAIL_ADDRESS][DOMAIN_NAME]" at bounding box center [676, 159] width 12 height 12
radio input "true"
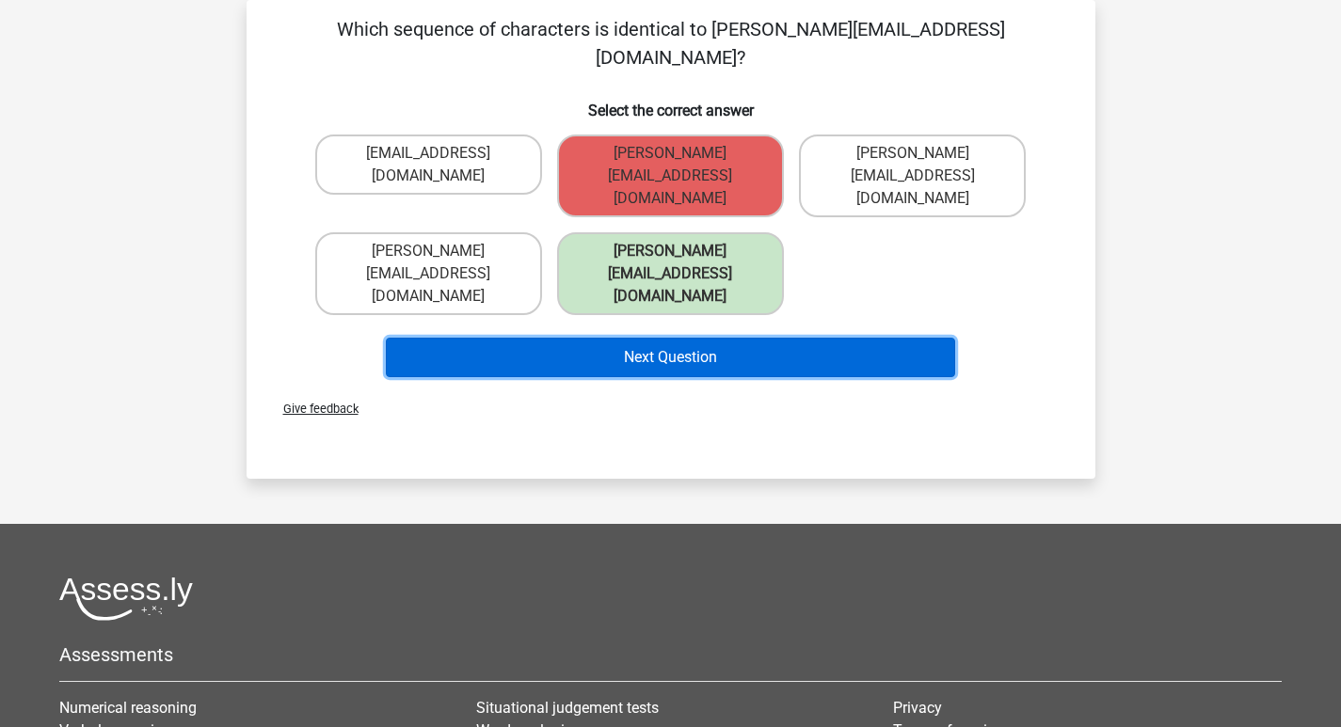
click at [731, 338] on button "Next Question" at bounding box center [670, 358] width 569 height 40
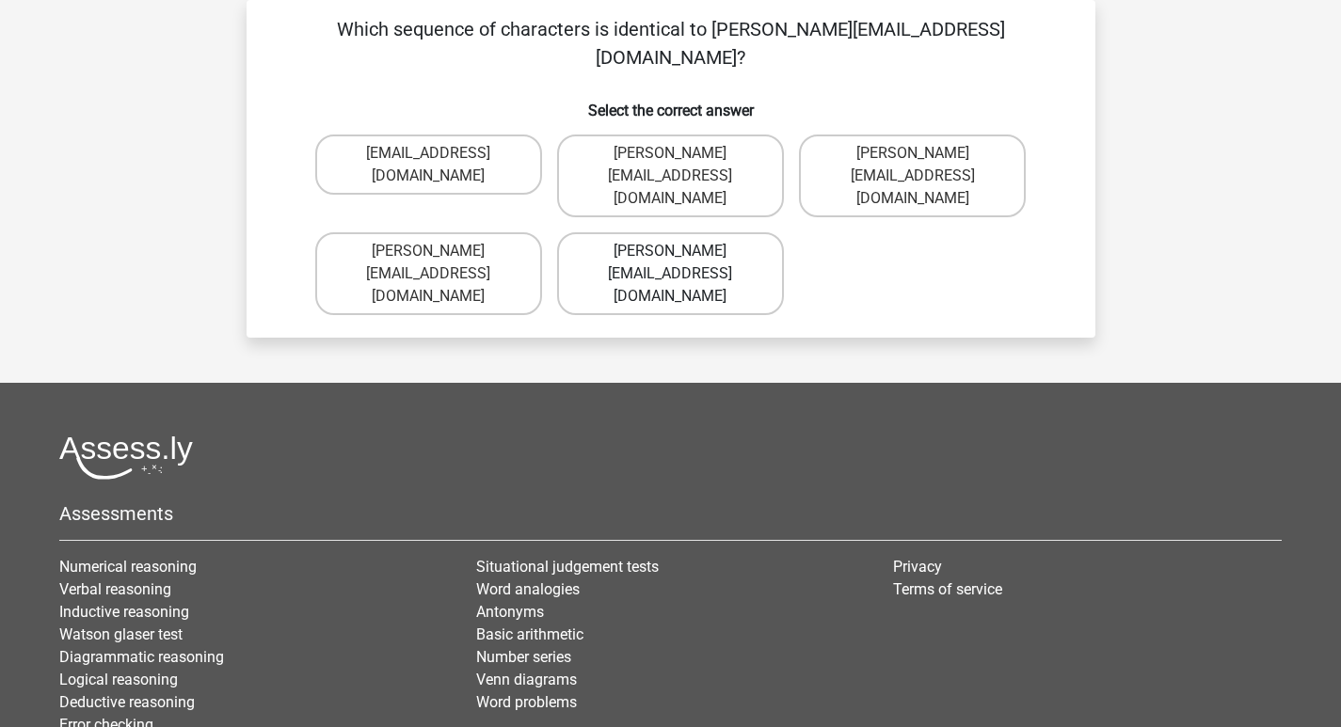
click at [733, 232] on label "[PERSON_NAME][EMAIL_ADDRESS][DOMAIN_NAME]" at bounding box center [670, 273] width 227 height 83
click at [682, 251] on input "[PERSON_NAME][EMAIL_ADDRESS][DOMAIN_NAME]" at bounding box center [676, 257] width 12 height 12
radio input "true"
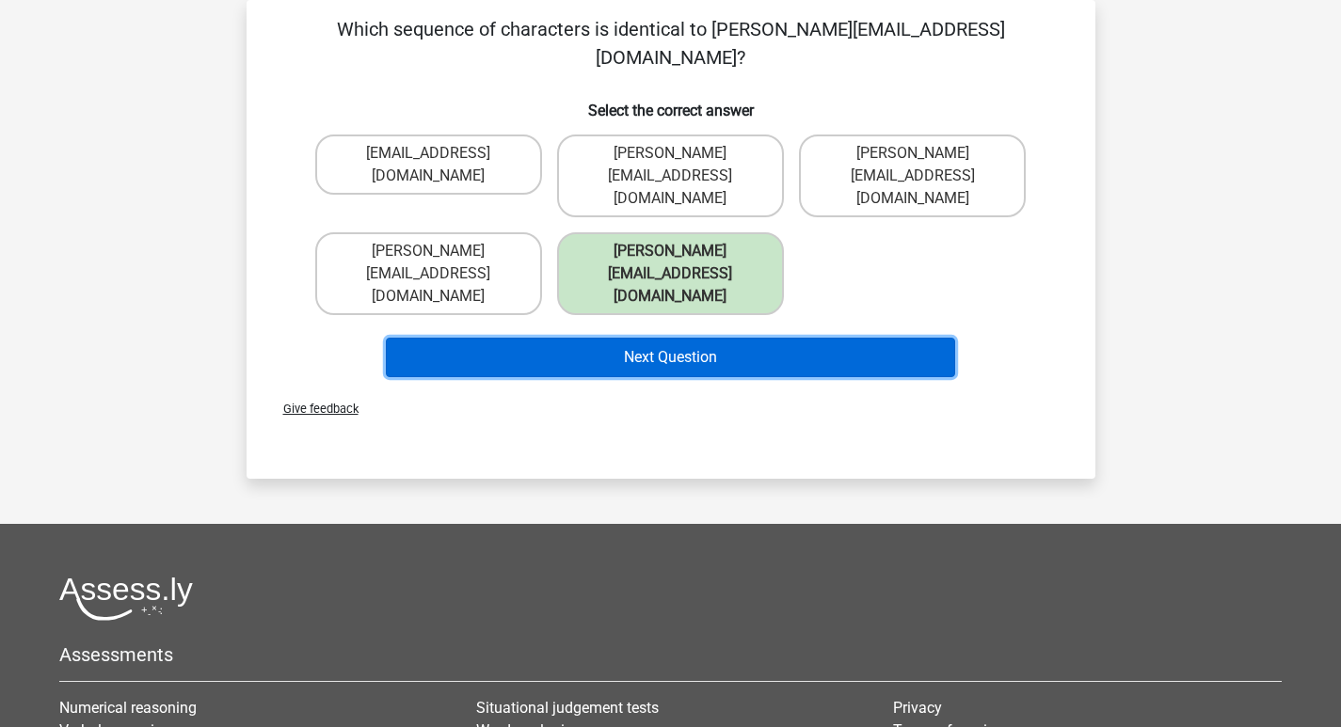
click at [741, 338] on button "Next Question" at bounding box center [670, 358] width 569 height 40
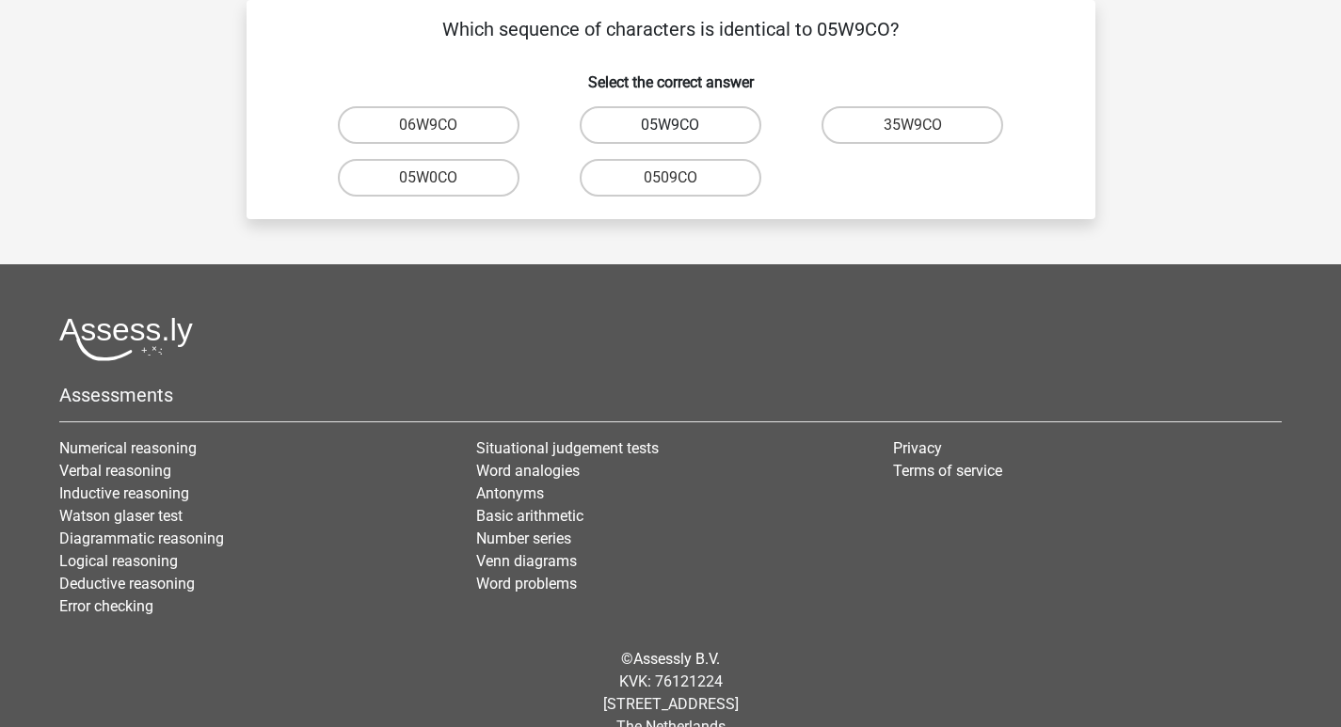
click at [706, 126] on label "05W9CO" at bounding box center [671, 125] width 182 height 38
click at [682, 126] on input "05W9CO" at bounding box center [676, 131] width 12 height 12
radio input "true"
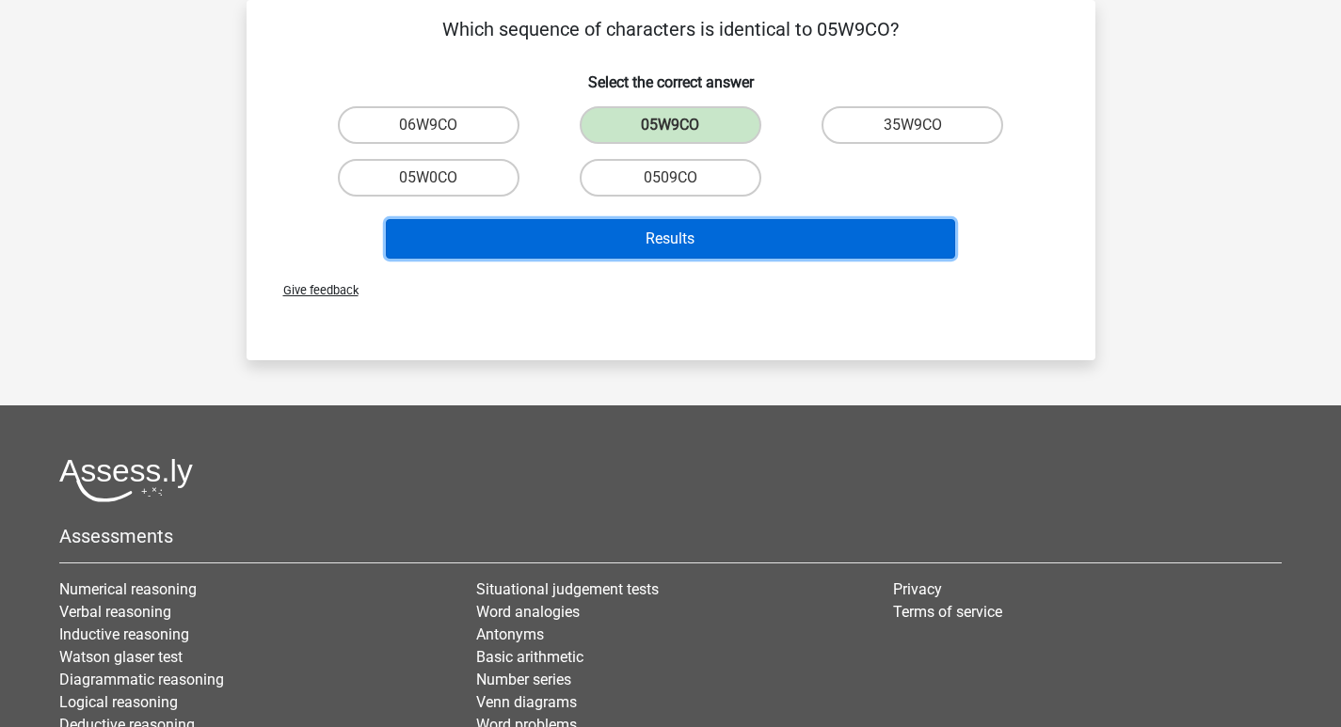
click at [707, 234] on button "Results" at bounding box center [670, 239] width 569 height 40
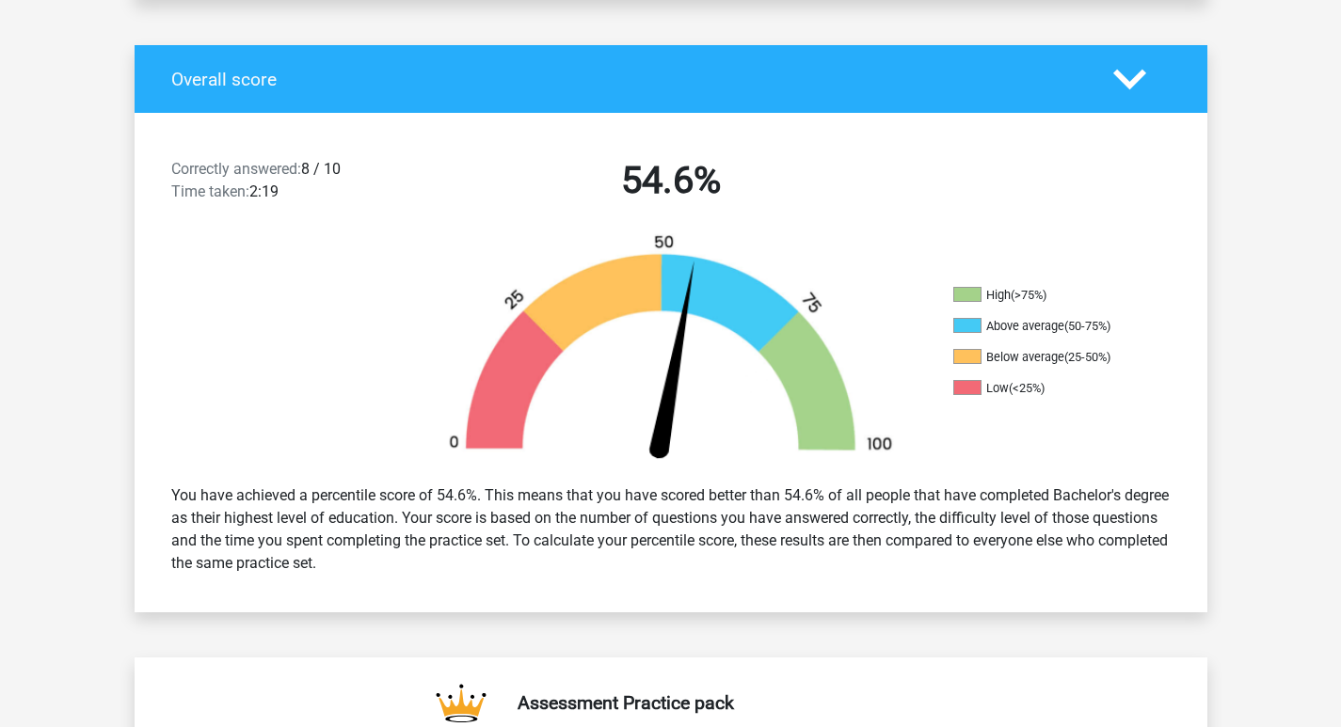
scroll to position [376, 0]
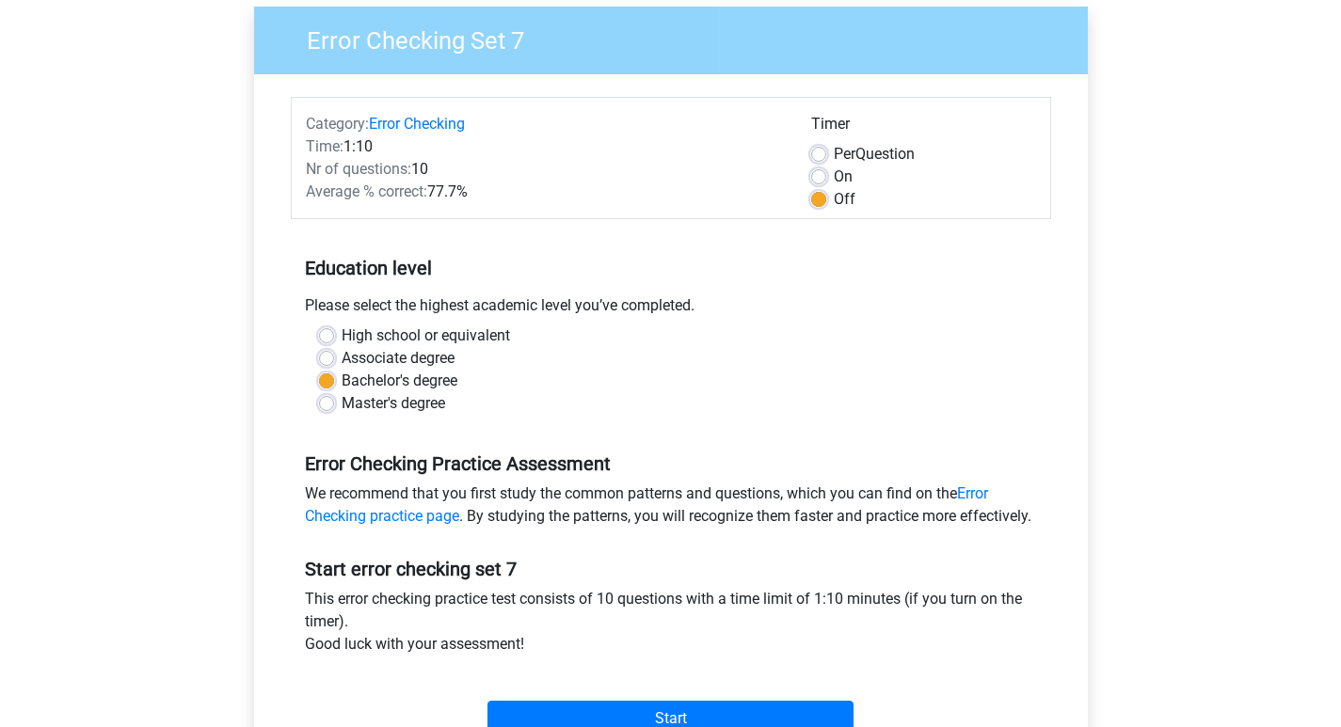
scroll to position [376, 0]
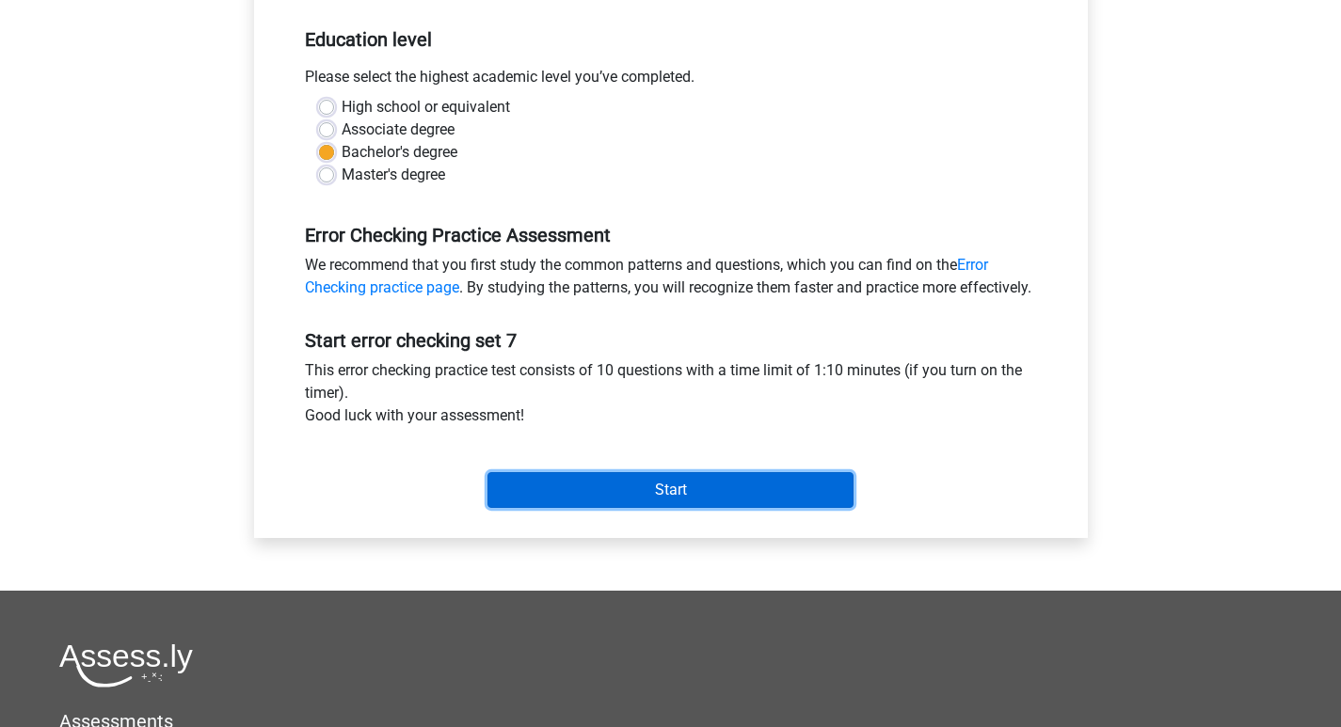
click at [628, 508] on input "Start" at bounding box center [670, 490] width 366 height 36
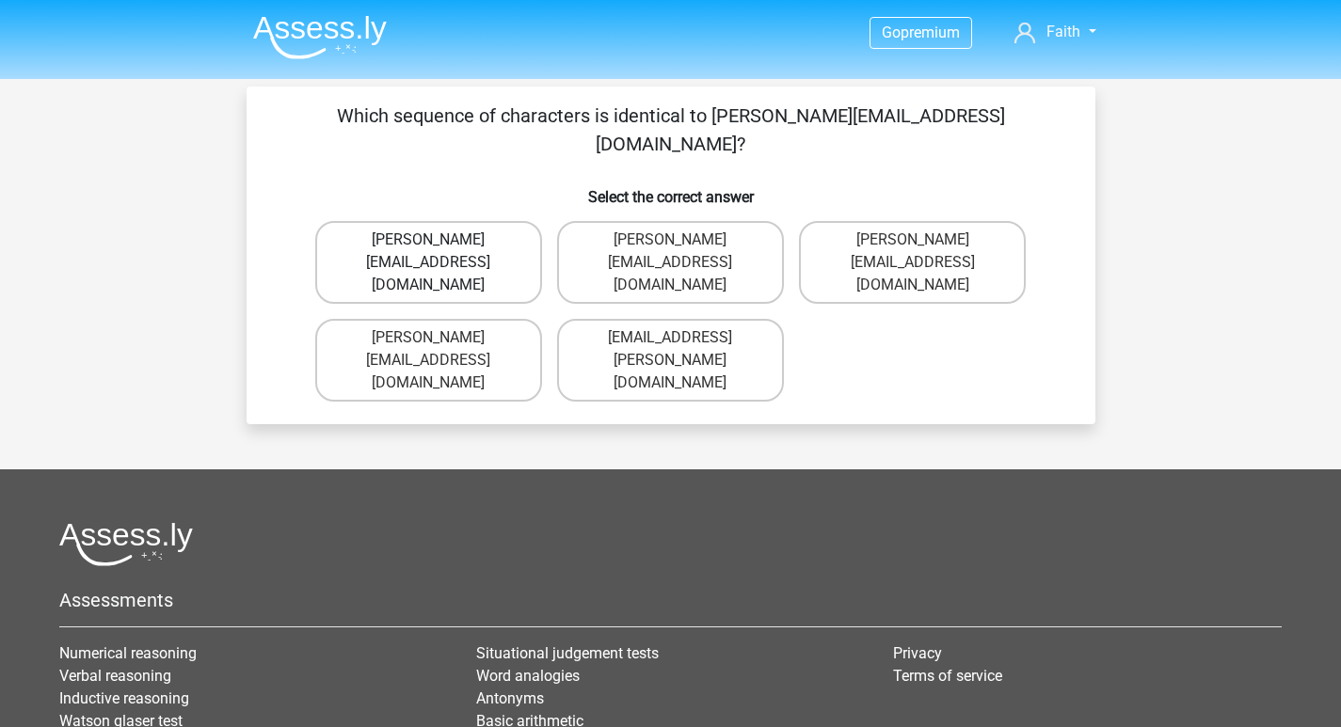
click at [462, 224] on label "[PERSON_NAME][EMAIL_ADDRESS][DOMAIN_NAME]" at bounding box center [428, 262] width 227 height 83
click at [440, 240] on input "[PERSON_NAME][EMAIL_ADDRESS][DOMAIN_NAME]" at bounding box center [434, 246] width 12 height 12
radio input "true"
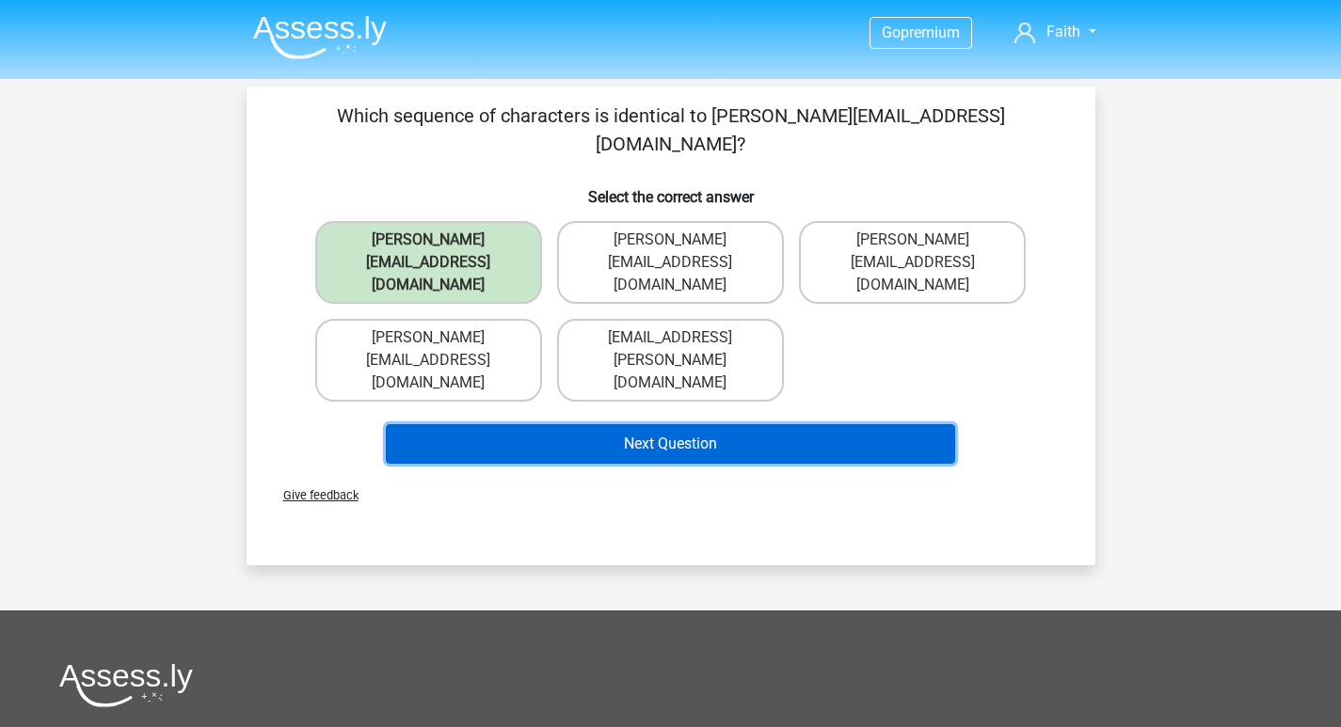
click at [594, 424] on button "Next Question" at bounding box center [670, 444] width 569 height 40
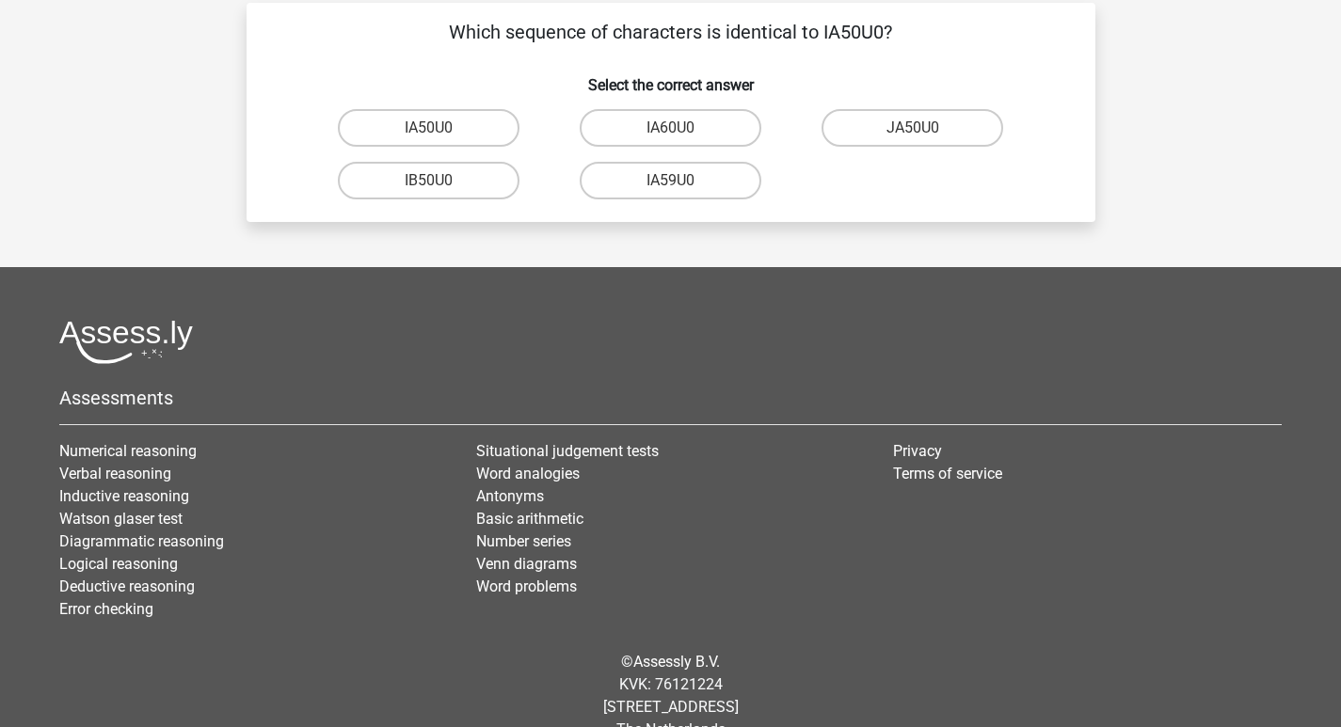
scroll to position [87, 0]
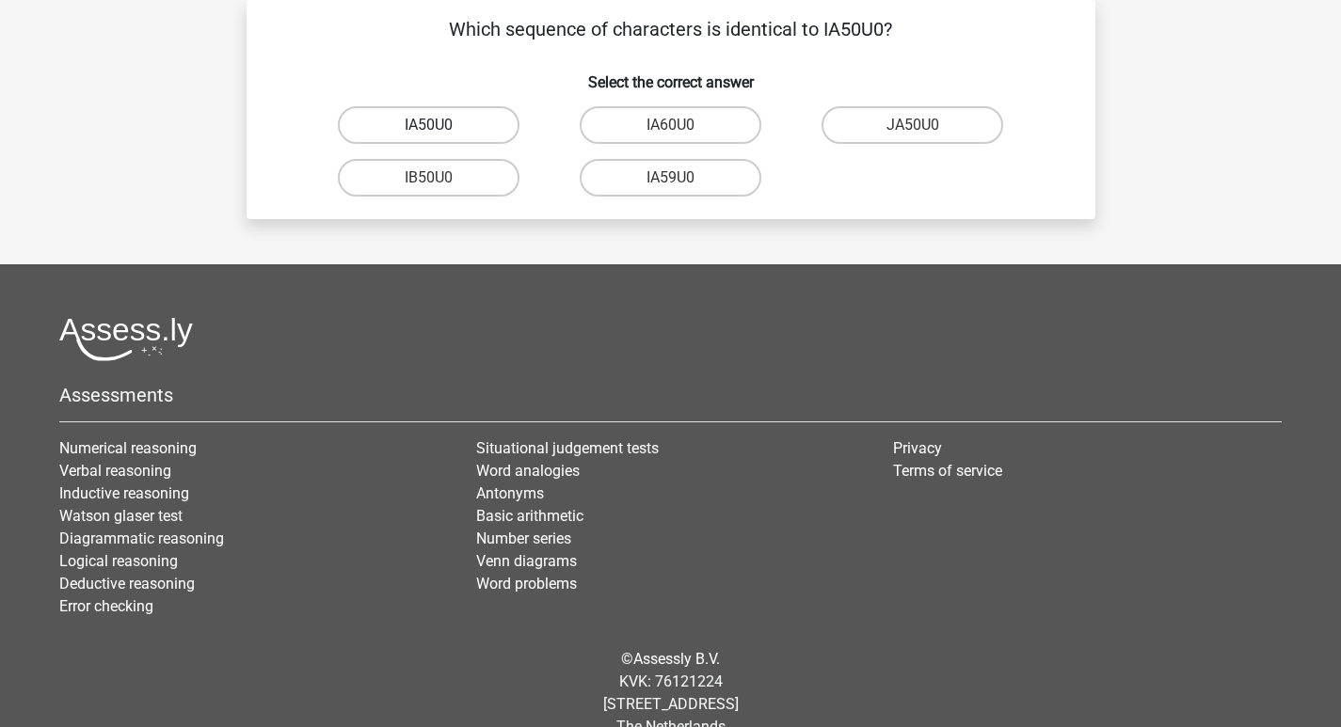
click at [467, 125] on label "IA50U0" at bounding box center [429, 125] width 182 height 38
click at [440, 125] on input "IA50U0" at bounding box center [434, 131] width 12 height 12
radio input "true"
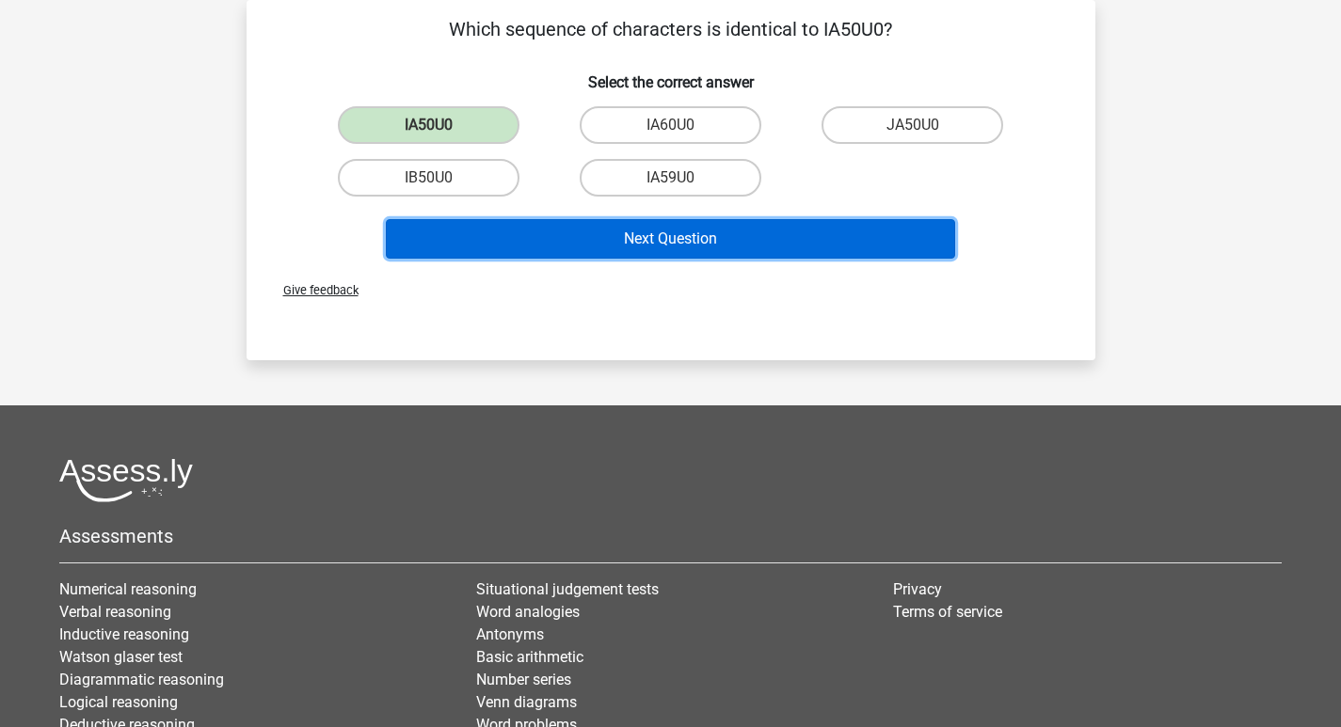
click at [569, 239] on button "Next Question" at bounding box center [670, 239] width 569 height 40
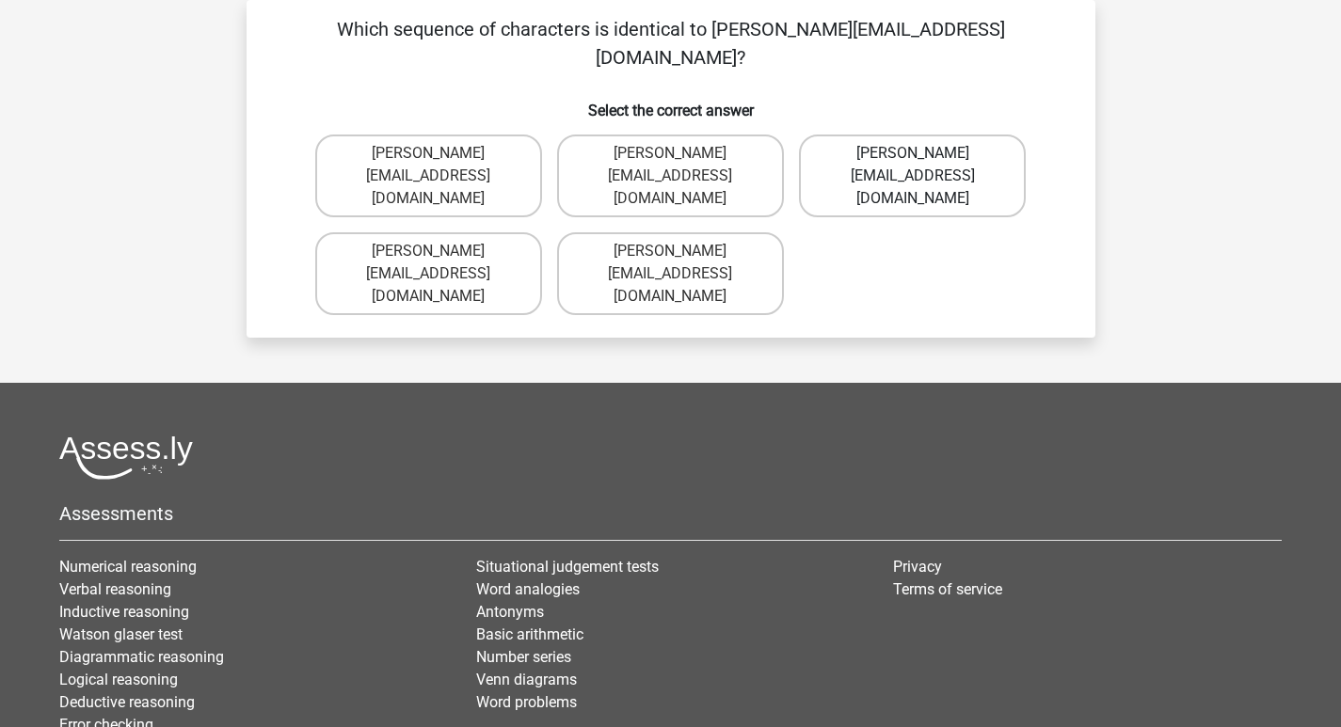
click at [927, 143] on label "[PERSON_NAME][EMAIL_ADDRESS][DOMAIN_NAME]" at bounding box center [912, 176] width 227 height 83
click at [925, 153] on input "[PERSON_NAME][EMAIL_ADDRESS][DOMAIN_NAME]" at bounding box center [919, 159] width 12 height 12
radio input "true"
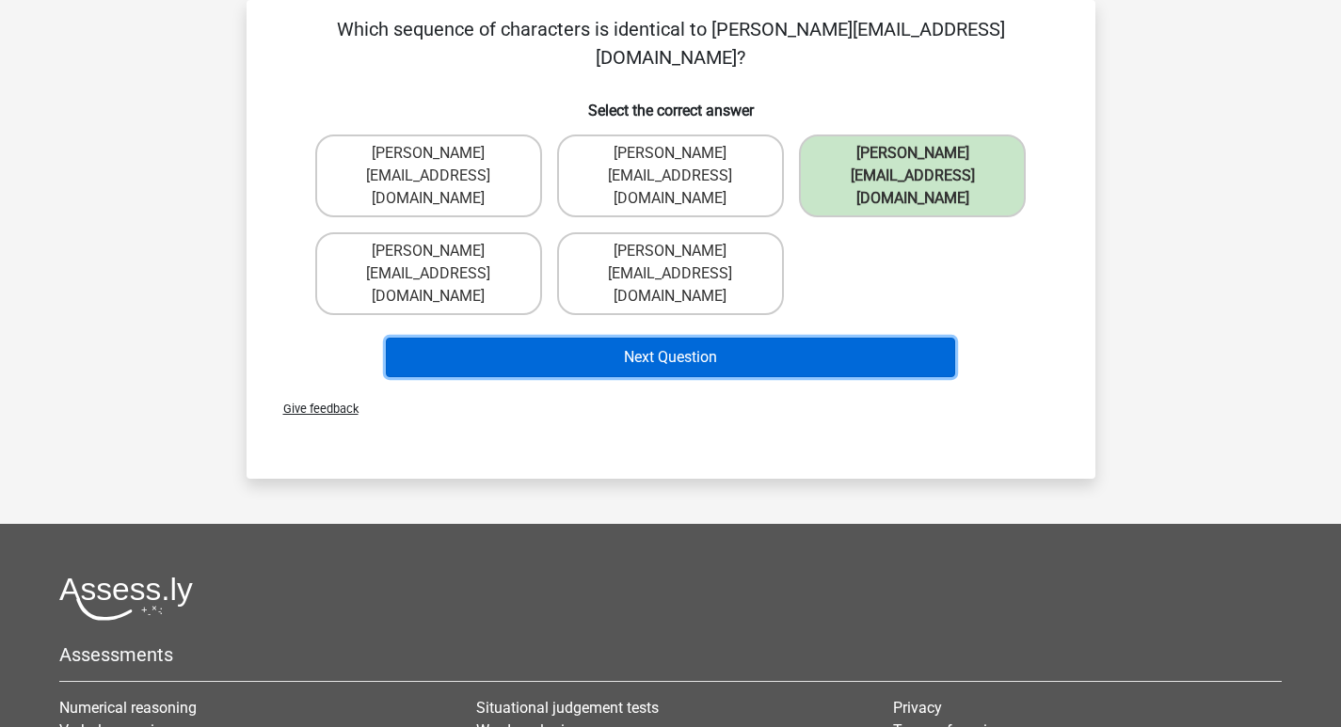
click at [786, 338] on button "Next Question" at bounding box center [670, 358] width 569 height 40
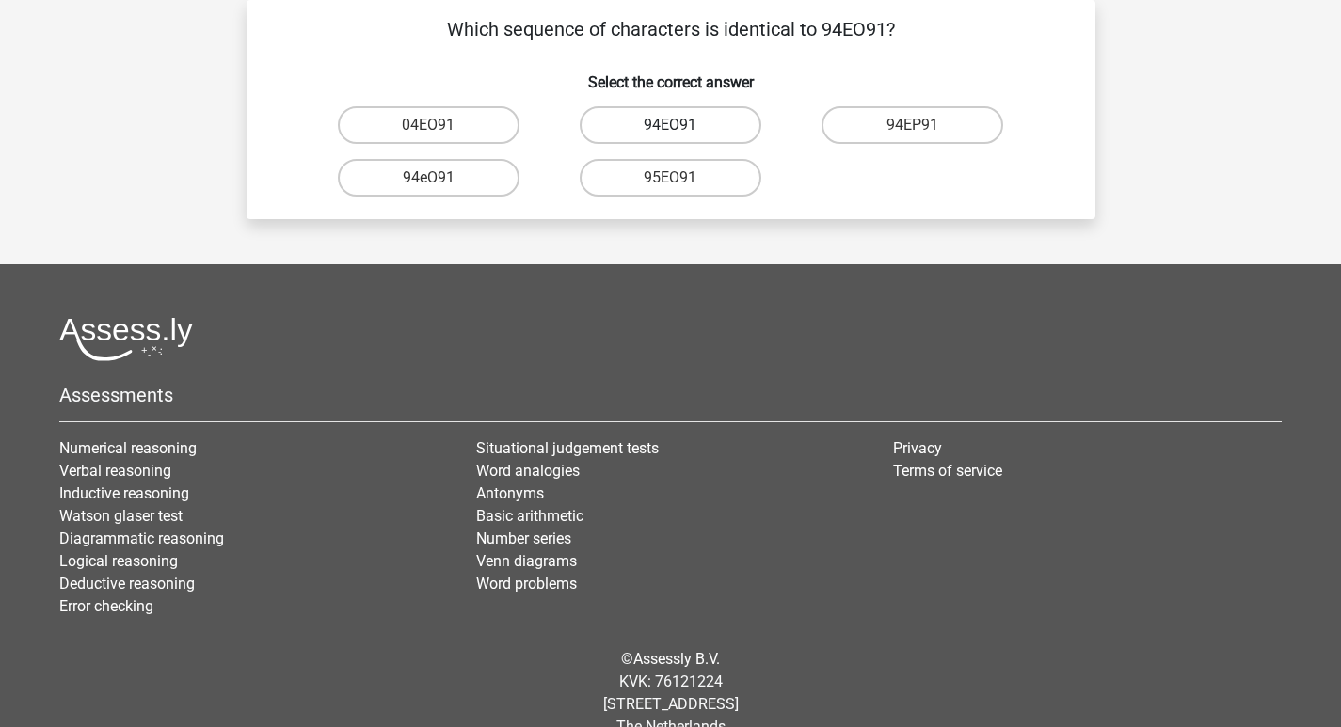
click at [724, 125] on label "94EO91" at bounding box center [671, 125] width 182 height 38
click at [682, 125] on input "94EO91" at bounding box center [676, 131] width 12 height 12
radio input "true"
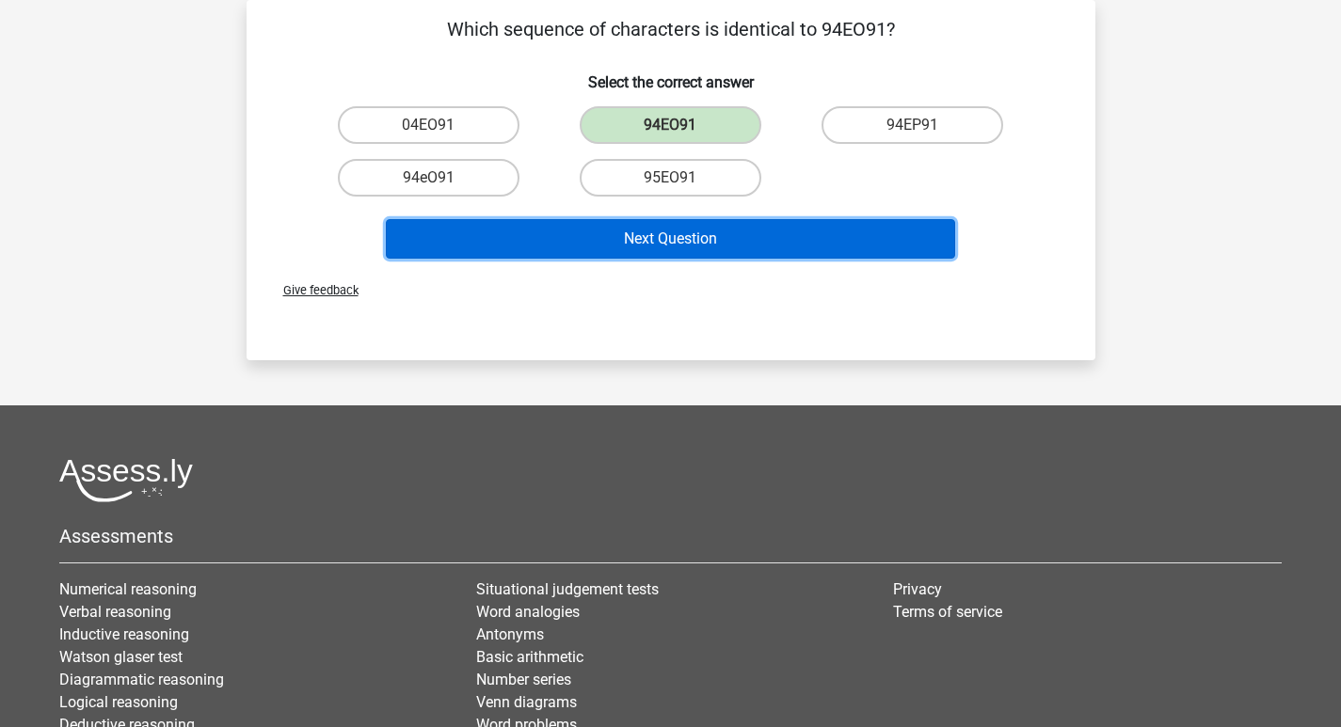
click at [732, 235] on button "Next Question" at bounding box center [670, 239] width 569 height 40
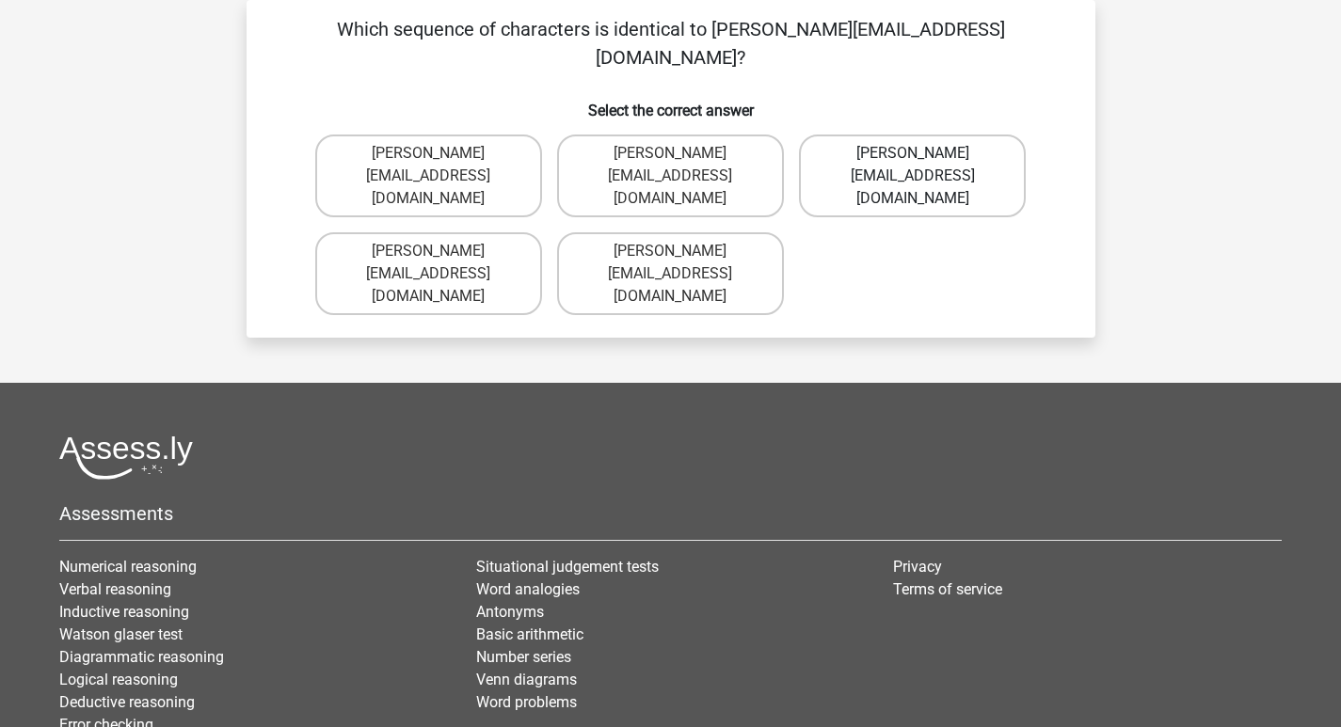
click at [934, 137] on label "[PERSON_NAME][EMAIL_ADDRESS][DOMAIN_NAME]" at bounding box center [912, 176] width 227 height 83
click at [925, 153] on input "[PERSON_NAME][EMAIL_ADDRESS][DOMAIN_NAME]" at bounding box center [919, 159] width 12 height 12
radio input "true"
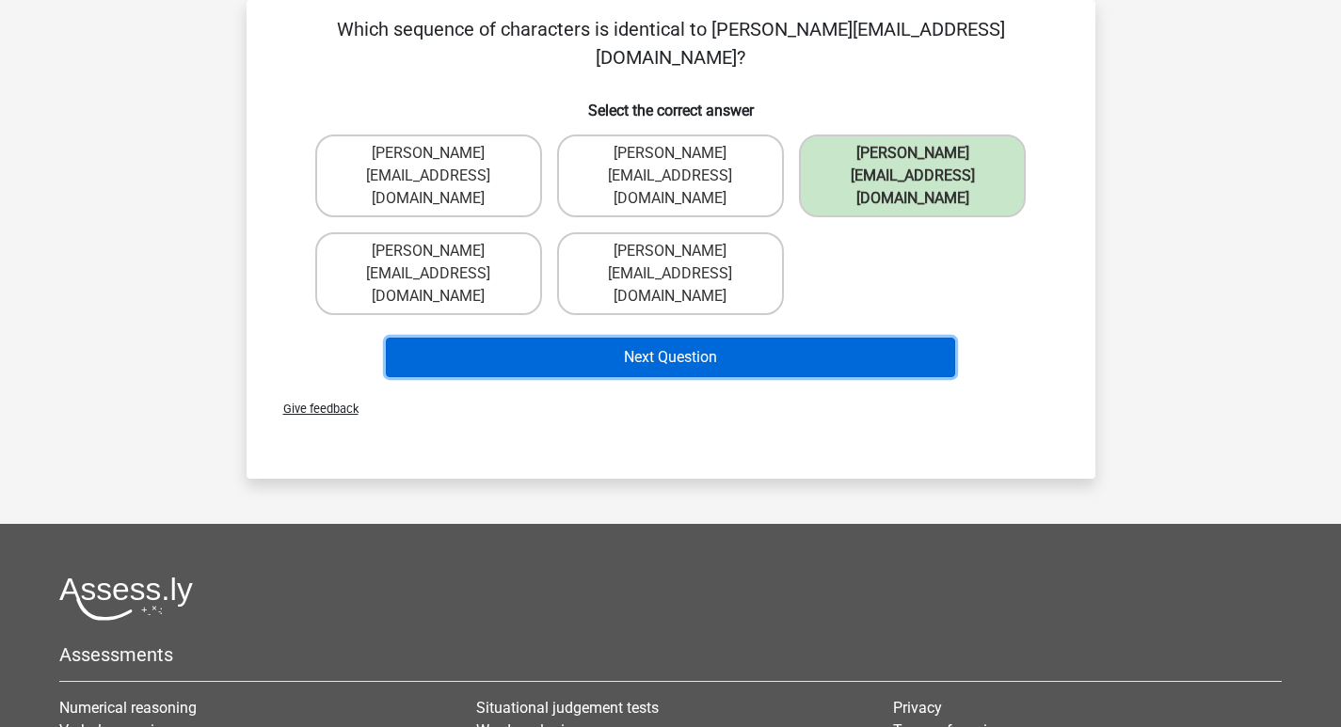
click at [732, 338] on button "Next Question" at bounding box center [670, 358] width 569 height 40
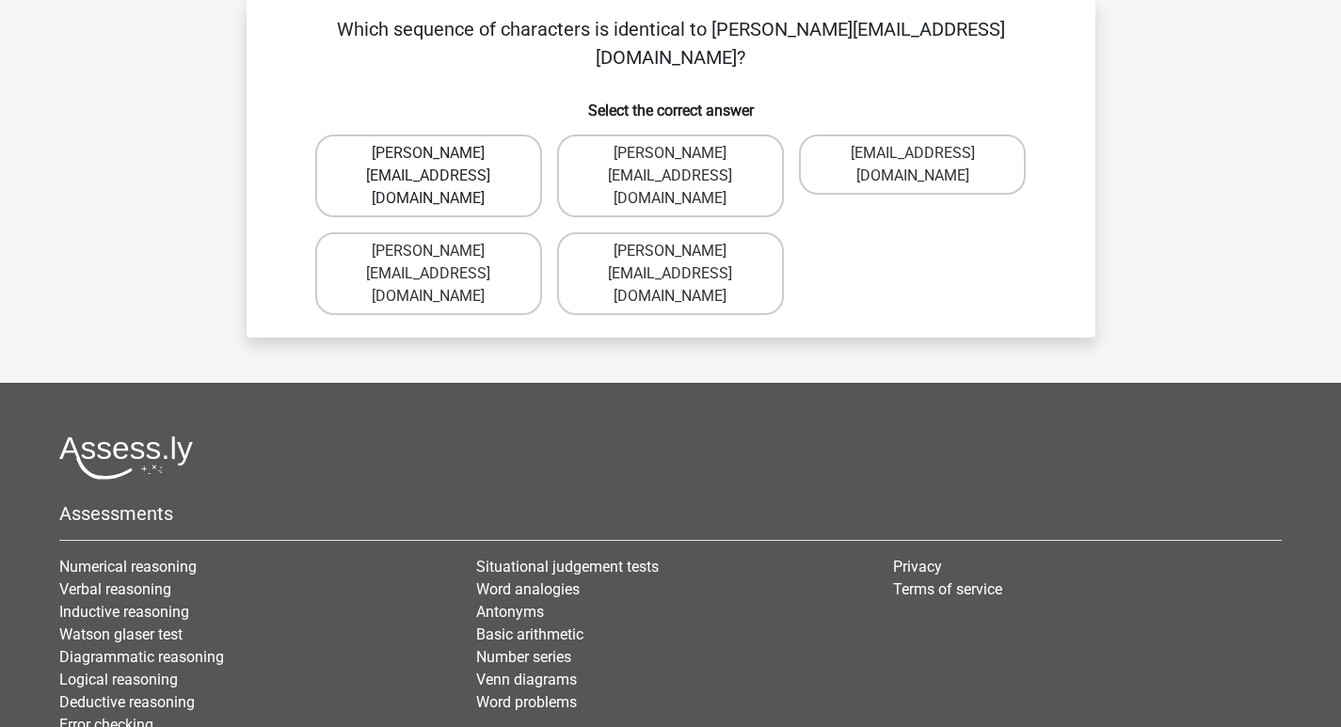
click at [447, 135] on label "[PERSON_NAME][EMAIL_ADDRESS][DOMAIN_NAME]" at bounding box center [428, 176] width 227 height 83
click at [440, 153] on input "[PERSON_NAME][EMAIL_ADDRESS][DOMAIN_NAME]" at bounding box center [434, 159] width 12 height 12
radio input "true"
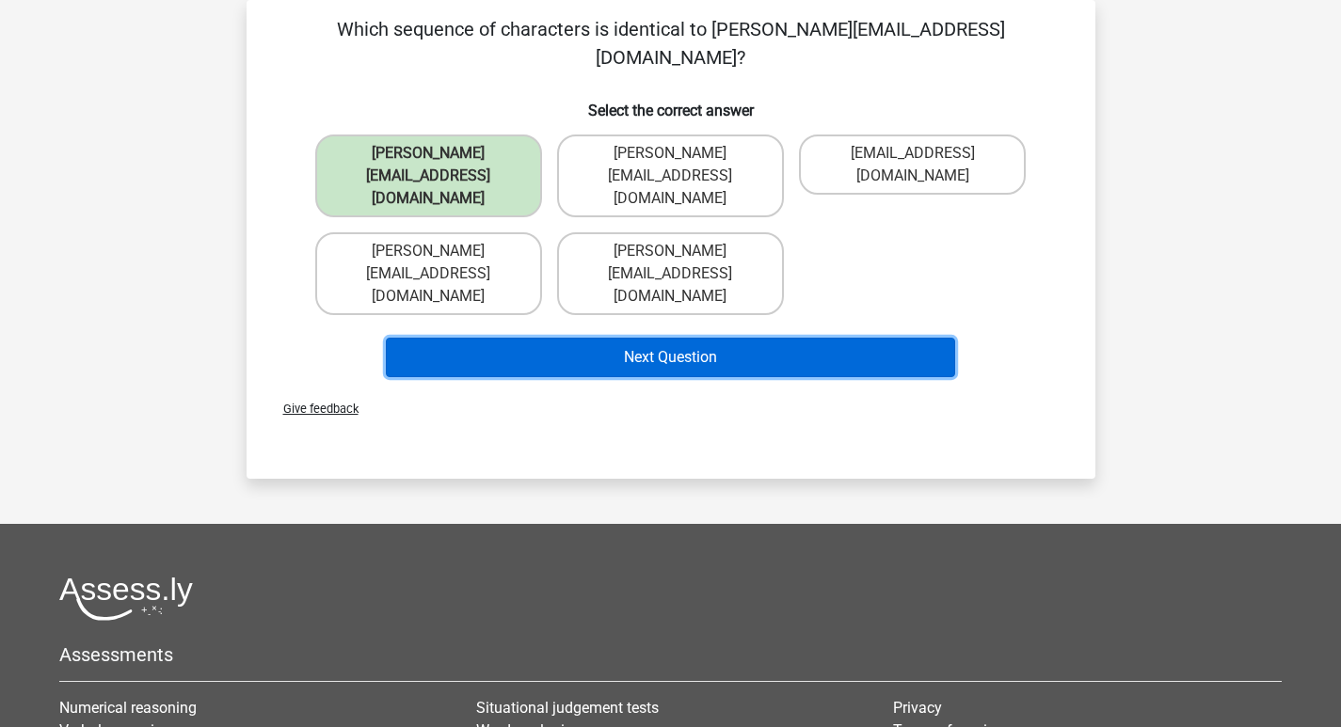
click at [589, 338] on button "Next Question" at bounding box center [670, 358] width 569 height 40
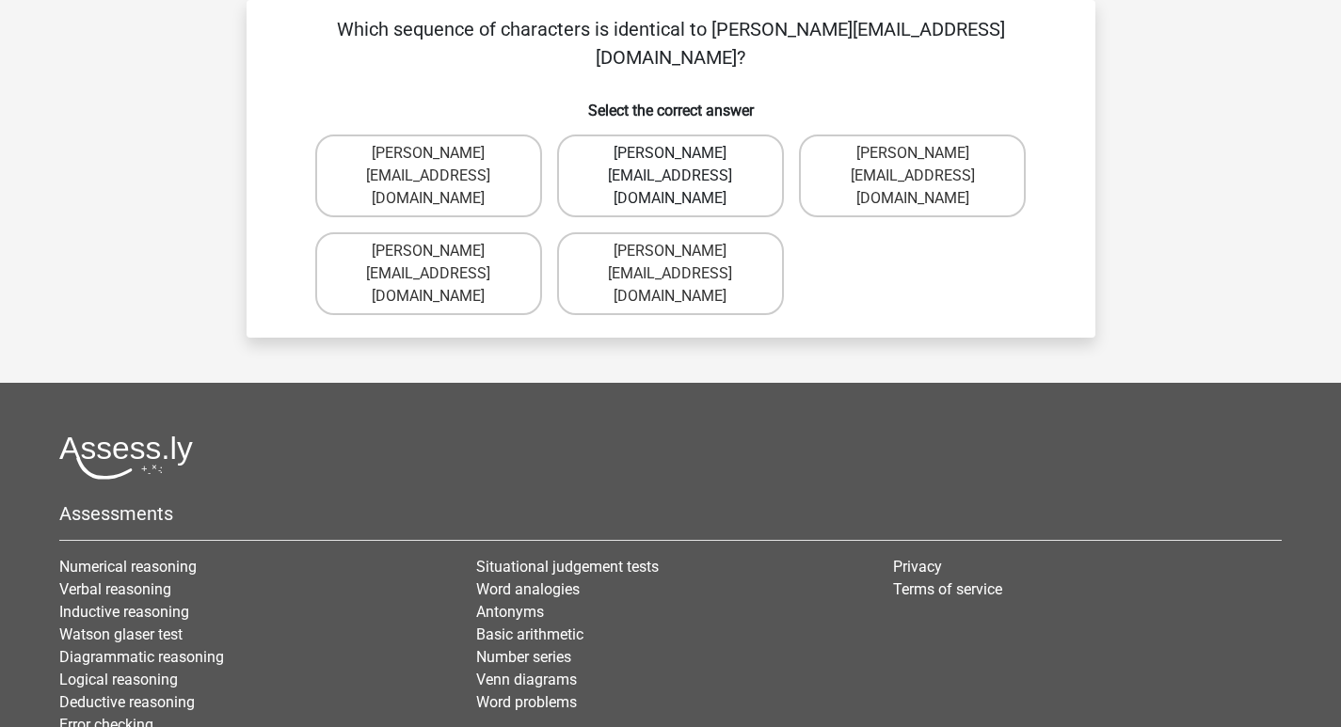
click at [752, 135] on label "[PERSON_NAME][EMAIL_ADDRESS][DOMAIN_NAME]" at bounding box center [670, 176] width 227 height 83
click at [682, 153] on input "[PERSON_NAME][EMAIL_ADDRESS][DOMAIN_NAME]" at bounding box center [676, 159] width 12 height 12
radio input "true"
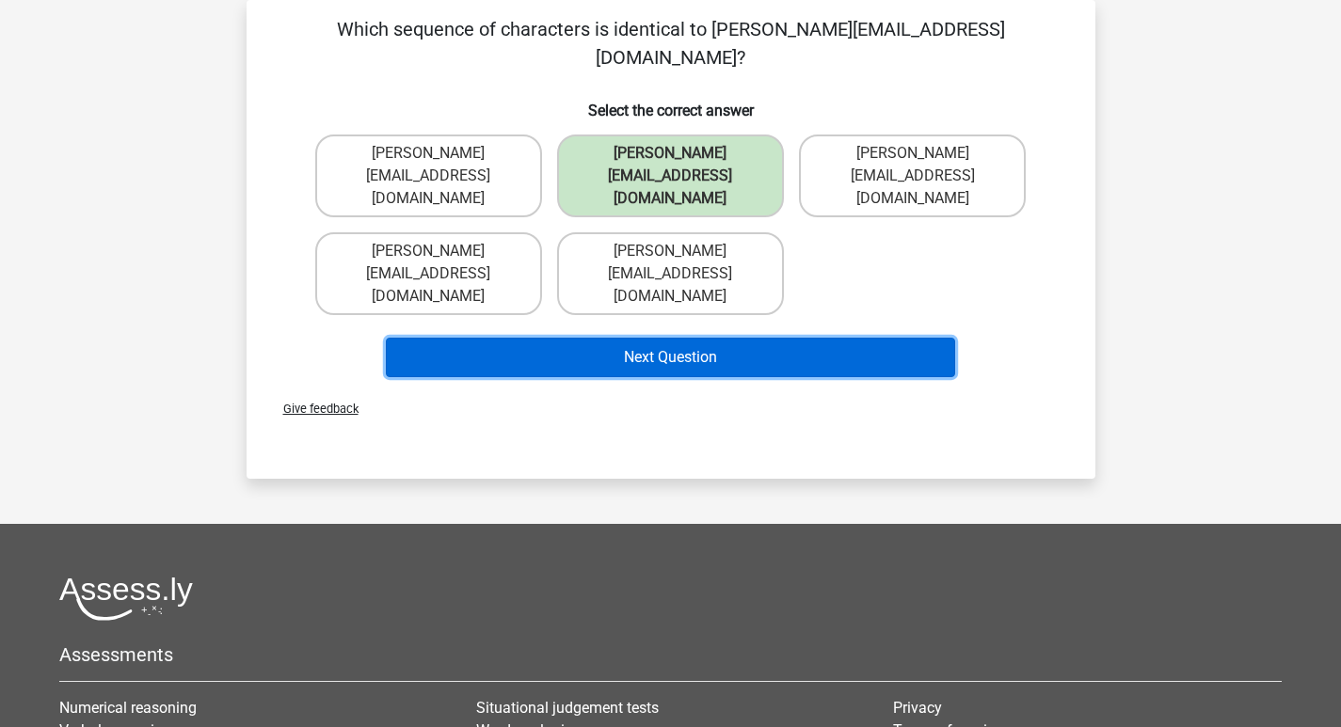
click at [727, 338] on button "Next Question" at bounding box center [670, 358] width 569 height 40
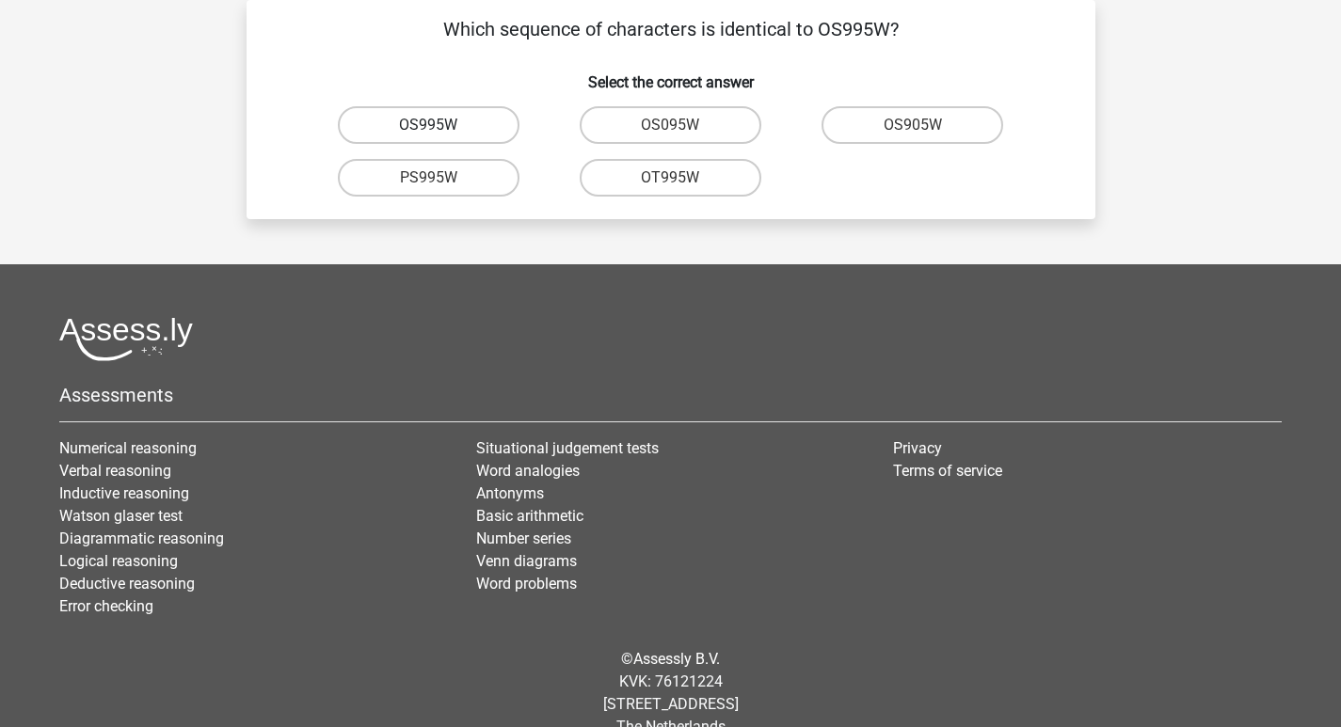
click at [483, 123] on label "OS995W" at bounding box center [429, 125] width 182 height 38
click at [440, 125] on input "OS995W" at bounding box center [434, 131] width 12 height 12
radio input "true"
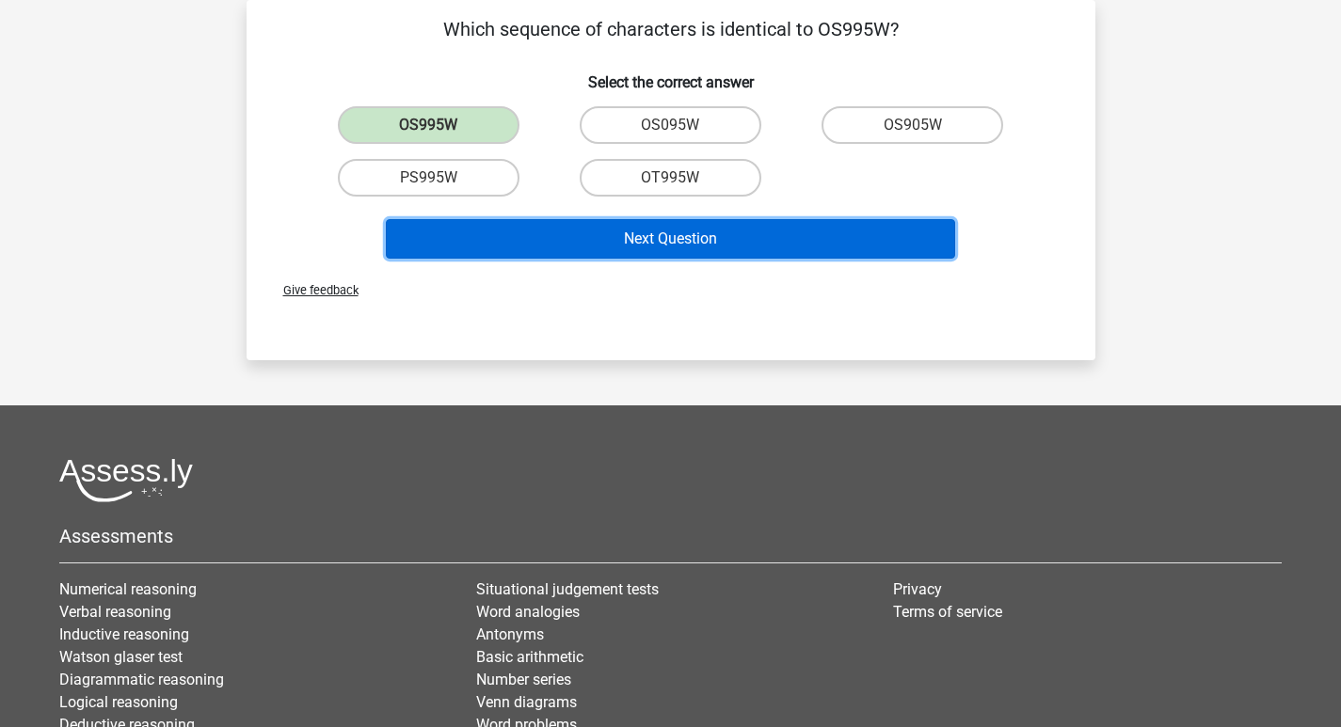
click at [654, 232] on button "Next Question" at bounding box center [670, 239] width 569 height 40
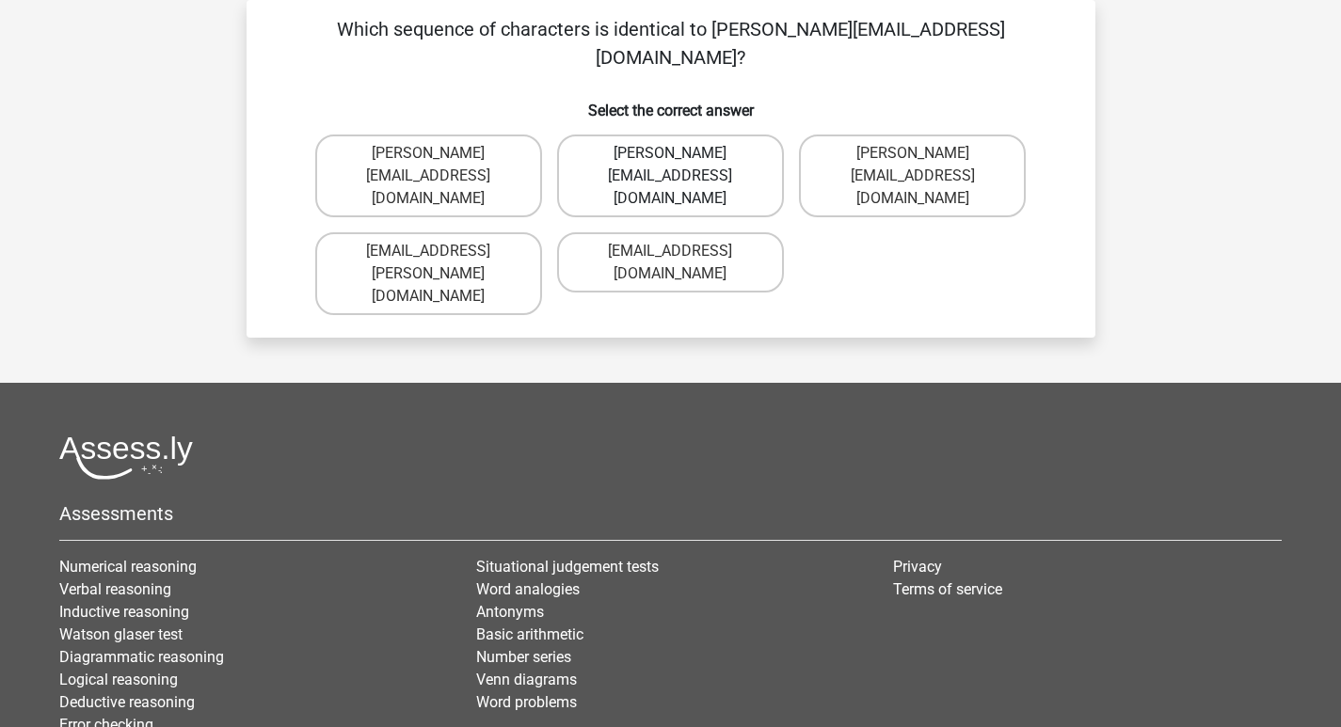
click at [729, 135] on label "[PERSON_NAME][EMAIL_ADDRESS][DOMAIN_NAME]" at bounding box center [670, 176] width 227 height 83
click at [682, 153] on input "[PERSON_NAME][EMAIL_ADDRESS][DOMAIN_NAME]" at bounding box center [676, 159] width 12 height 12
radio input "true"
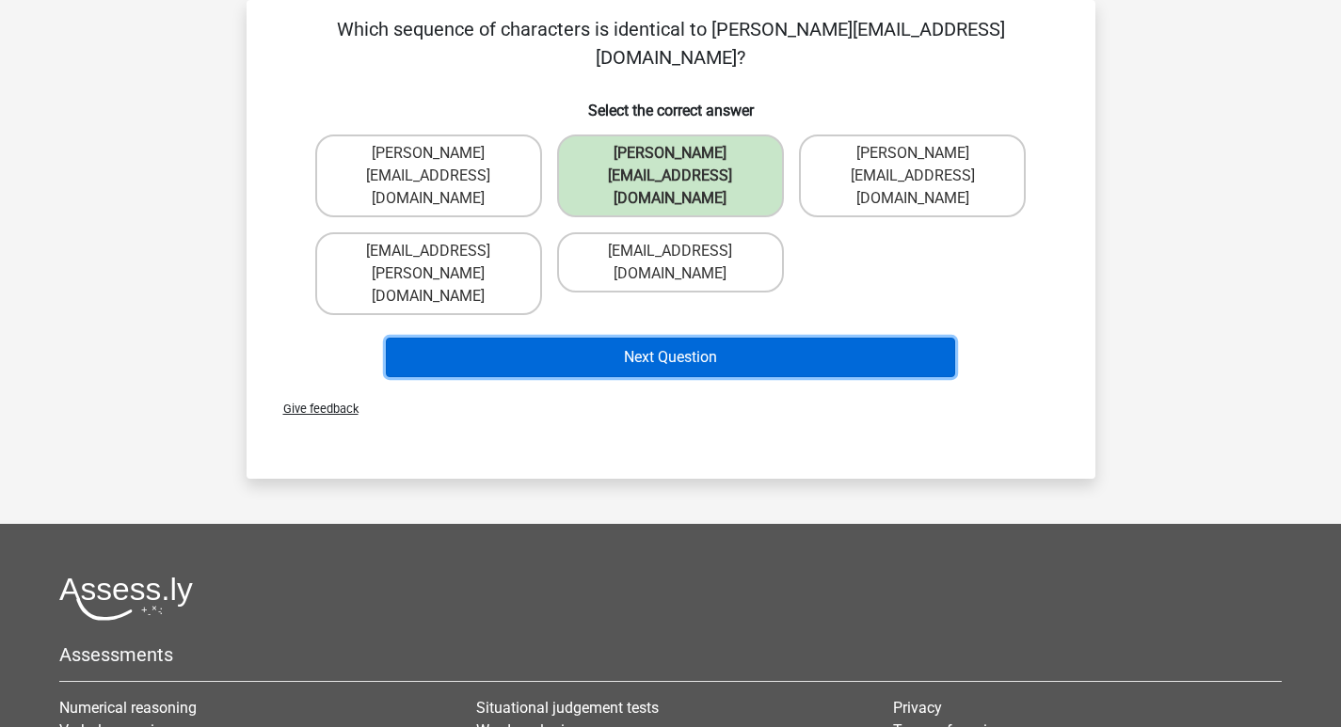
click at [709, 338] on button "Next Question" at bounding box center [670, 358] width 569 height 40
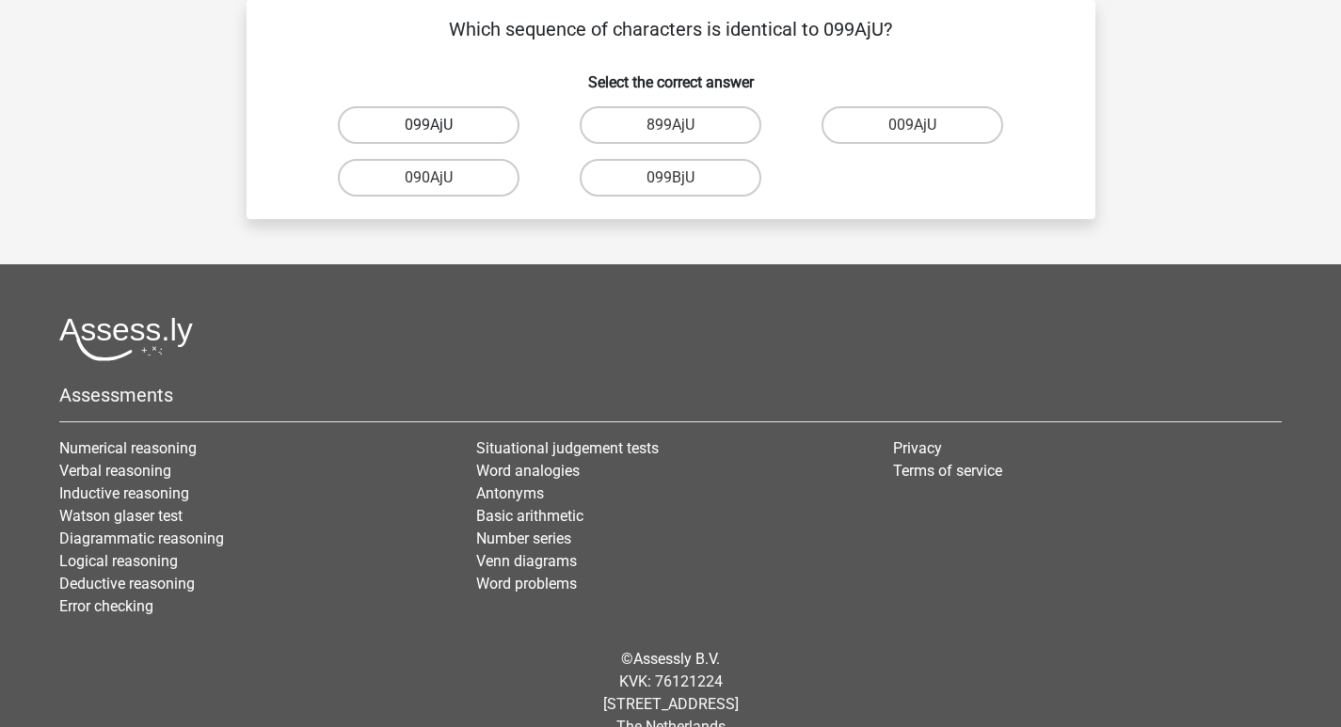
click at [448, 124] on label "099AjU" at bounding box center [429, 125] width 182 height 38
click at [440, 125] on input "099AjU" at bounding box center [434, 131] width 12 height 12
radio input "true"
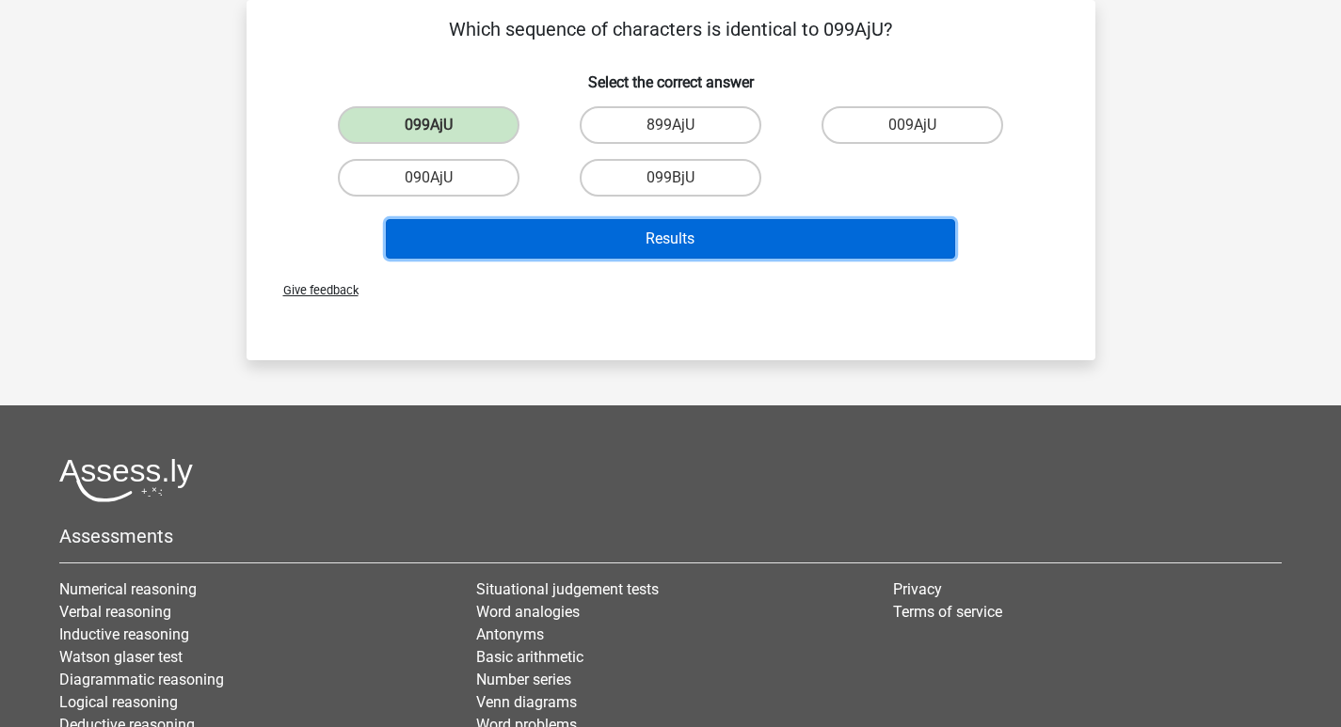
click at [601, 234] on button "Results" at bounding box center [670, 239] width 569 height 40
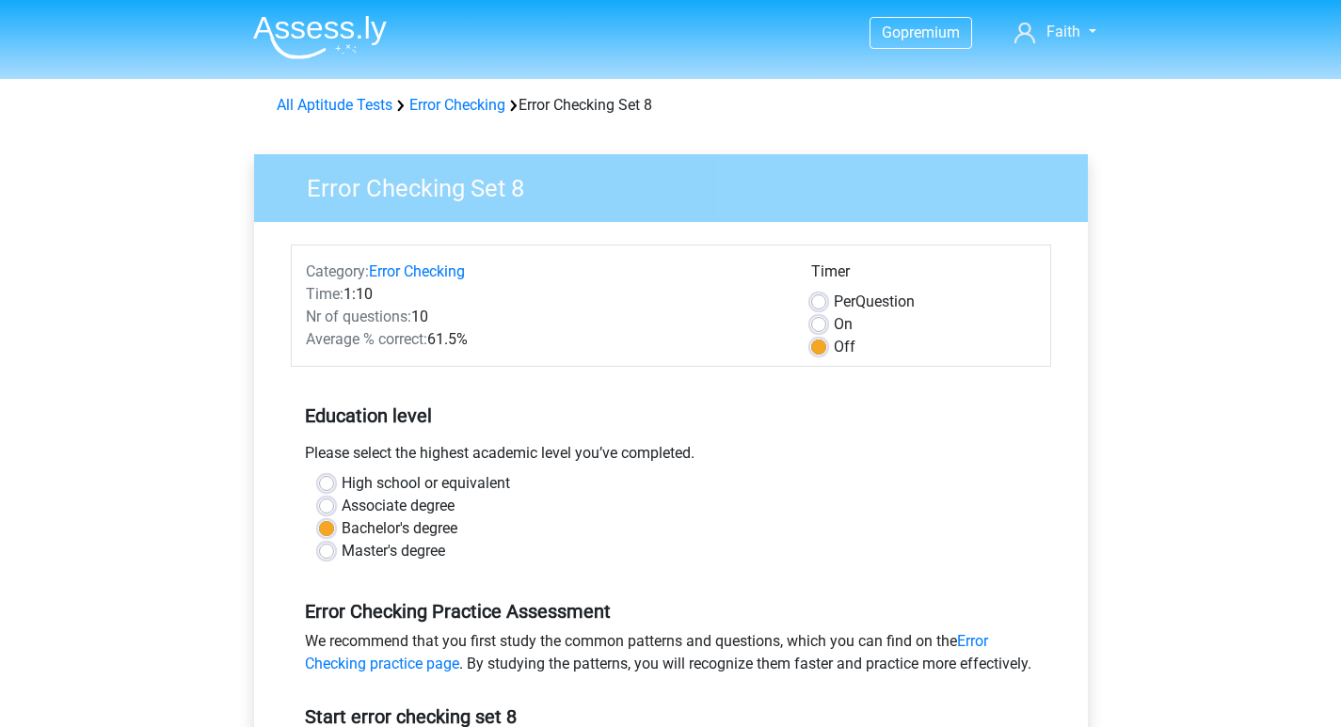
scroll to position [282, 0]
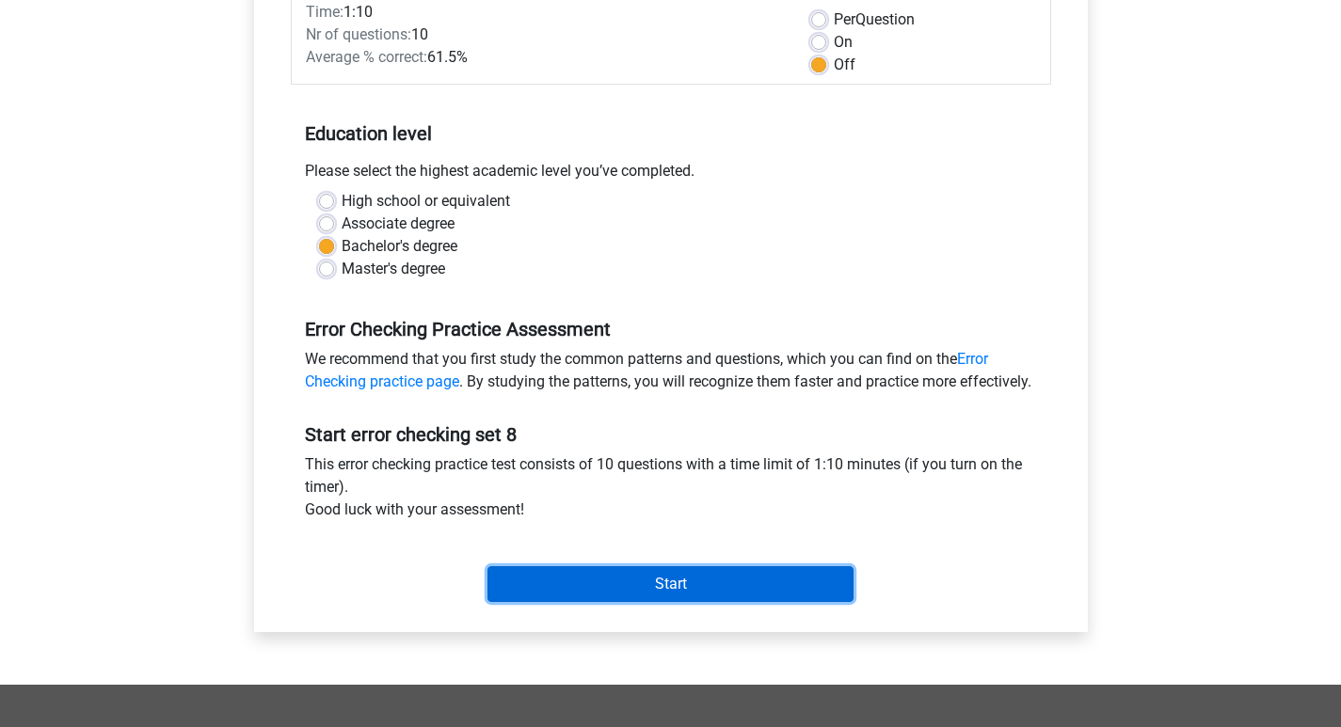
click at [689, 602] on input "Start" at bounding box center [670, 584] width 366 height 36
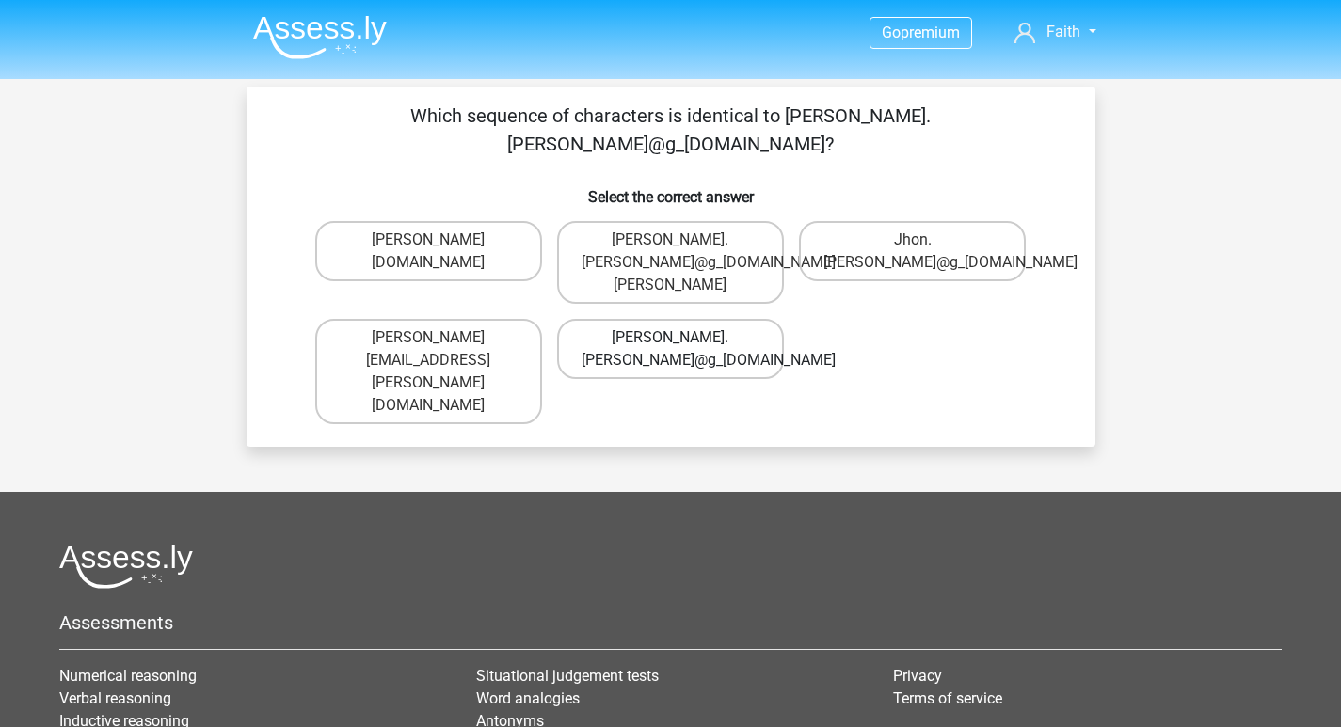
click at [729, 319] on label "John.Aylward@g_mail.gr" at bounding box center [670, 349] width 227 height 60
click at [682, 338] on input "John.Aylward@g_mail.gr" at bounding box center [676, 344] width 12 height 12
radio input "true"
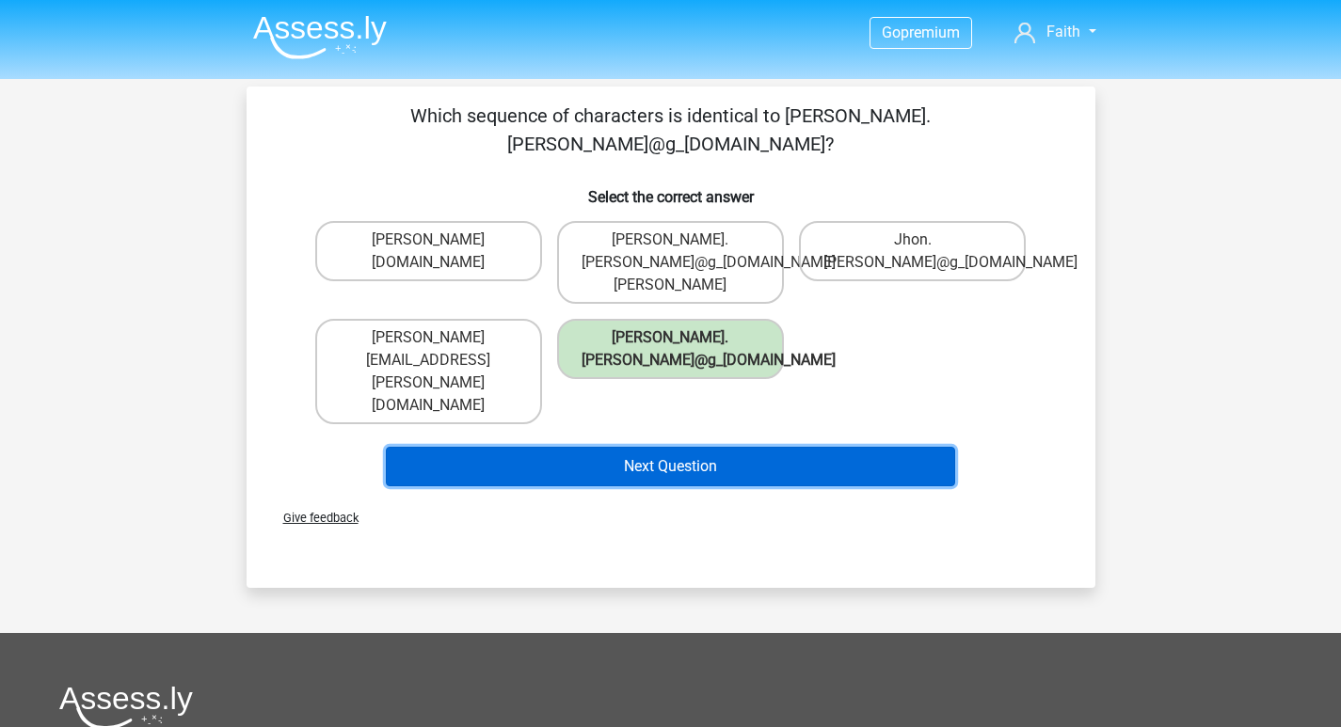
click at [685, 447] on button "Next Question" at bounding box center [670, 467] width 569 height 40
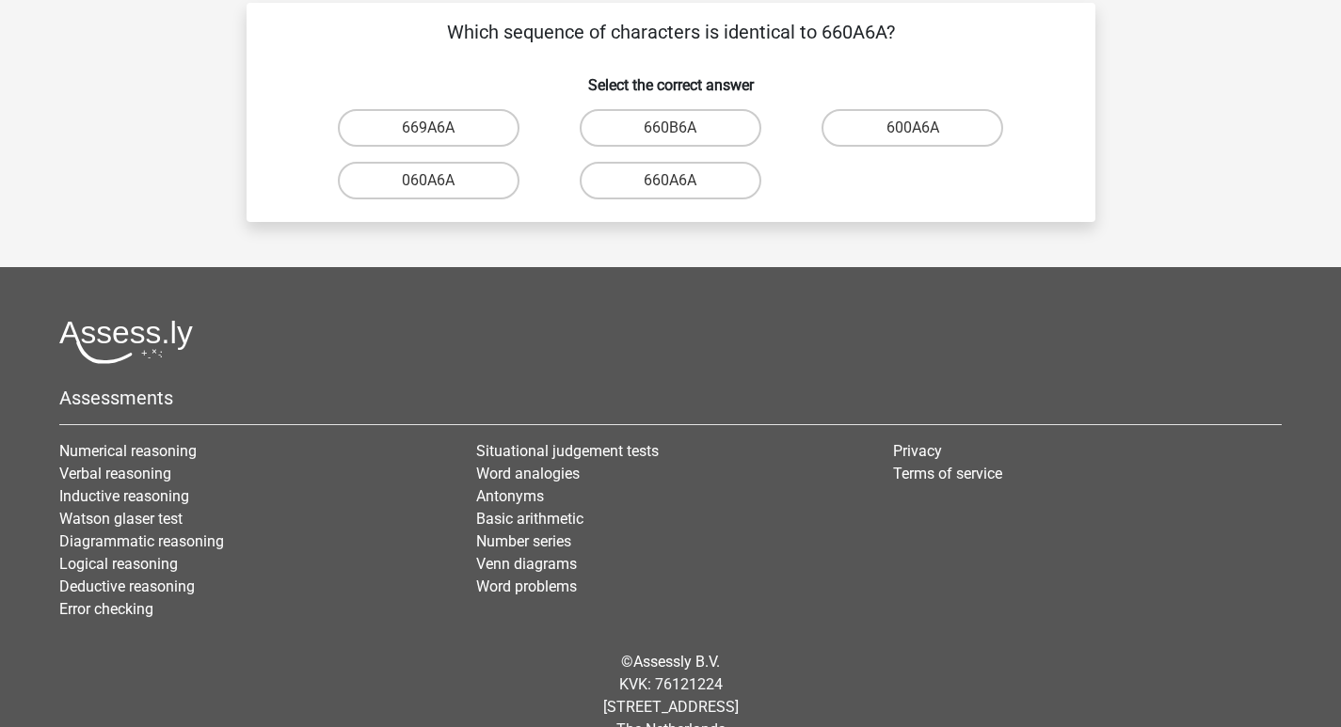
scroll to position [87, 0]
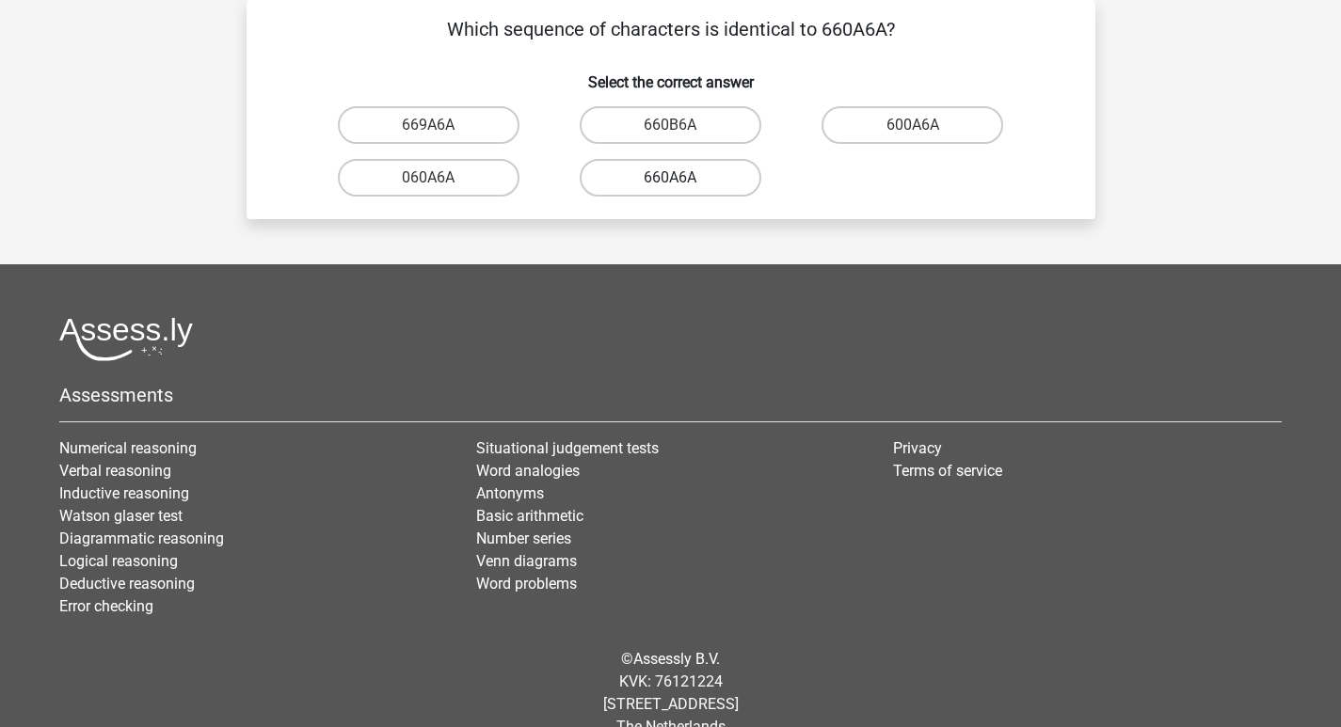
click at [700, 182] on label "660A6A" at bounding box center [671, 178] width 182 height 38
click at [682, 182] on input "660A6A" at bounding box center [676, 184] width 12 height 12
radio input "true"
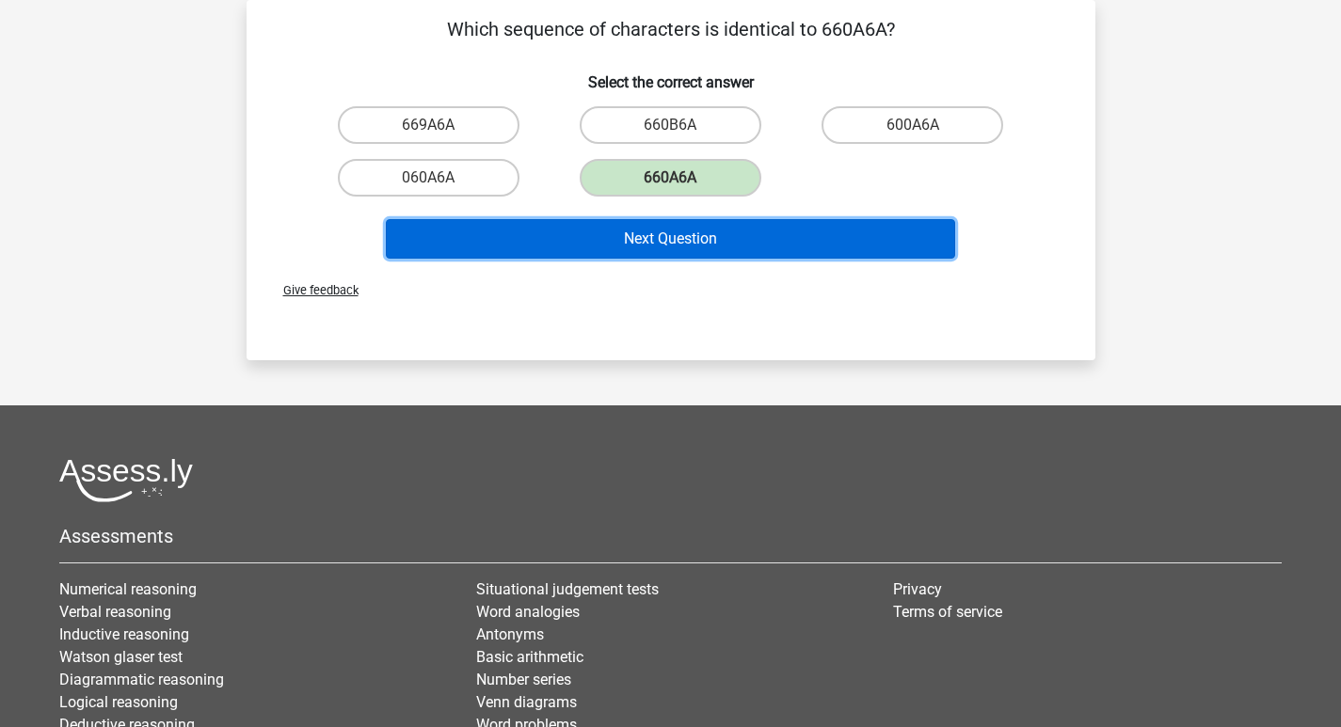
click at [695, 240] on button "Next Question" at bounding box center [670, 239] width 569 height 40
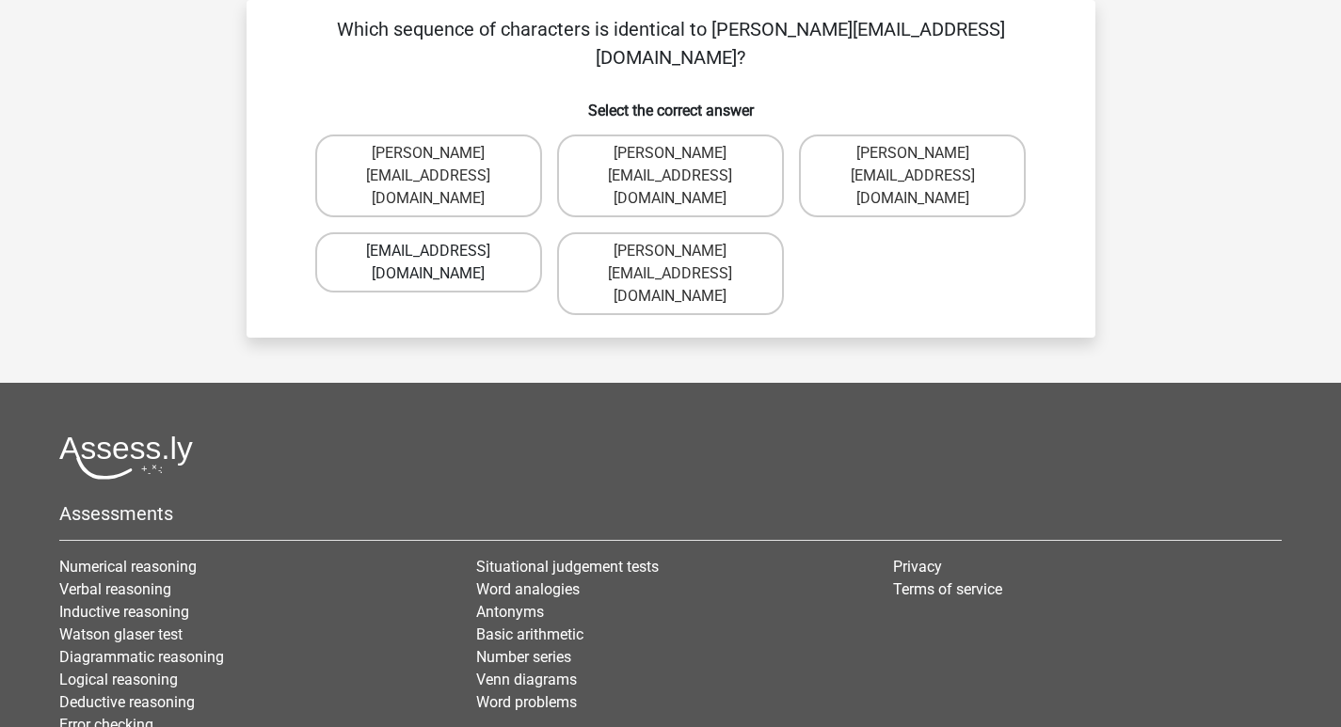
click at [452, 232] on label "Noah-Derm@Gmail.co.uk" at bounding box center [428, 262] width 227 height 60
click at [440, 251] on input "Noah-Derm@Gmail.co.uk" at bounding box center [434, 257] width 12 height 12
radio input "true"
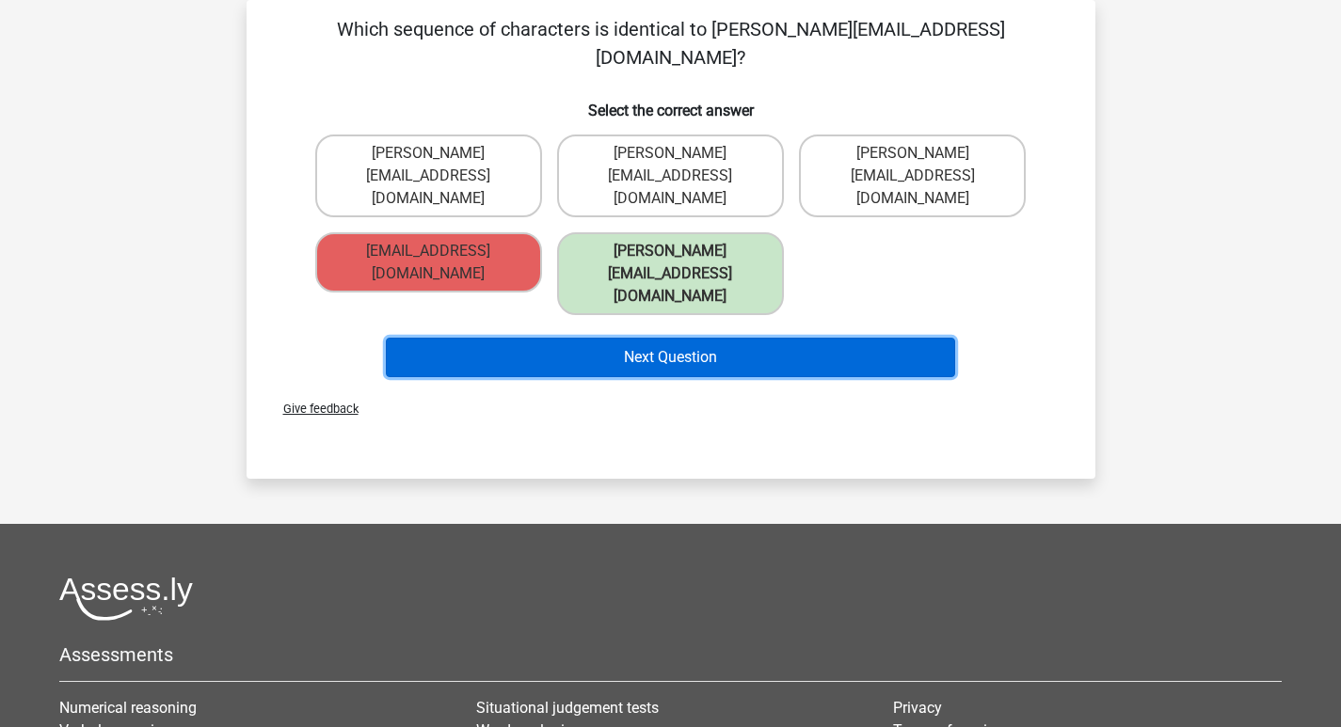
click at [581, 338] on button "Next Question" at bounding box center [670, 358] width 569 height 40
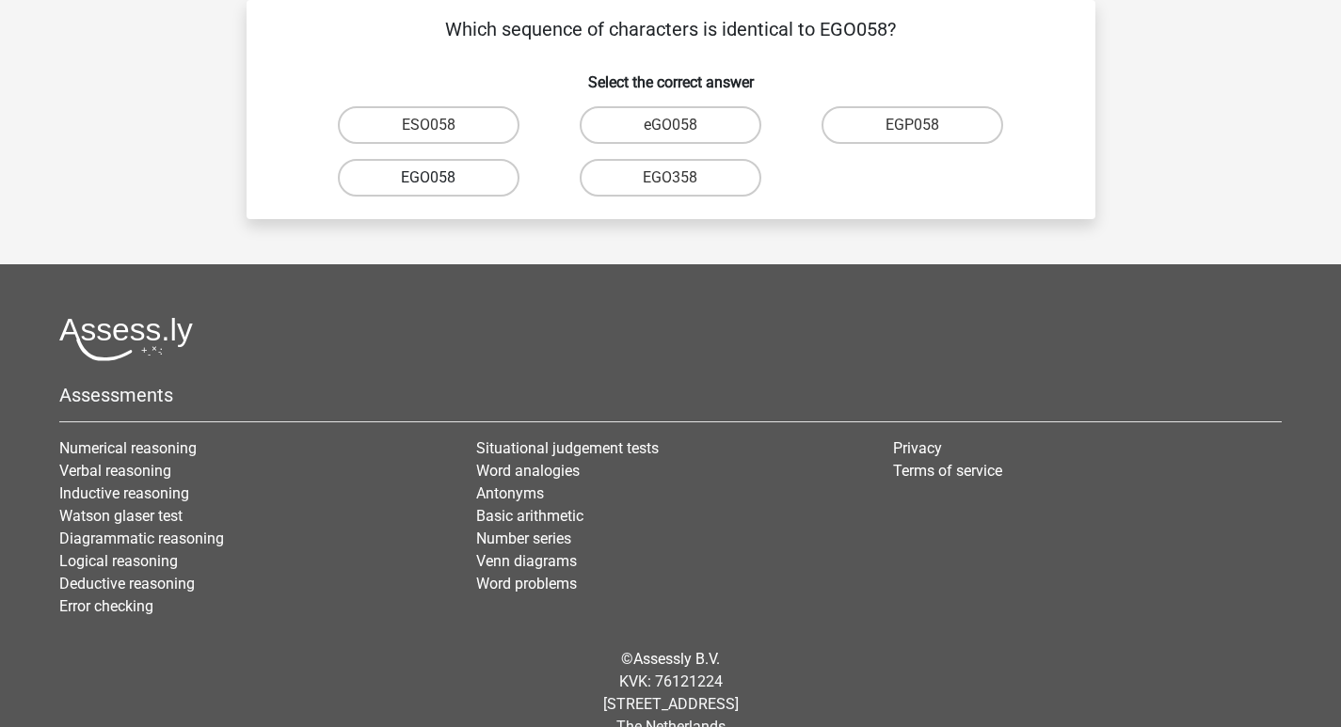
click at [469, 181] on label "EGO058" at bounding box center [429, 178] width 182 height 38
click at [440, 181] on input "EGO058" at bounding box center [434, 184] width 12 height 12
radio input "true"
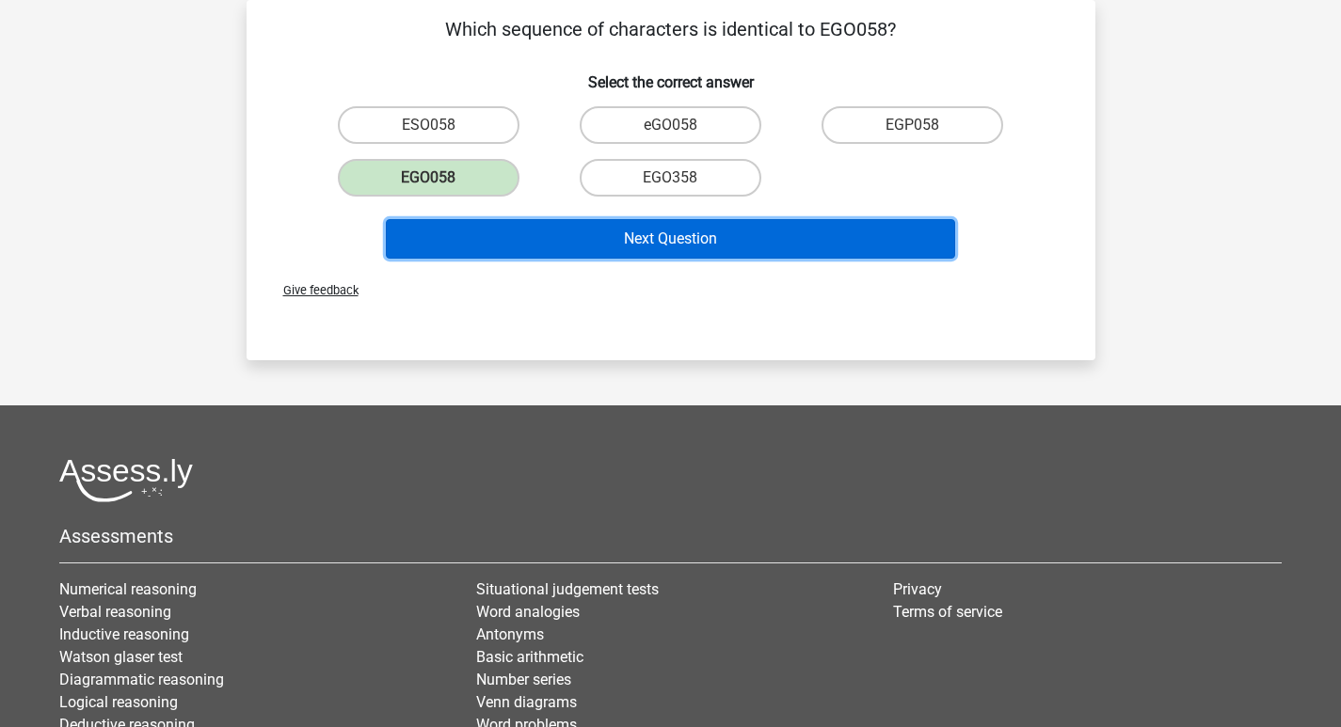
click at [578, 232] on button "Next Question" at bounding box center [670, 239] width 569 height 40
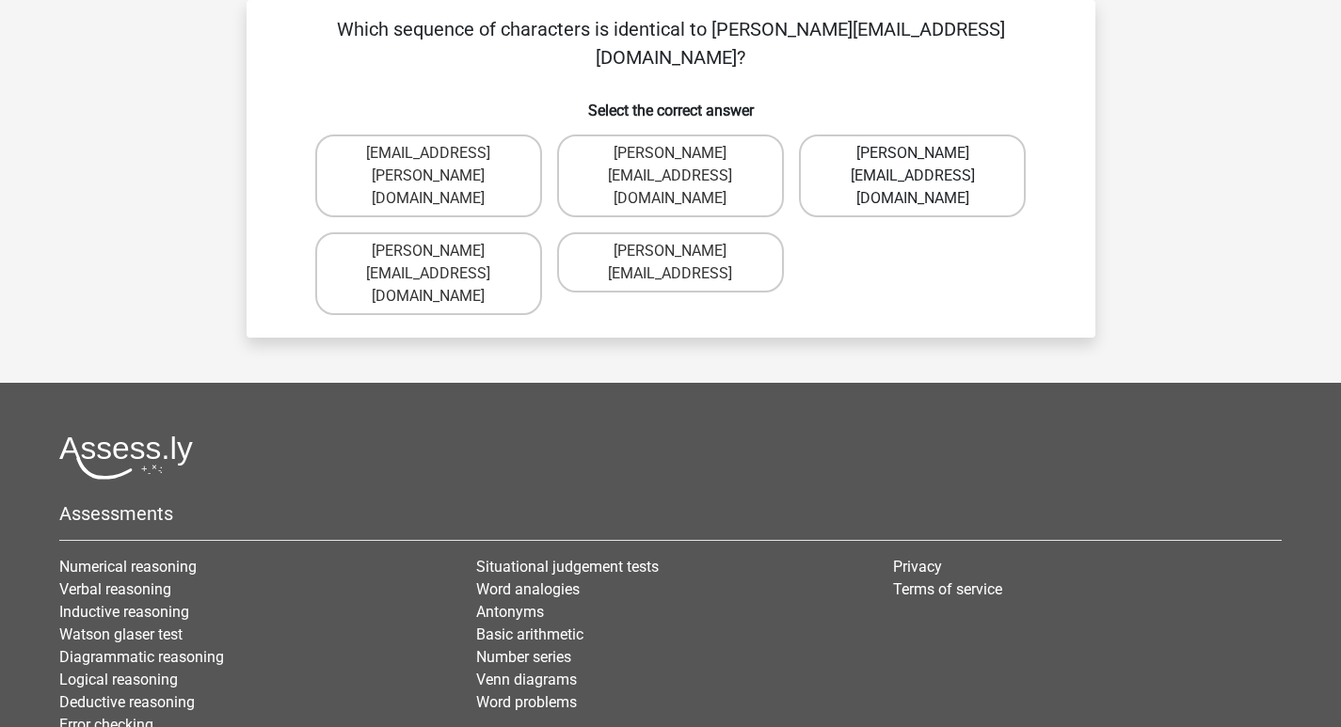
click at [897, 150] on label "Freya.Chamberlain@e-mail.com" at bounding box center [912, 176] width 227 height 83
click at [913, 153] on input "Freya.Chamberlain@e-mail.com" at bounding box center [919, 159] width 12 height 12
radio input "true"
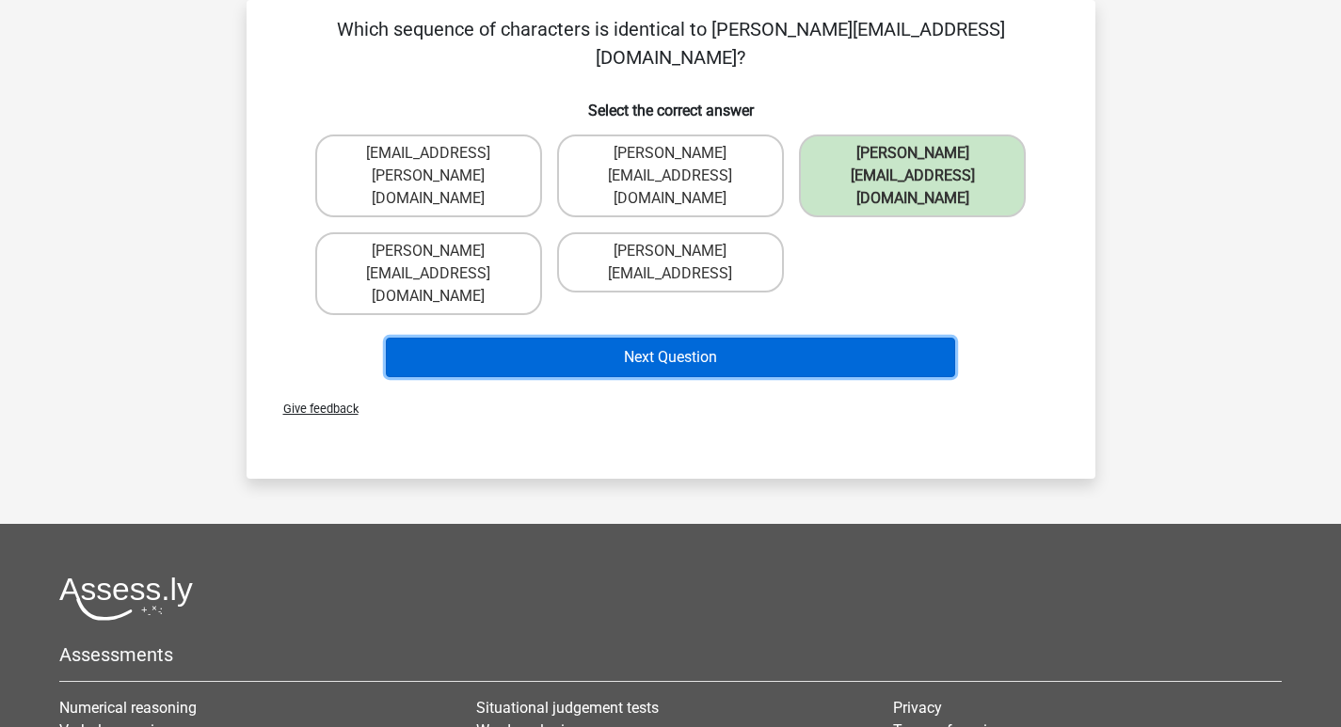
click at [785, 338] on button "Next Question" at bounding box center [670, 358] width 569 height 40
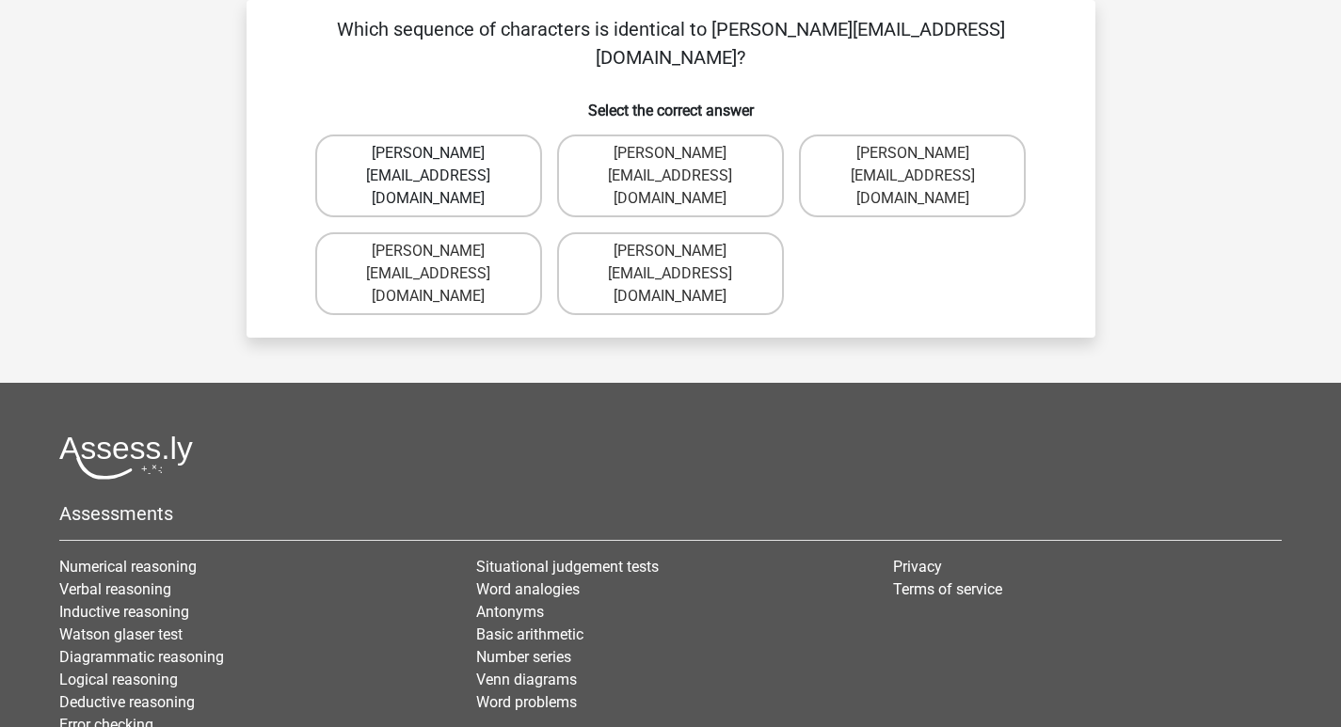
click at [459, 135] on label "Elsie-Land@joinedmail.co.com" at bounding box center [428, 176] width 227 height 83
click at [440, 153] on input "Elsie-Land@joinedmail.co.com" at bounding box center [434, 159] width 12 height 12
radio input "true"
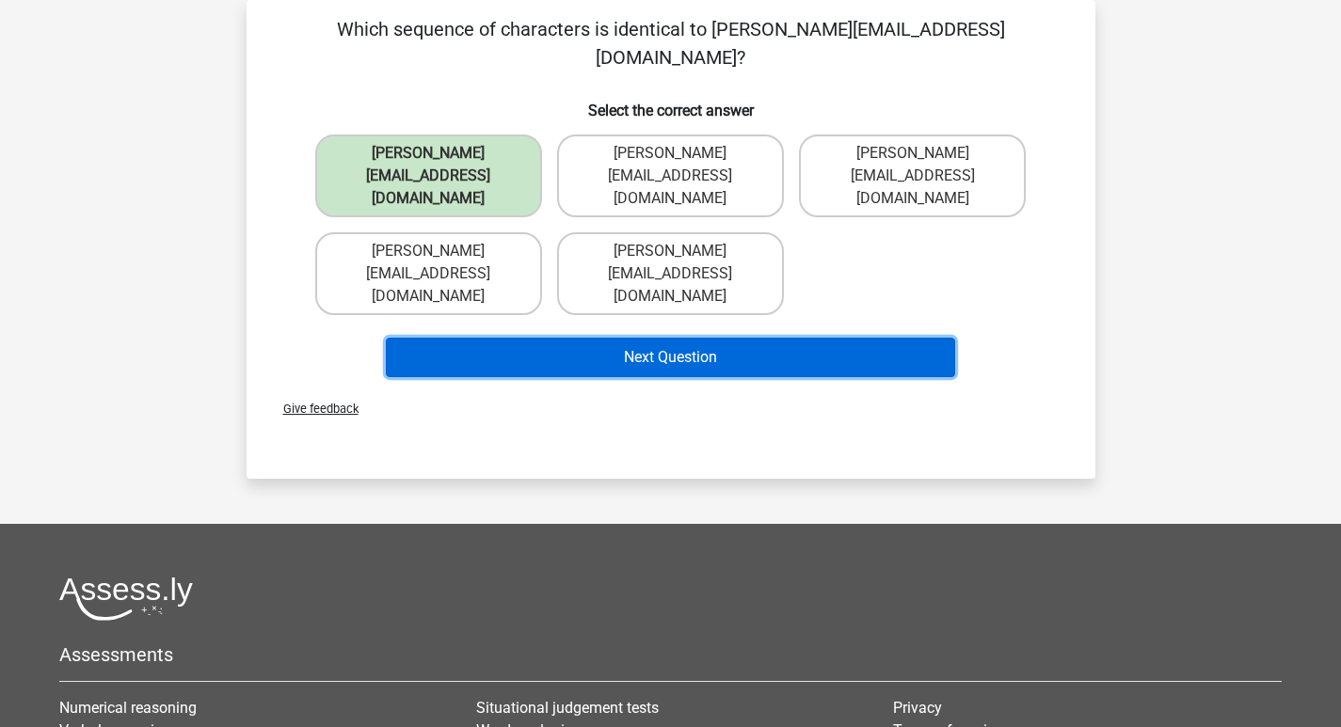
click at [695, 338] on button "Next Question" at bounding box center [670, 358] width 569 height 40
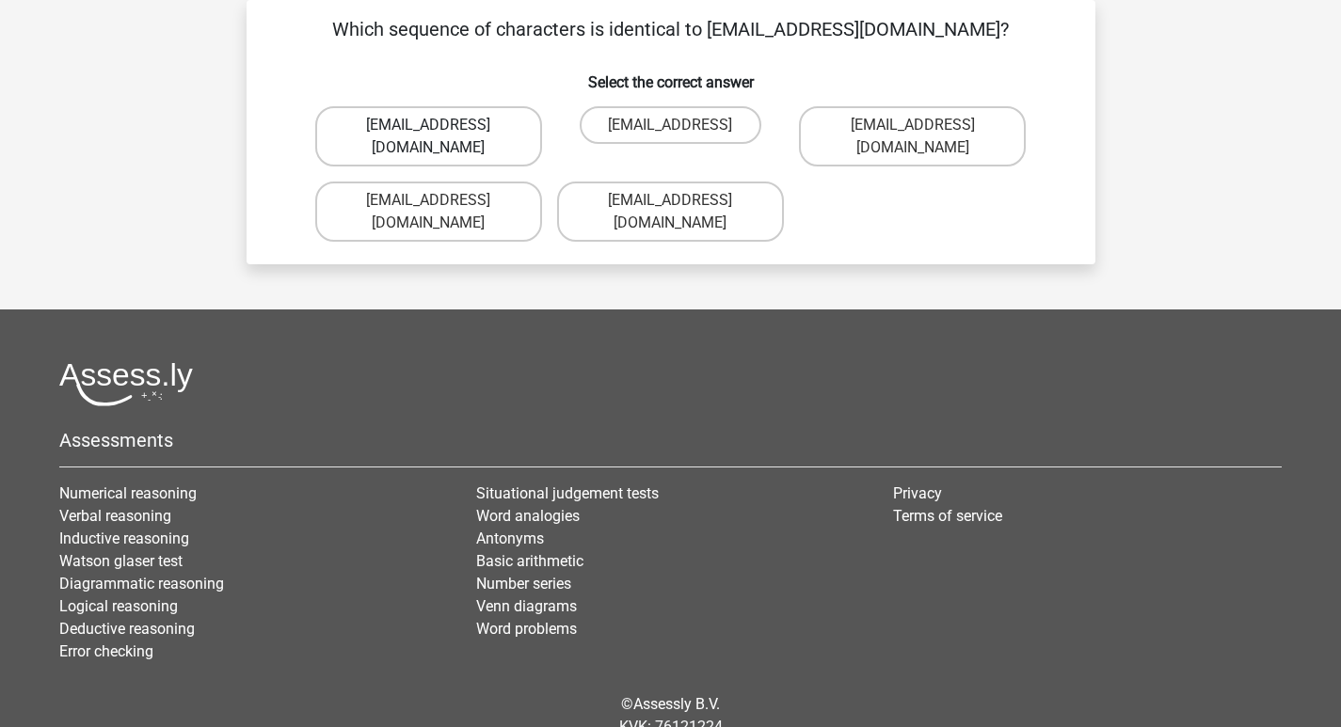
click at [468, 130] on label "Oscar.King@hotmail.com" at bounding box center [428, 136] width 227 height 60
click at [440, 130] on input "Oscar.King@hotmail.com" at bounding box center [434, 131] width 12 height 12
radio input "true"
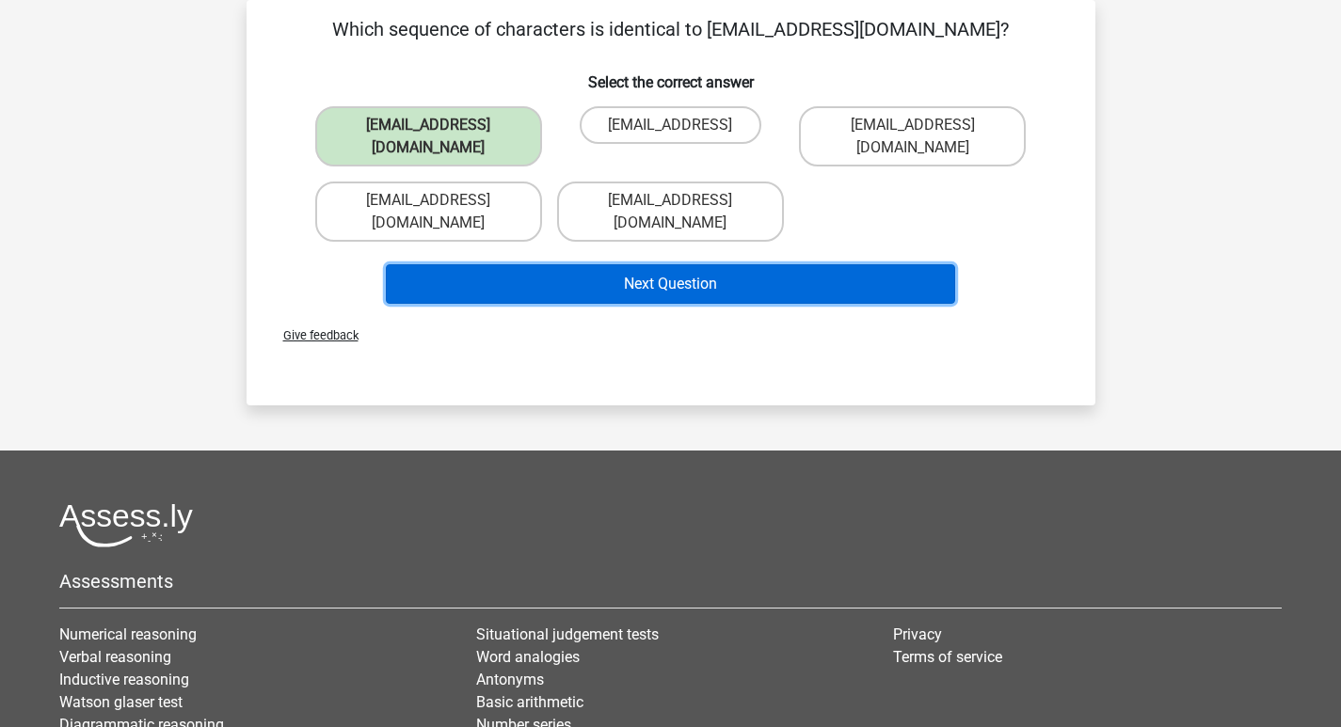
click at [594, 264] on button "Next Question" at bounding box center [670, 284] width 569 height 40
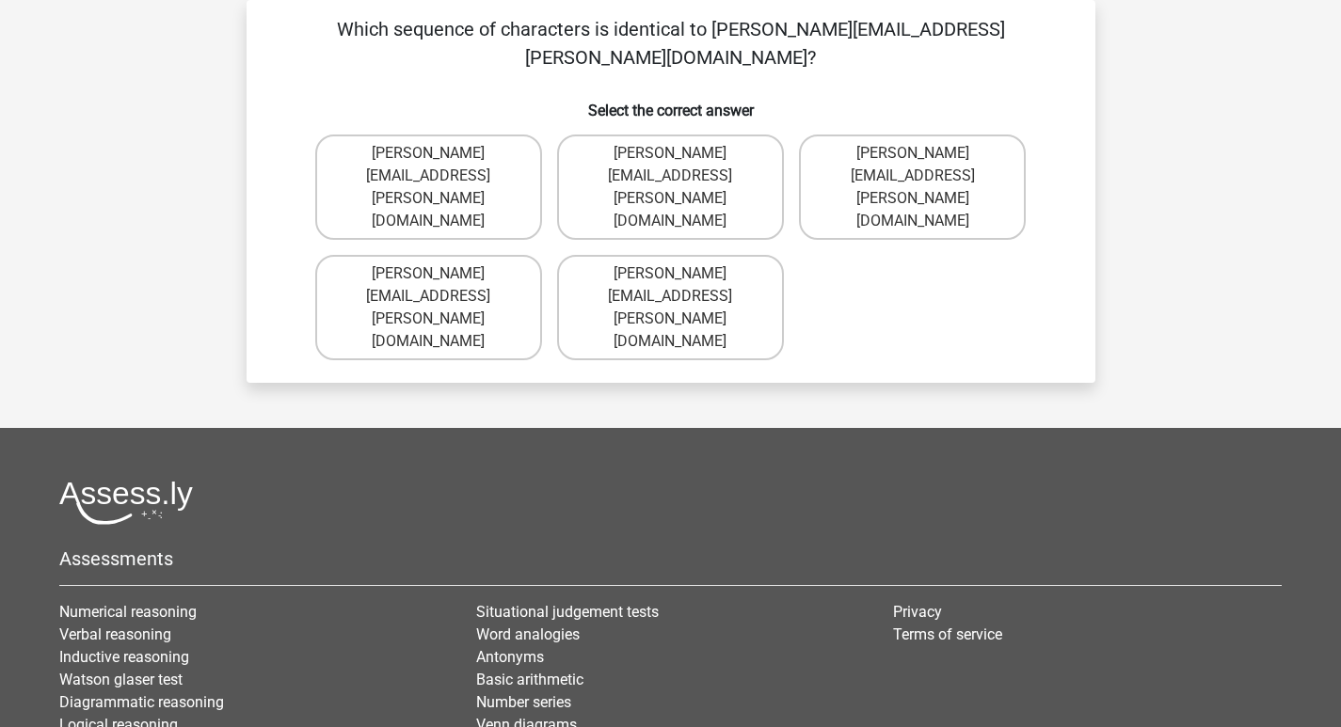
click at [676, 274] on input "Jake.Jackson@hotmail.uk.com" at bounding box center [676, 280] width 12 height 12
radio input "true"
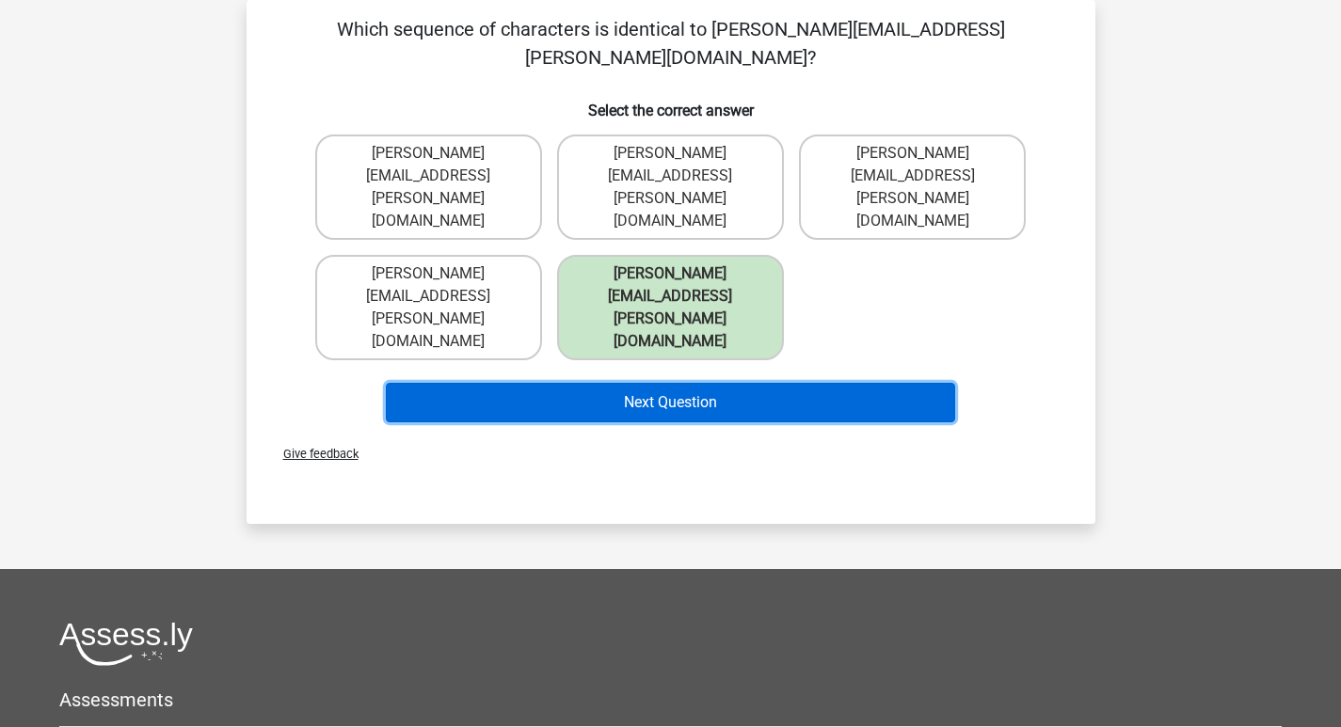
click at [697, 383] on button "Next Question" at bounding box center [670, 403] width 569 height 40
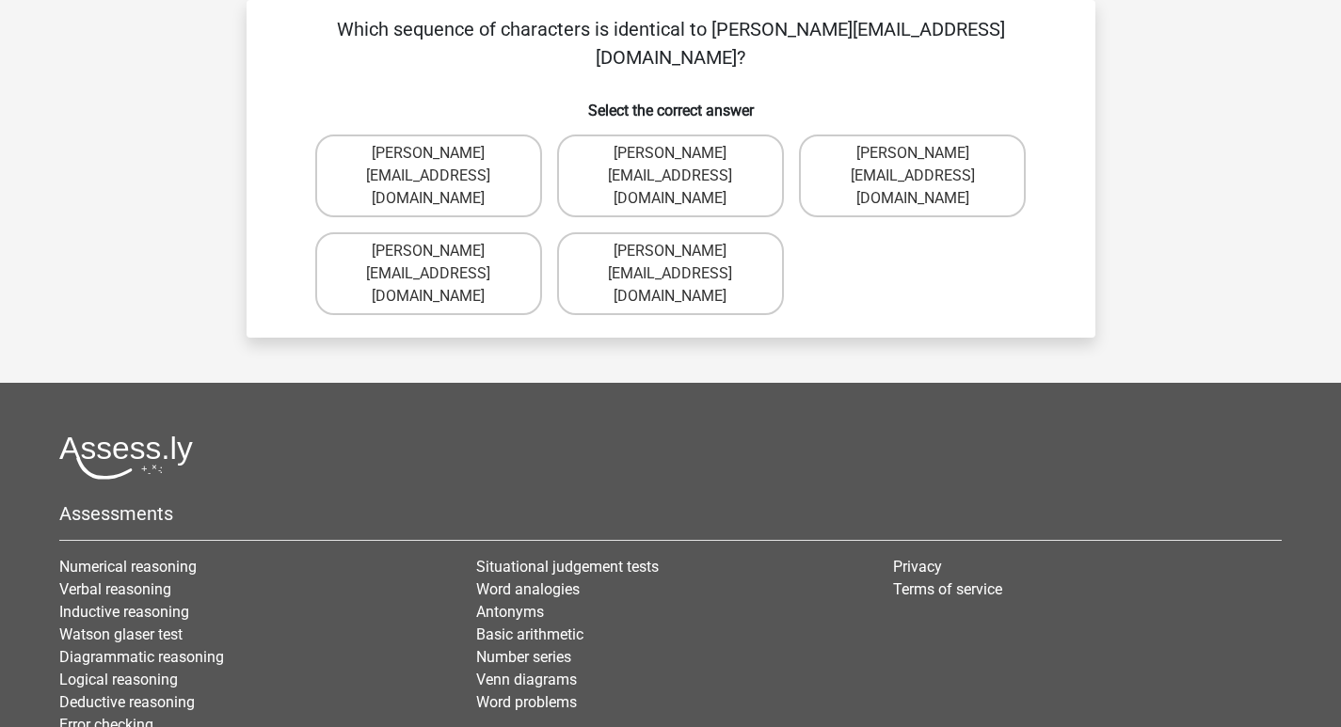
click at [676, 153] on input "Grace-Roberts@e-mail.gr" at bounding box center [676, 159] width 12 height 12
radio input "true"
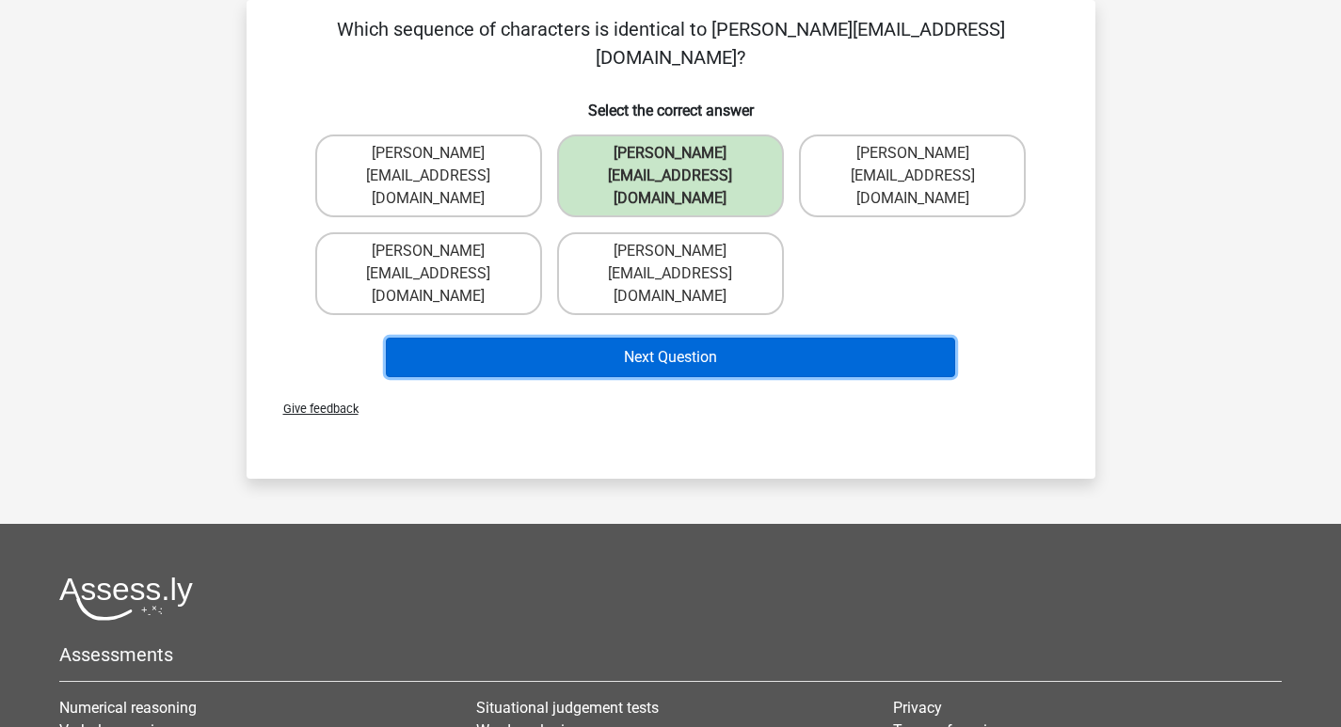
click at [696, 338] on button "Next Question" at bounding box center [670, 358] width 569 height 40
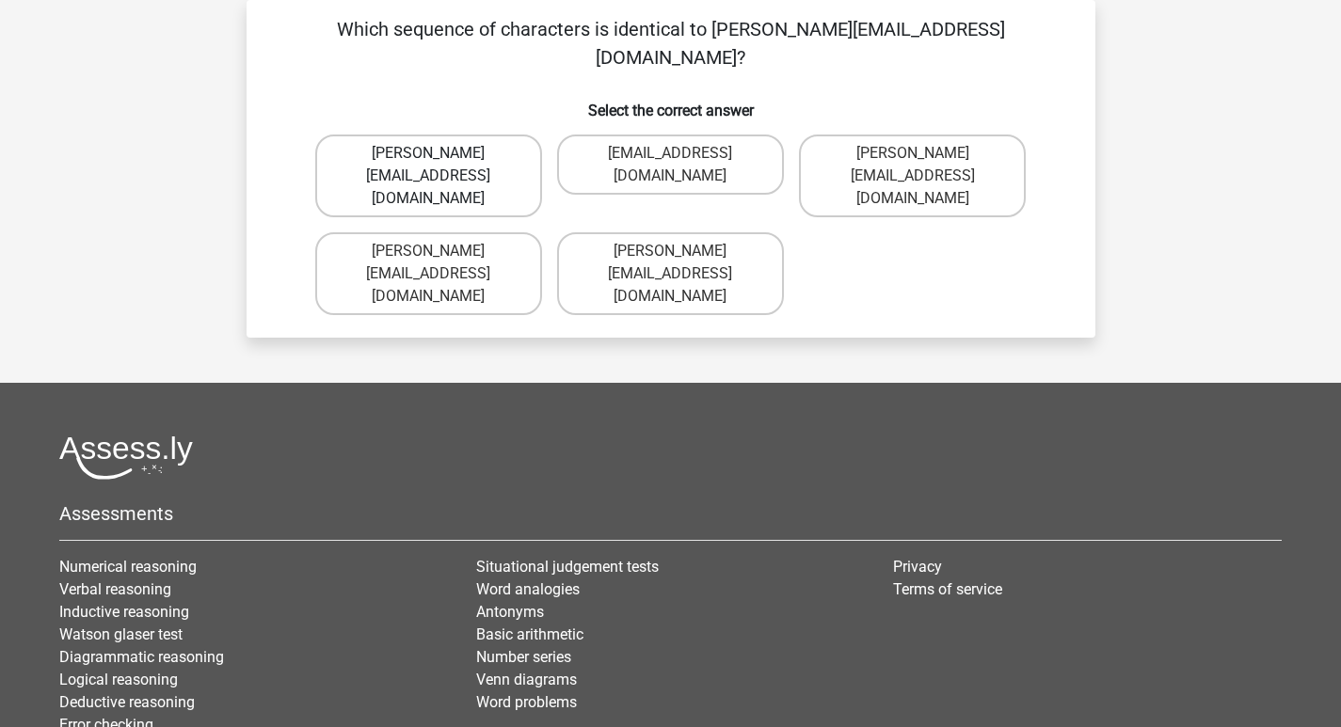
click at [448, 135] on label "Joshua+Bond@gmail.uk.co" at bounding box center [428, 176] width 227 height 83
click at [440, 153] on input "Joshua+Bond@gmail.uk.co" at bounding box center [434, 159] width 12 height 12
radio input "true"
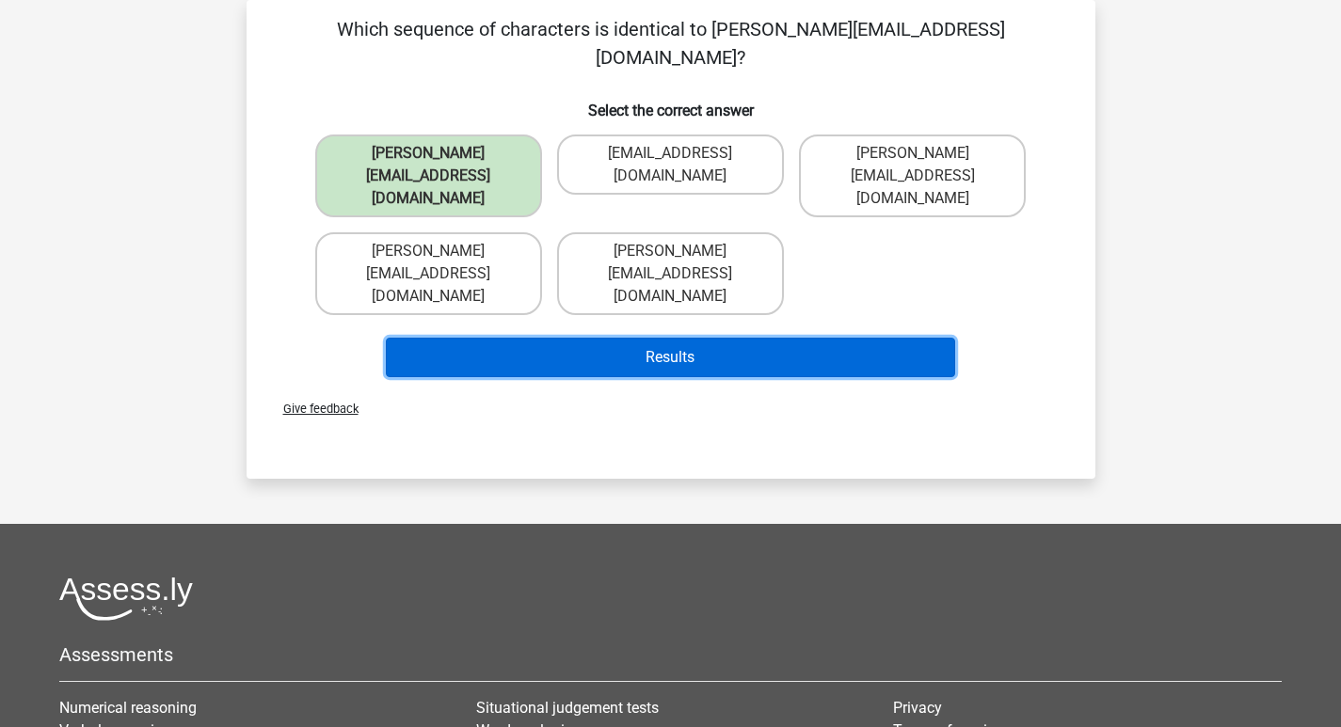
click at [619, 338] on button "Results" at bounding box center [670, 358] width 569 height 40
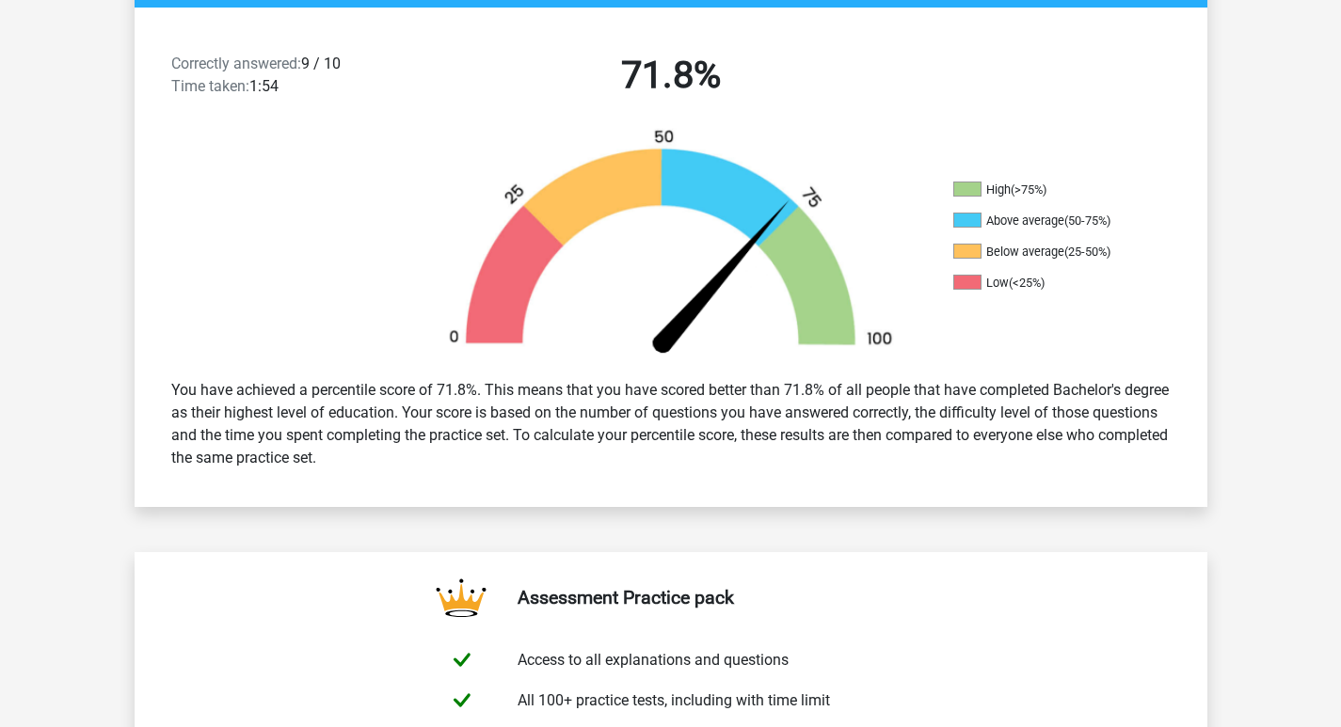
scroll to position [282, 0]
